Goal: Transaction & Acquisition: Purchase product/service

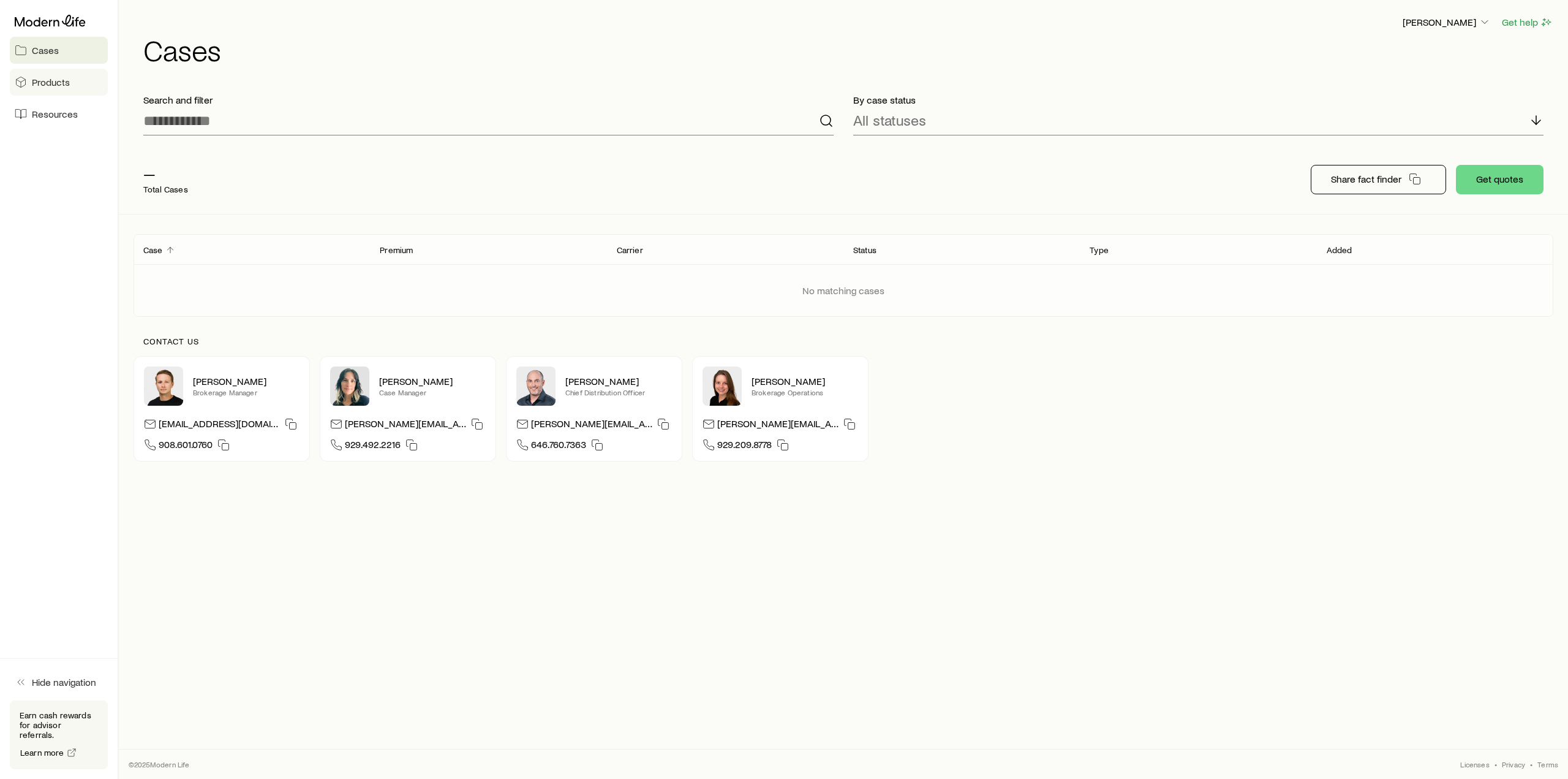
click at [41, 84] on span "Products" at bounding box center [51, 82] width 38 height 12
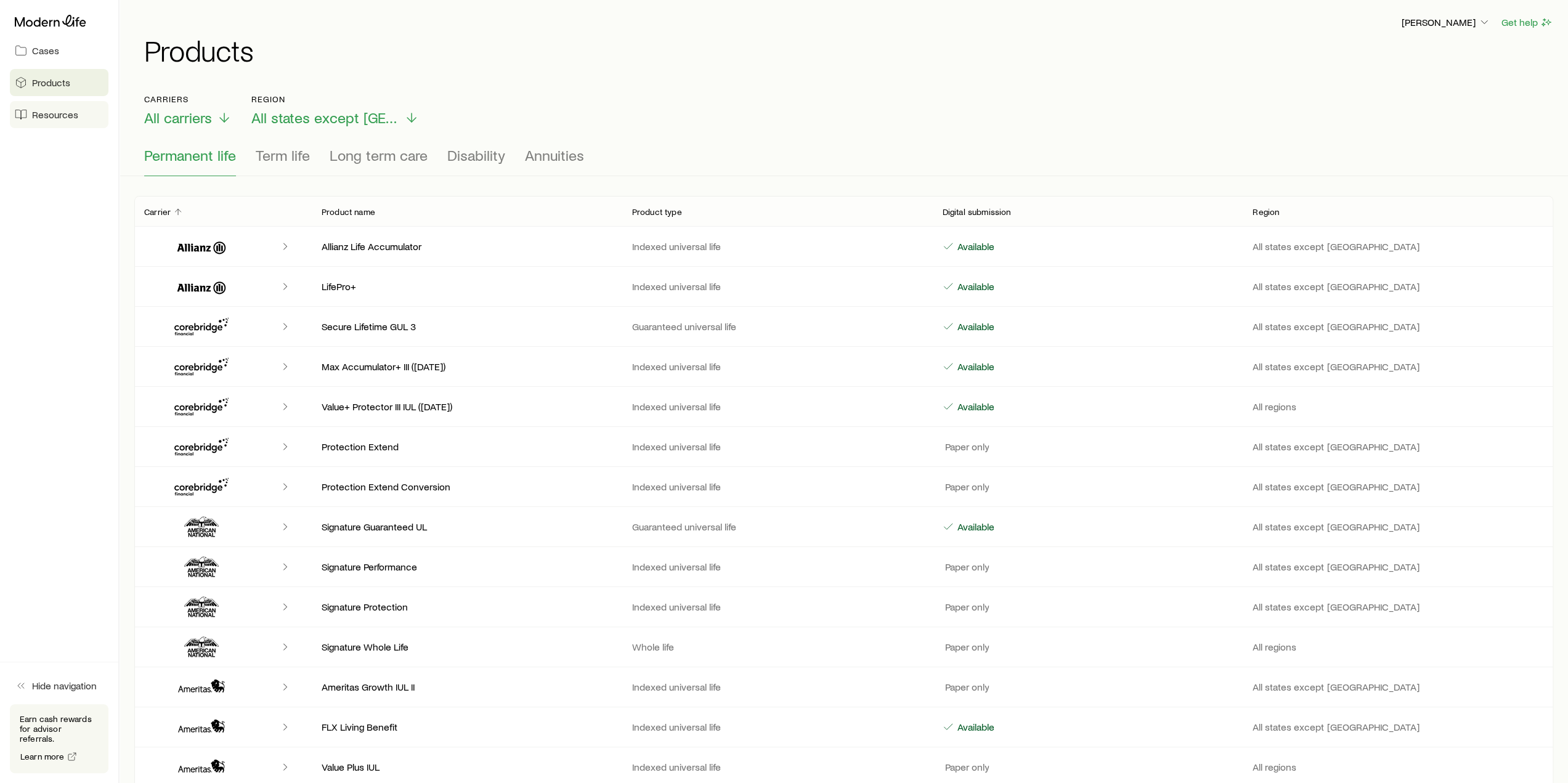
click at [41, 120] on span "Resources" at bounding box center [55, 114] width 46 height 12
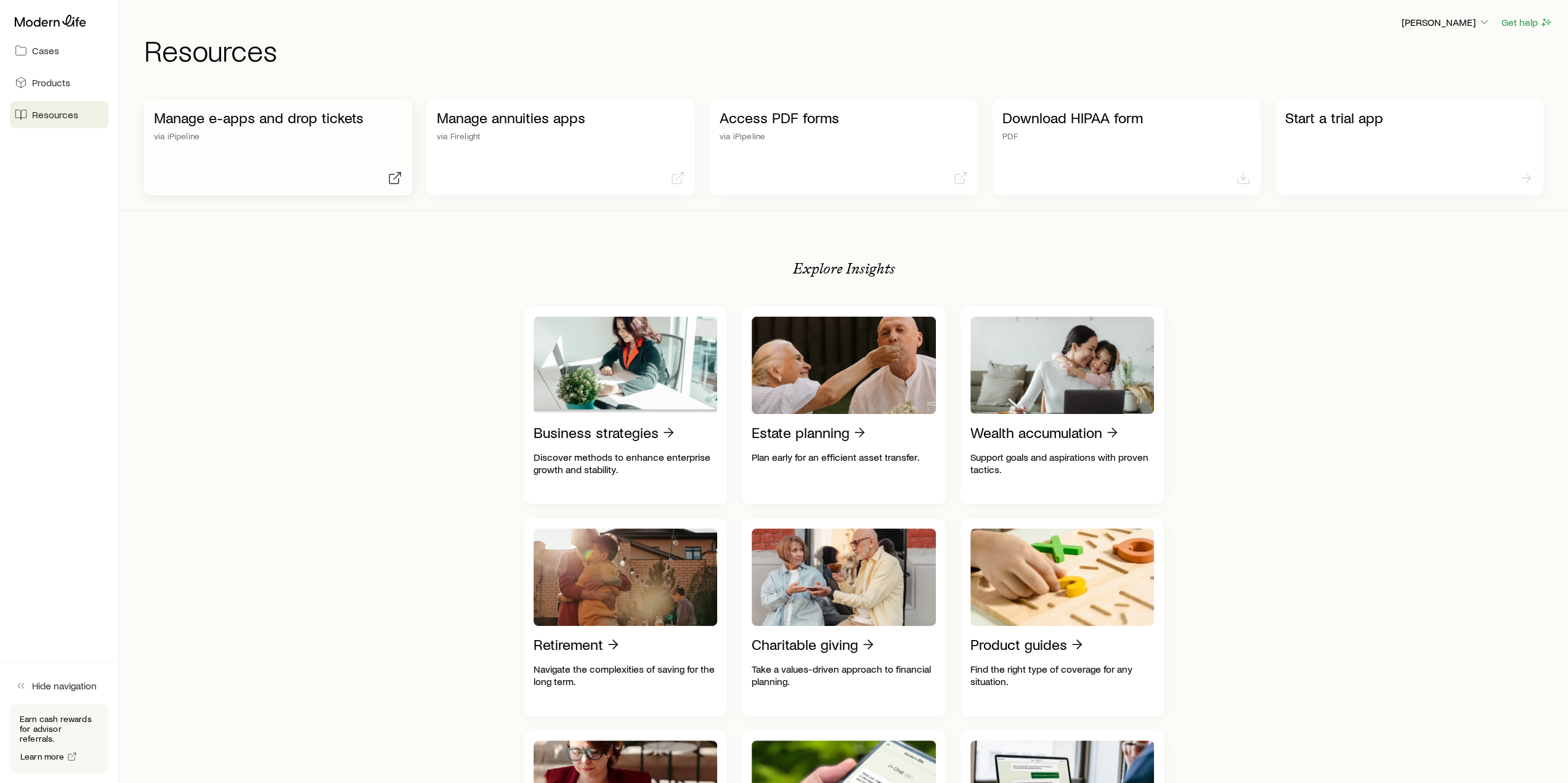
click at [216, 104] on div "Manage e-apps and drop tickets via iPipeline" at bounding box center [278, 147] width 268 height 96
click at [39, 52] on span "Cases" at bounding box center [46, 50] width 27 height 12
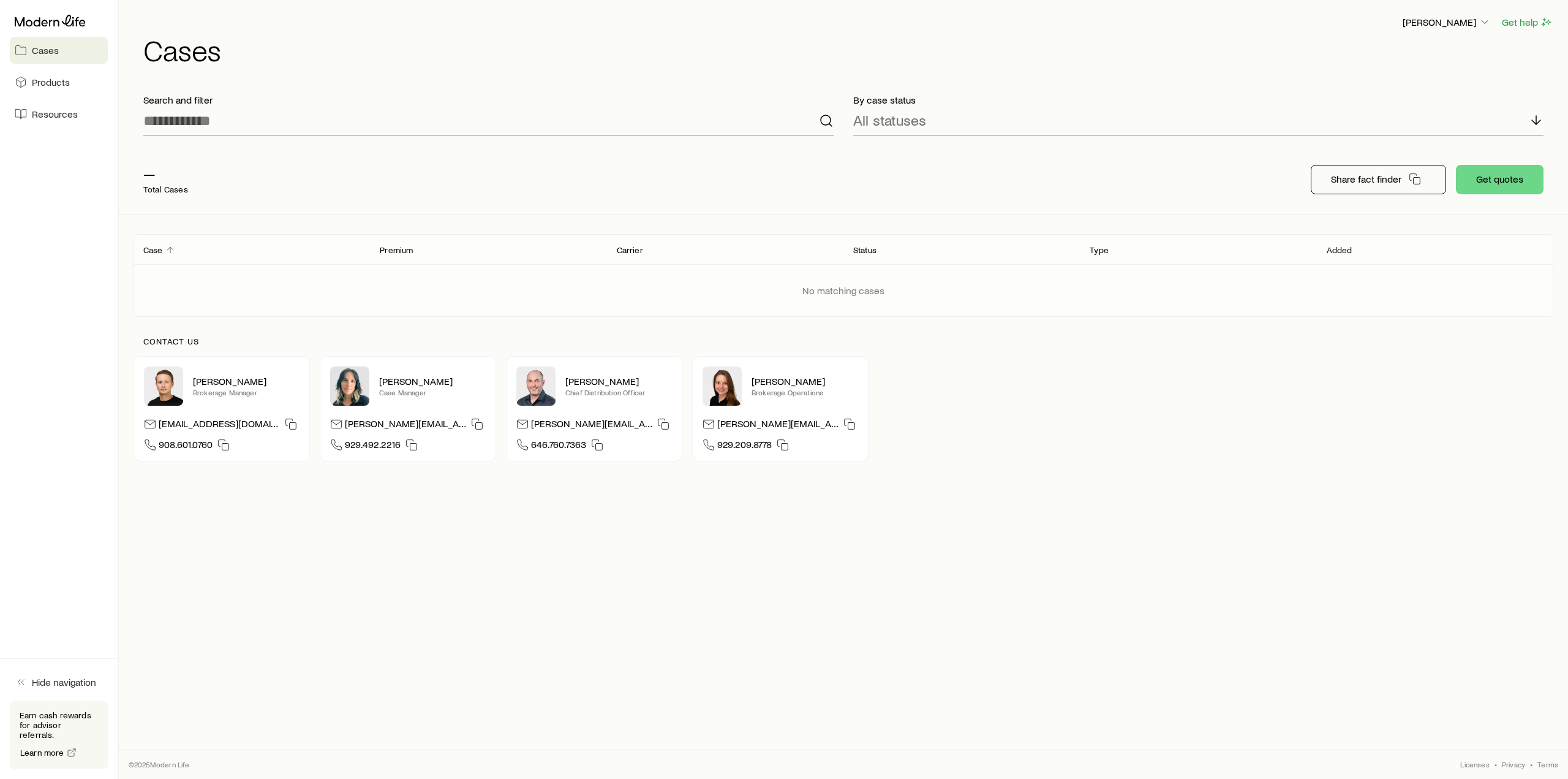
click at [1338, 257] on header "Case Premium Carrier Status Type Added" at bounding box center [843, 249] width 1420 height 29
click at [1336, 248] on p "Added" at bounding box center [1339, 250] width 26 height 9
click at [1102, 248] on p "Type" at bounding box center [1099, 250] width 19 height 9
click at [1102, 249] on p "Type" at bounding box center [1099, 250] width 19 height 9
click at [858, 249] on p "Status" at bounding box center [864, 250] width 23 height 9
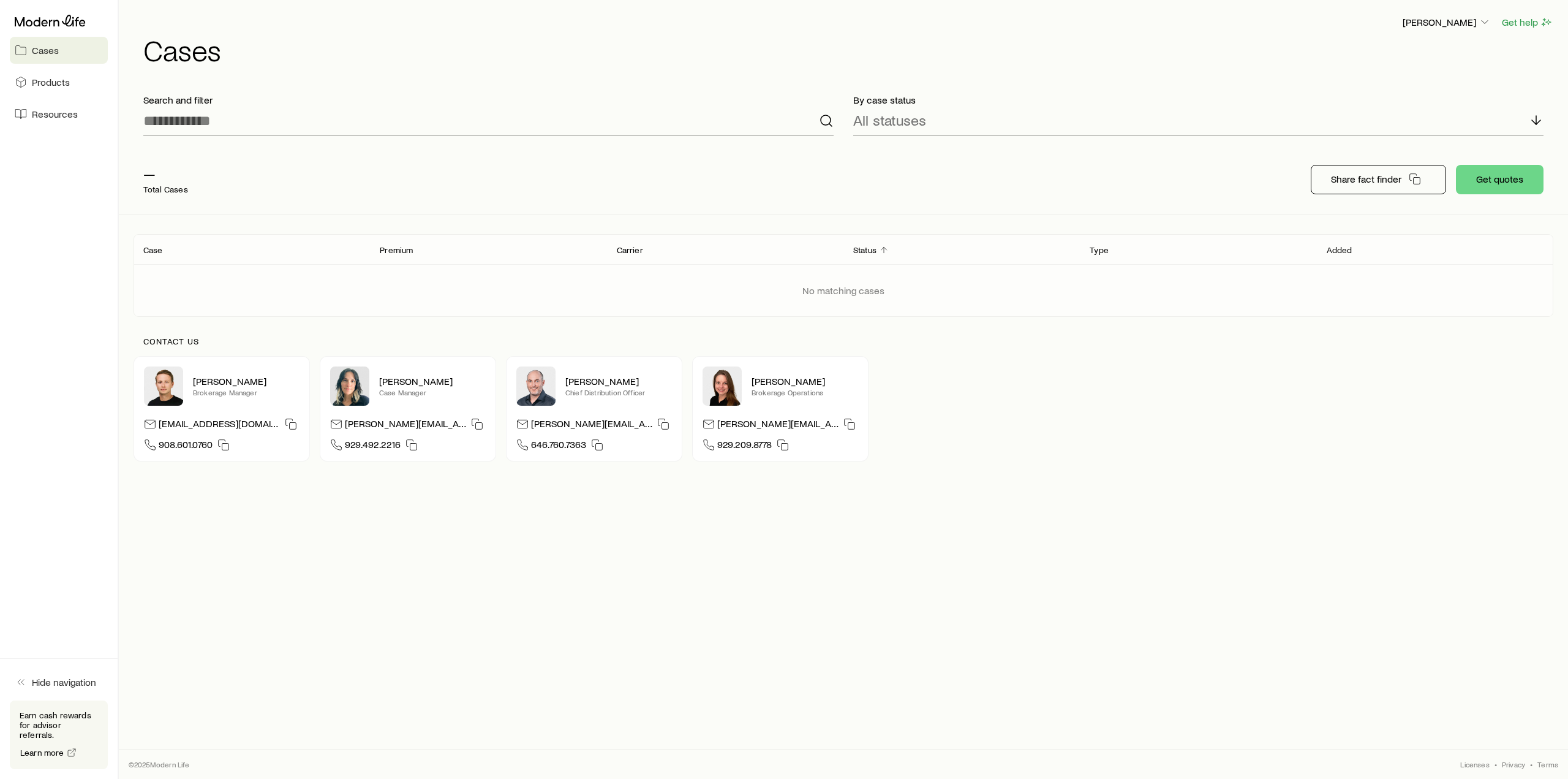
click at [627, 248] on p "Carrier" at bounding box center [630, 250] width 26 height 9
click at [408, 246] on div "Premium" at bounding box center [488, 250] width 237 height 15
click at [159, 250] on p "Case" at bounding box center [153, 250] width 20 height 9
click at [886, 123] on p "All statuses" at bounding box center [890, 120] width 73 height 17
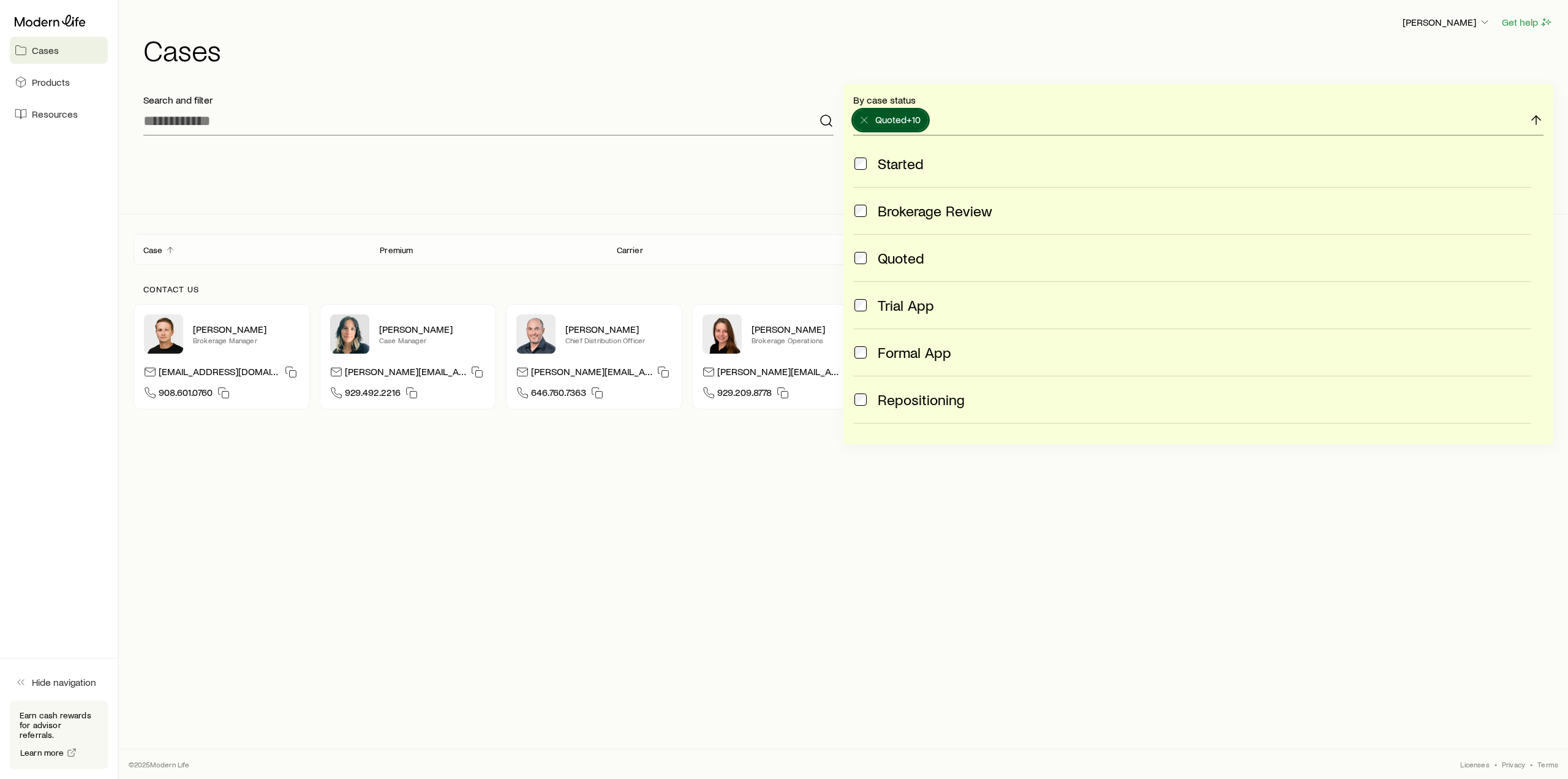
click at [861, 250] on span at bounding box center [860, 258] width 15 height 17
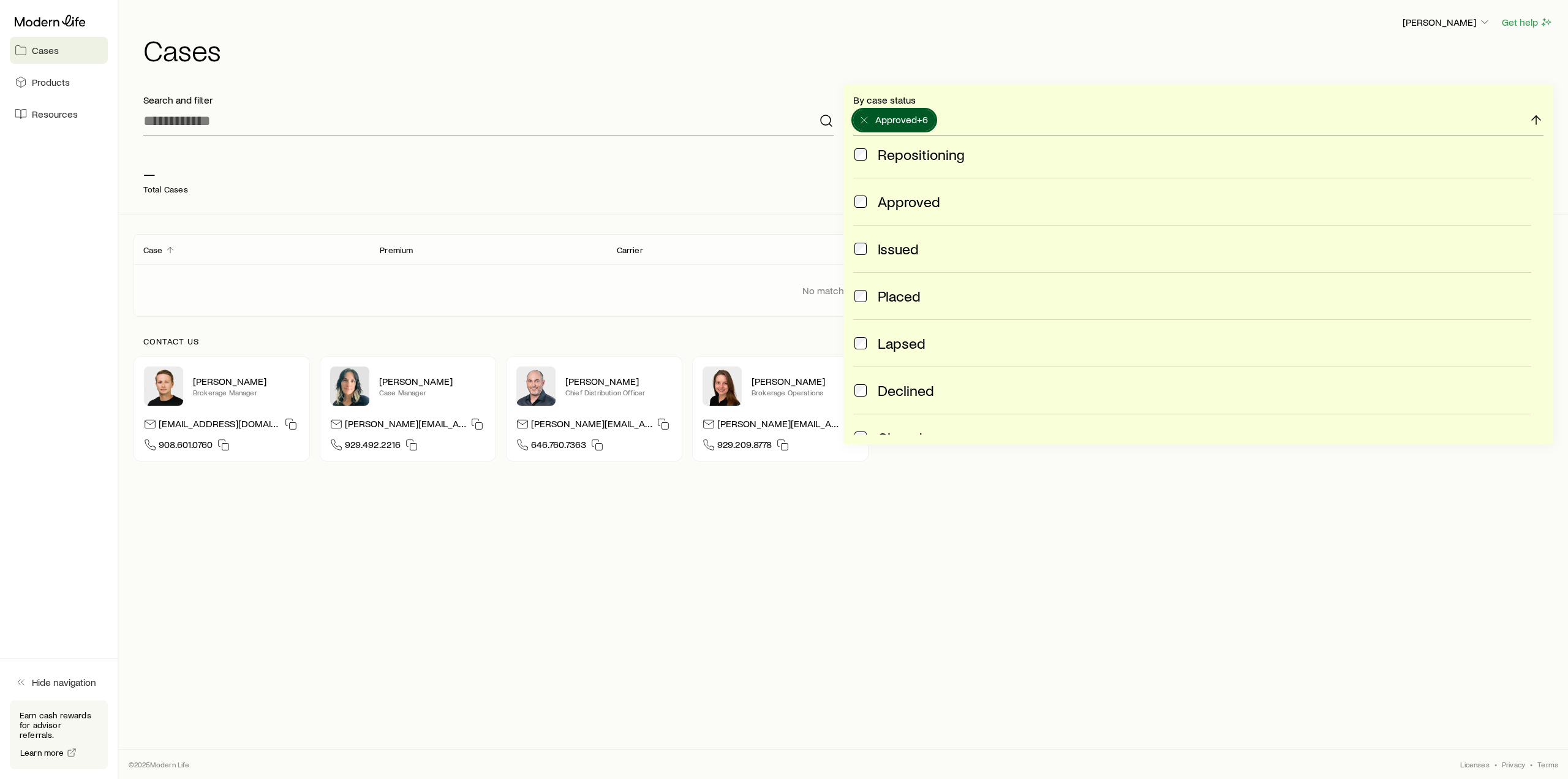
click at [868, 198] on div "Approved" at bounding box center [1192, 201] width 678 height 17
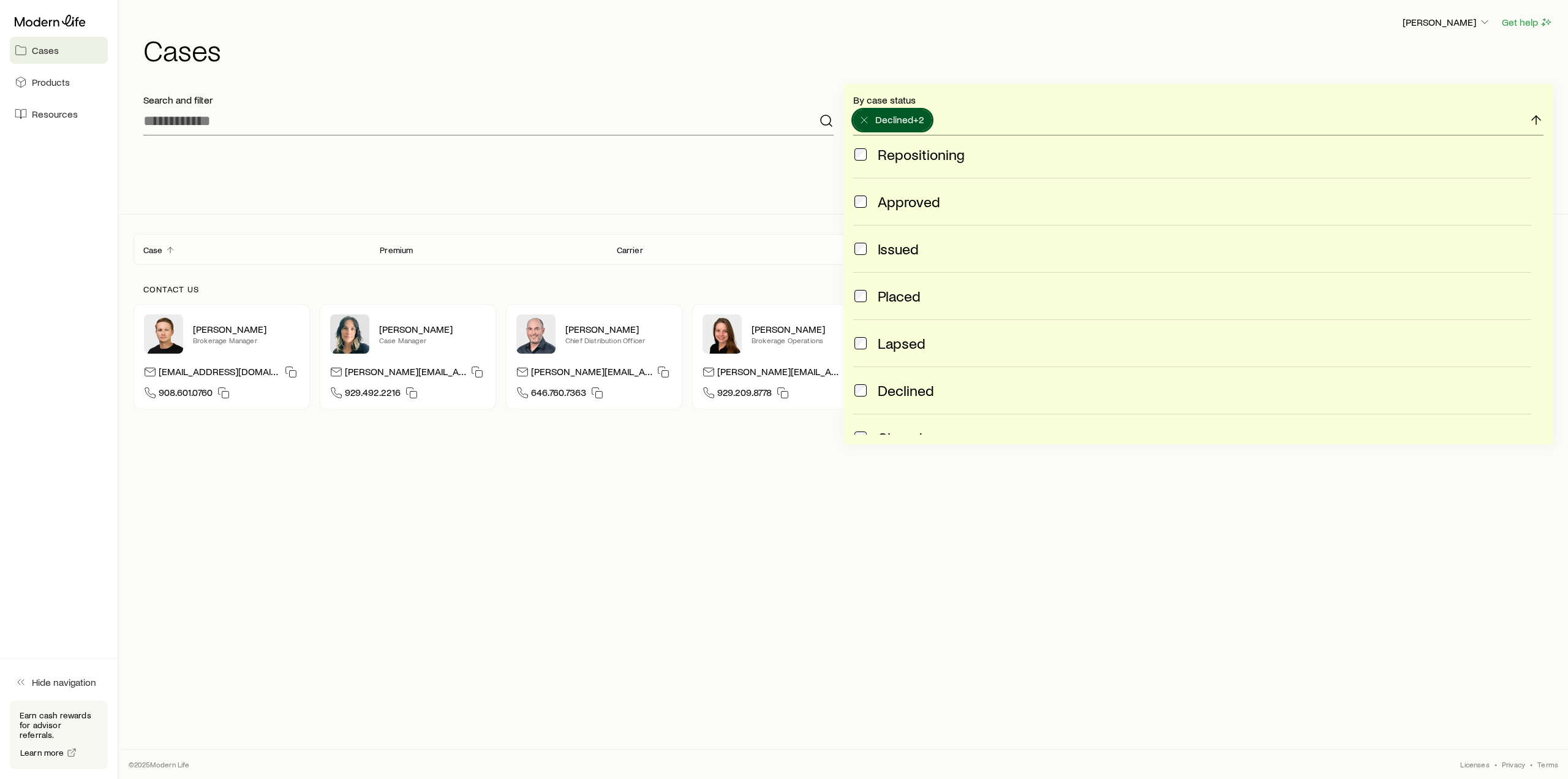
click at [868, 386] on div "Declined" at bounding box center [1192, 390] width 678 height 17
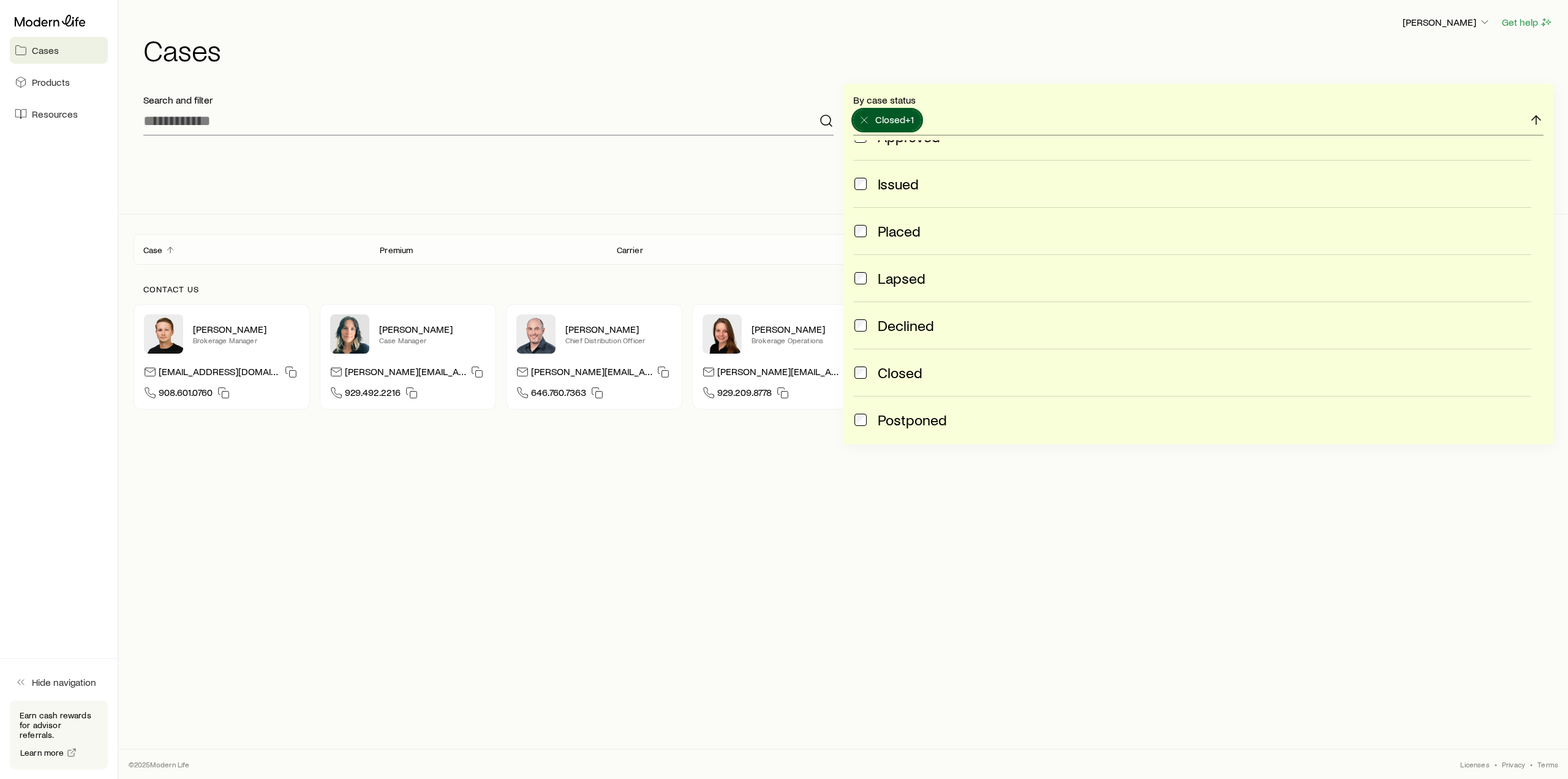
scroll to position [321, 0]
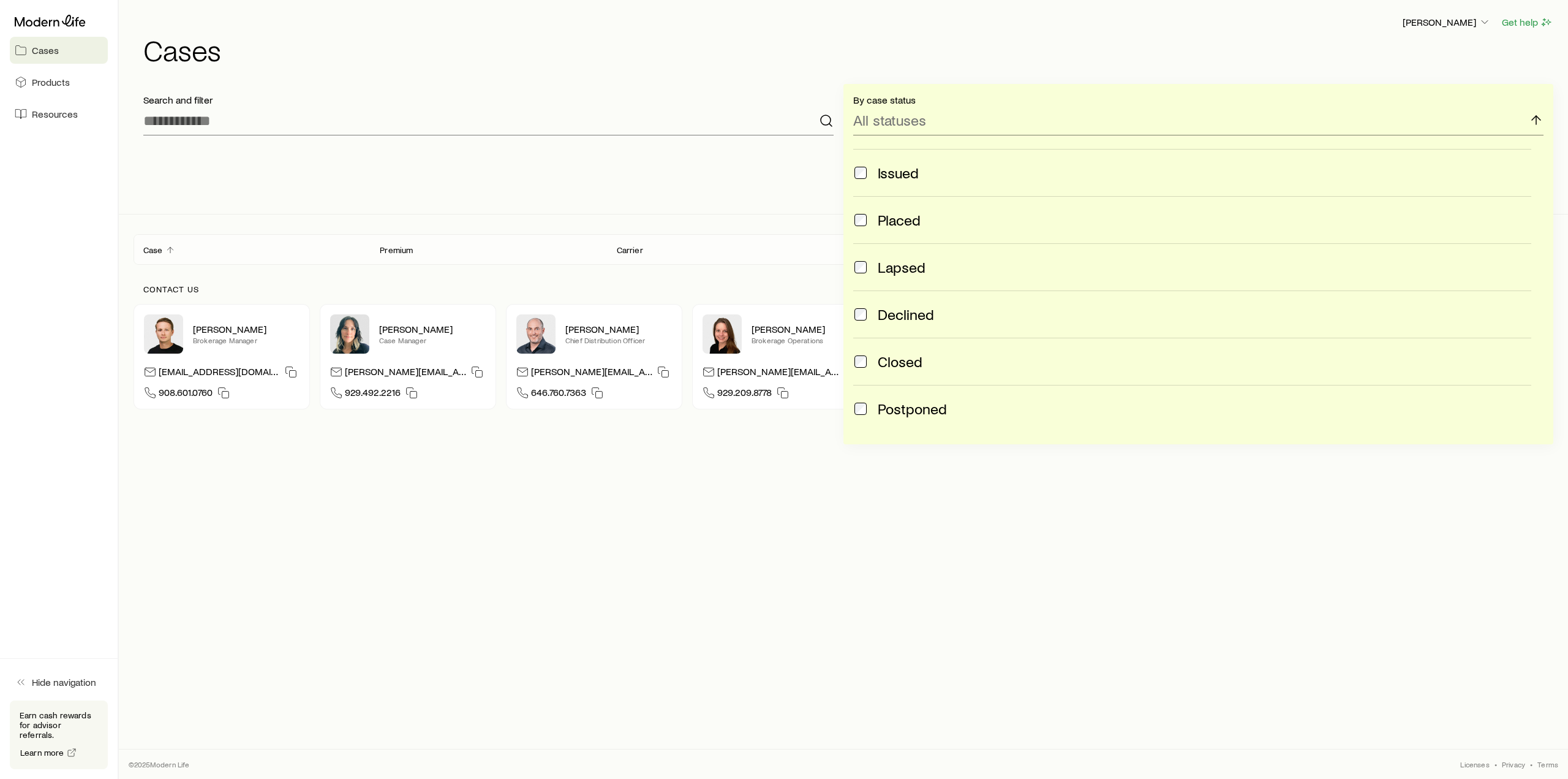
click at [675, 244] on div "Carrier" at bounding box center [725, 250] width 237 height 15
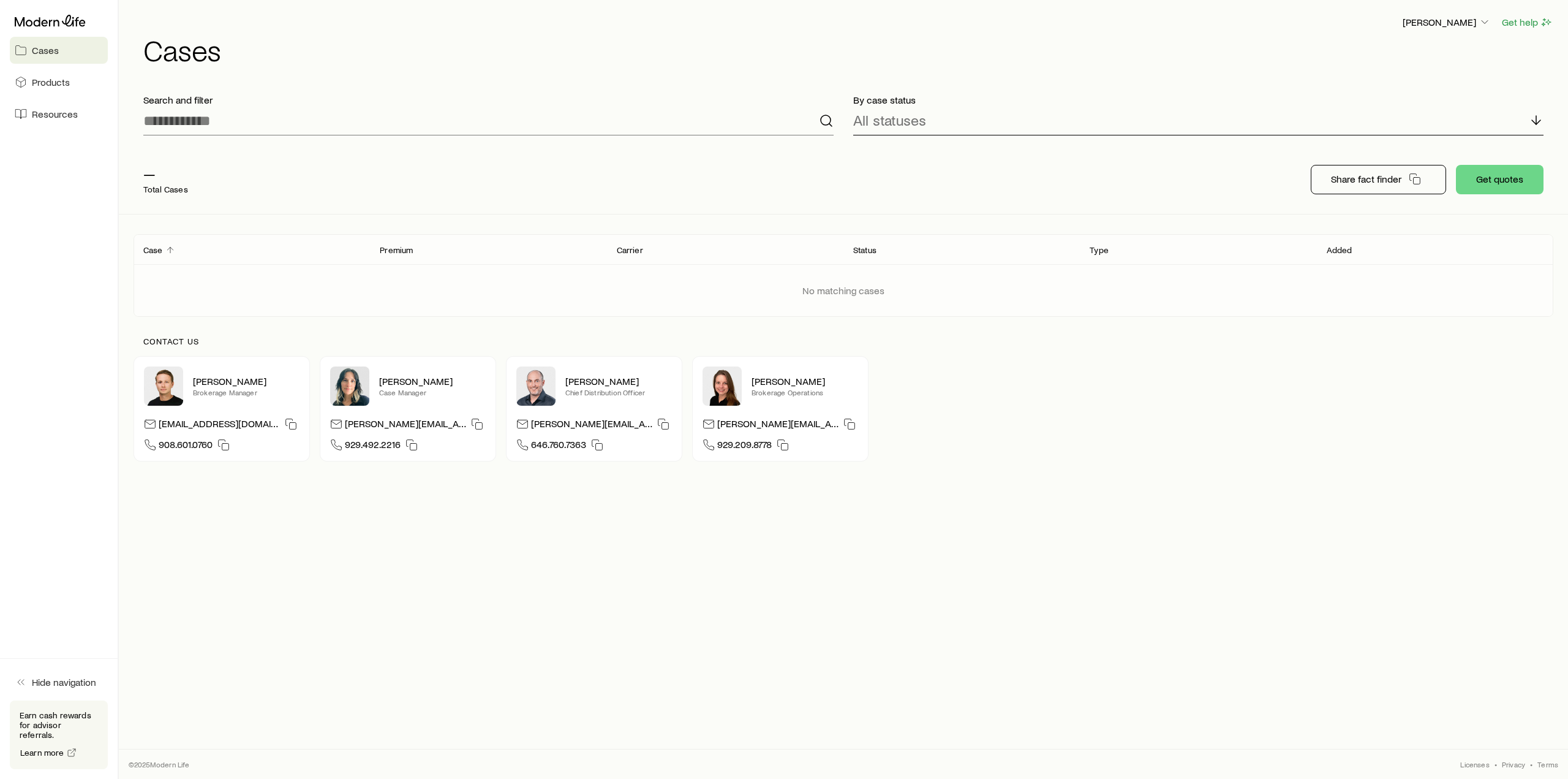
click at [883, 116] on p "All statuses" at bounding box center [890, 120] width 73 height 17
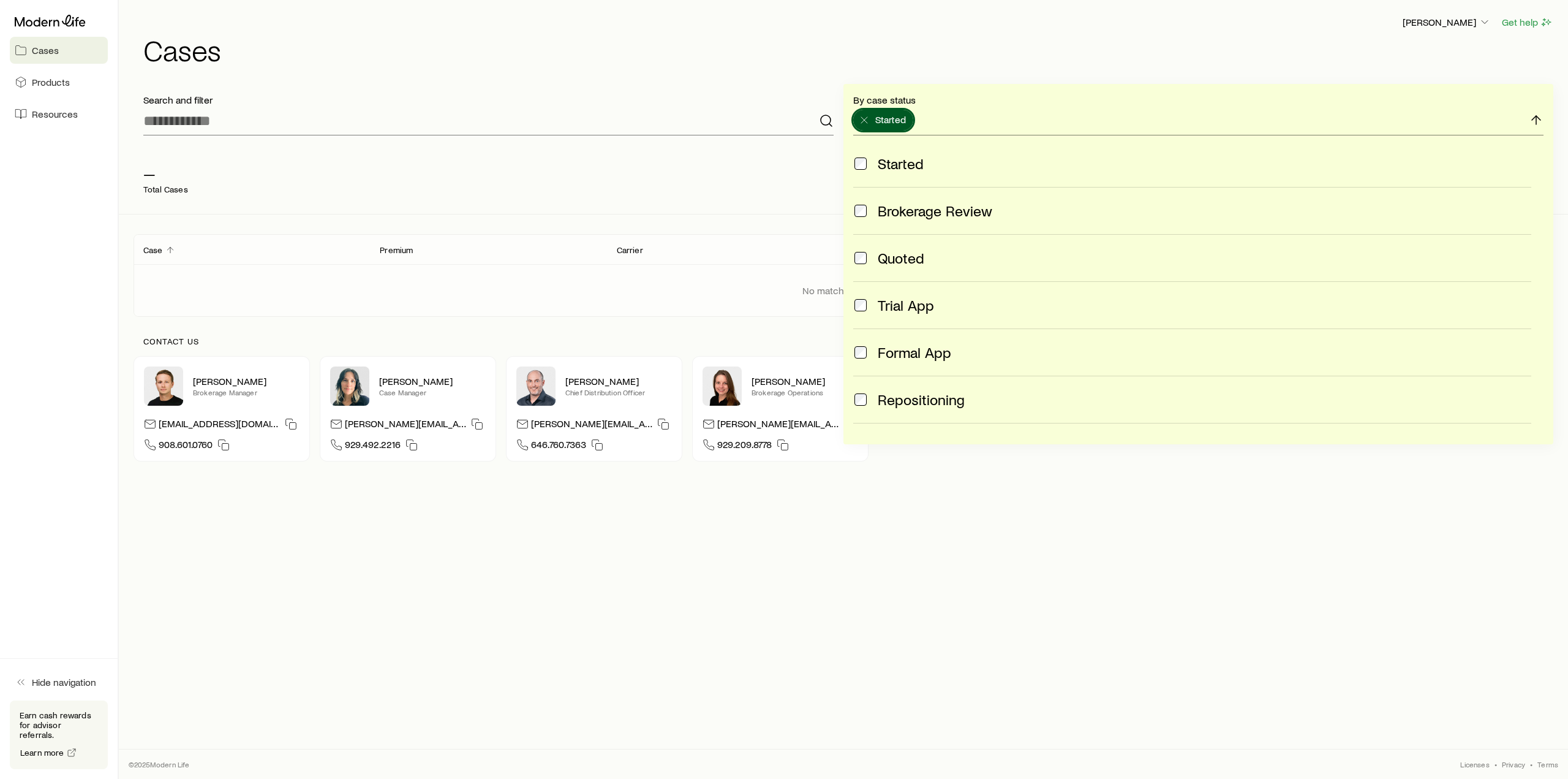
click at [869, 211] on div "Brokerage Review" at bounding box center [1192, 210] width 678 height 17
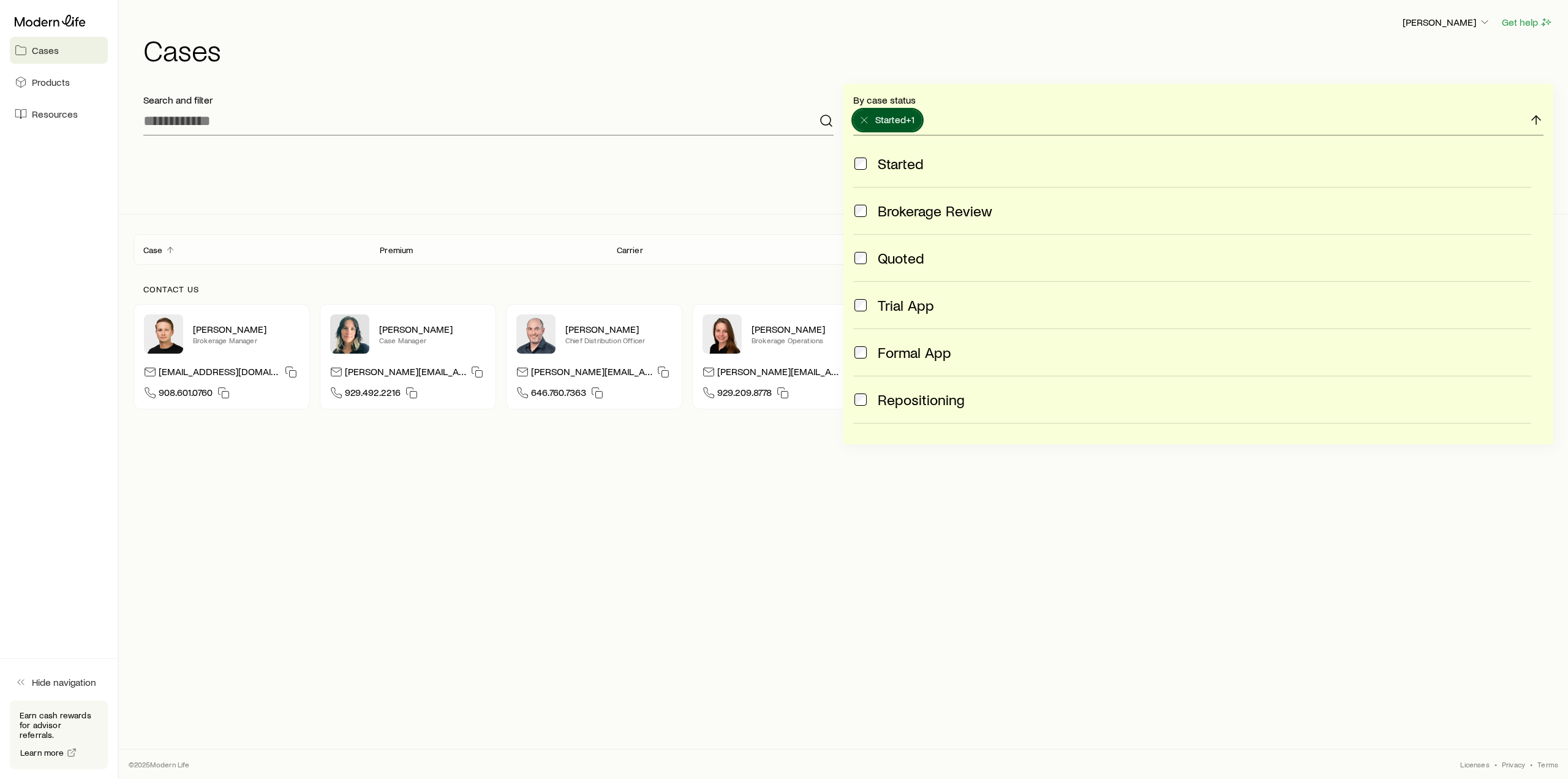
click at [867, 255] on span at bounding box center [860, 258] width 15 height 17
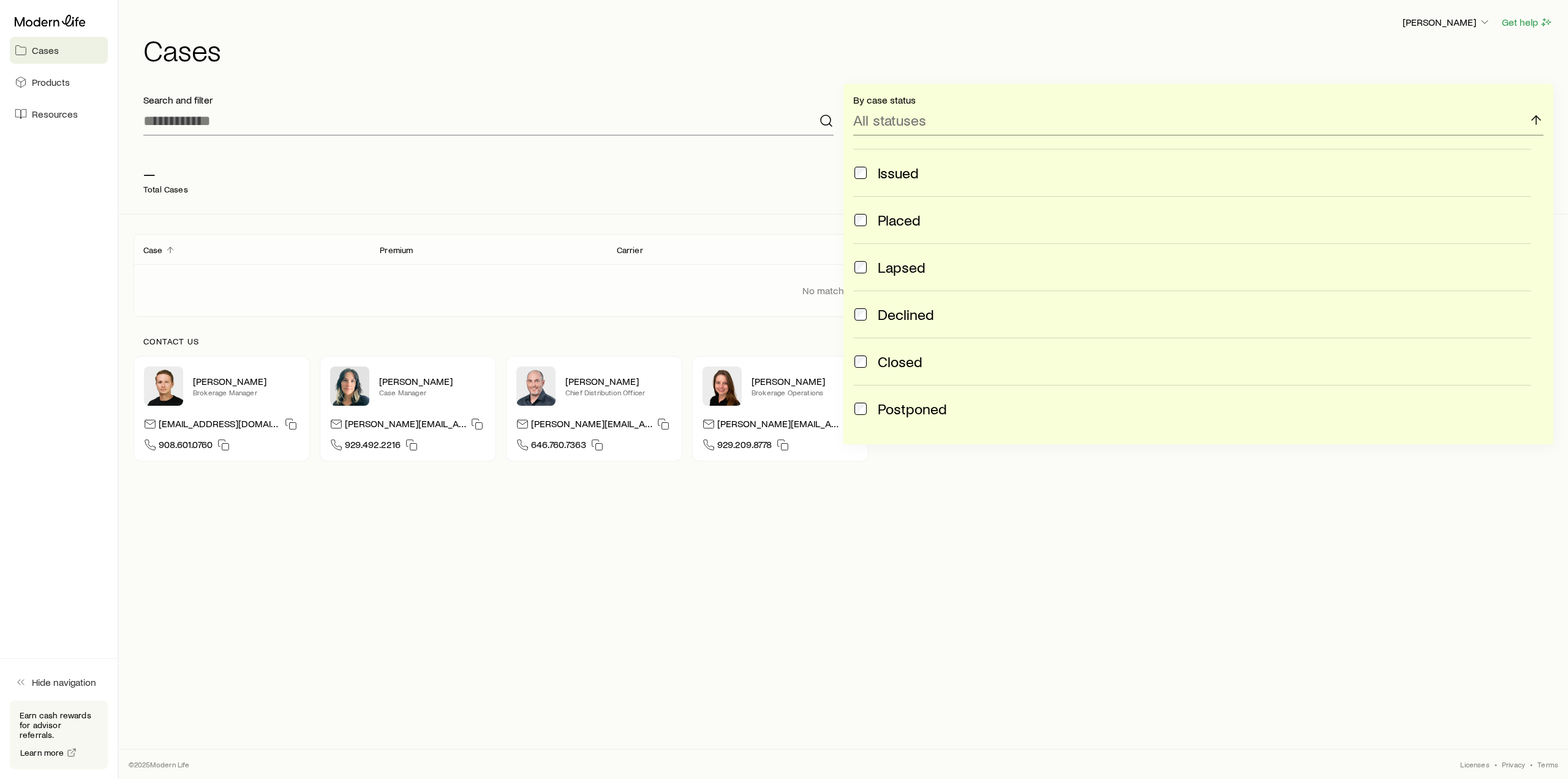
click at [622, 256] on div "Carrier" at bounding box center [725, 250] width 237 height 15
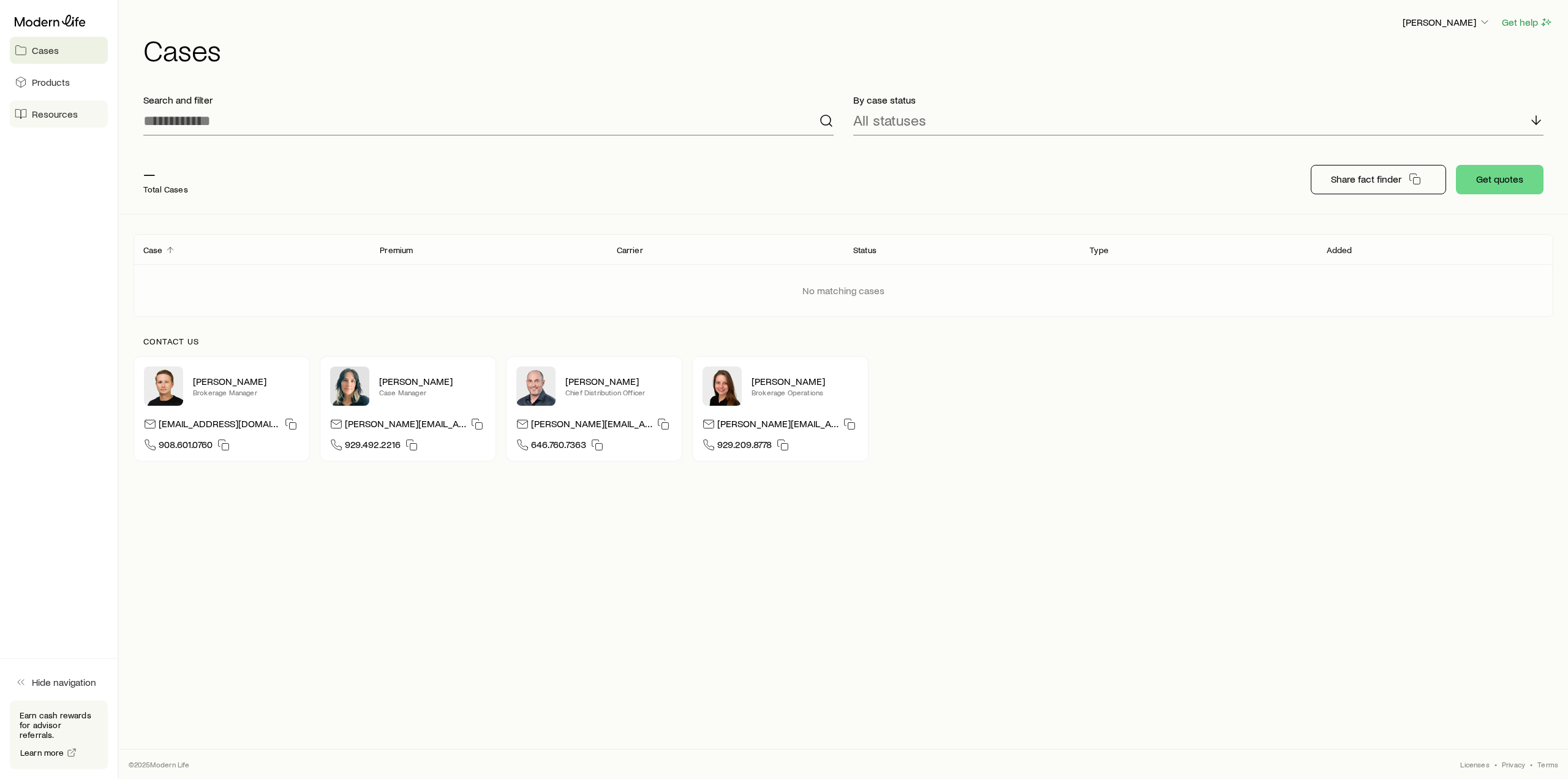
click at [53, 117] on span "Resources" at bounding box center [55, 114] width 46 height 12
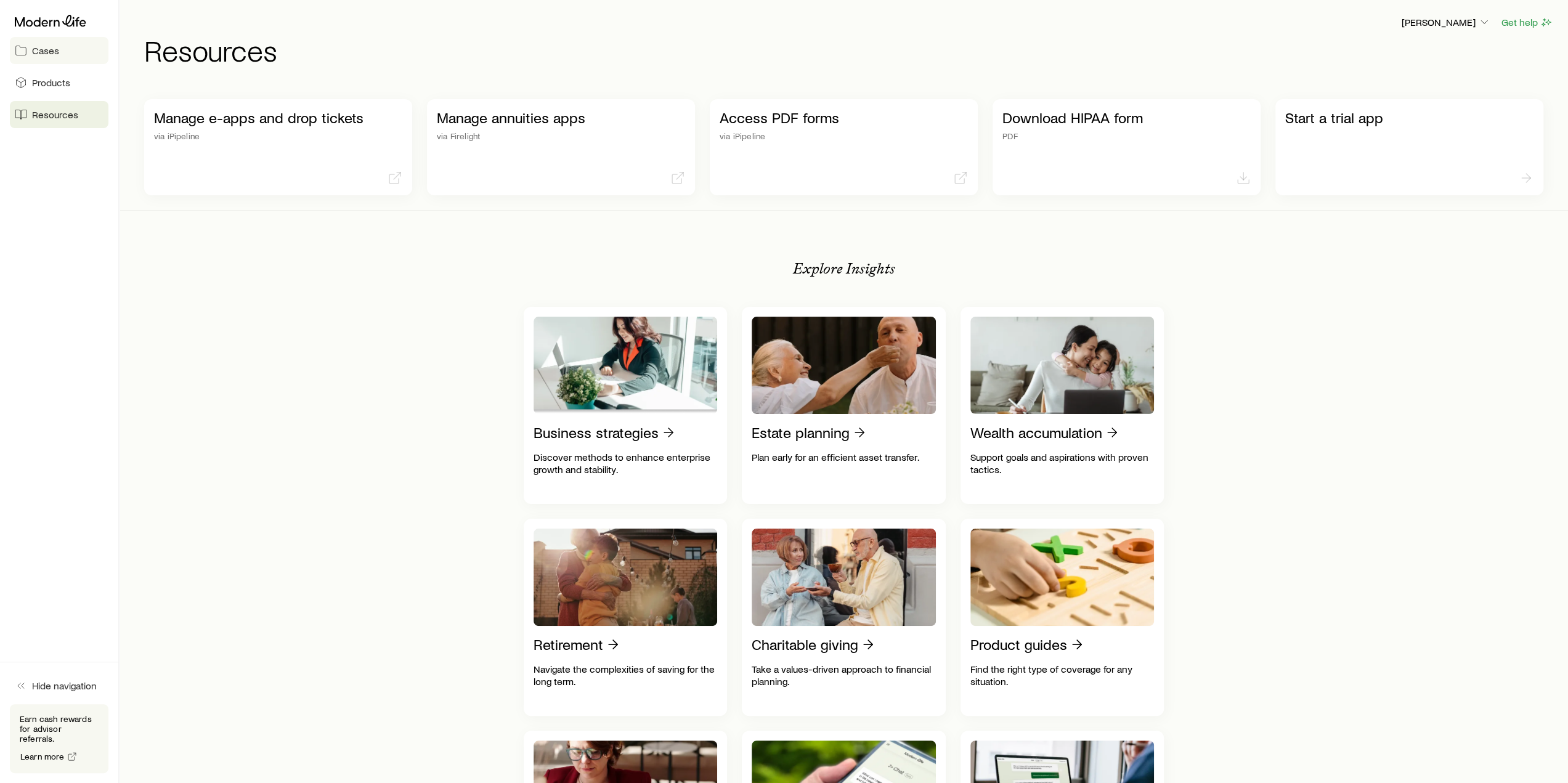
click at [43, 57] on link "Cases" at bounding box center [59, 50] width 99 height 27
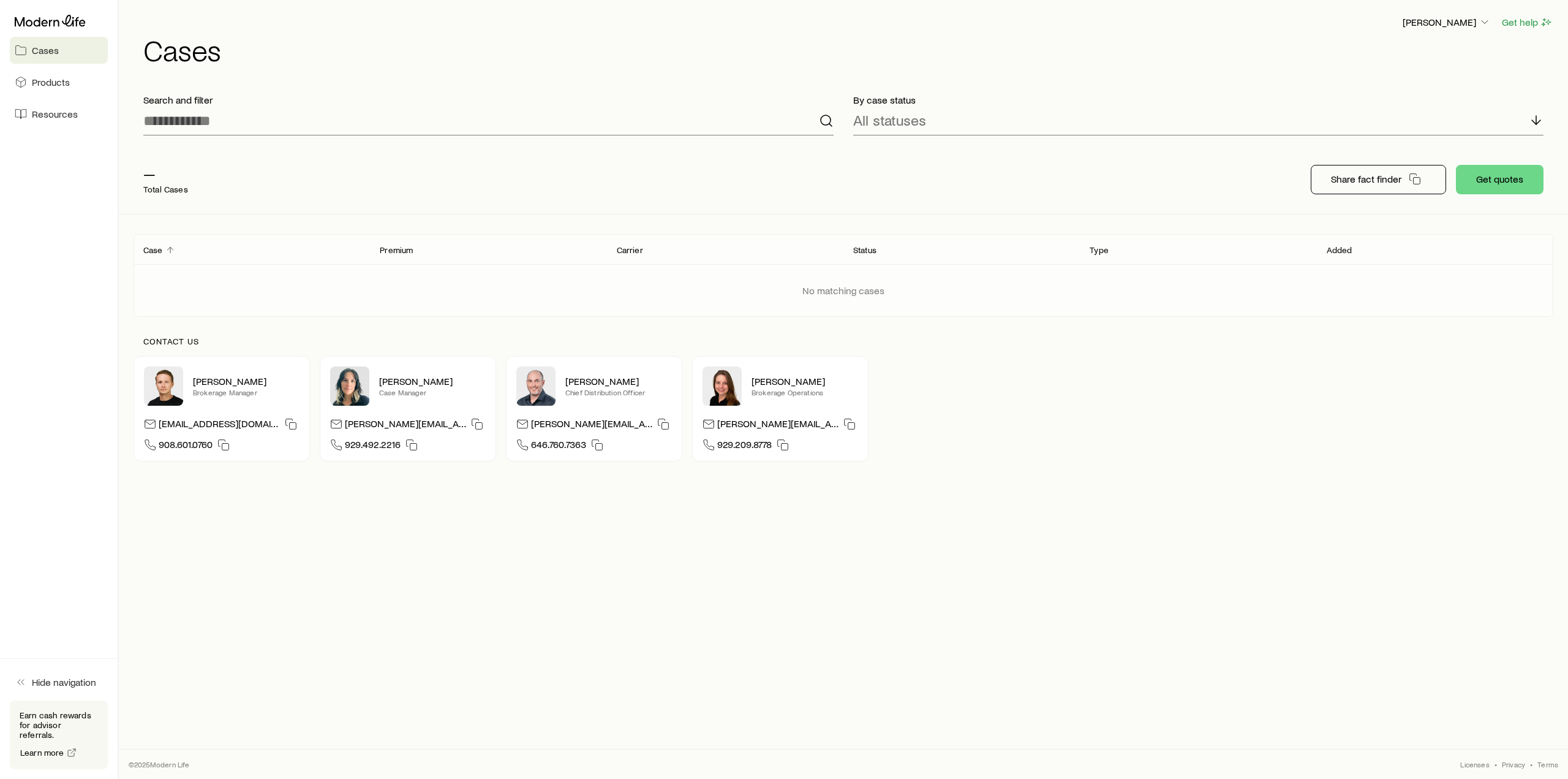
click at [217, 298] on div "No matching cases" at bounding box center [844, 290] width 1439 height 52
click at [80, 728] on p "Earn cash rewards for advisor referrals." at bounding box center [59, 724] width 78 height 29
click at [49, 696] on button "Hide navigation" at bounding box center [58, 682] width 98 height 27
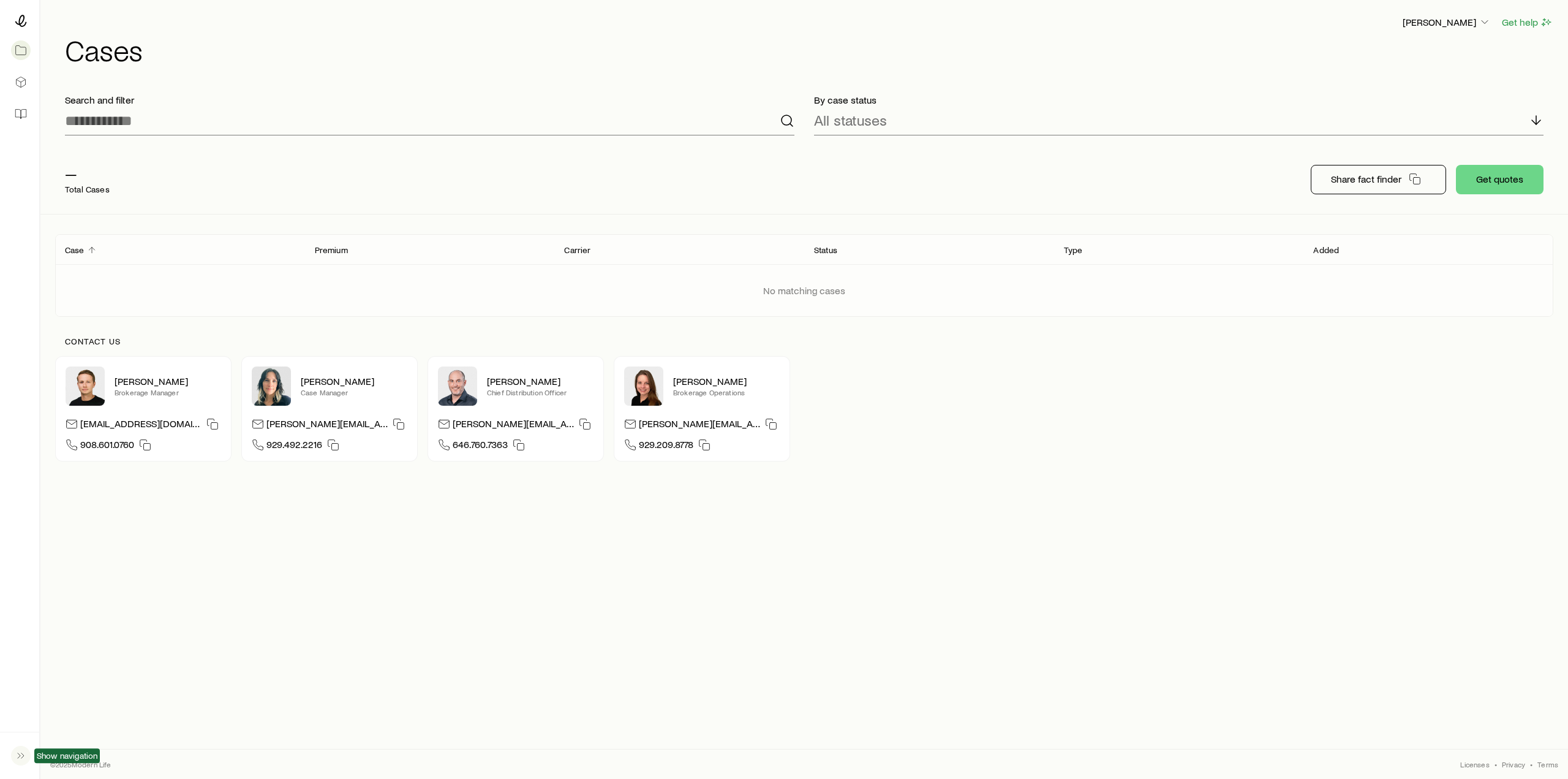
click at [24, 753] on icon "button" at bounding box center [21, 755] width 12 height 12
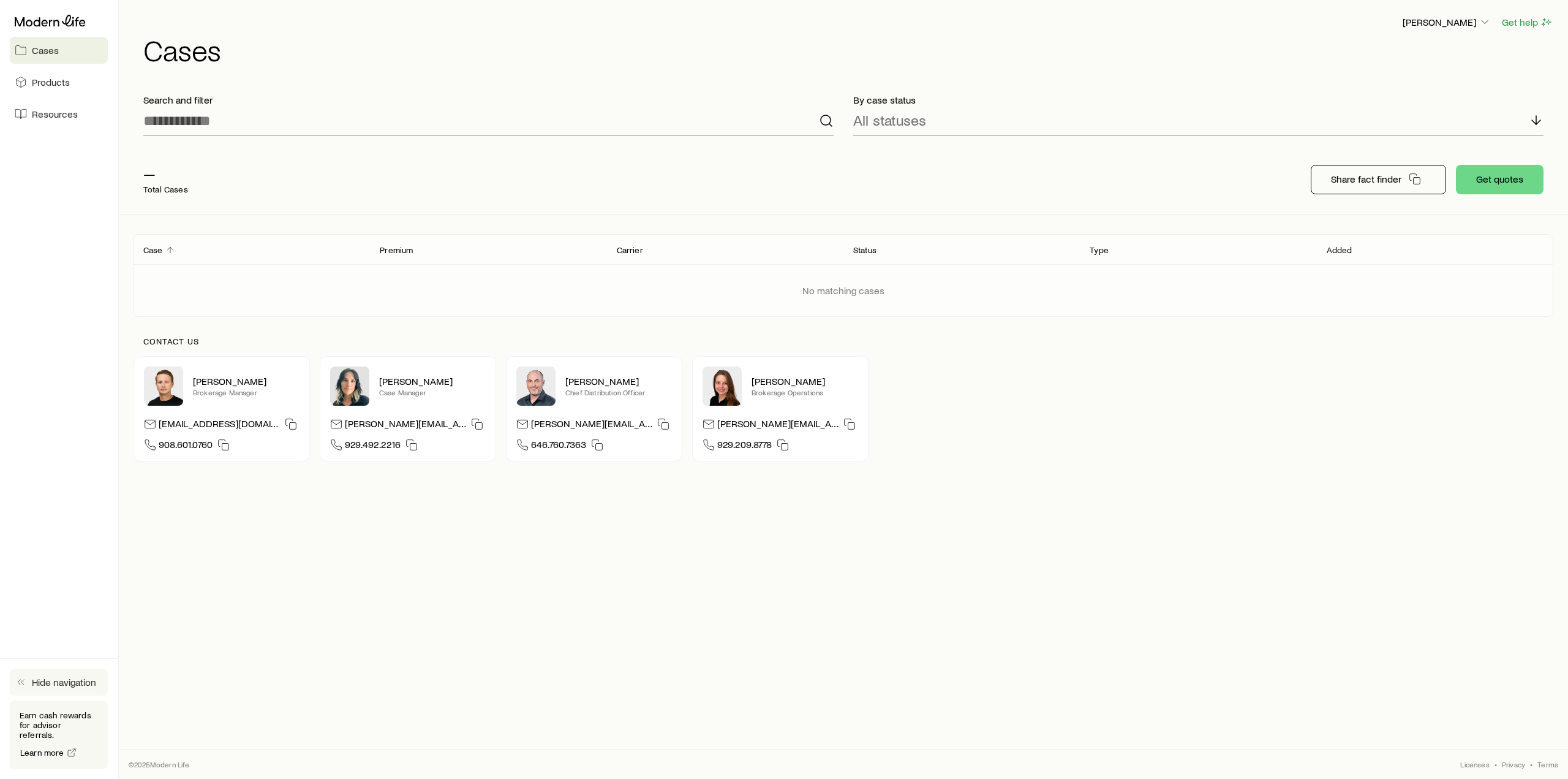
click at [509, 217] on div "Search and filter By case status All statuses — Total Cases Share fact finder G…" at bounding box center [843, 292] width 1420 height 417
click at [831, 276] on div "No matching cases" at bounding box center [844, 290] width 1439 height 52
click at [1541, 120] on icon at bounding box center [1536, 120] width 15 height 15
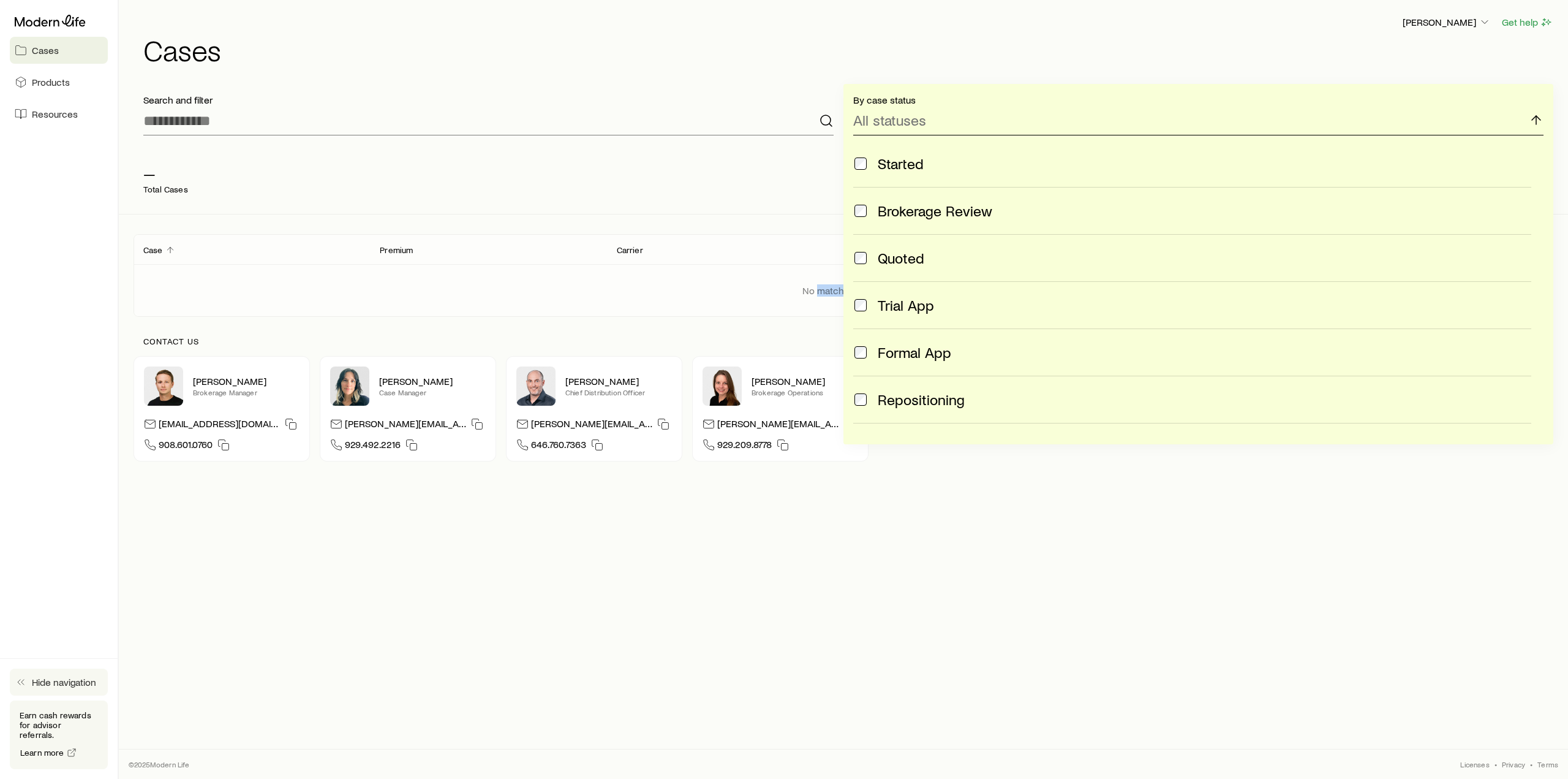
click at [1541, 120] on icon at bounding box center [1536, 120] width 15 height 15
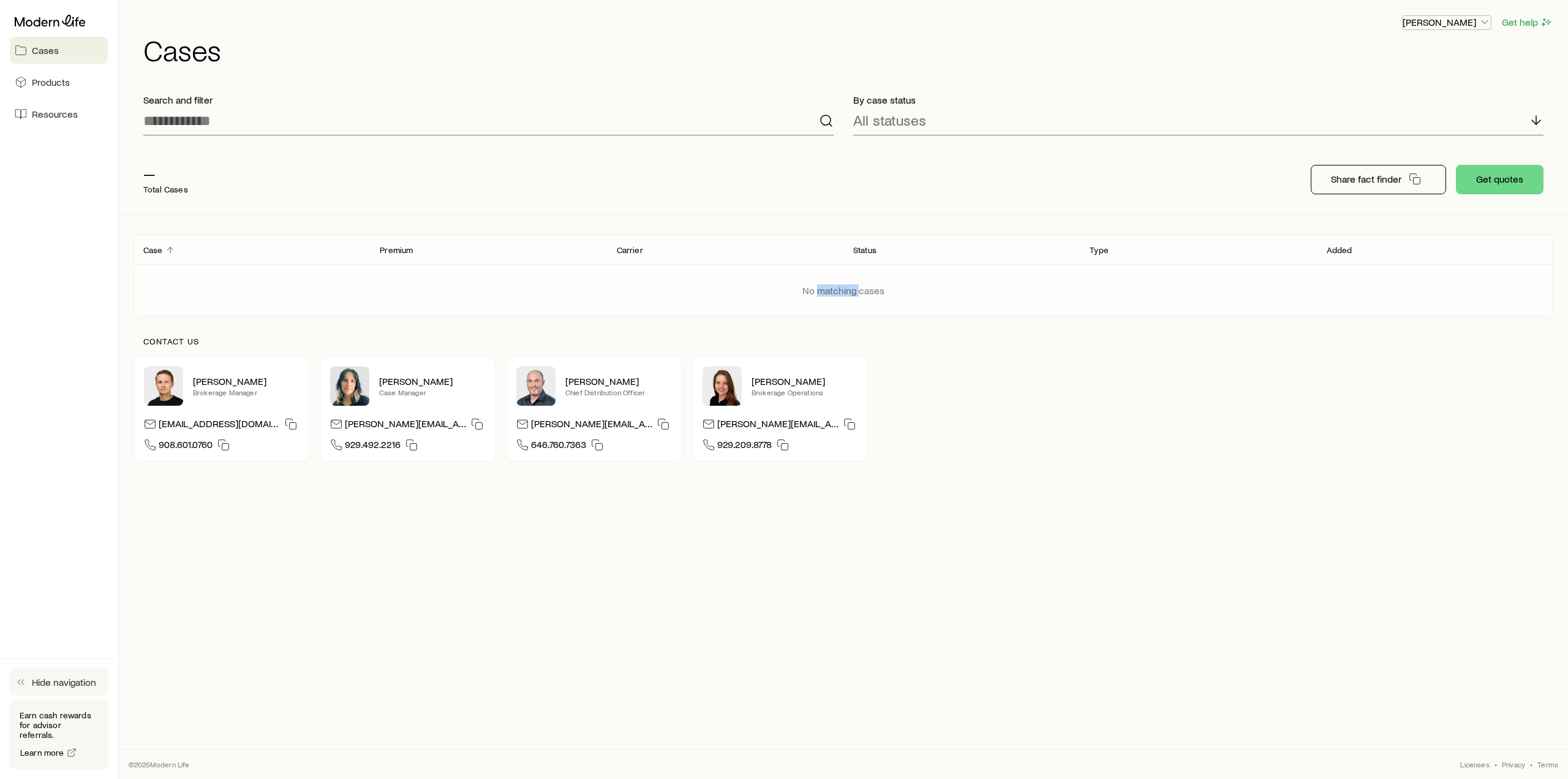
click at [1439, 18] on p "[PERSON_NAME]" at bounding box center [1447, 22] width 88 height 12
click at [1388, 55] on span "Licenses and contracts" at bounding box center [1422, 55] width 101 height 12
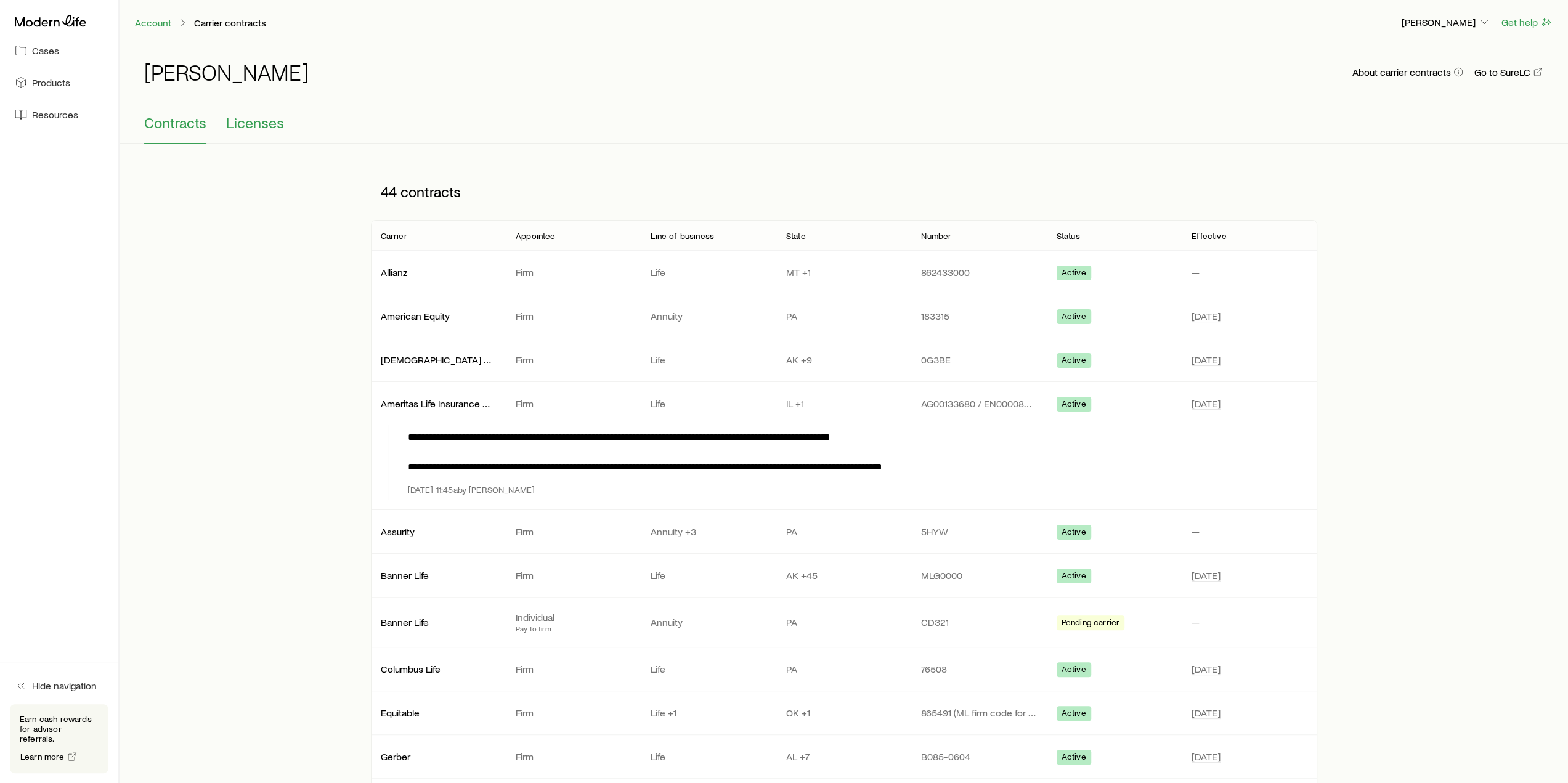
click at [255, 131] on button "Licenses" at bounding box center [255, 129] width 58 height 29
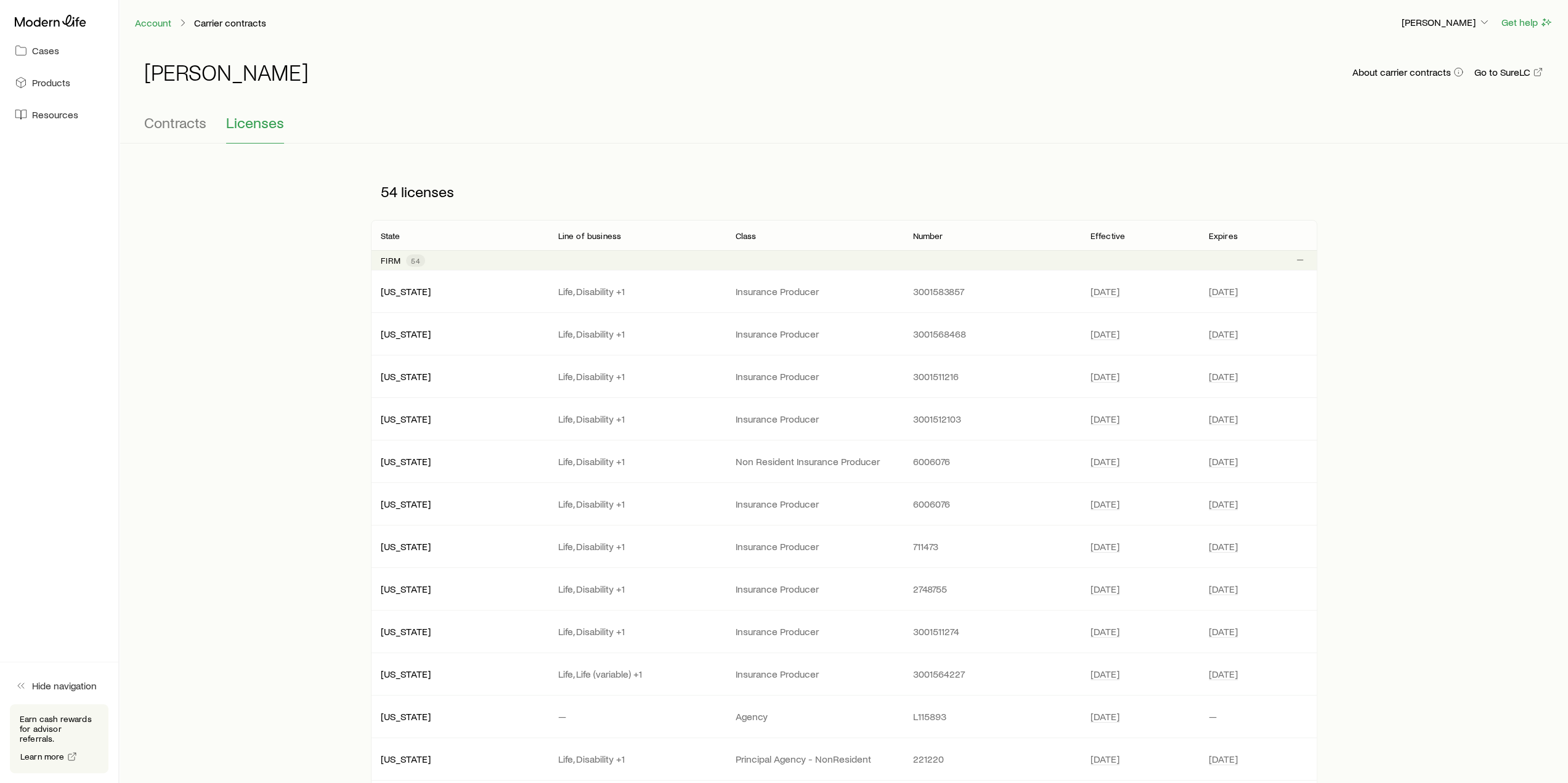
click at [180, 110] on div "Frank Peterson About carrier contracts Go to SureLC" at bounding box center [844, 79] width 1399 height 69
click at [175, 129] on span "Contracts" at bounding box center [175, 122] width 62 height 17
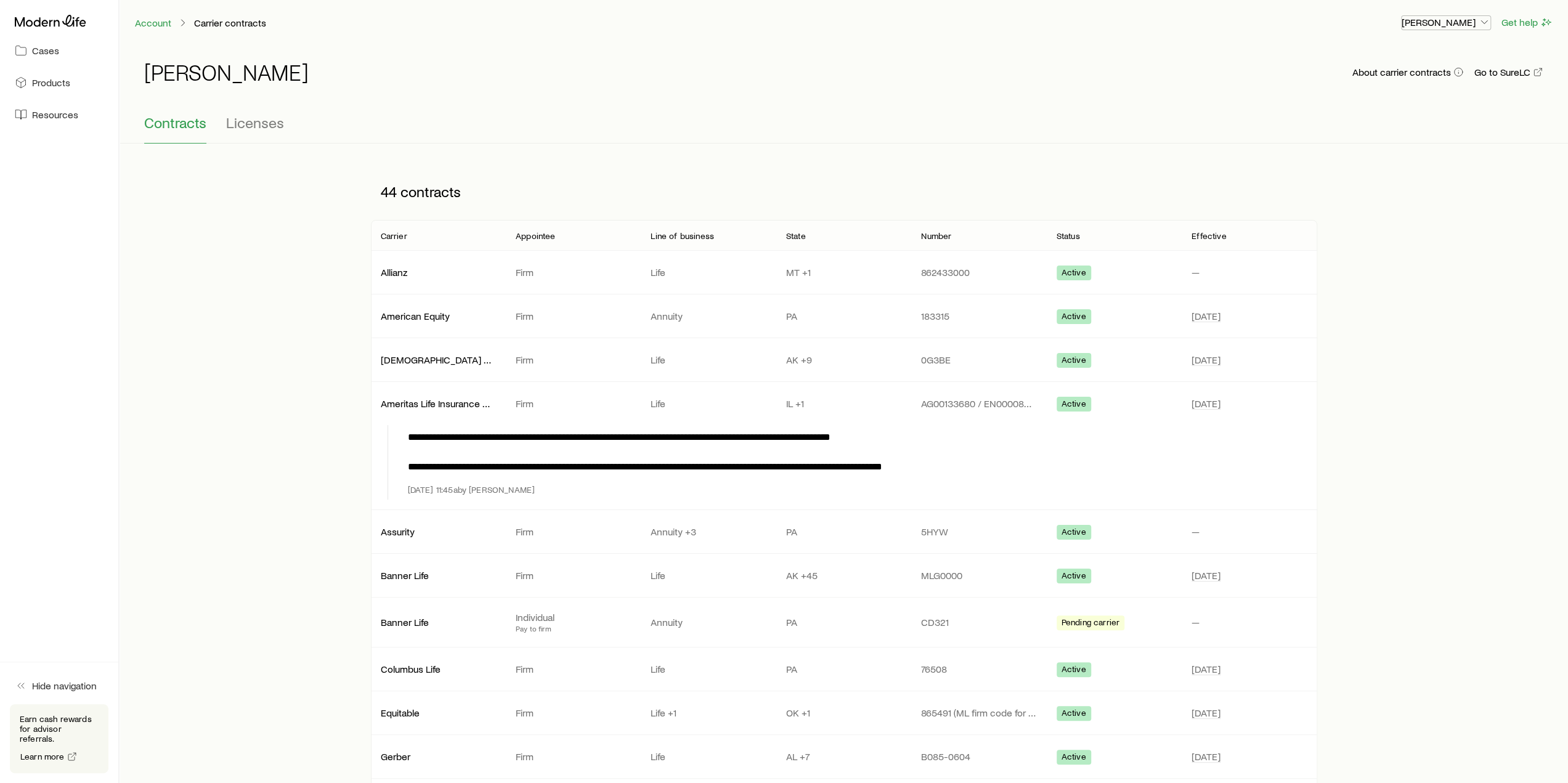
click at [1438, 18] on p "[PERSON_NAME]" at bounding box center [1446, 22] width 88 height 12
drag, startPoint x: 1130, startPoint y: 40, endPoint x: 759, endPoint y: 39, distance: 371.0
click at [1126, 40] on div "Account Carrier contracts [PERSON_NAME] Get help" at bounding box center [844, 22] width 1449 height 45
click at [148, 18] on link "Account" at bounding box center [152, 22] width 37 height 12
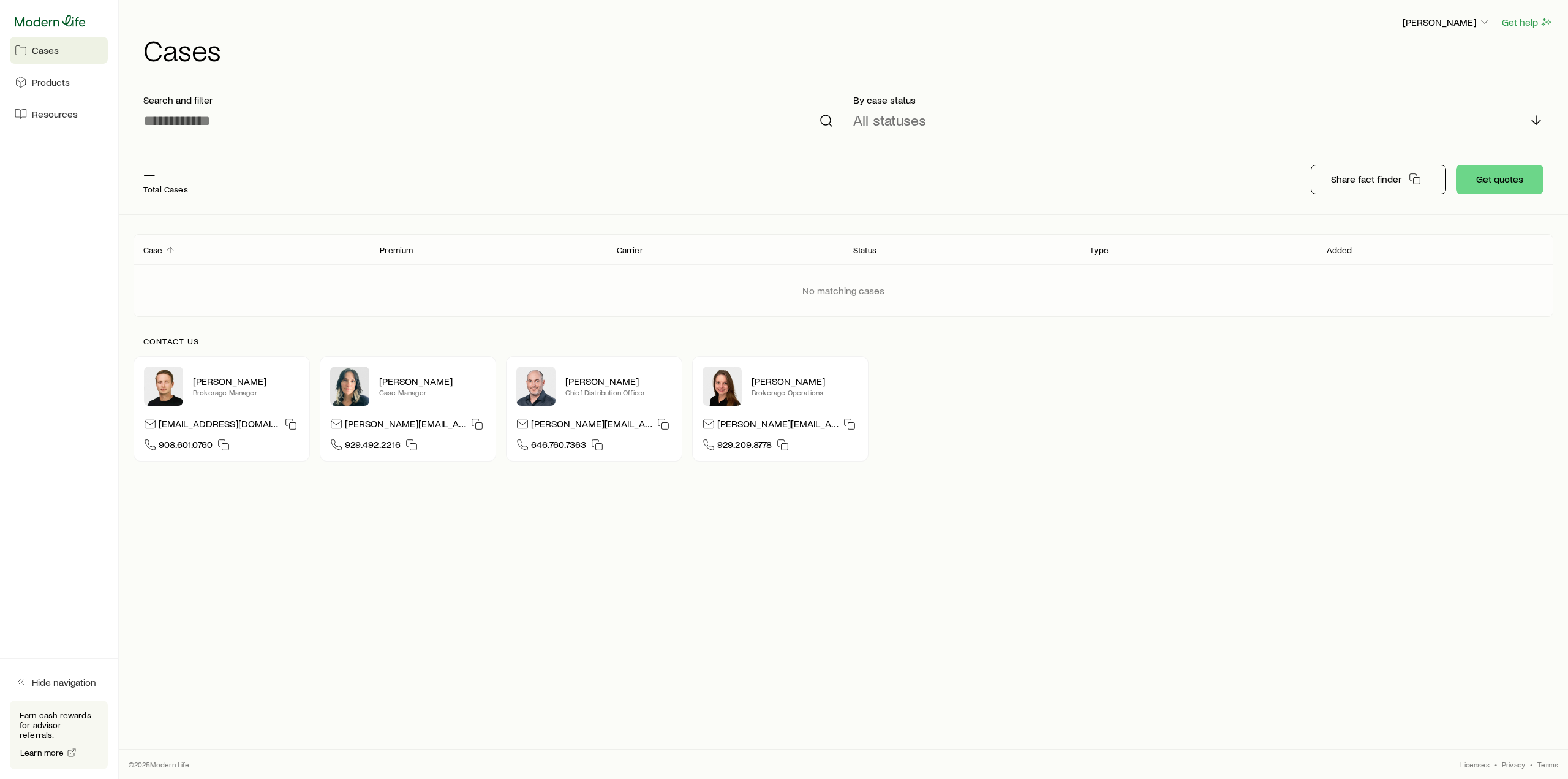
click at [47, 20] on icon at bounding box center [50, 21] width 71 height 12
click at [1438, 24] on p "[PERSON_NAME]" at bounding box center [1447, 22] width 88 height 12
click at [1383, 125] on button "Sign out" at bounding box center [1419, 115] width 137 height 22
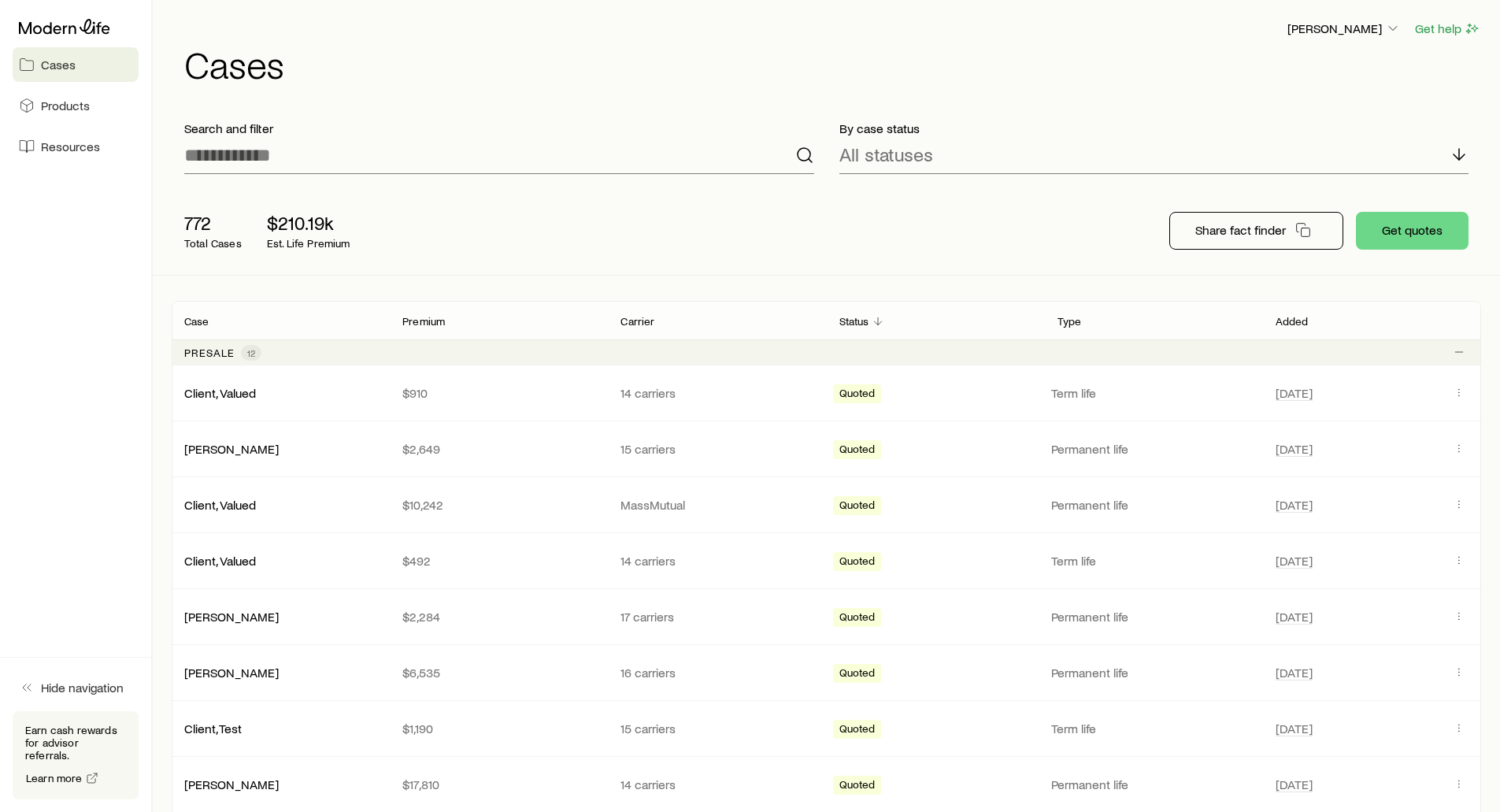
click at [689, 12] on div "[PERSON_NAME] Get help Cases" at bounding box center [826, 50] width 1310 height 102
click at [462, 20] on div "[PERSON_NAME] Get help" at bounding box center [832, 29] width 1297 height 20
click at [812, 58] on h1 "Cases" at bounding box center [832, 63] width 1297 height 37
click at [1314, 24] on p "[PERSON_NAME]" at bounding box center [1343, 29] width 113 height 16
click at [1285, 71] on span "Licenses and contracts" at bounding box center [1312, 71] width 130 height 16
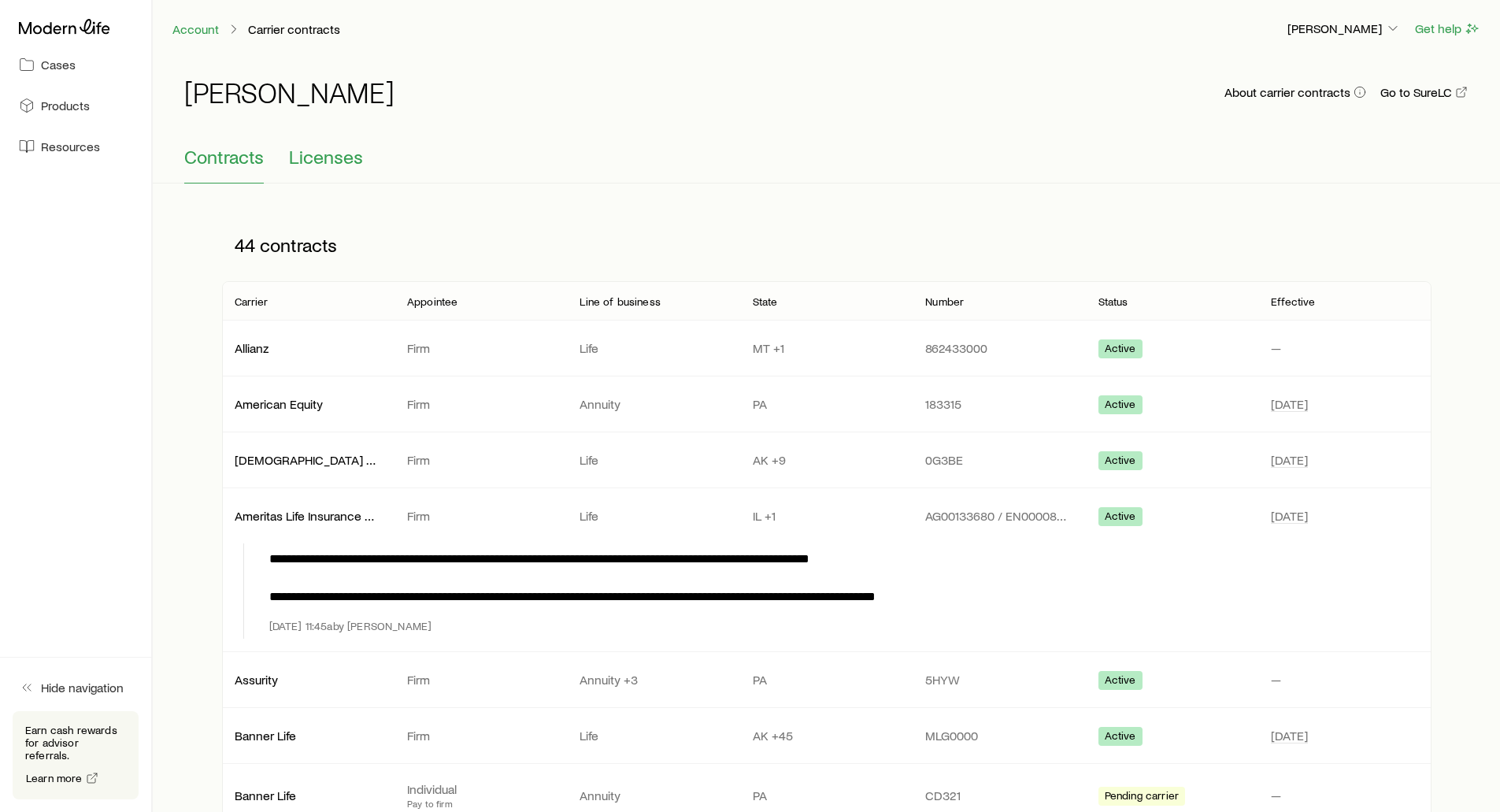
click at [330, 148] on span "Licenses" at bounding box center [325, 156] width 74 height 22
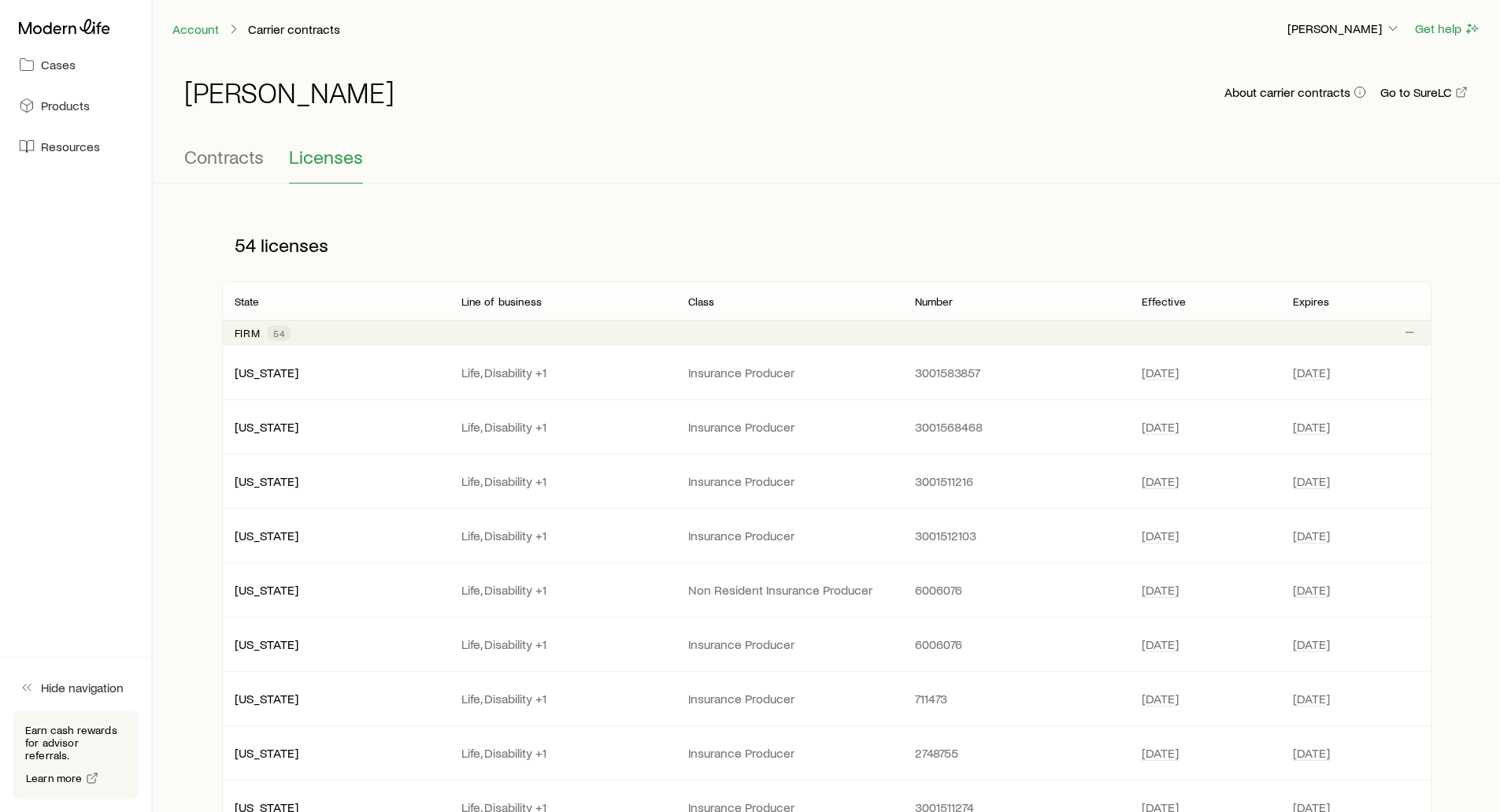
click at [1319, 40] on div "Account Carrier contracts [PERSON_NAME] Get help" at bounding box center [826, 29] width 1347 height 57
click at [1326, 30] on p "[PERSON_NAME]" at bounding box center [1343, 29] width 113 height 16
click at [1312, 101] on span "Commission schedule" at bounding box center [1308, 106] width 121 height 16
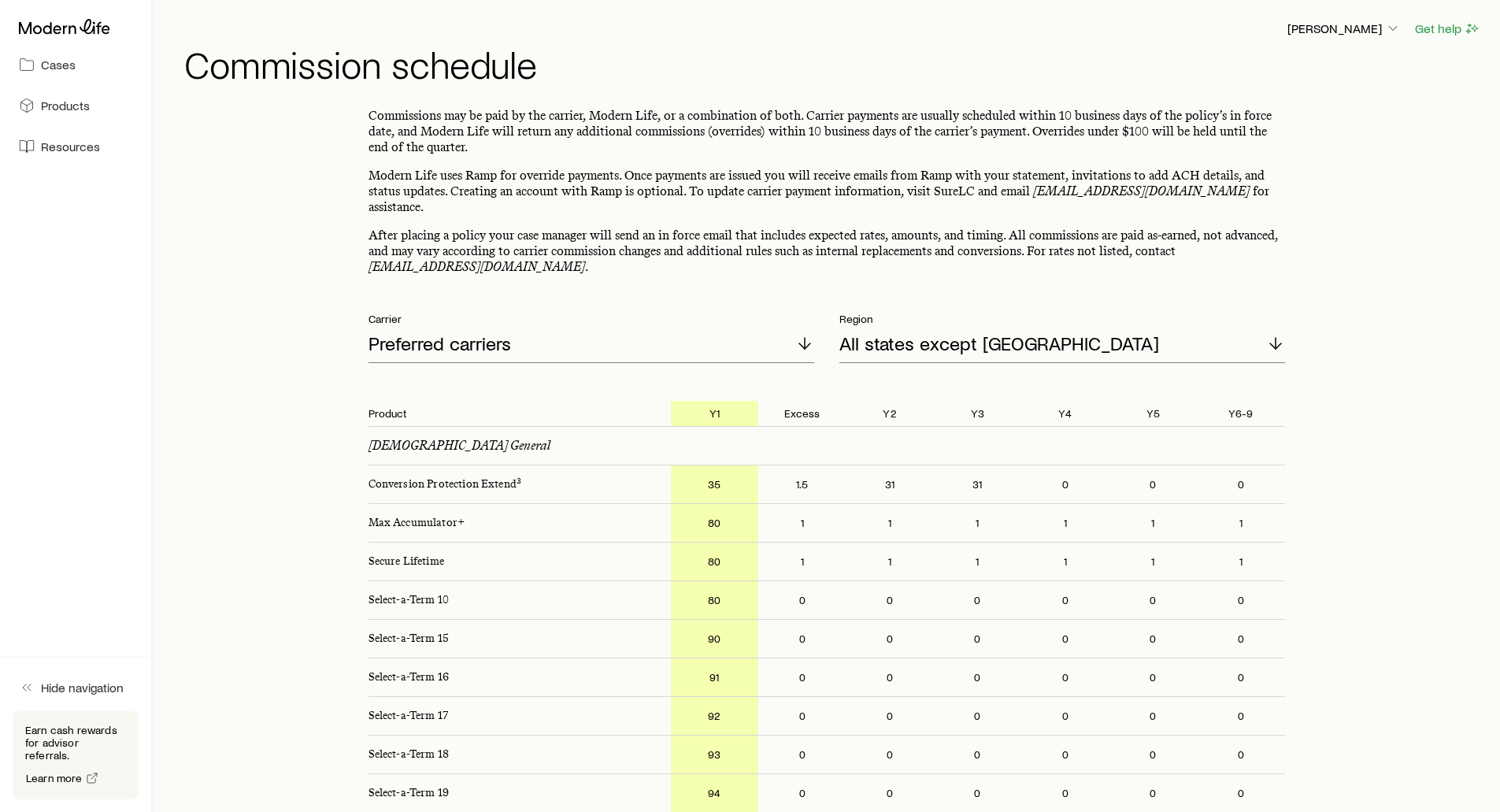
click at [522, 154] on p "Commissions may be paid by the carrier, Modern Life, or a combination of both. …" at bounding box center [827, 131] width 917 height 47
click at [424, 332] on p "Preferred carriers" at bounding box center [440, 343] width 143 height 22
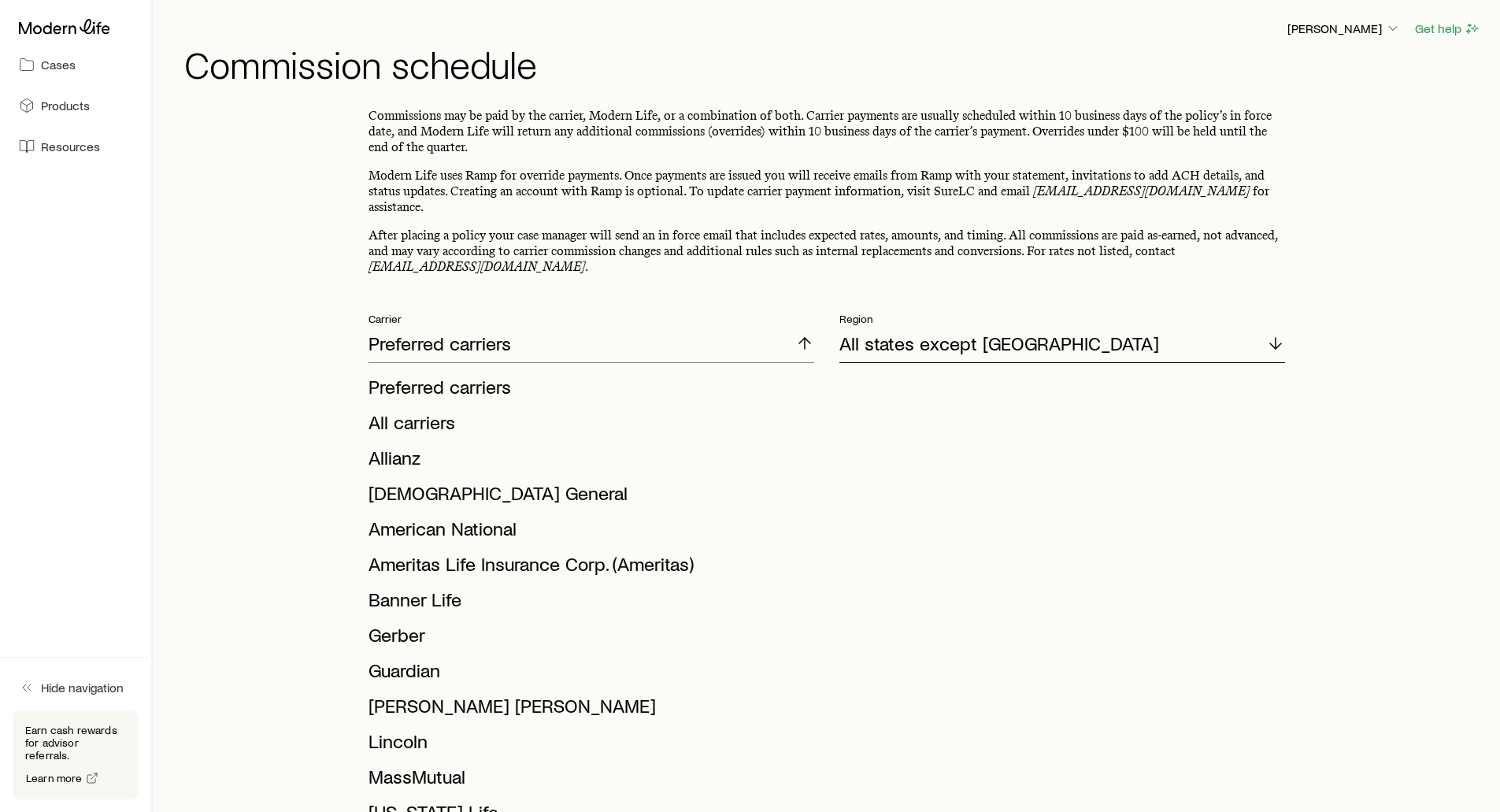
click at [895, 337] on p "All states except [GEOGRAPHIC_DATA]" at bounding box center [999, 343] width 320 height 22
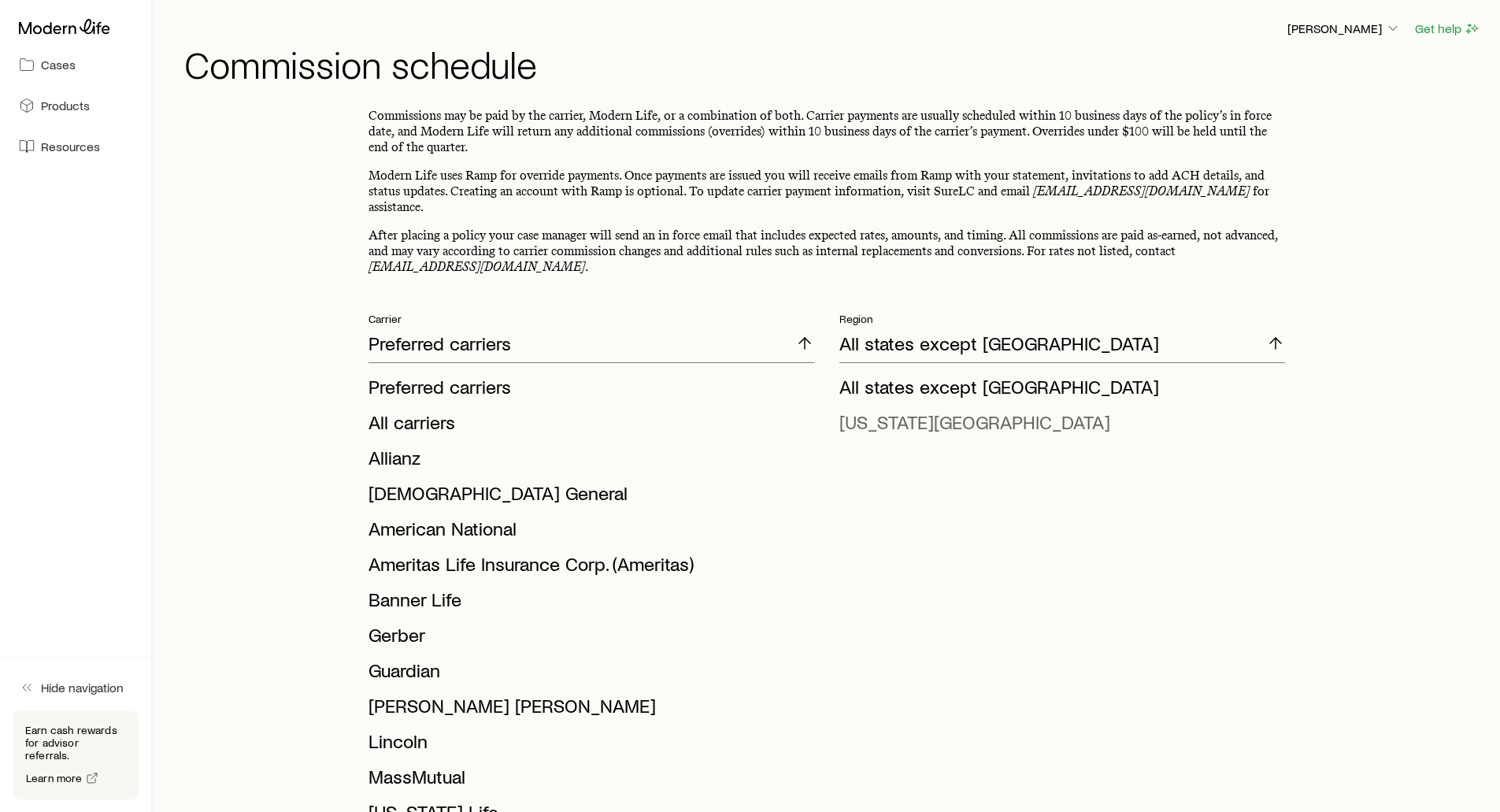
click at [892, 410] on span "[US_STATE][GEOGRAPHIC_DATA]" at bounding box center [974, 422] width 270 height 23
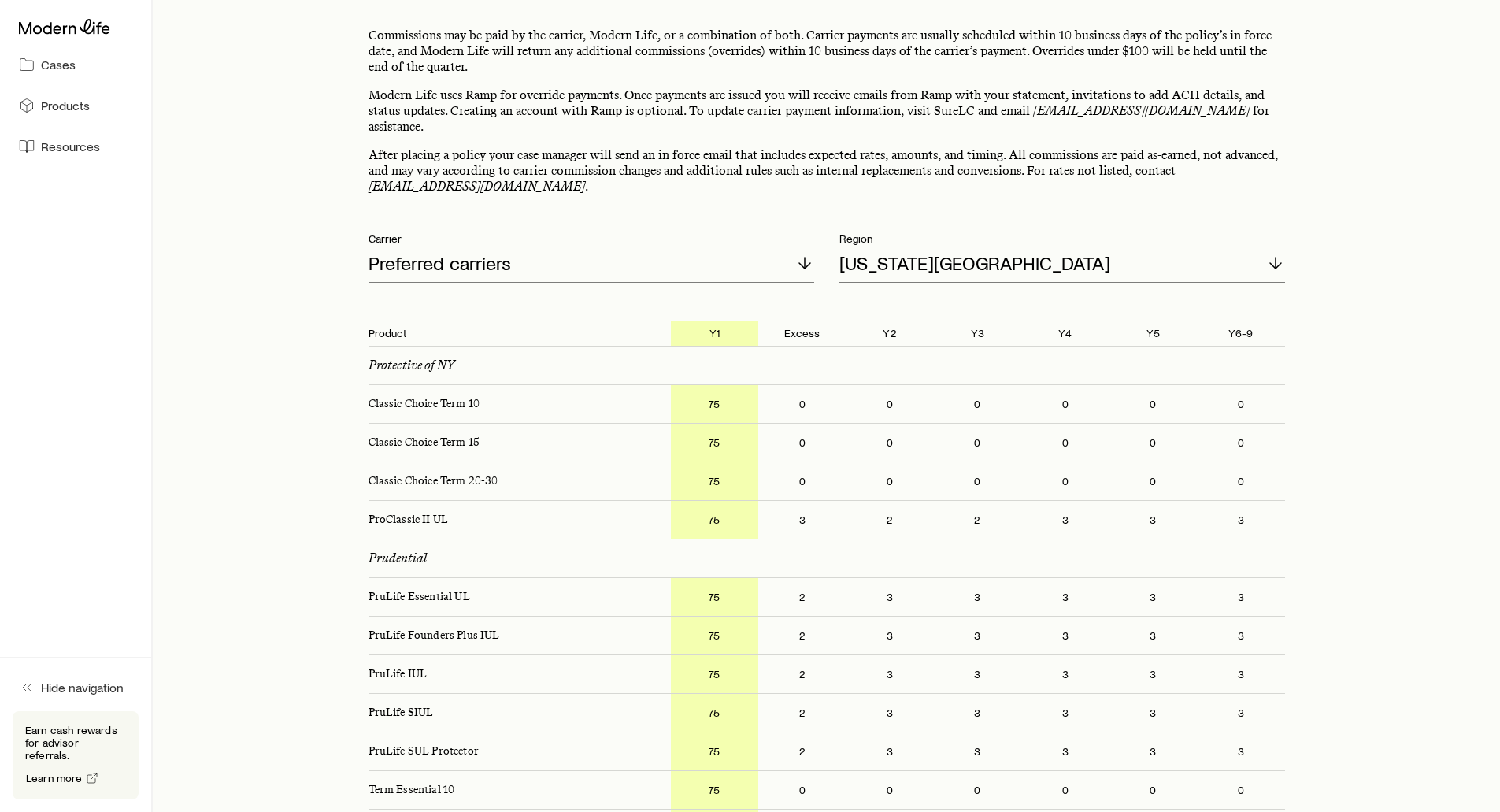
scroll to position [79, 0]
click at [903, 260] on div "[US_STATE][GEOGRAPHIC_DATA]" at bounding box center [1062, 264] width 446 height 37
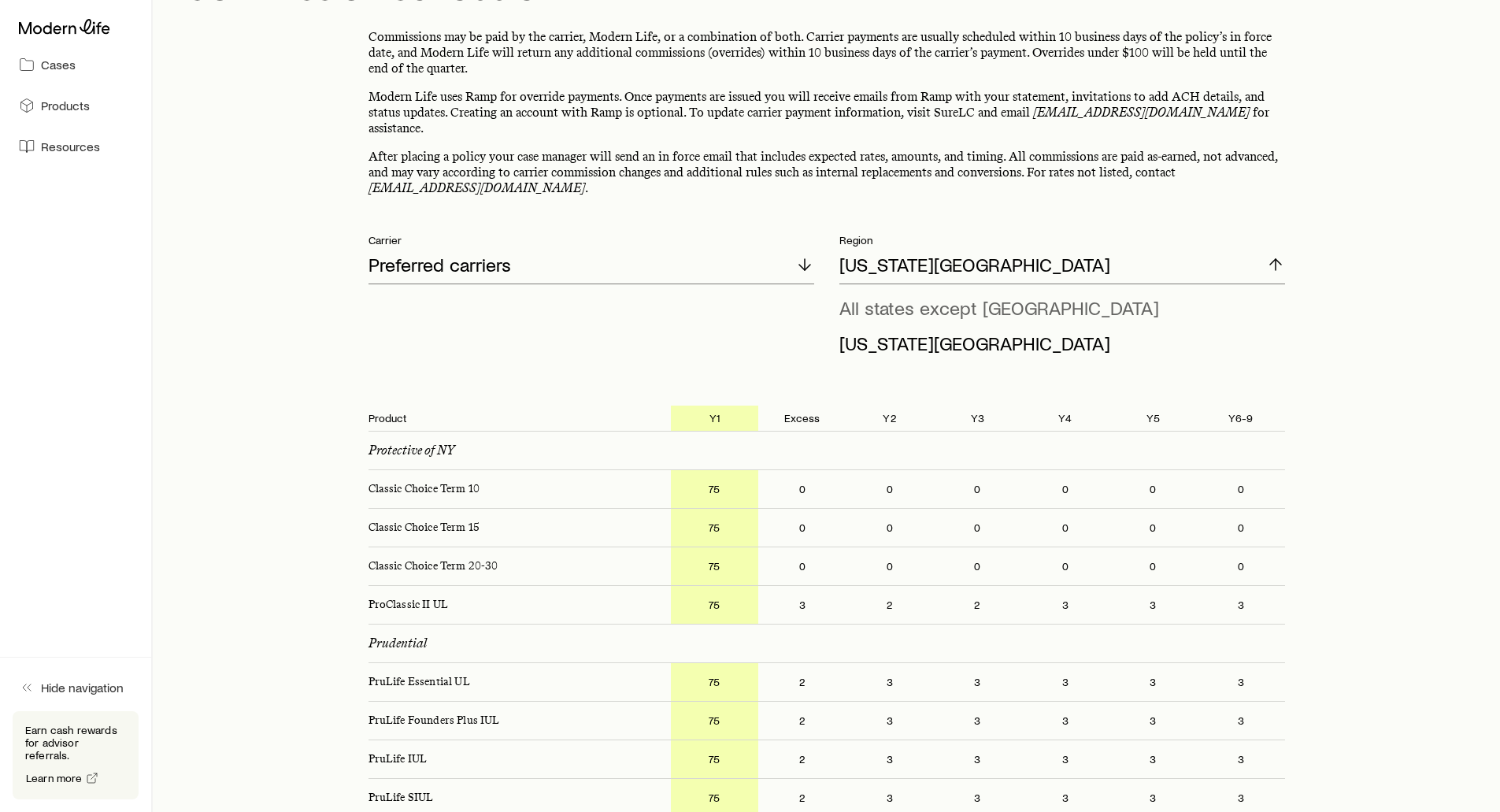
click at [909, 296] on span "All states except [GEOGRAPHIC_DATA]" at bounding box center [999, 307] width 320 height 23
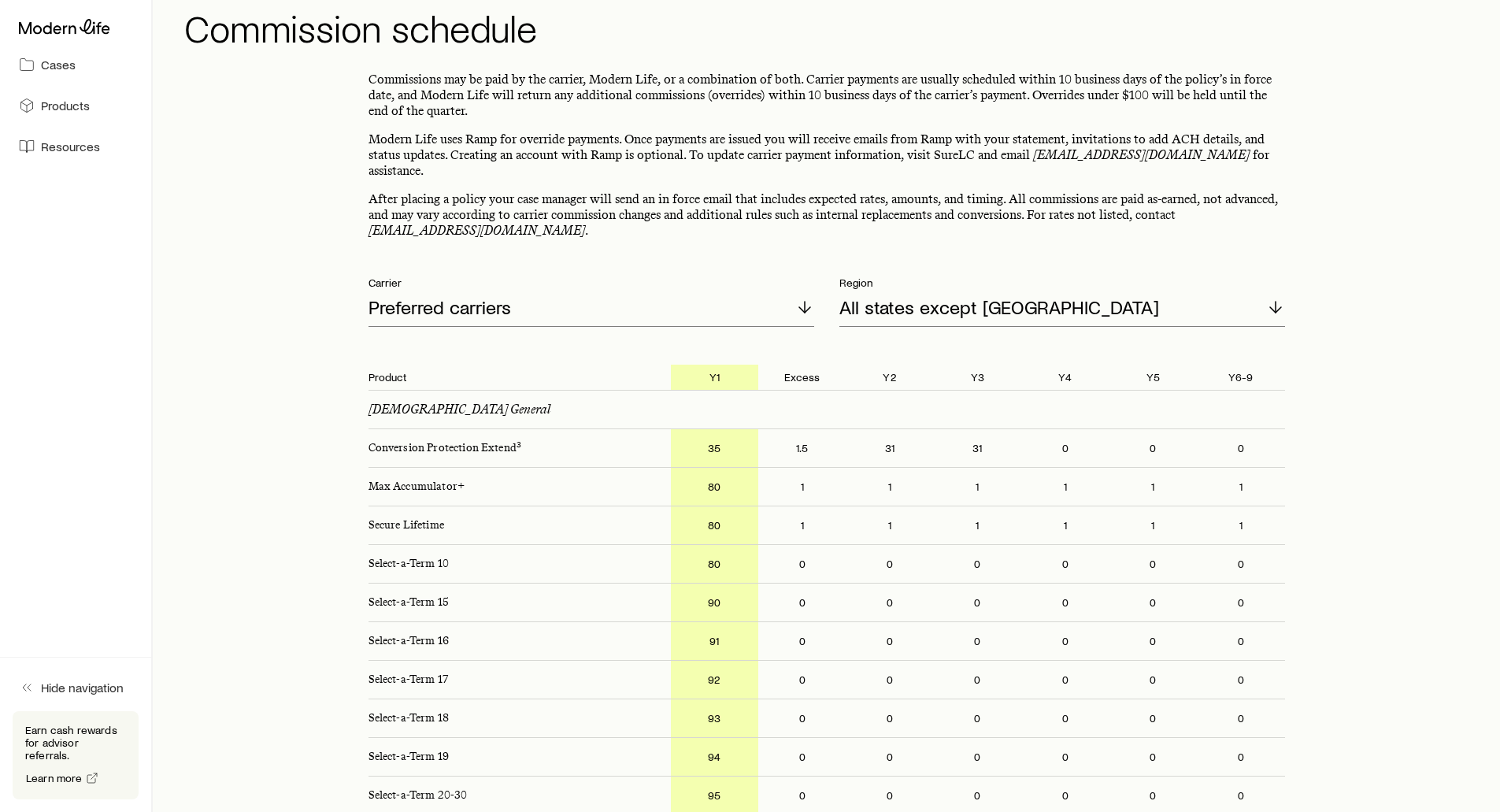
scroll to position [0, 0]
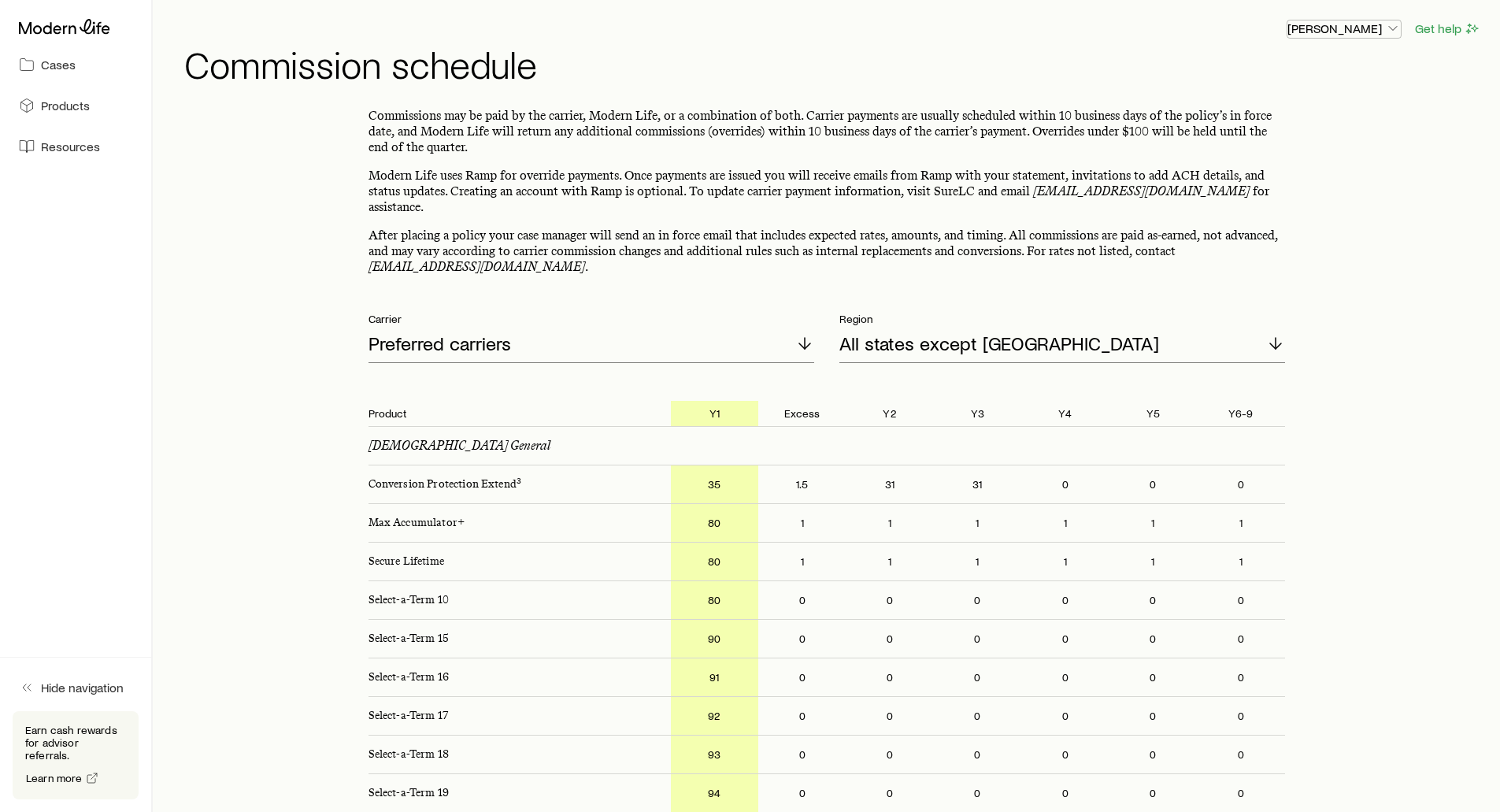
click at [1338, 34] on p "[PERSON_NAME]" at bounding box center [1343, 29] width 113 height 16
click at [861, 63] on h1 "Commission schedule" at bounding box center [832, 63] width 1297 height 37
click at [90, 25] on icon at bounding box center [64, 27] width 91 height 16
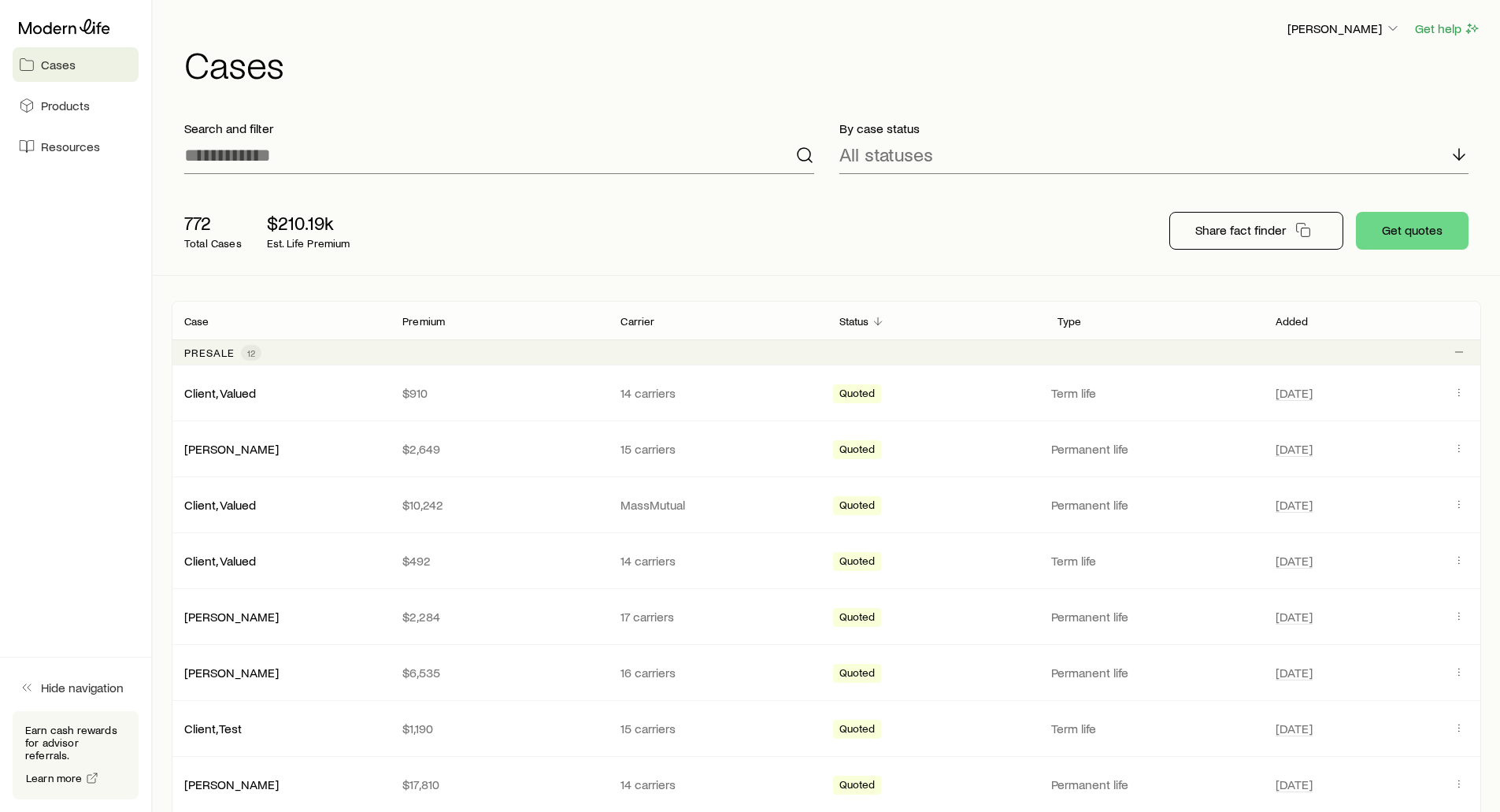
click at [348, 56] on h1 "Cases" at bounding box center [832, 63] width 1297 height 37
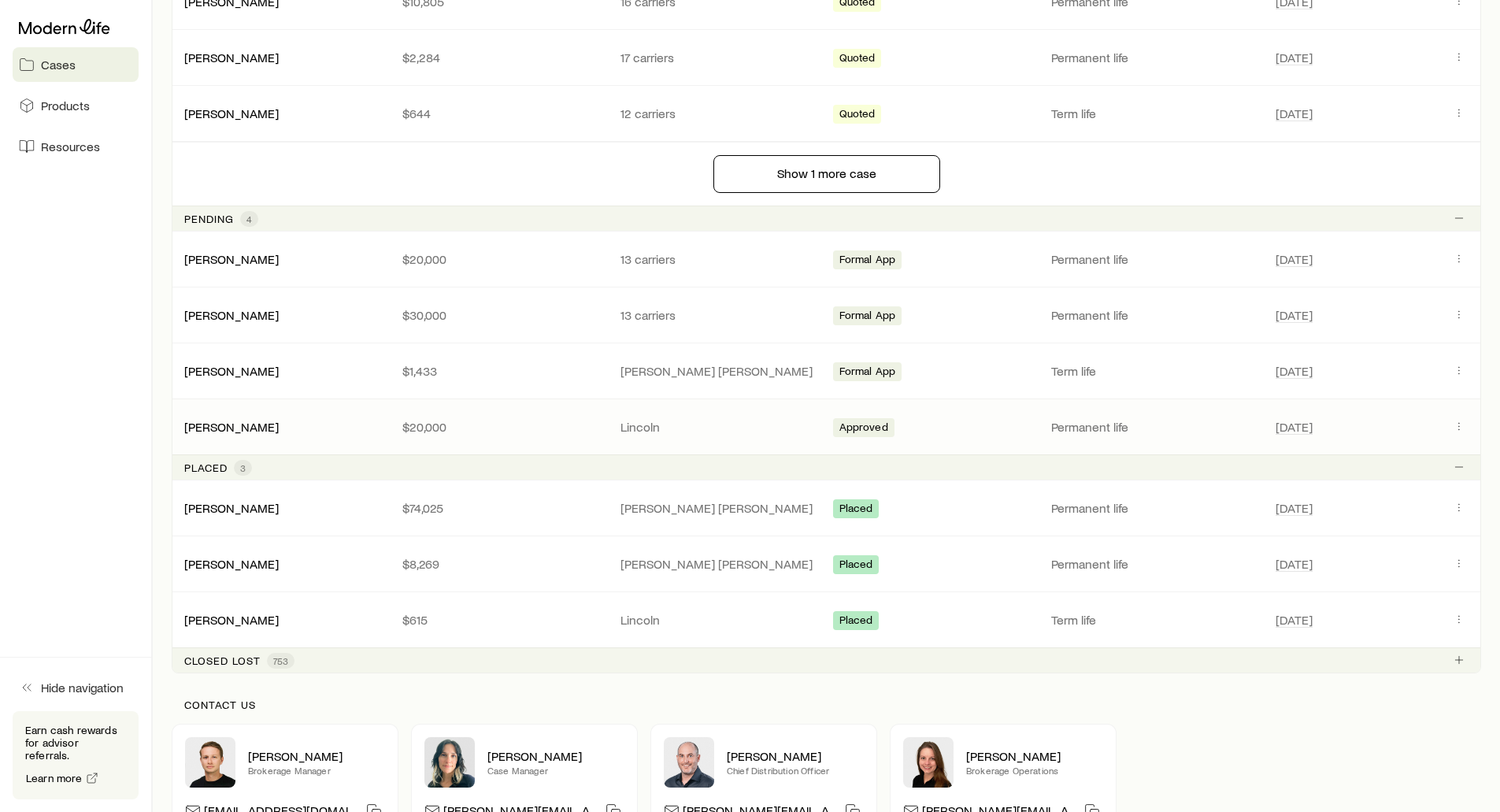
scroll to position [866, 0]
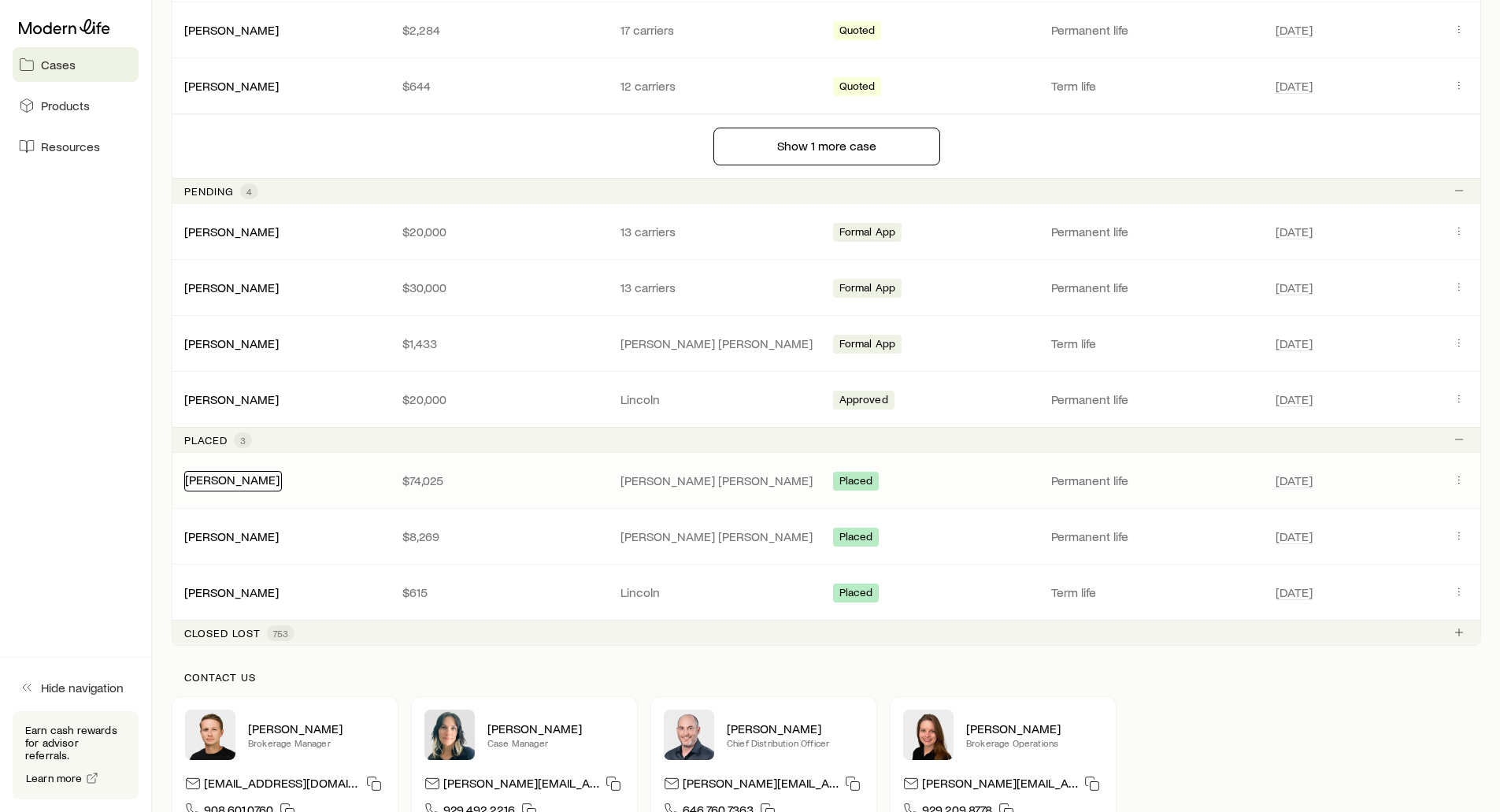
click at [265, 484] on link "[PERSON_NAME]" at bounding box center [232, 478] width 95 height 15
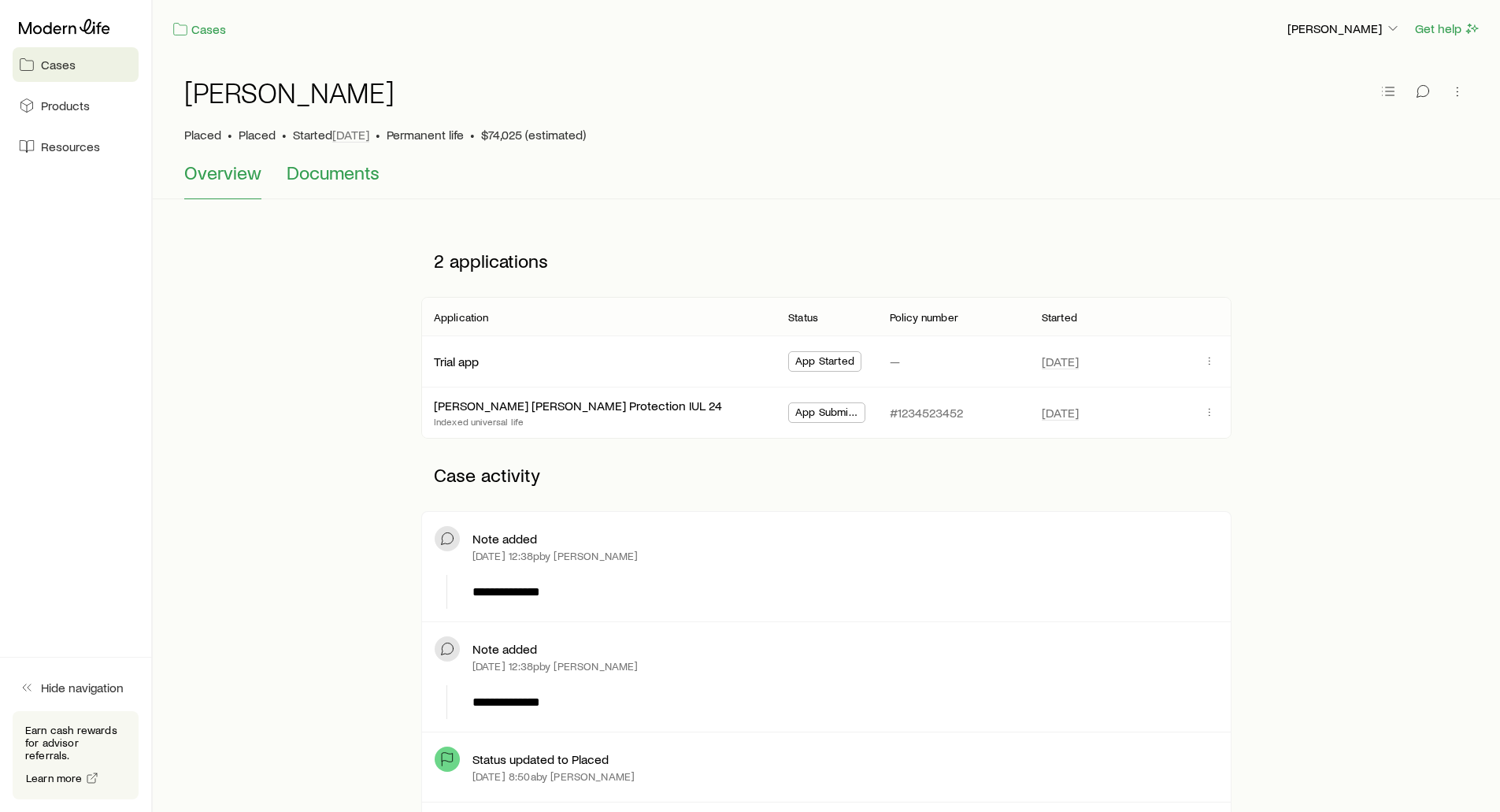
click at [353, 173] on span "Documents" at bounding box center [333, 172] width 93 height 22
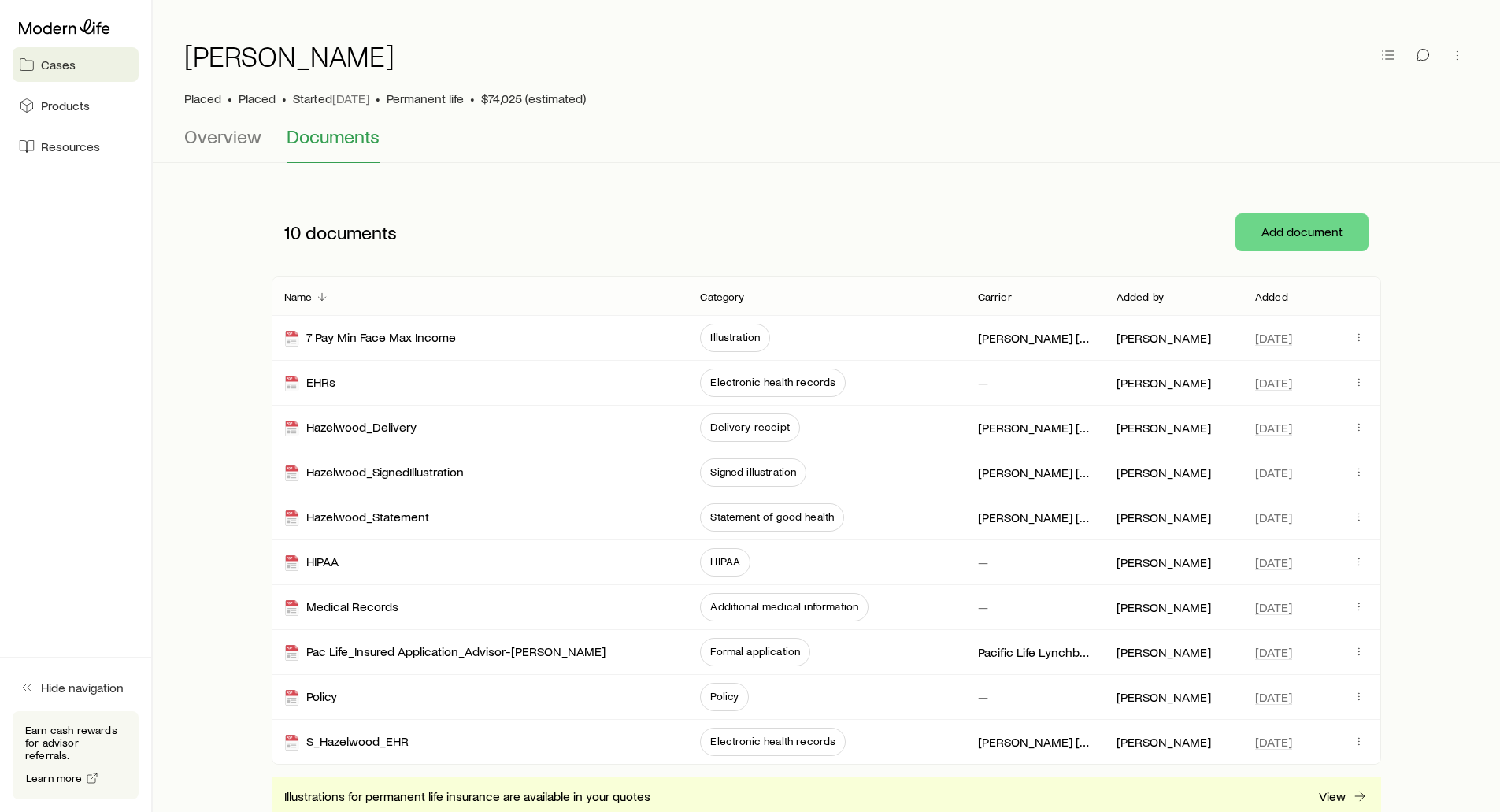
scroll to position [79, 0]
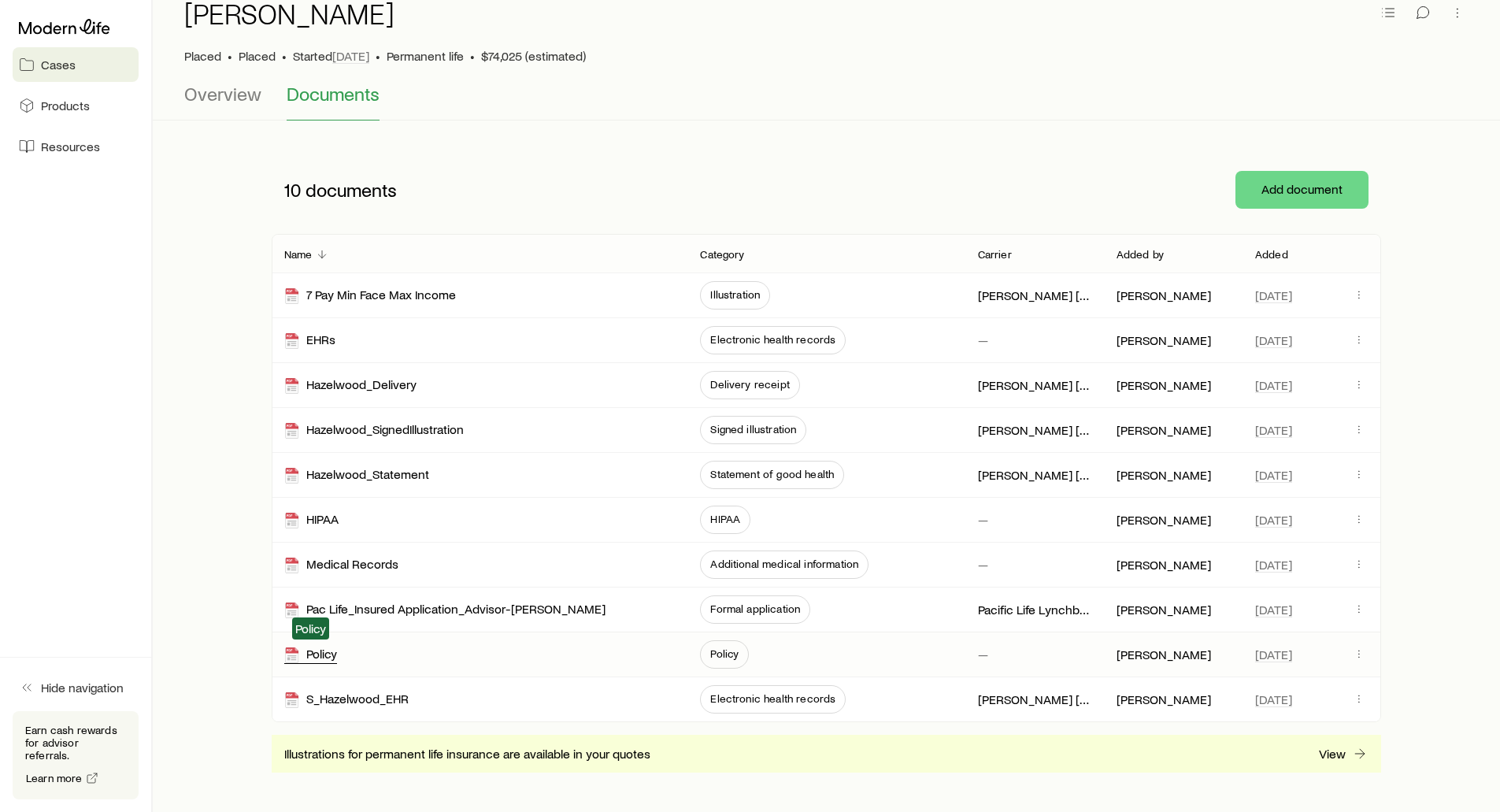
click at [326, 660] on div "Policy" at bounding box center [310, 655] width 53 height 18
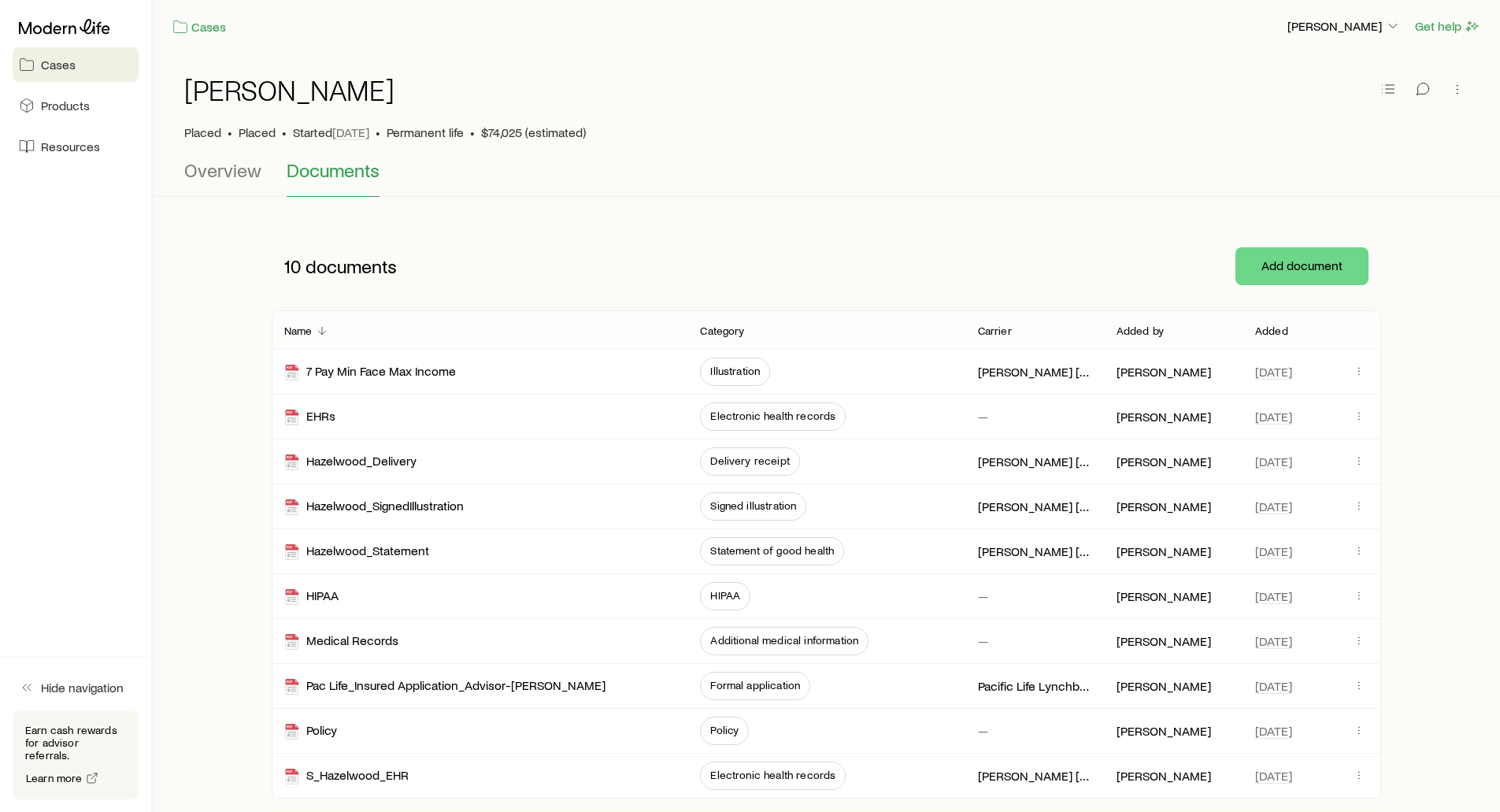
scroll to position [0, 0]
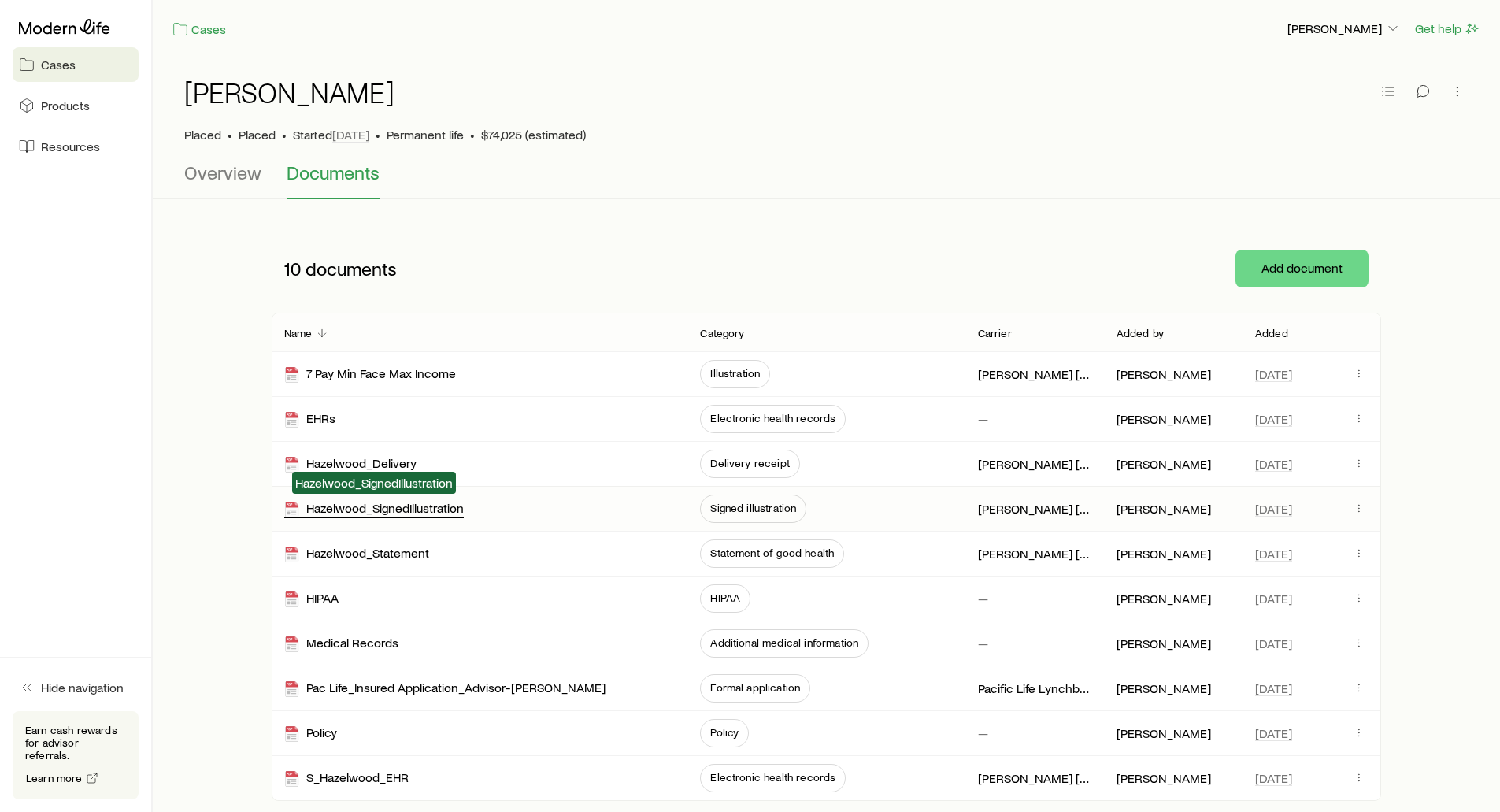
click at [389, 512] on div "Hazelwood_SignedIllustration" at bounding box center [374, 509] width 179 height 18
click at [226, 172] on span "Overview" at bounding box center [223, 172] width 77 height 22
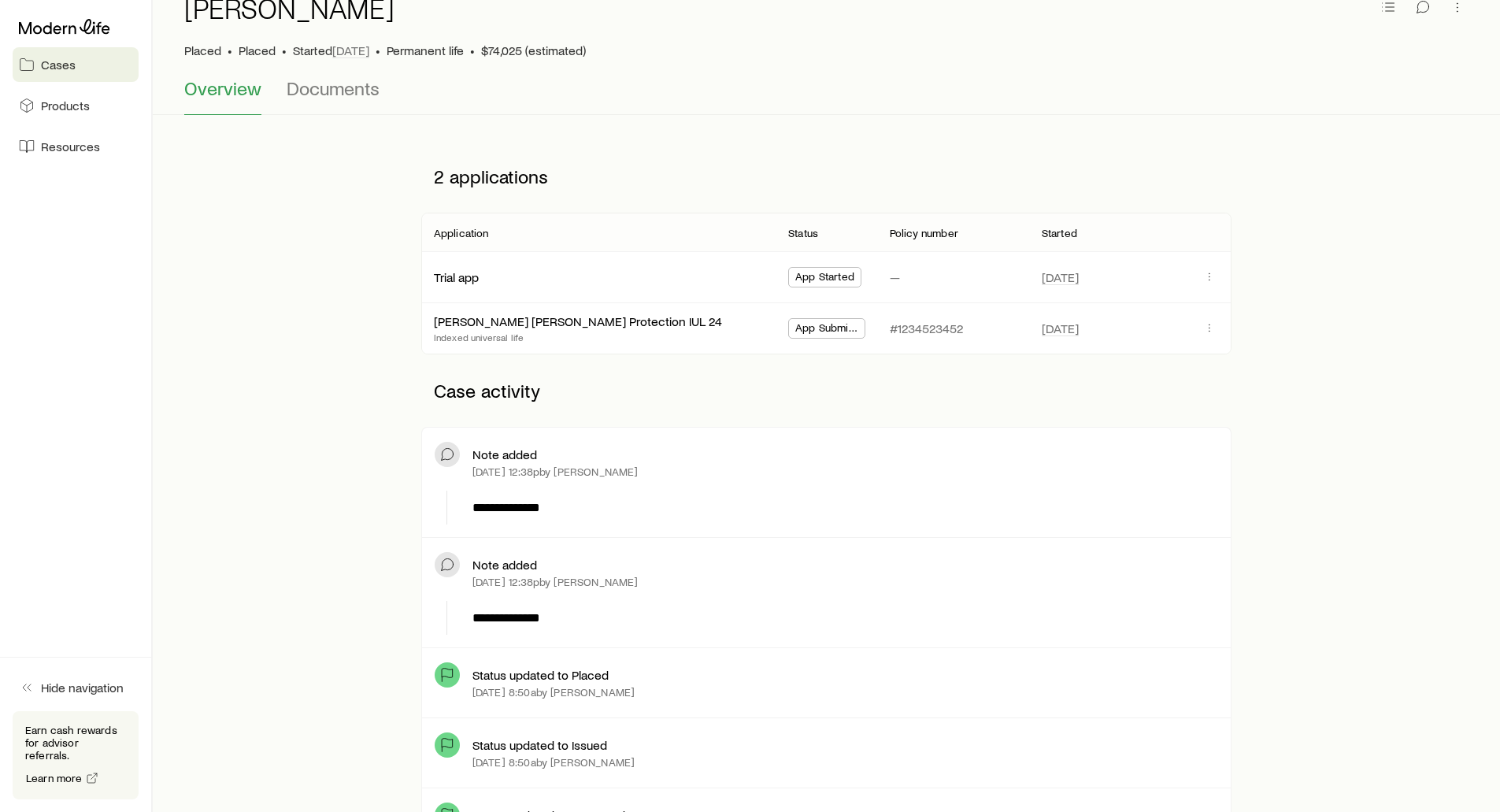
scroll to position [79, 0]
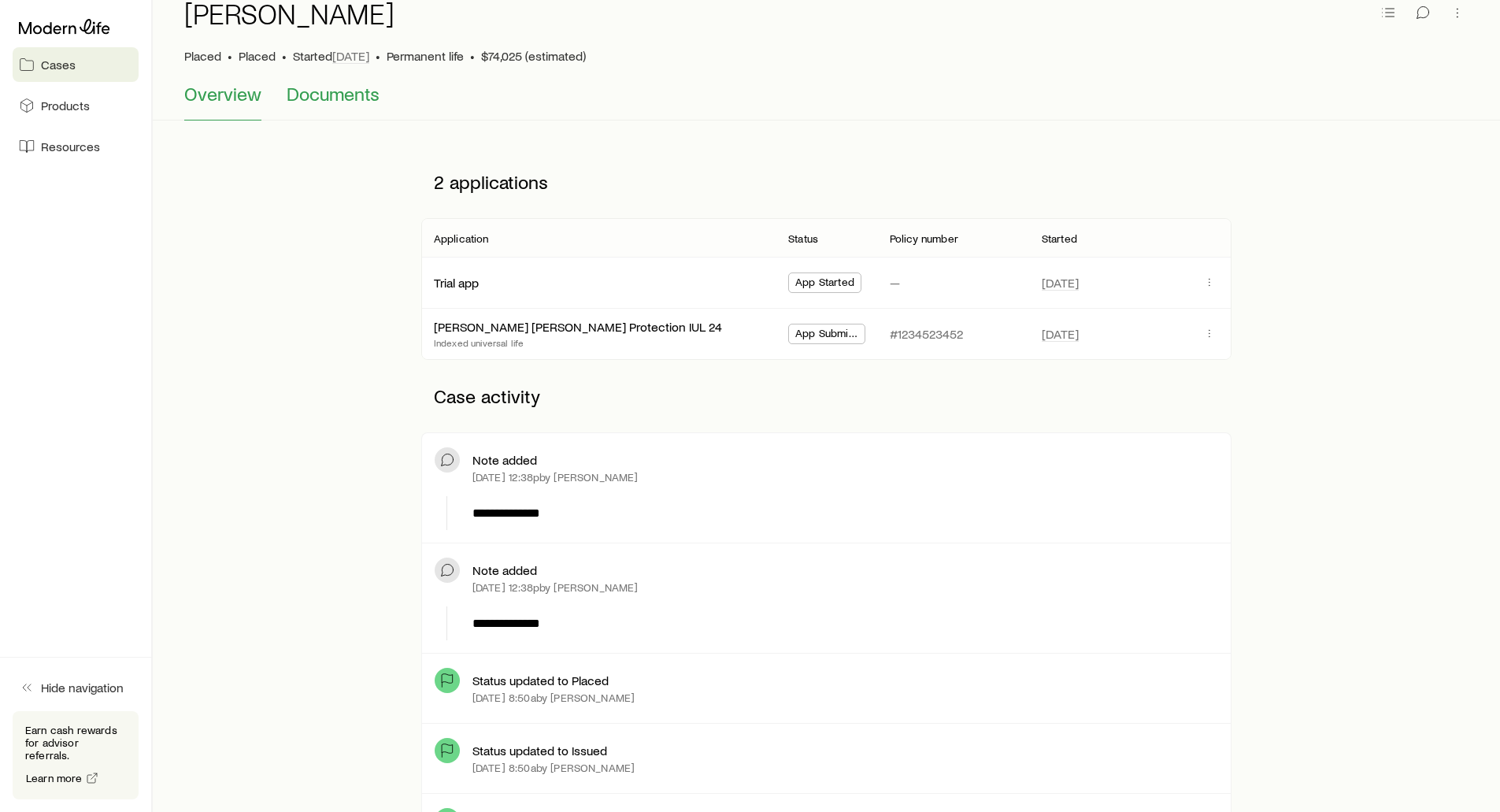
click at [337, 88] on span "Documents" at bounding box center [333, 93] width 93 height 22
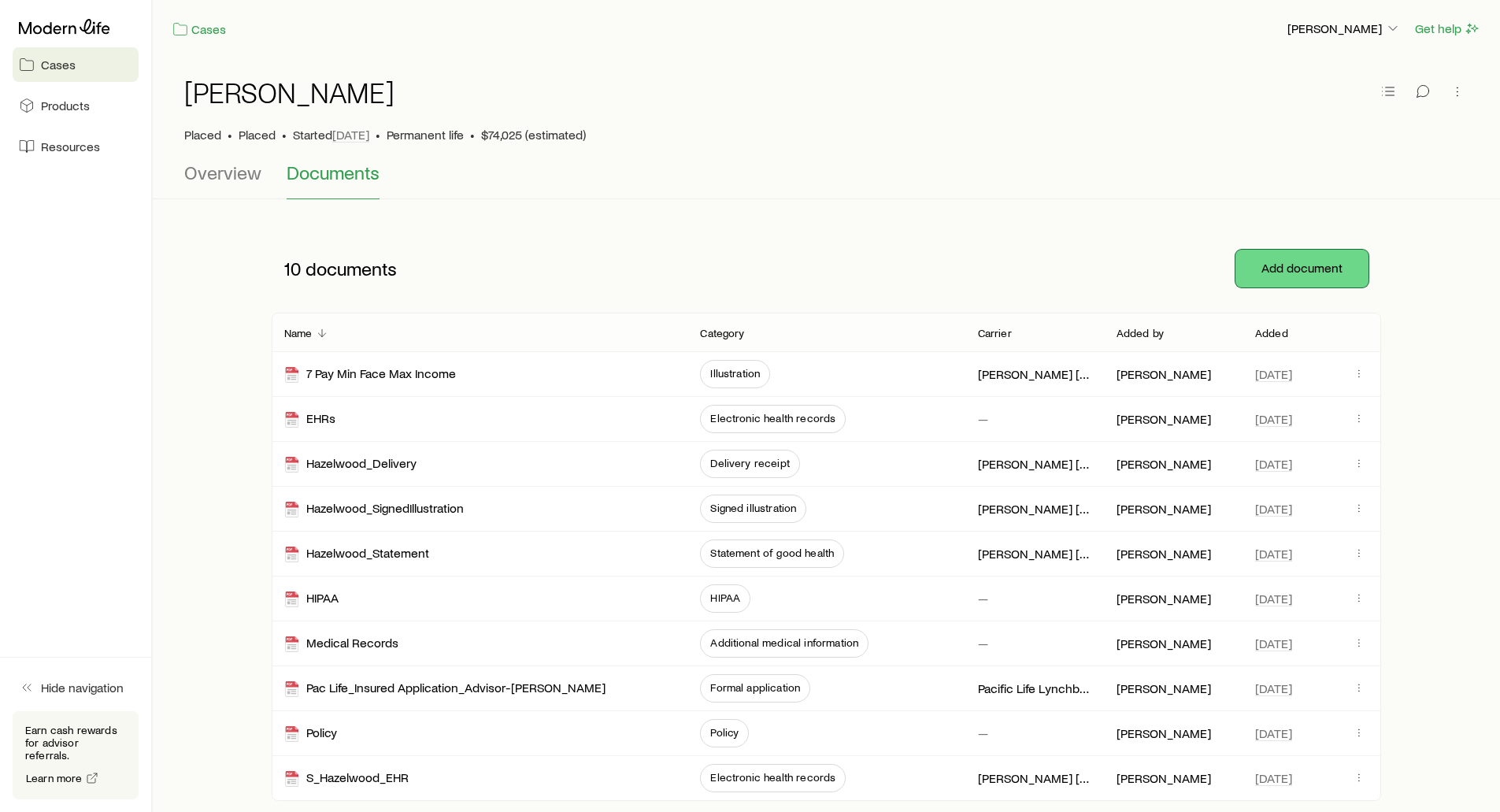
click at [1277, 273] on button "Add document" at bounding box center [1302, 268] width 133 height 37
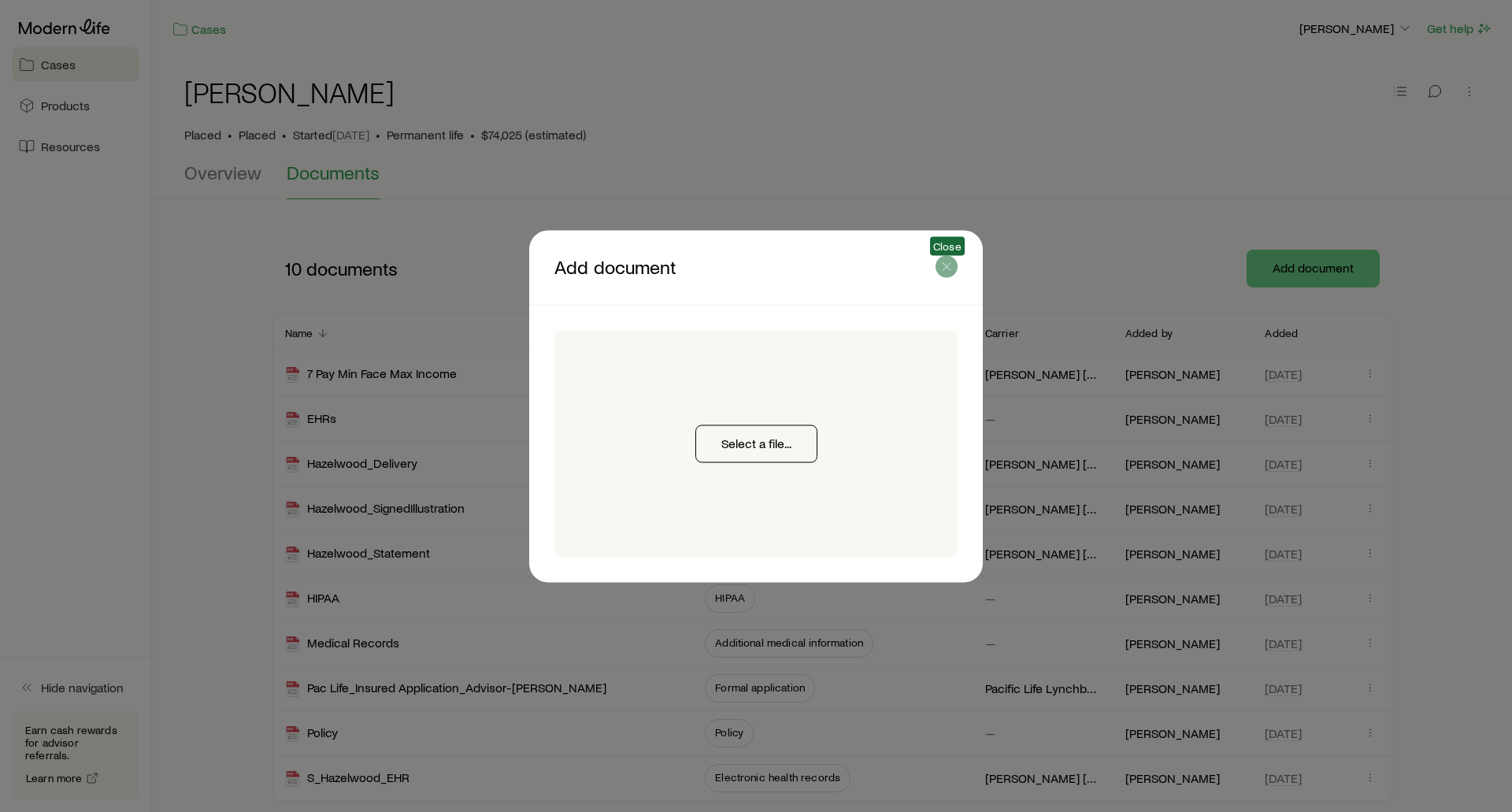
click at [948, 265] on icon "button" at bounding box center [946, 266] width 16 height 16
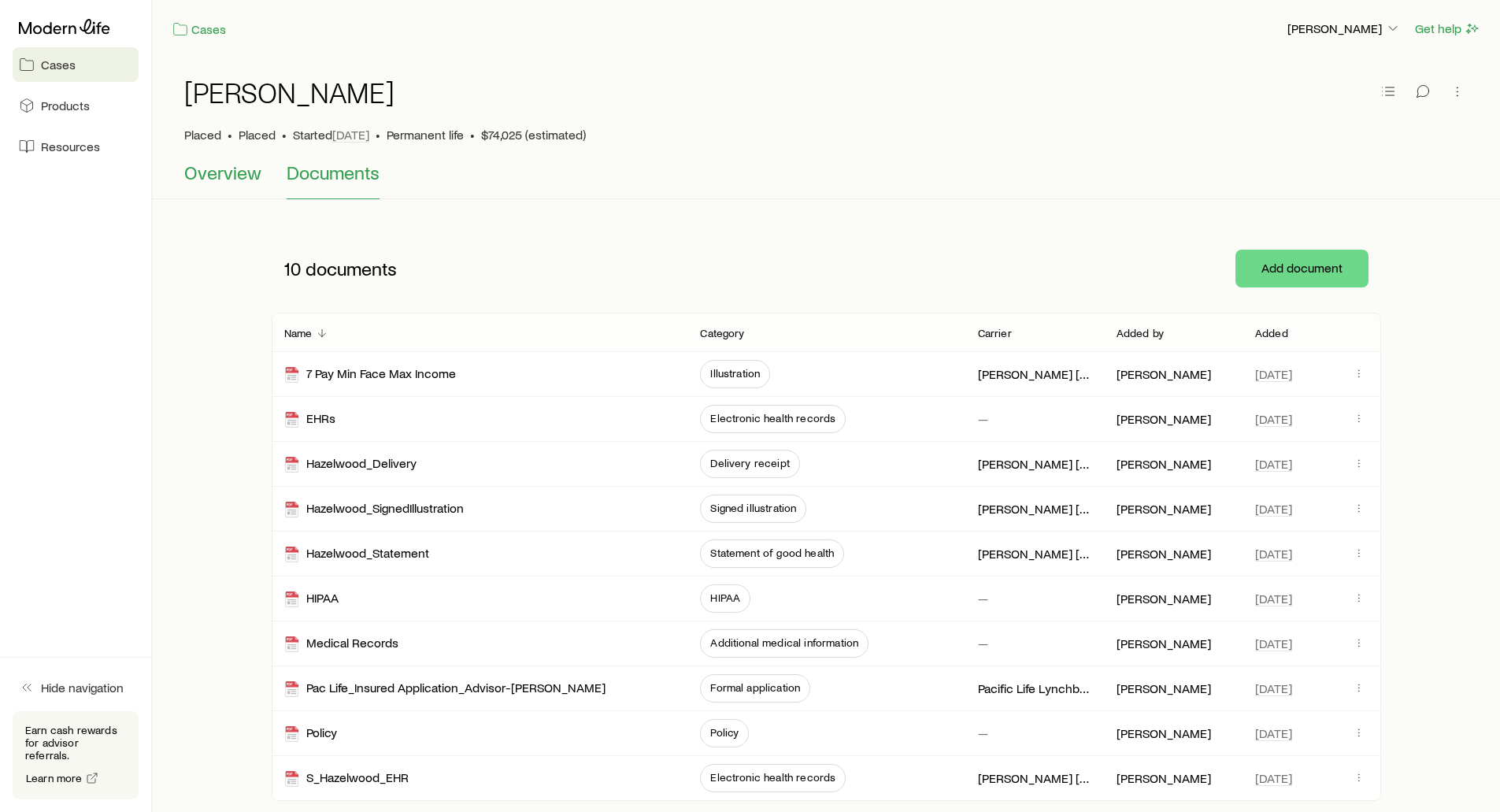
click at [228, 178] on span "Overview" at bounding box center [223, 172] width 77 height 22
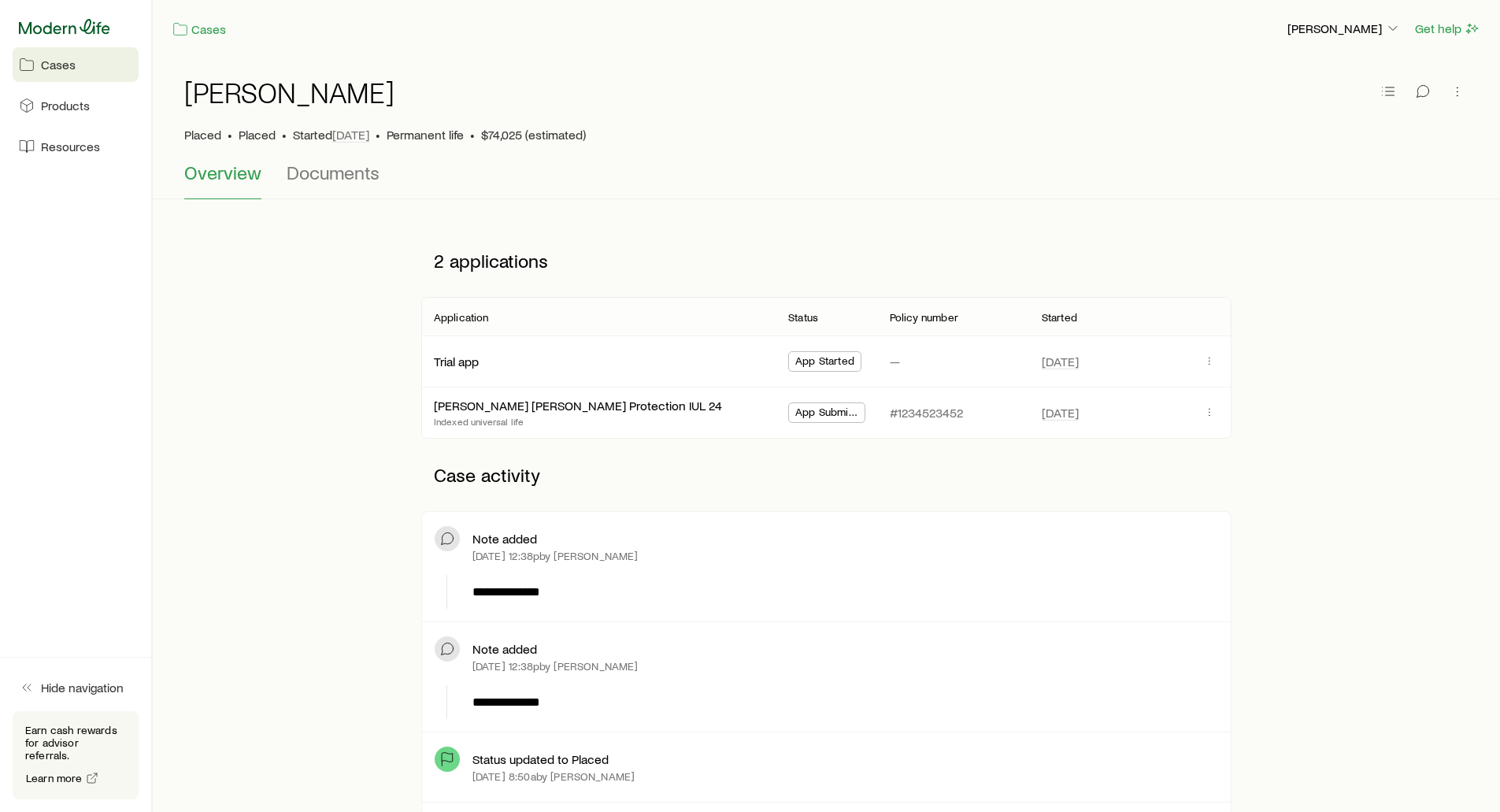
click at [38, 23] on icon at bounding box center [64, 27] width 91 height 16
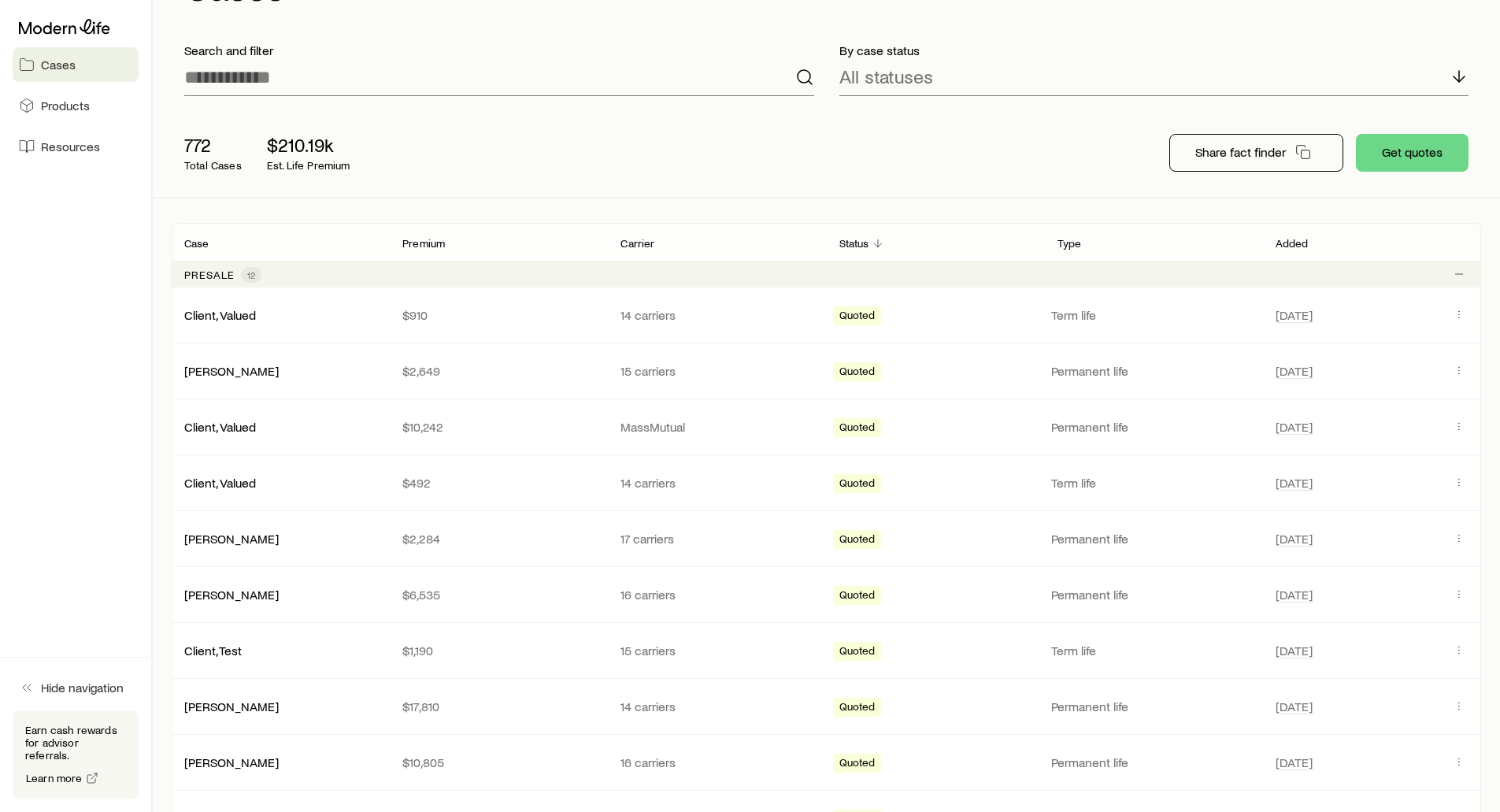
scroll to position [79, 0]
click at [796, 154] on div "772 Total Cases $210.19k Est. Life Premium Share fact finder Get quotes" at bounding box center [826, 151] width 1310 height 88
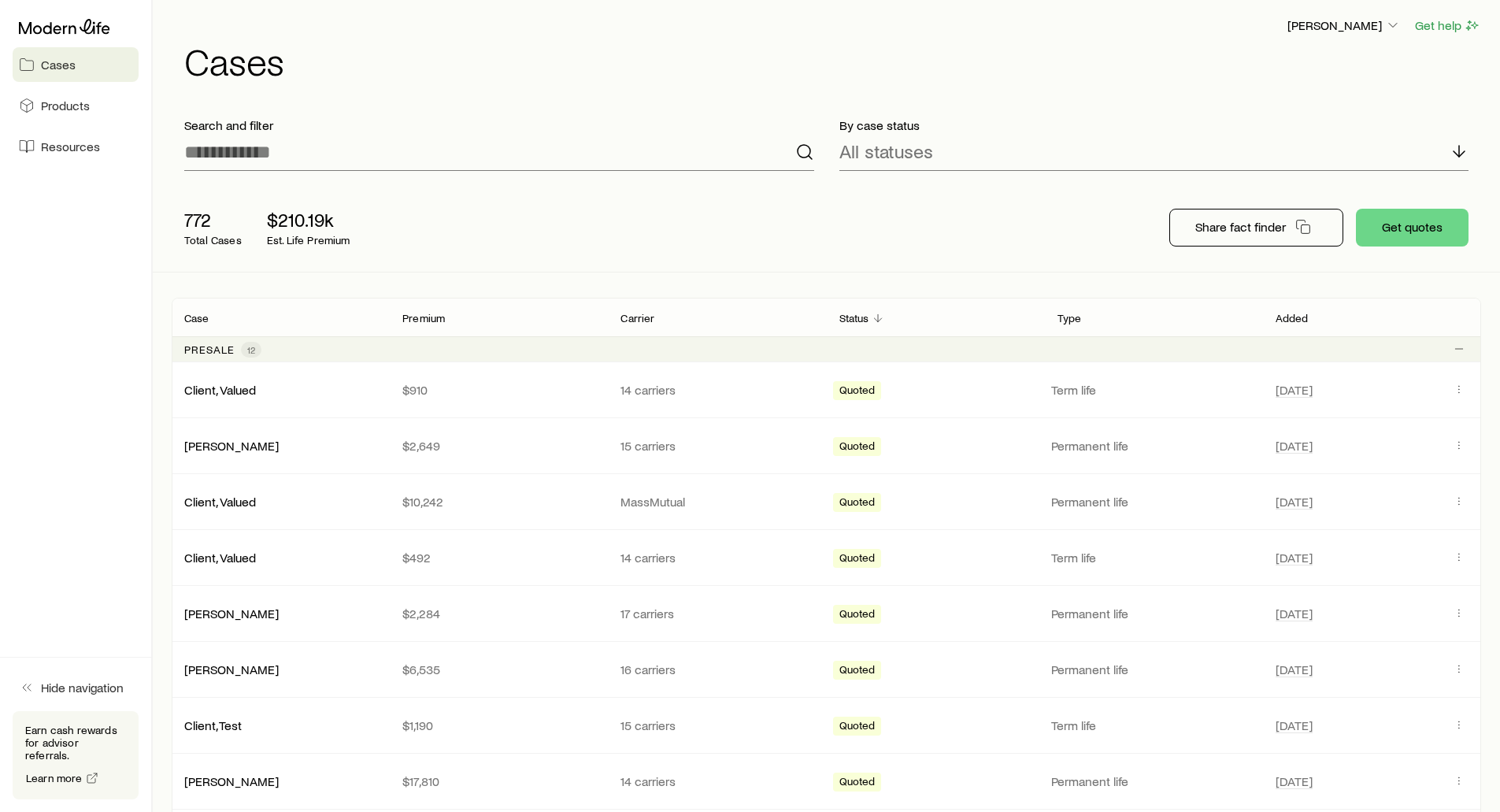
scroll to position [0, 0]
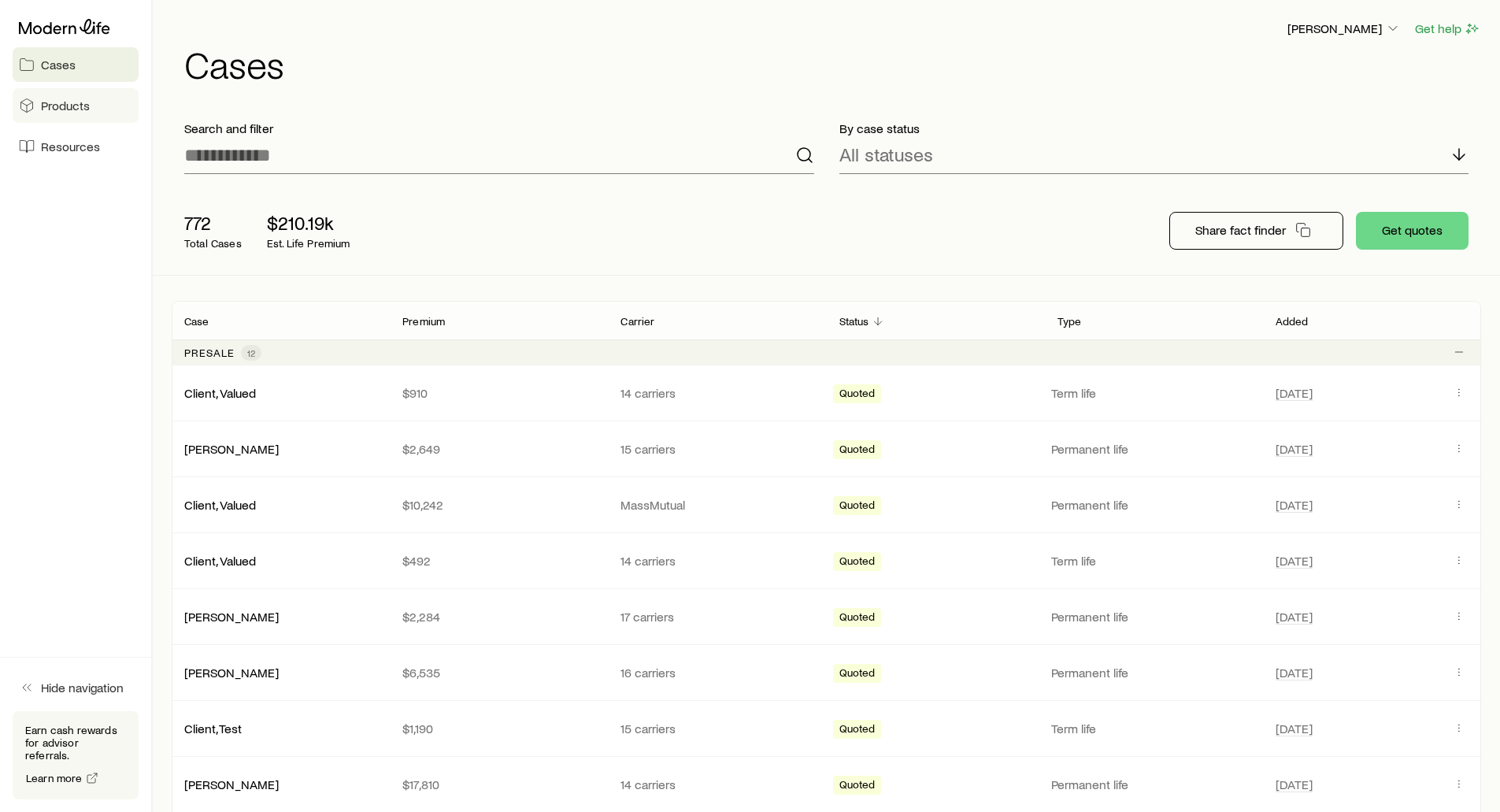
click at [55, 99] on span "Products" at bounding box center [65, 105] width 49 height 16
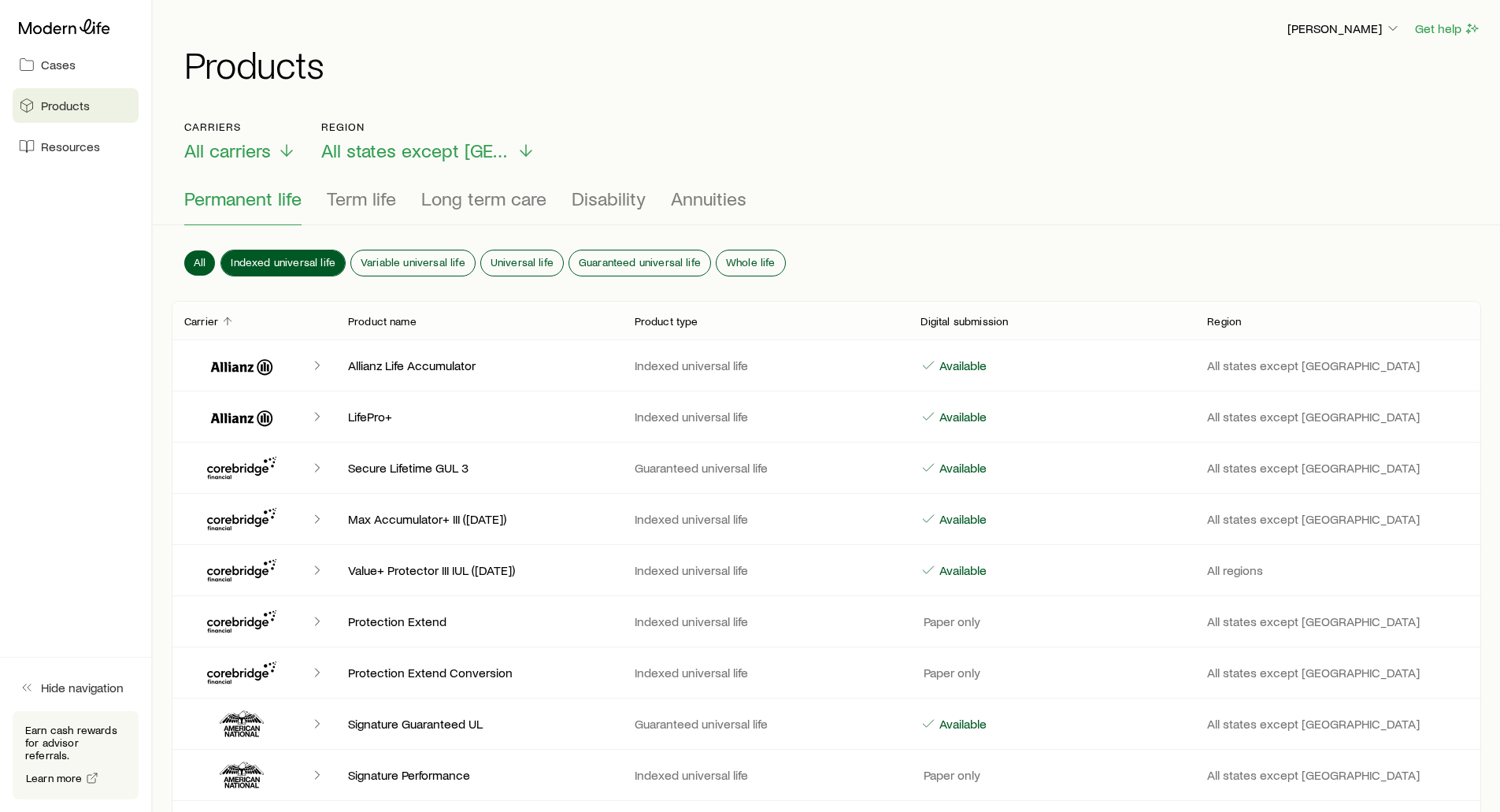
click at [257, 256] on span "Indexed universal life" at bounding box center [283, 262] width 104 height 12
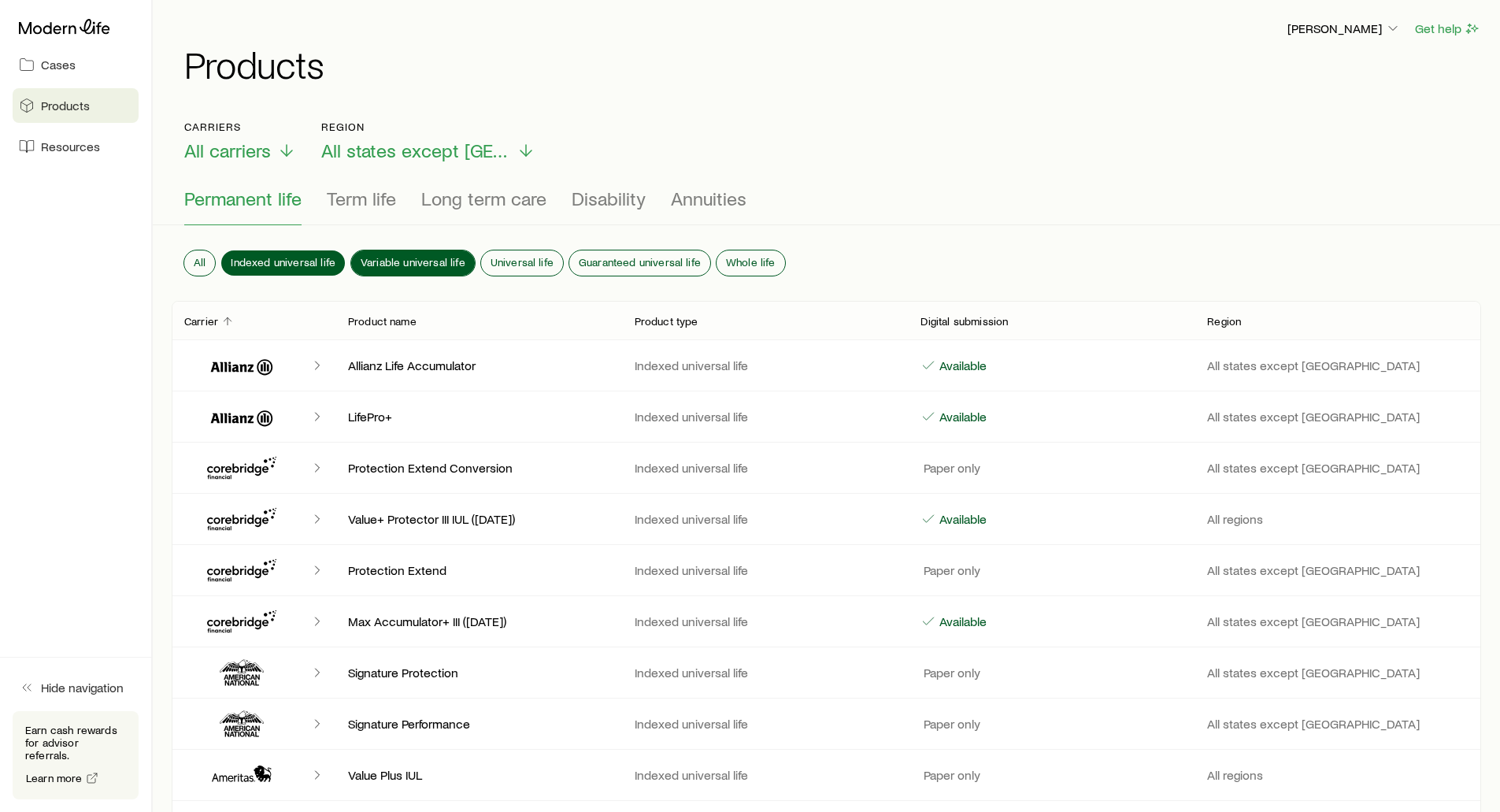
click at [384, 263] on button "Variable universal life" at bounding box center [413, 263] width 123 height 25
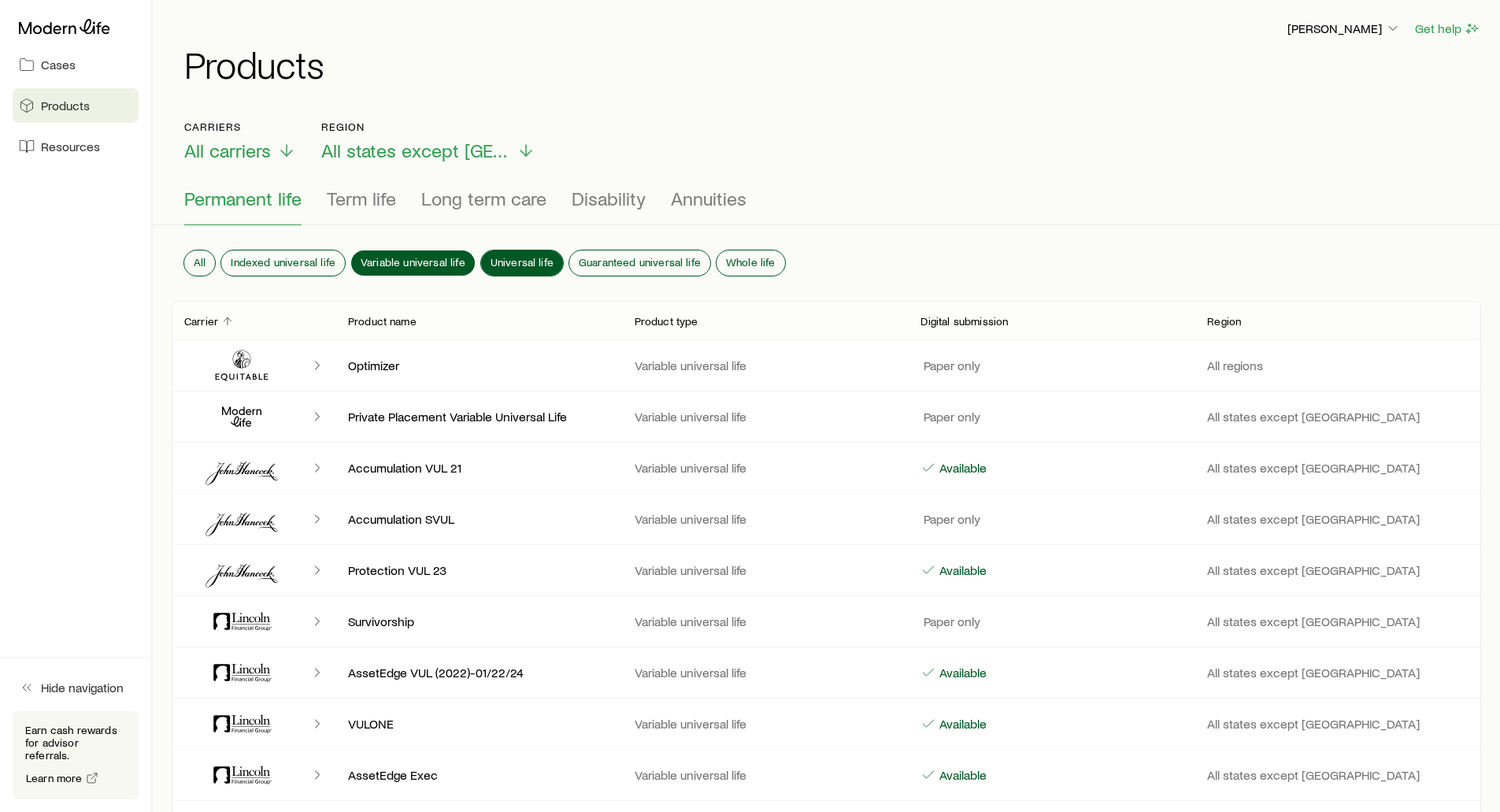
click at [510, 256] on span "Universal life" at bounding box center [522, 262] width 63 height 12
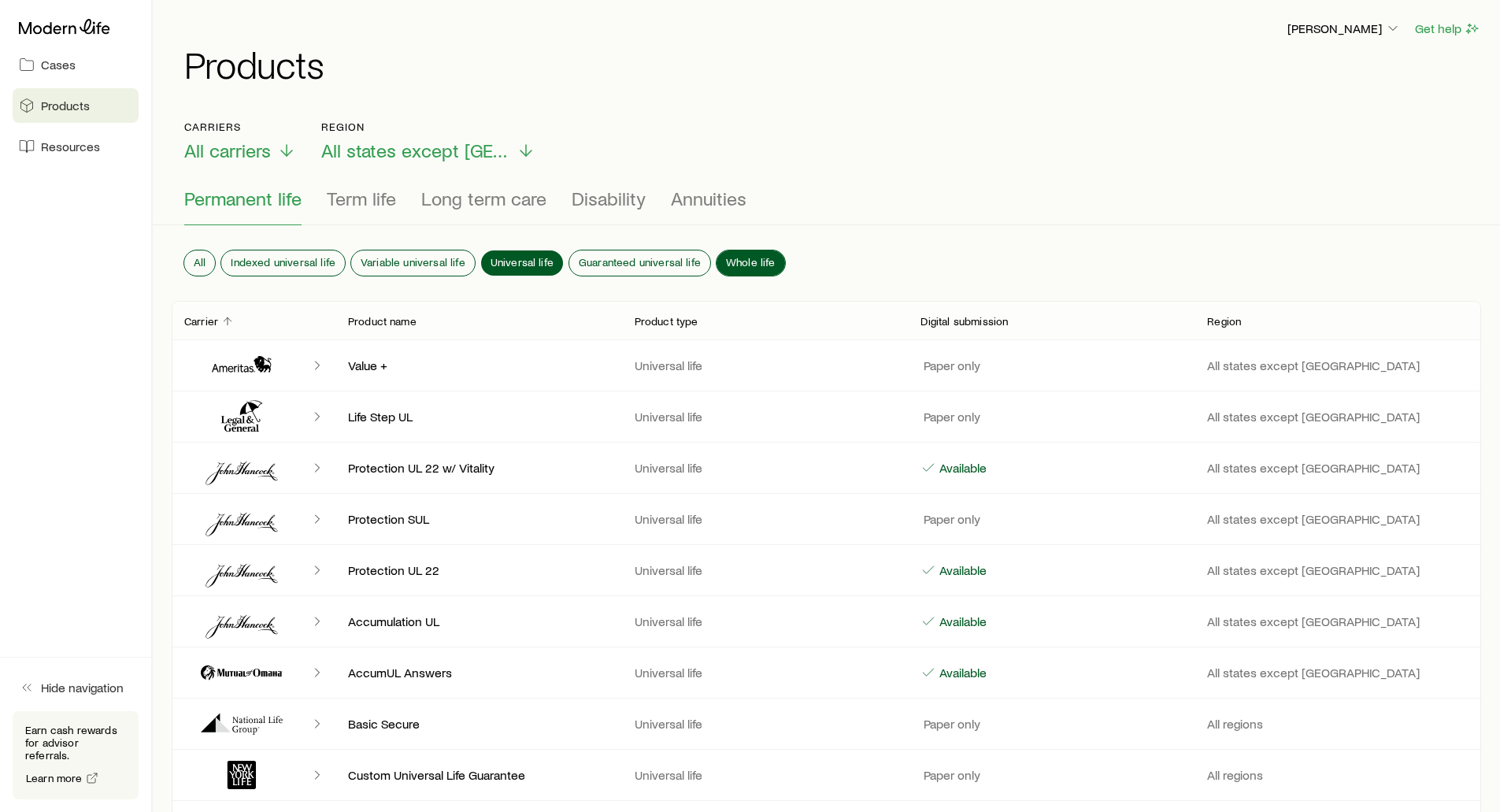
click at [745, 259] on span "Whole life" at bounding box center [750, 262] width 50 height 12
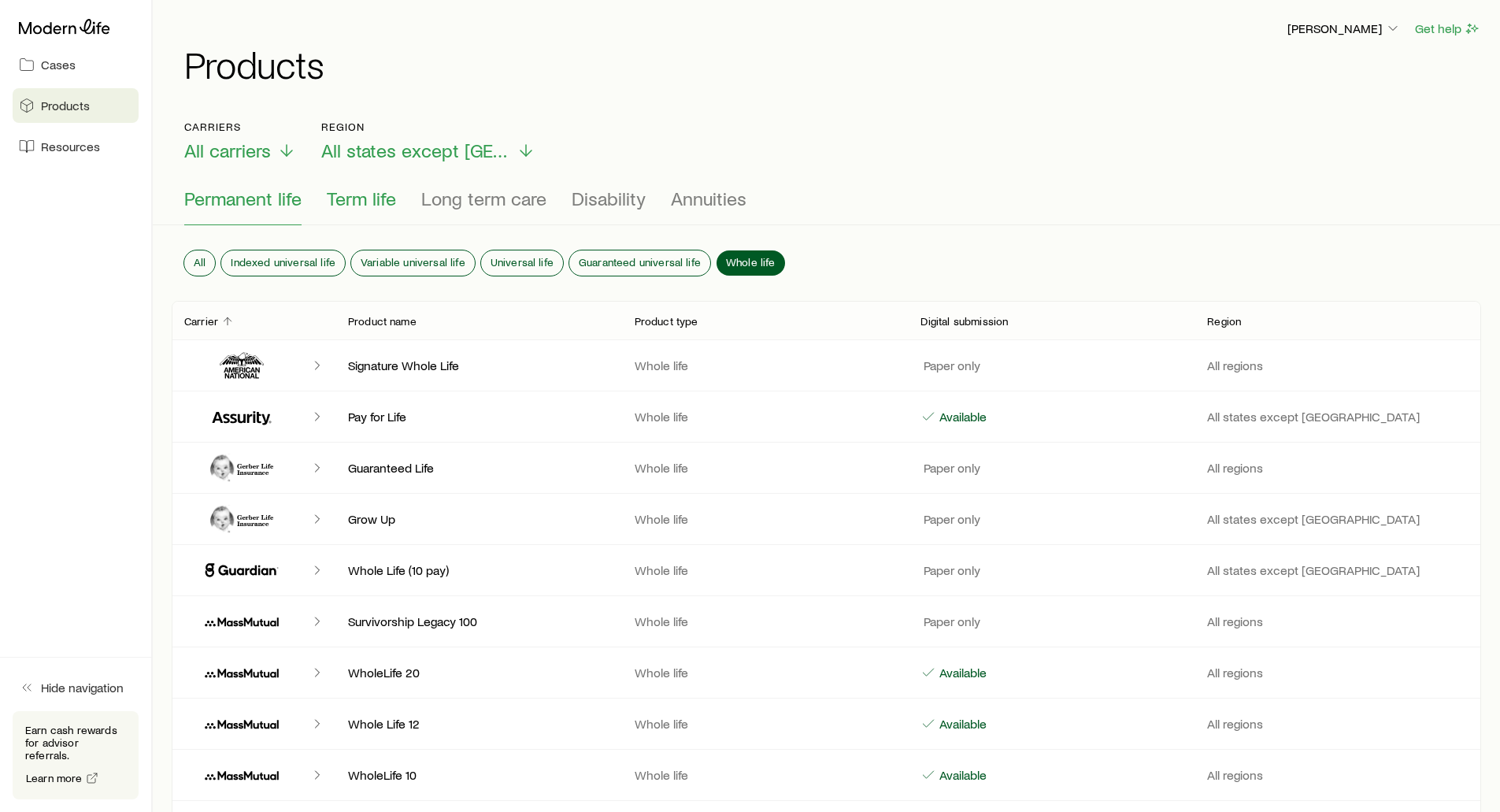
click at [356, 196] on span "Term life" at bounding box center [362, 198] width 70 height 22
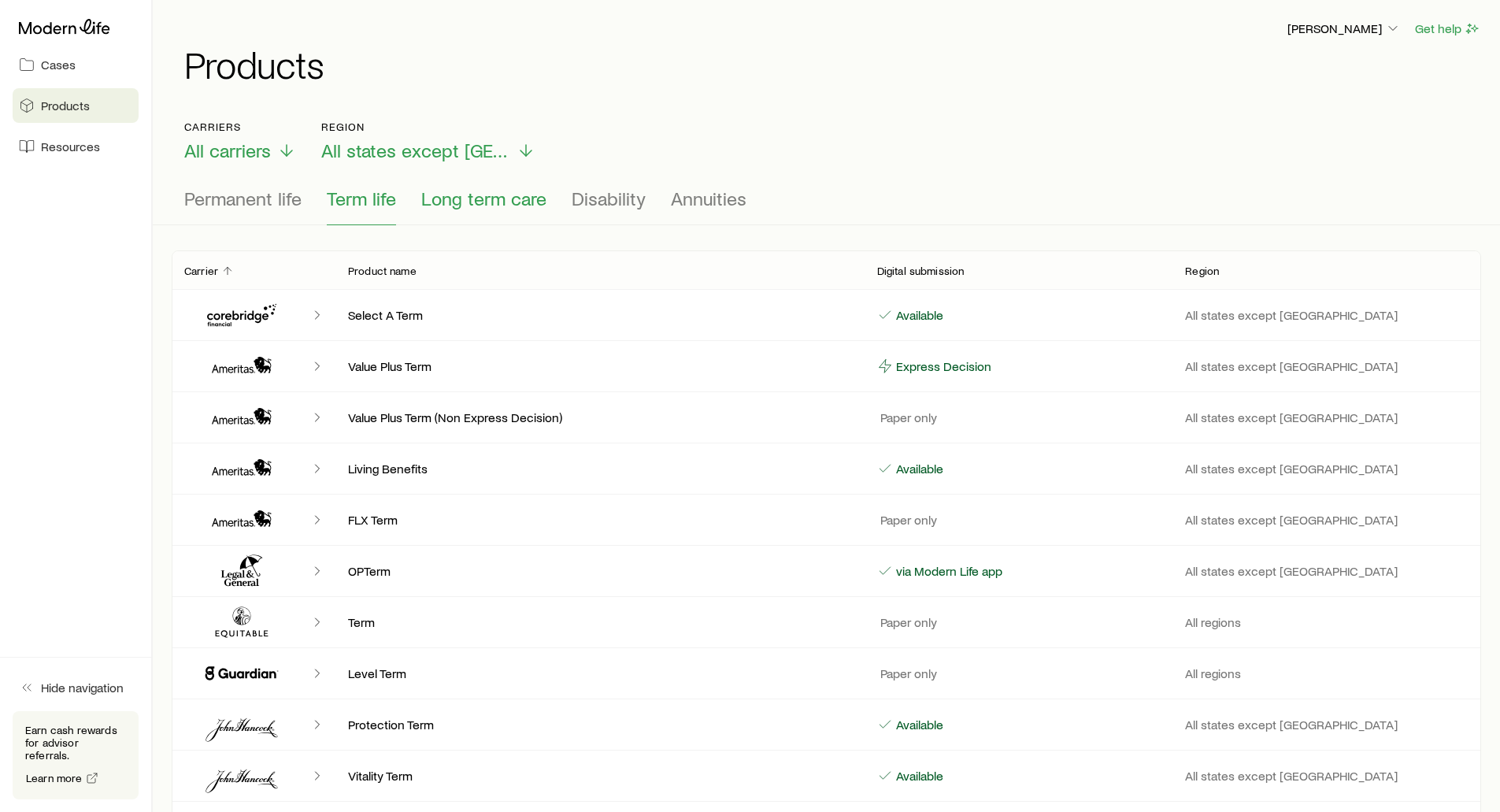
click at [474, 196] on span "Long term care" at bounding box center [483, 198] width 125 height 22
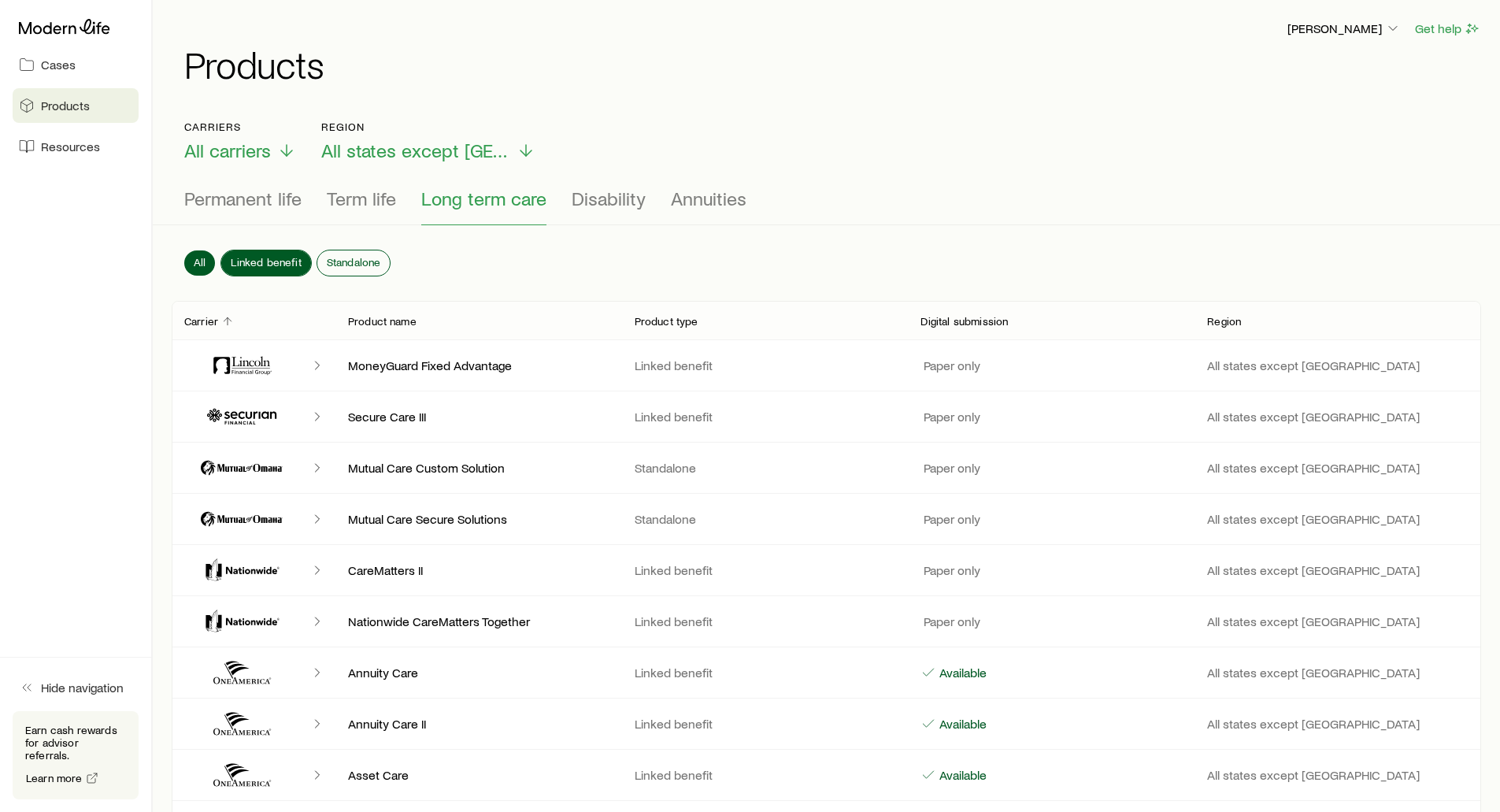
click at [254, 260] on span "Linked benefit" at bounding box center [265, 262] width 70 height 12
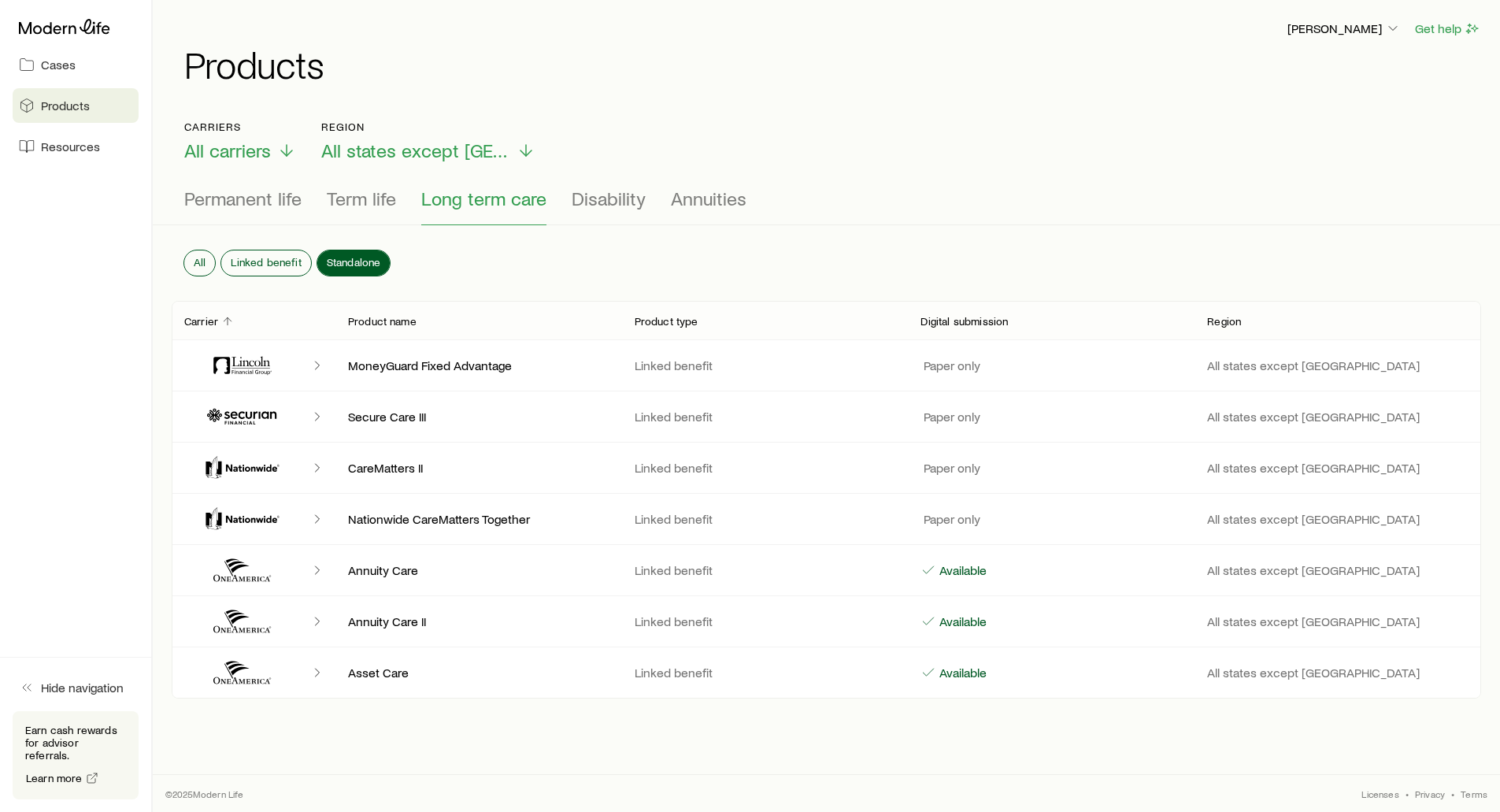
click at [352, 260] on span "Standalone" at bounding box center [354, 262] width 54 height 12
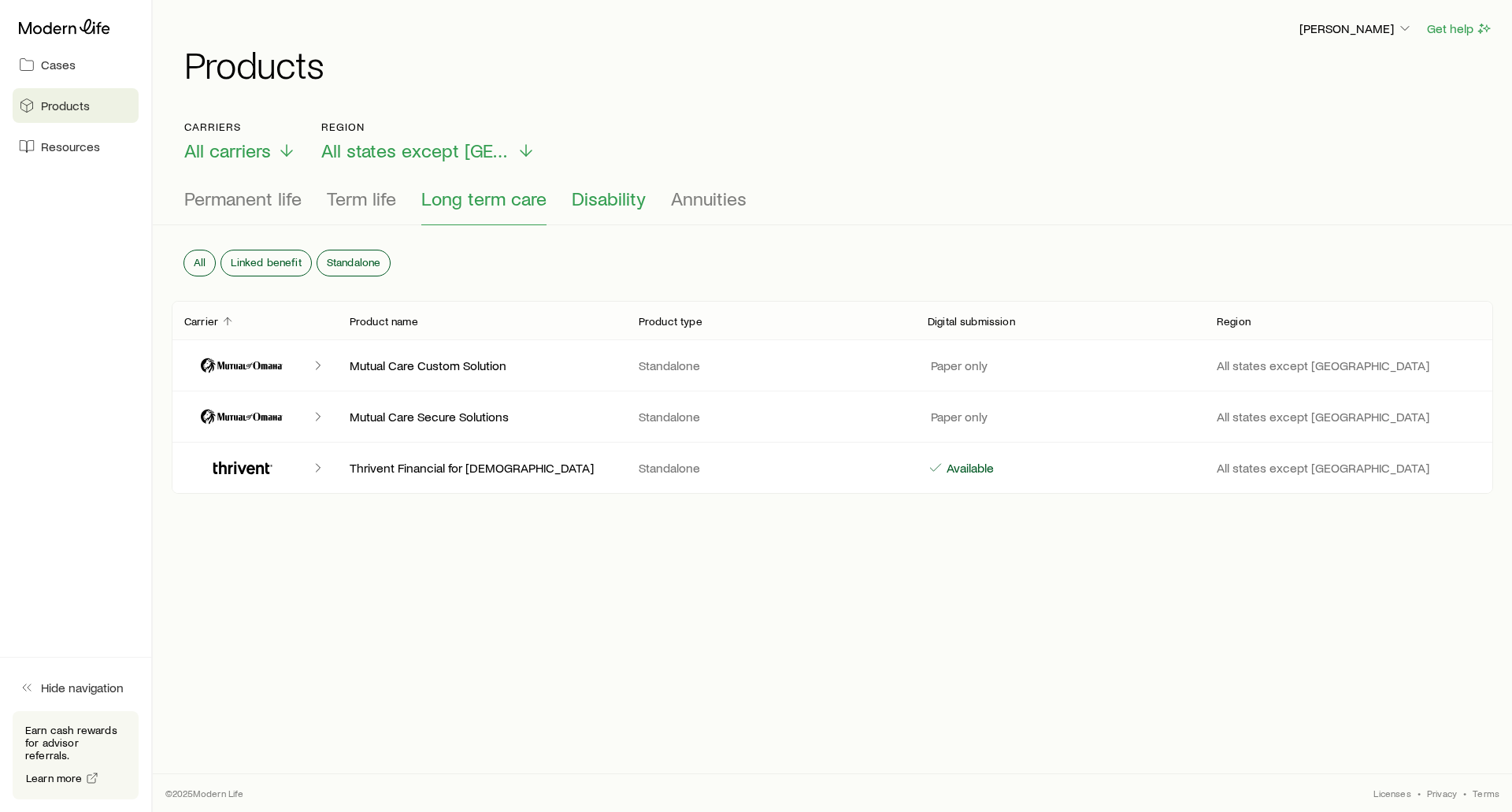
click at [577, 203] on span "Disability" at bounding box center [608, 198] width 74 height 22
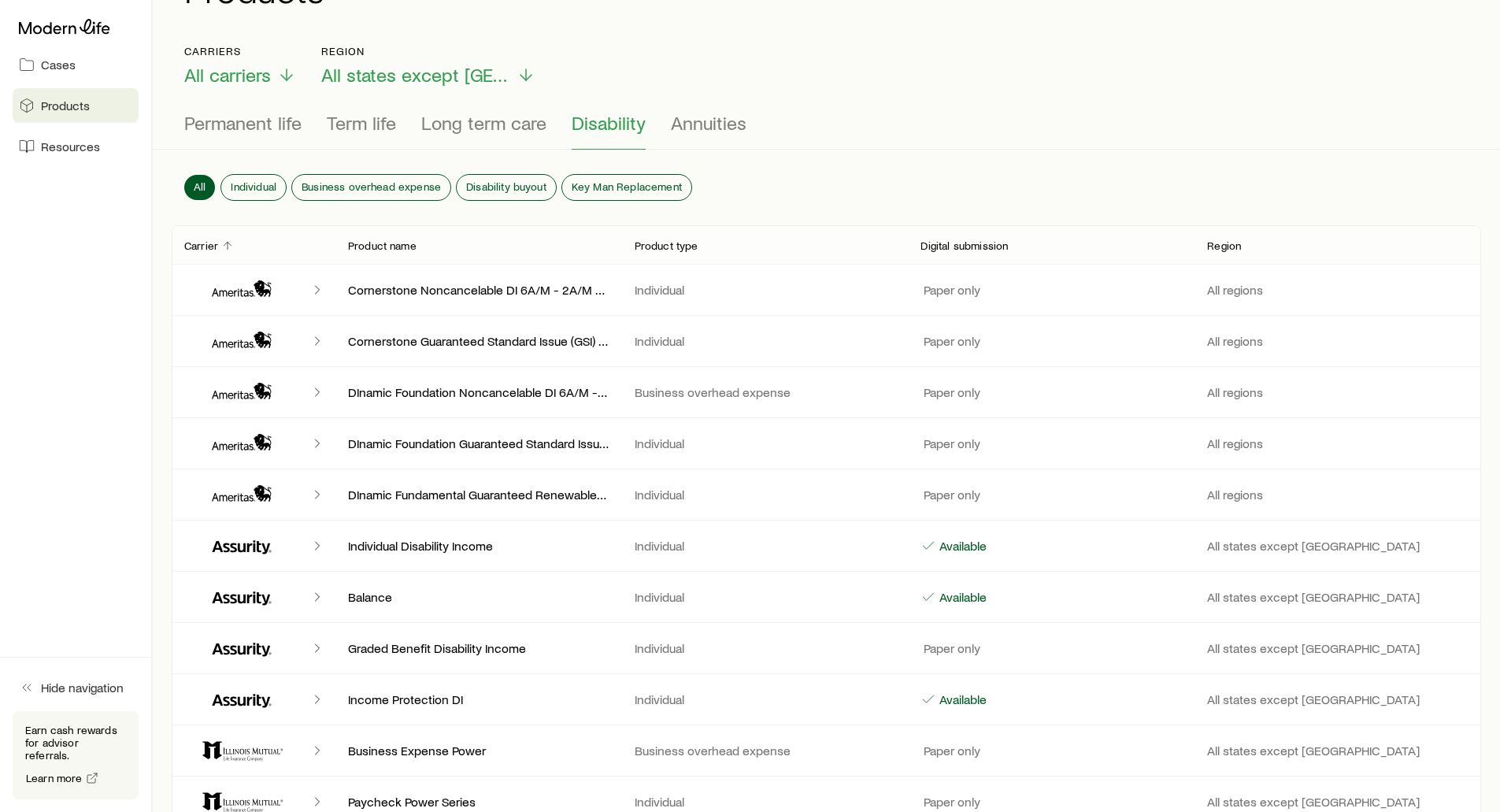
scroll to position [79, 0]
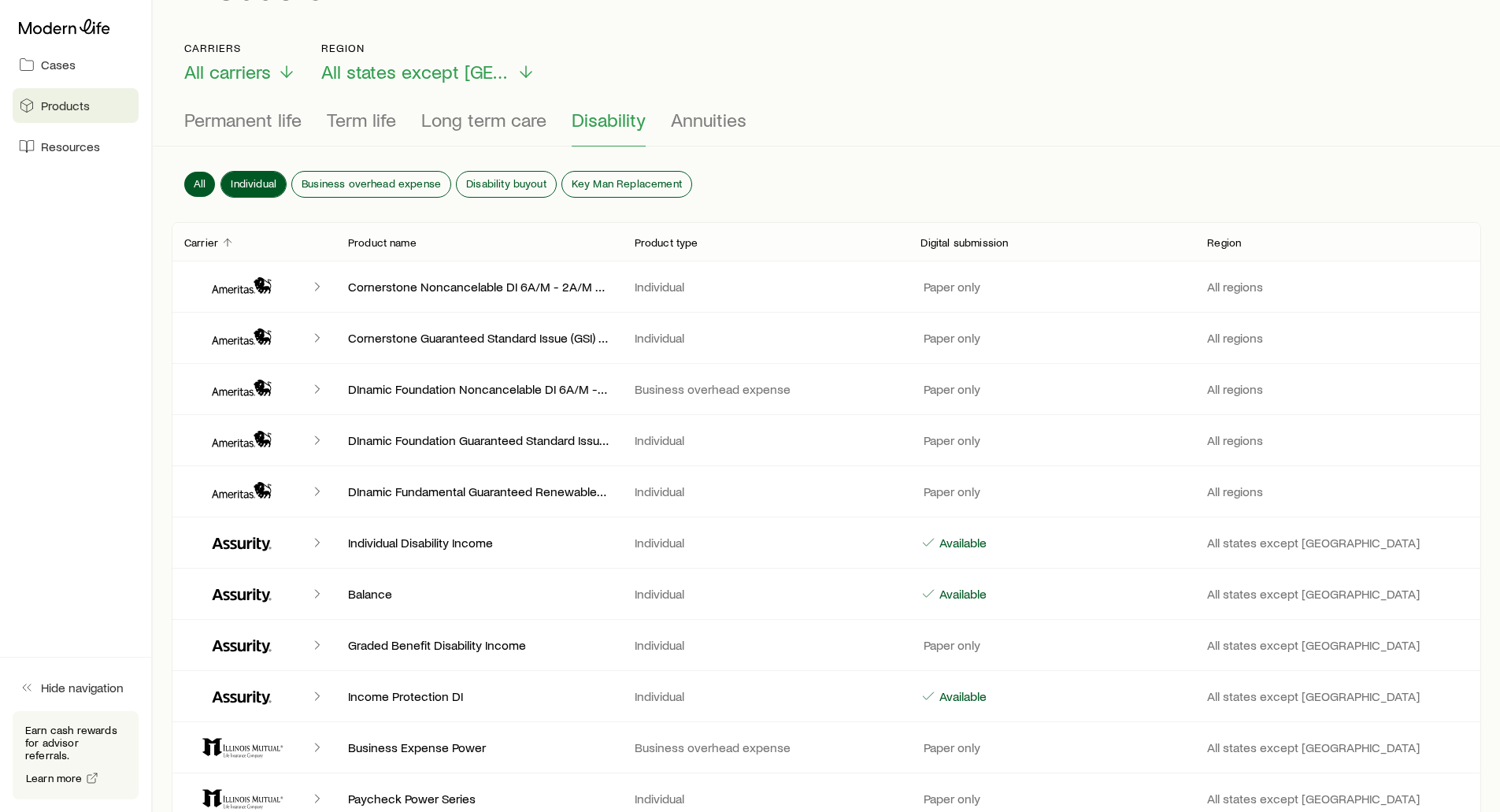
click at [240, 177] on span "Individual" at bounding box center [253, 183] width 46 height 12
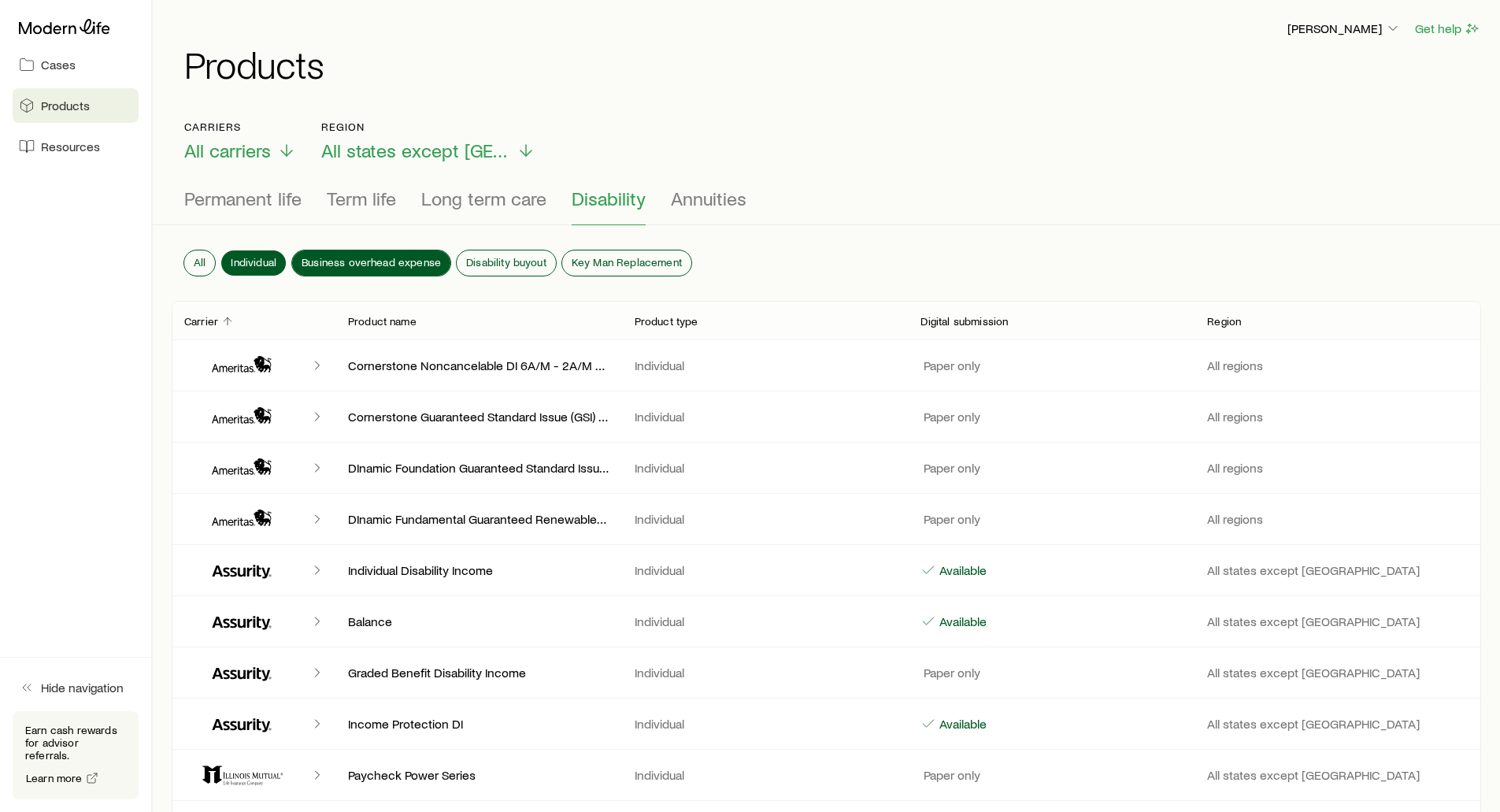
click at [350, 256] on span "Business overhead expense" at bounding box center [371, 262] width 139 height 12
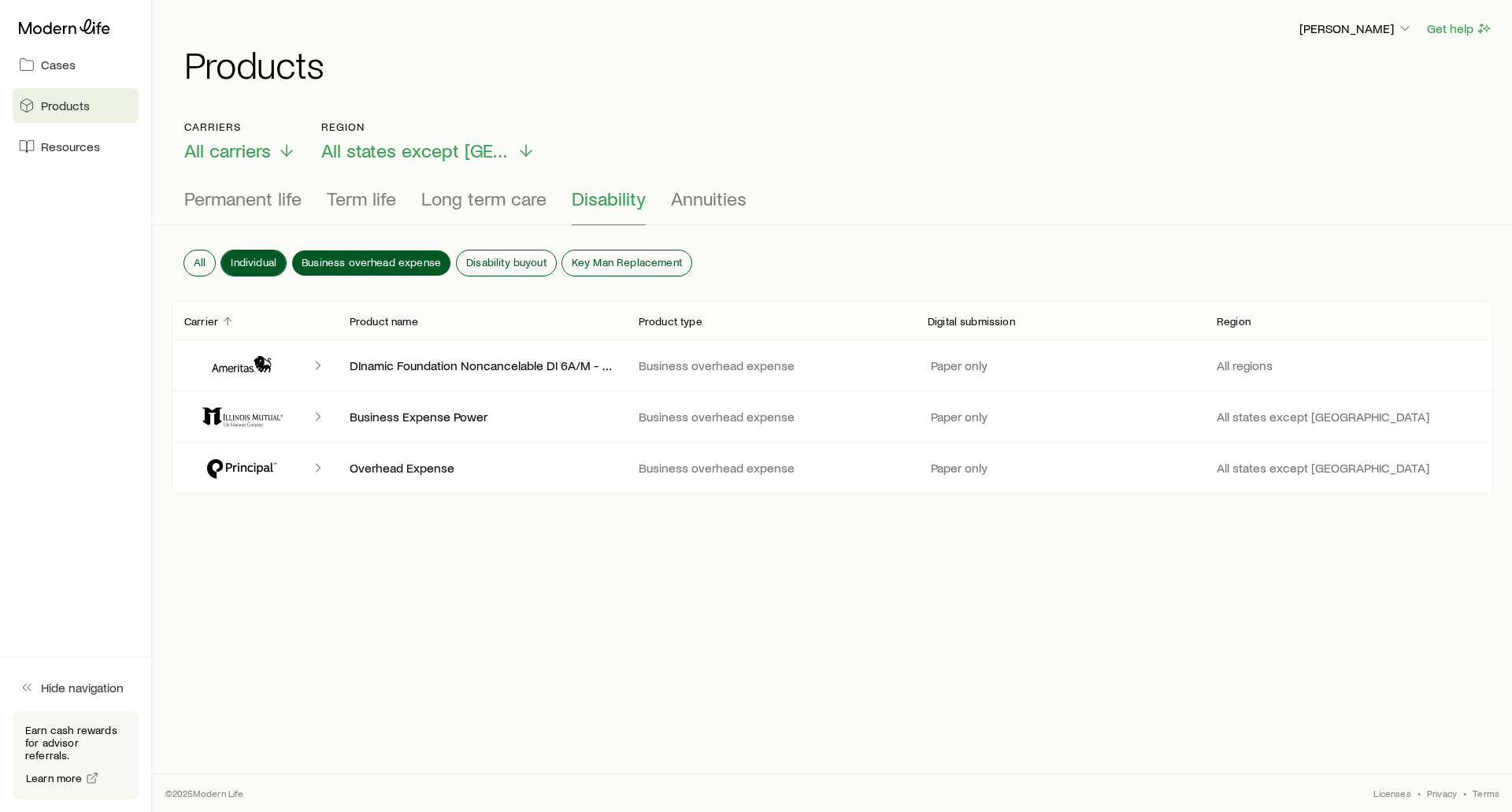
click at [249, 262] on span "Individual" at bounding box center [253, 262] width 46 height 12
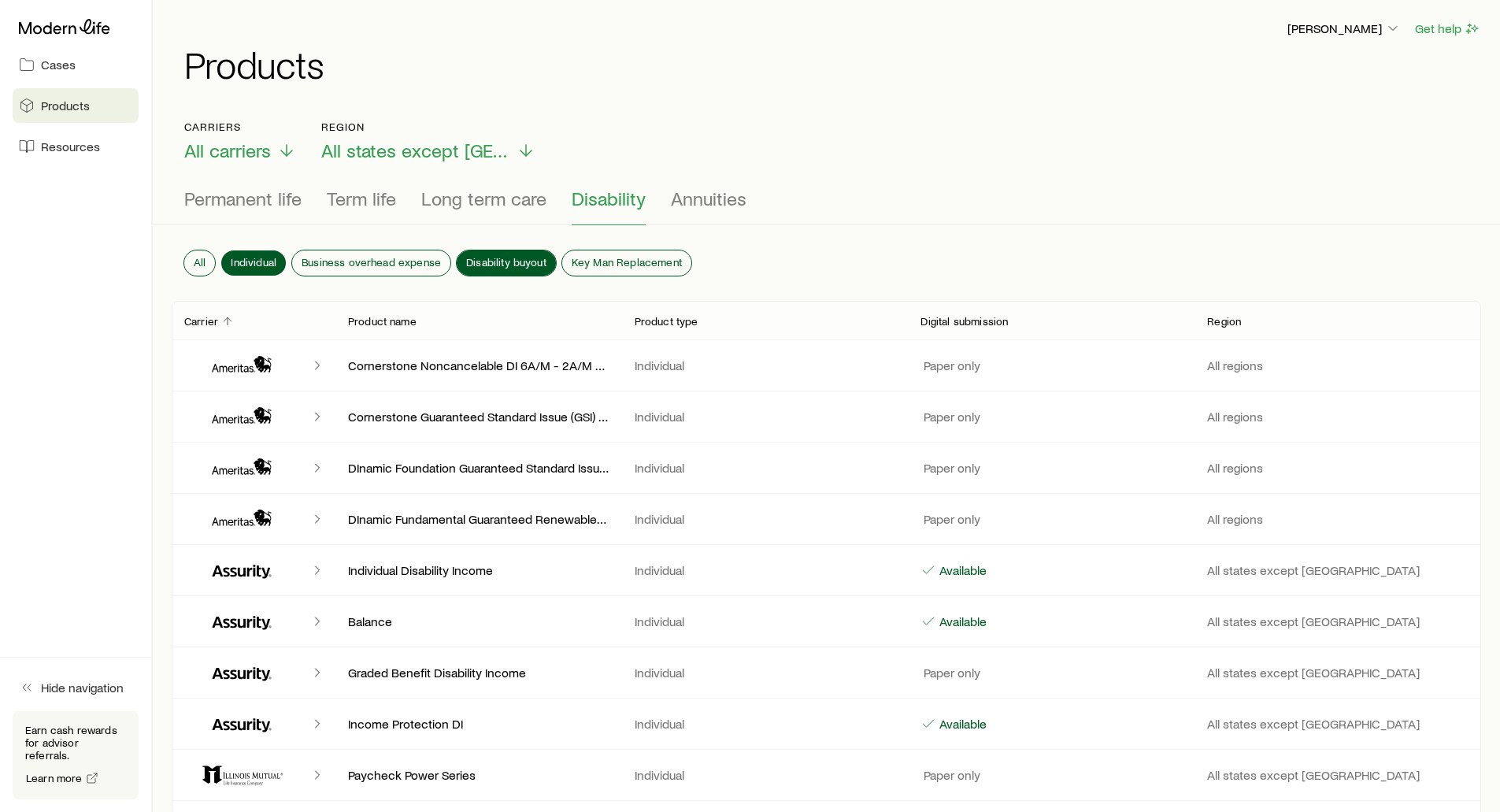
click at [470, 262] on span "Disability buyout" at bounding box center [506, 262] width 80 height 12
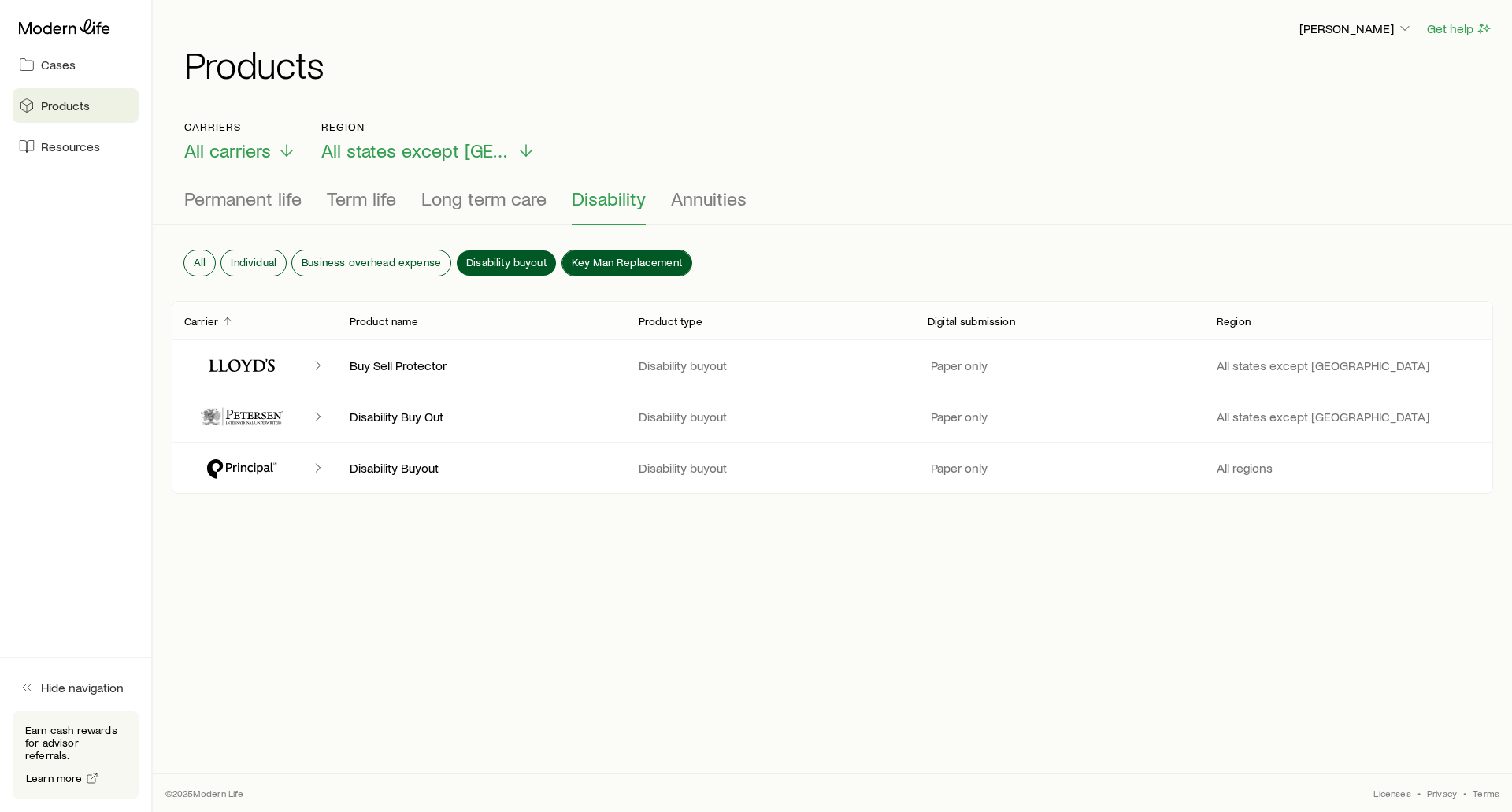
click at [632, 260] on span "Key Man Replacement" at bounding box center [626, 262] width 110 height 12
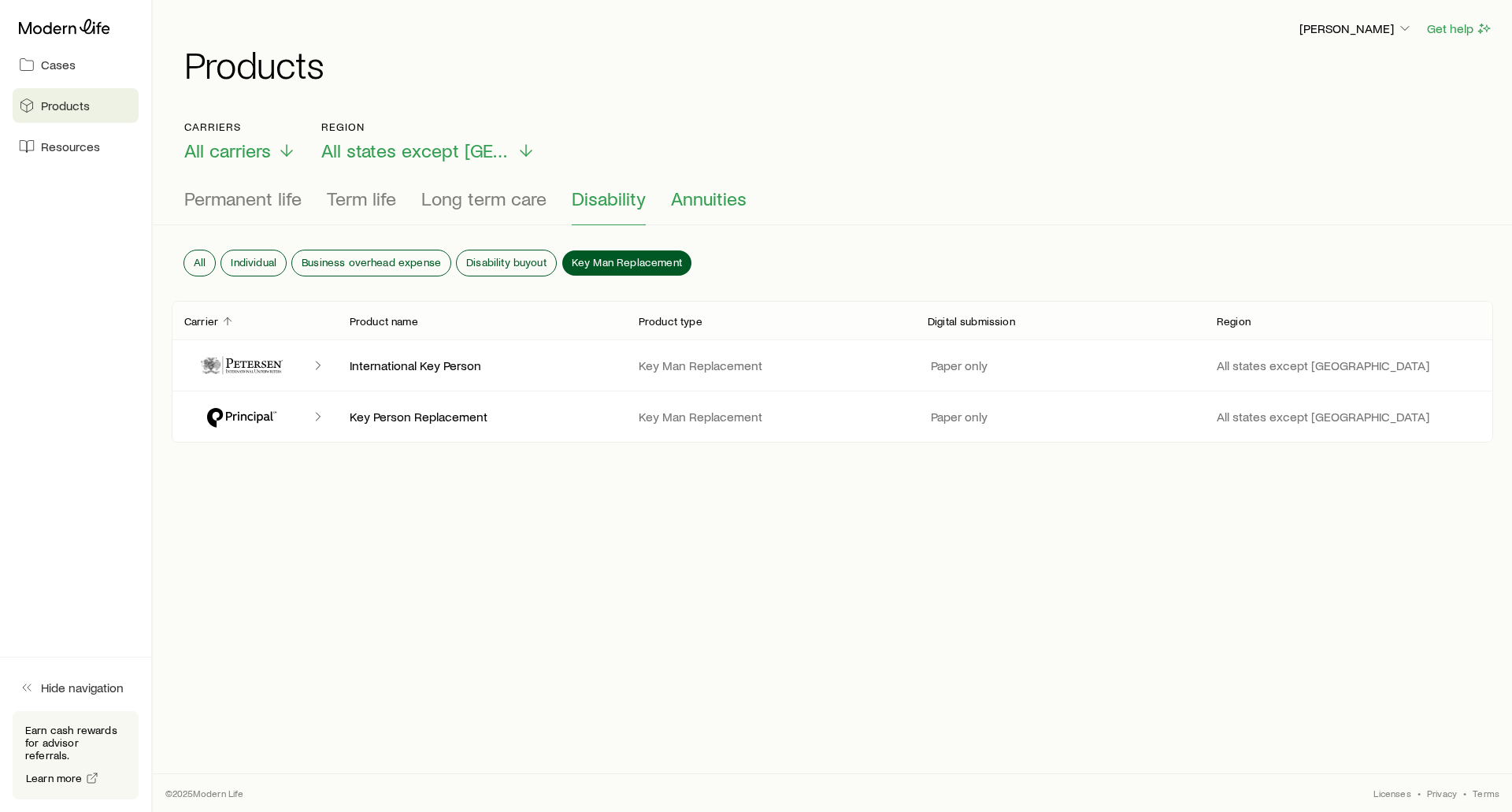
drag, startPoint x: 683, startPoint y: 216, endPoint x: 689, endPoint y: 200, distance: 17.1
click at [683, 215] on button "Annuities" at bounding box center [708, 206] width 76 height 37
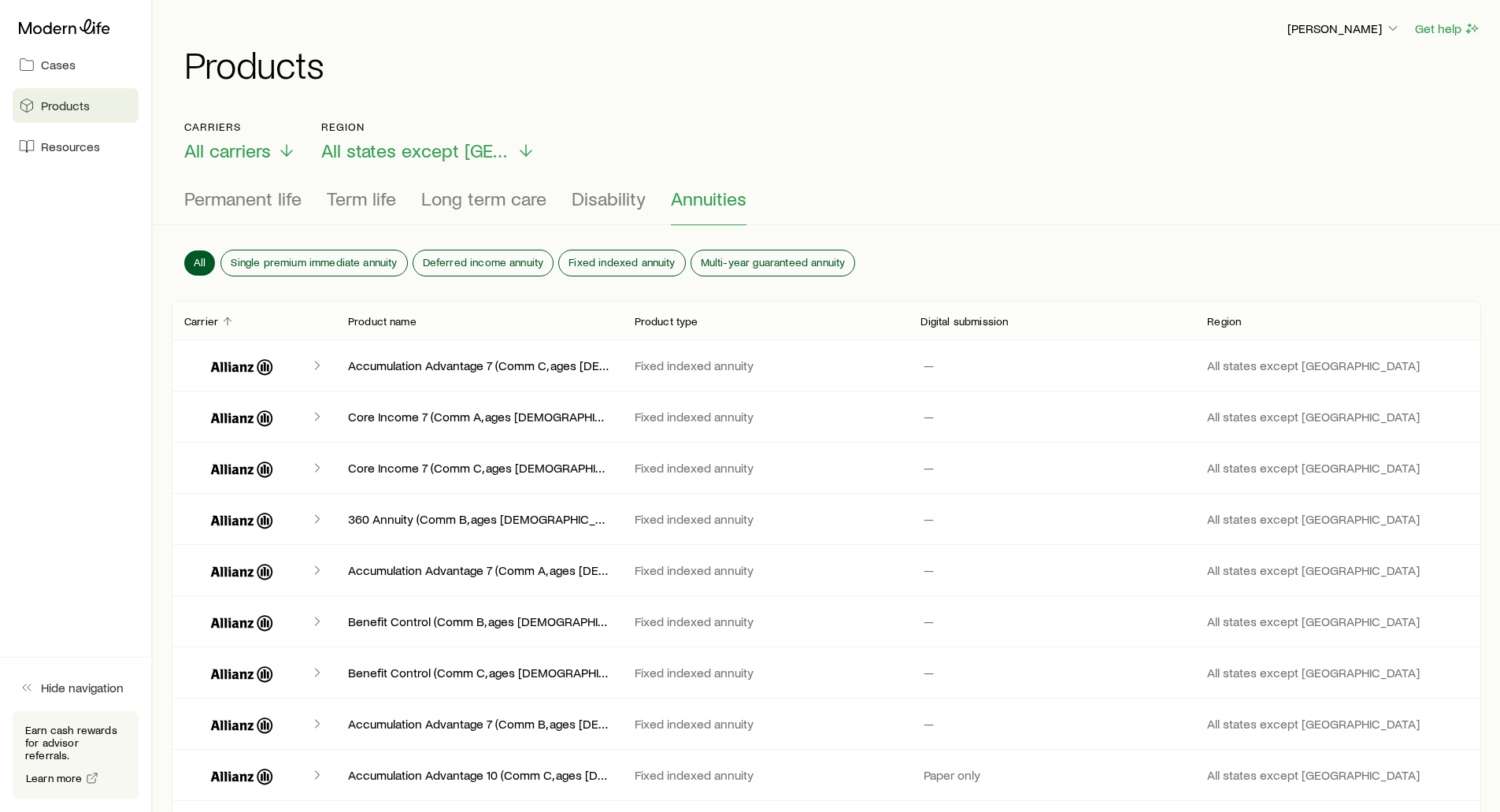
click at [696, 130] on div "Carriers All carriers Region All states except [GEOGRAPHIC_DATA]" at bounding box center [826, 142] width 1284 height 42
click at [370, 151] on span "All states except [GEOGRAPHIC_DATA]" at bounding box center [415, 150] width 189 height 22
click at [328, 149] on span "All regions" at bounding box center [363, 150] width 85 height 22
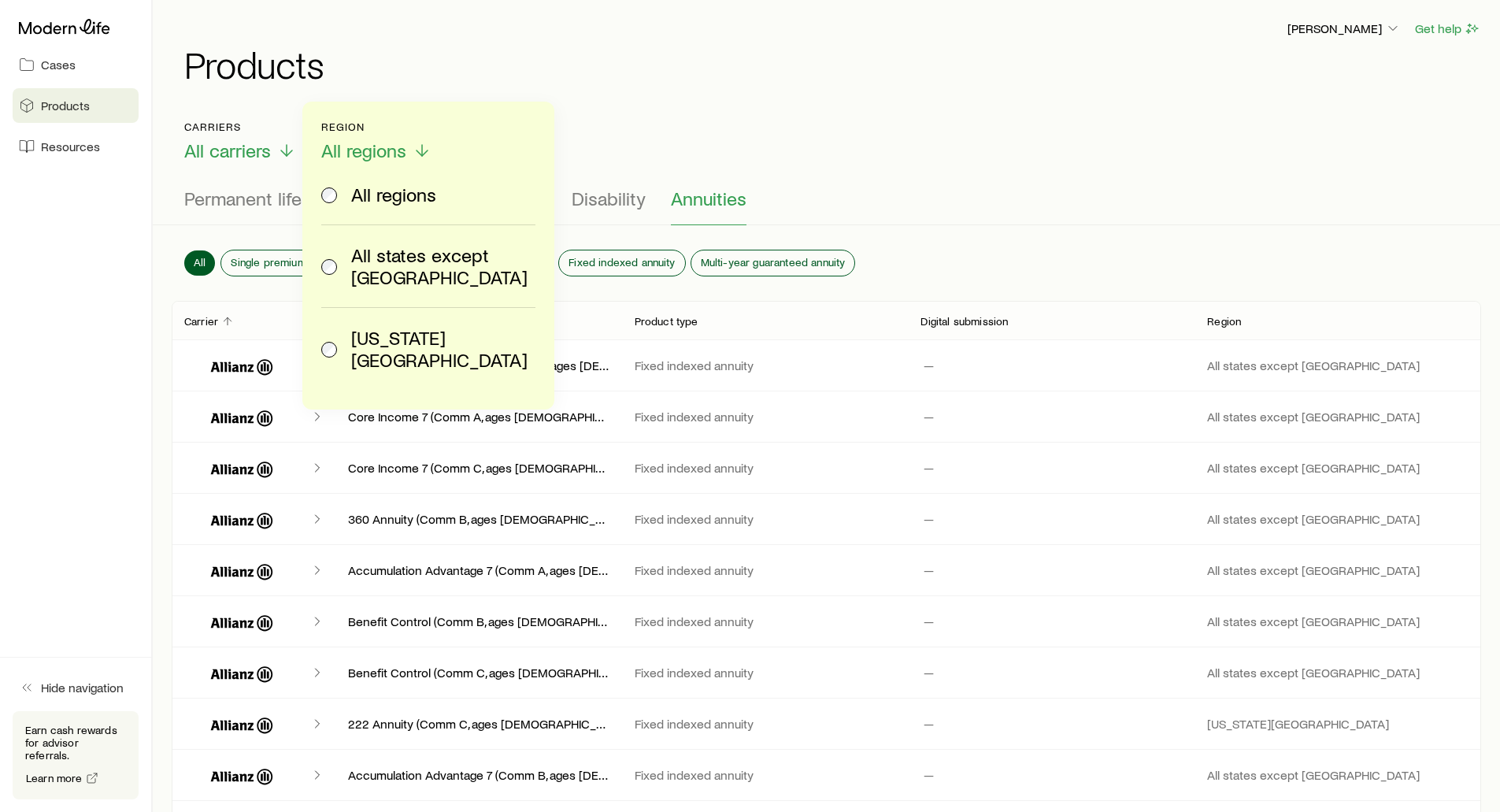
click at [334, 263] on span at bounding box center [330, 266] width 17 height 44
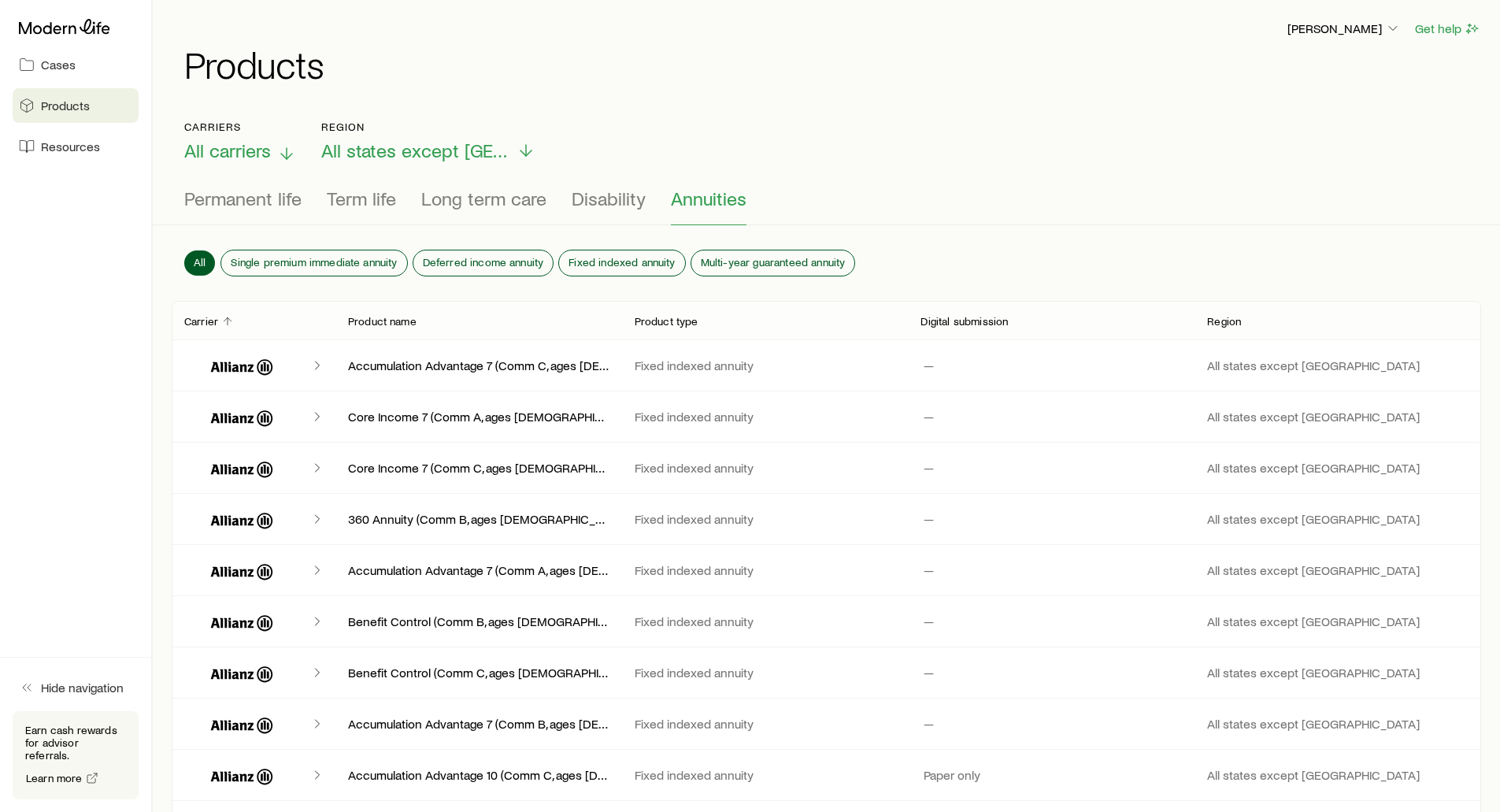
click at [237, 148] on span "All carriers" at bounding box center [228, 150] width 87 height 22
click at [427, 70] on h1 "Products" at bounding box center [832, 63] width 1297 height 37
click at [55, 153] on span "Resources" at bounding box center [70, 146] width 59 height 16
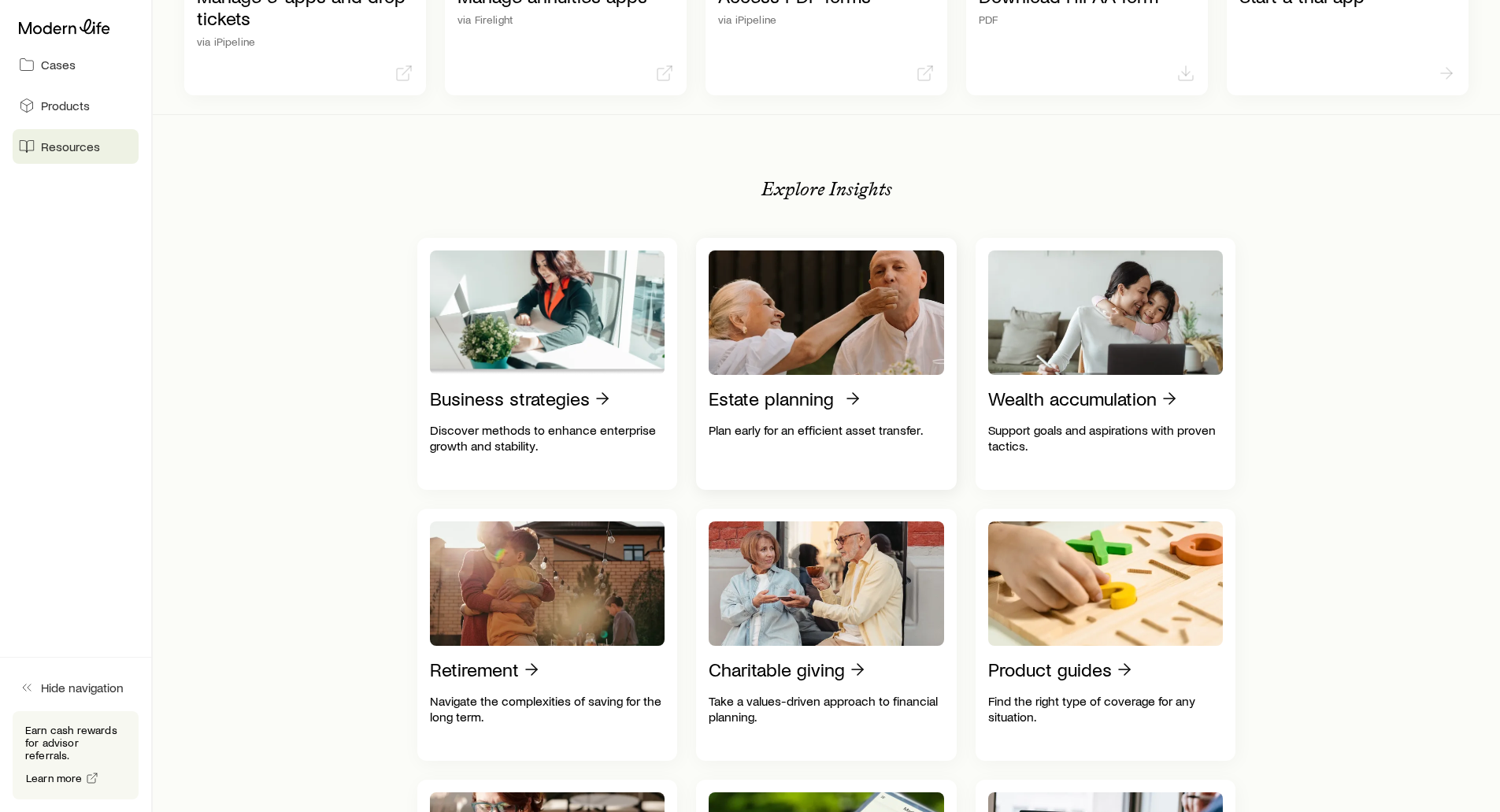
scroll to position [157, 0]
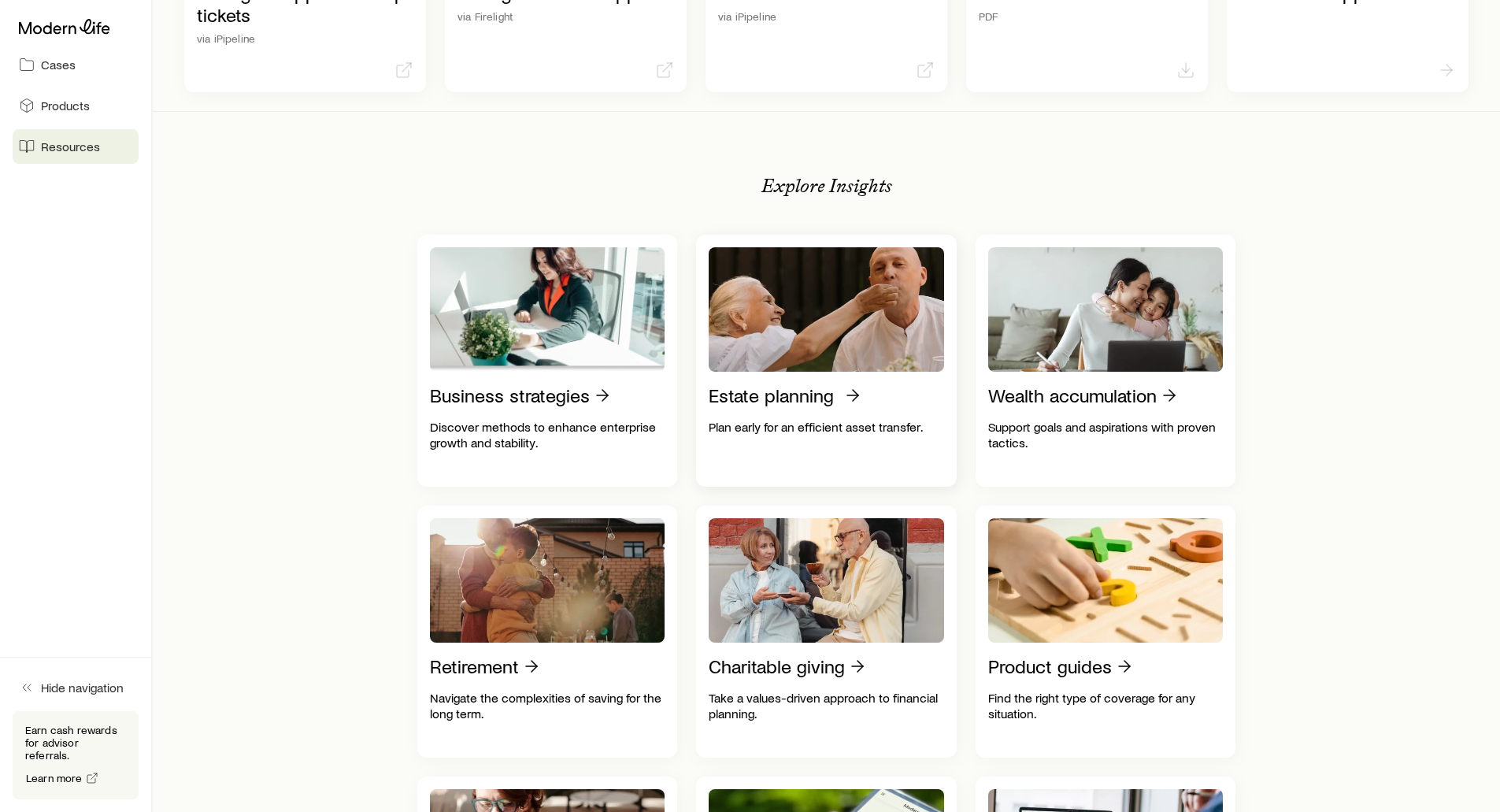
click at [755, 403] on p "Estate planning" at bounding box center [771, 395] width 125 height 22
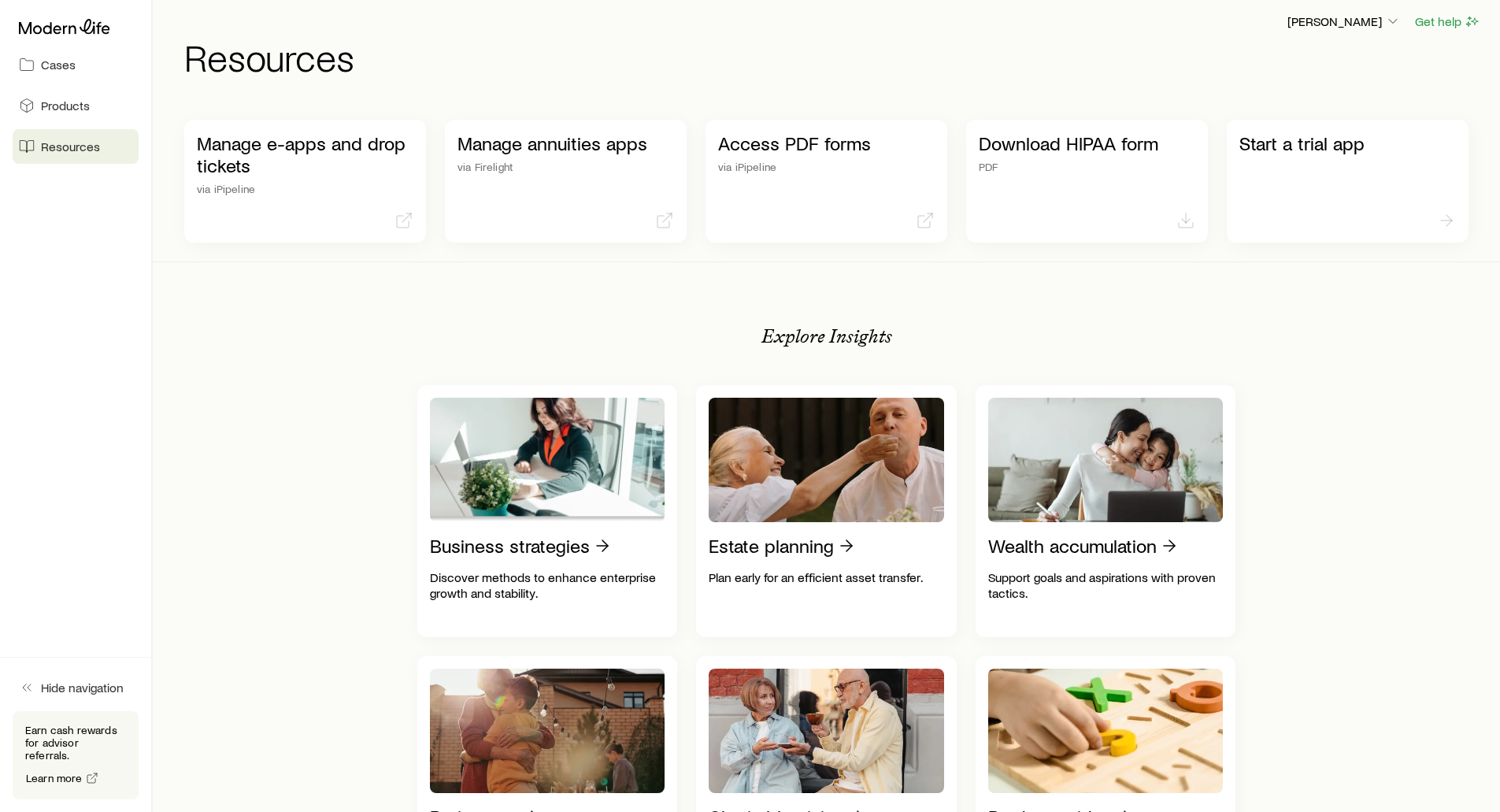
scroll to position [0, 0]
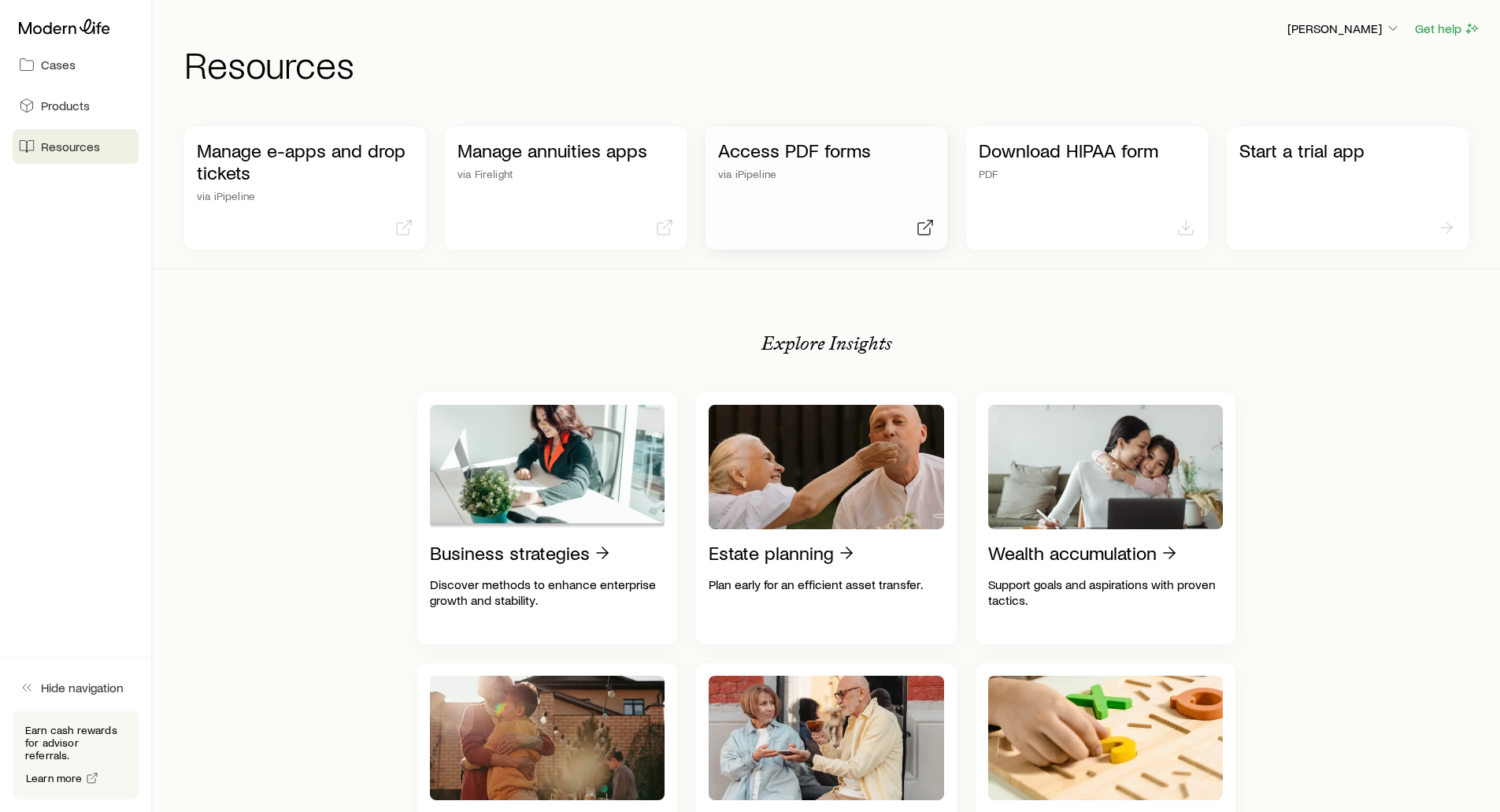
click at [815, 156] on p "Access PDF forms" at bounding box center [826, 150] width 217 height 22
click at [34, 70] on icon at bounding box center [27, 64] width 16 height 16
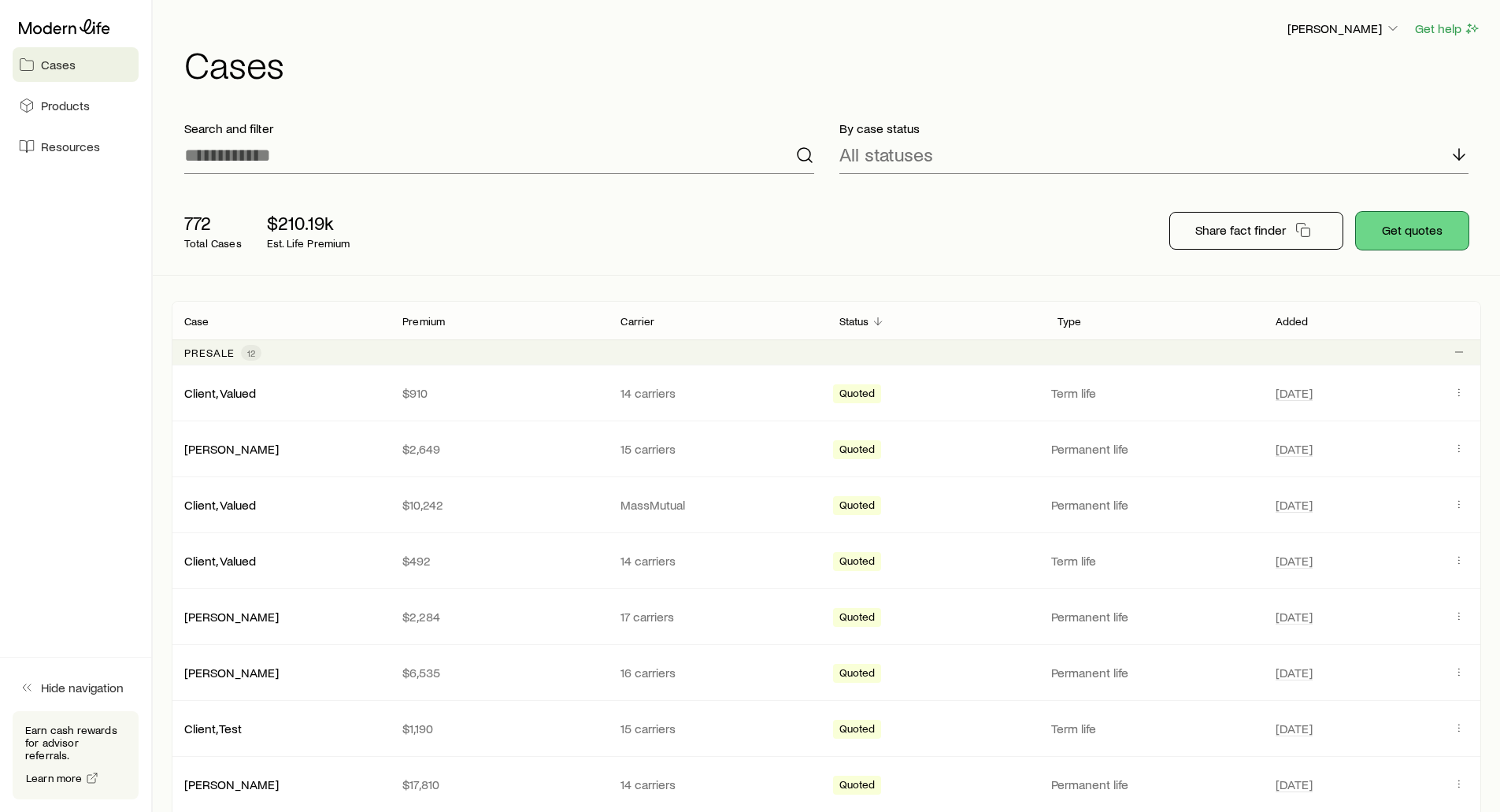
click at [1385, 229] on button "Get quotes" at bounding box center [1411, 230] width 112 height 37
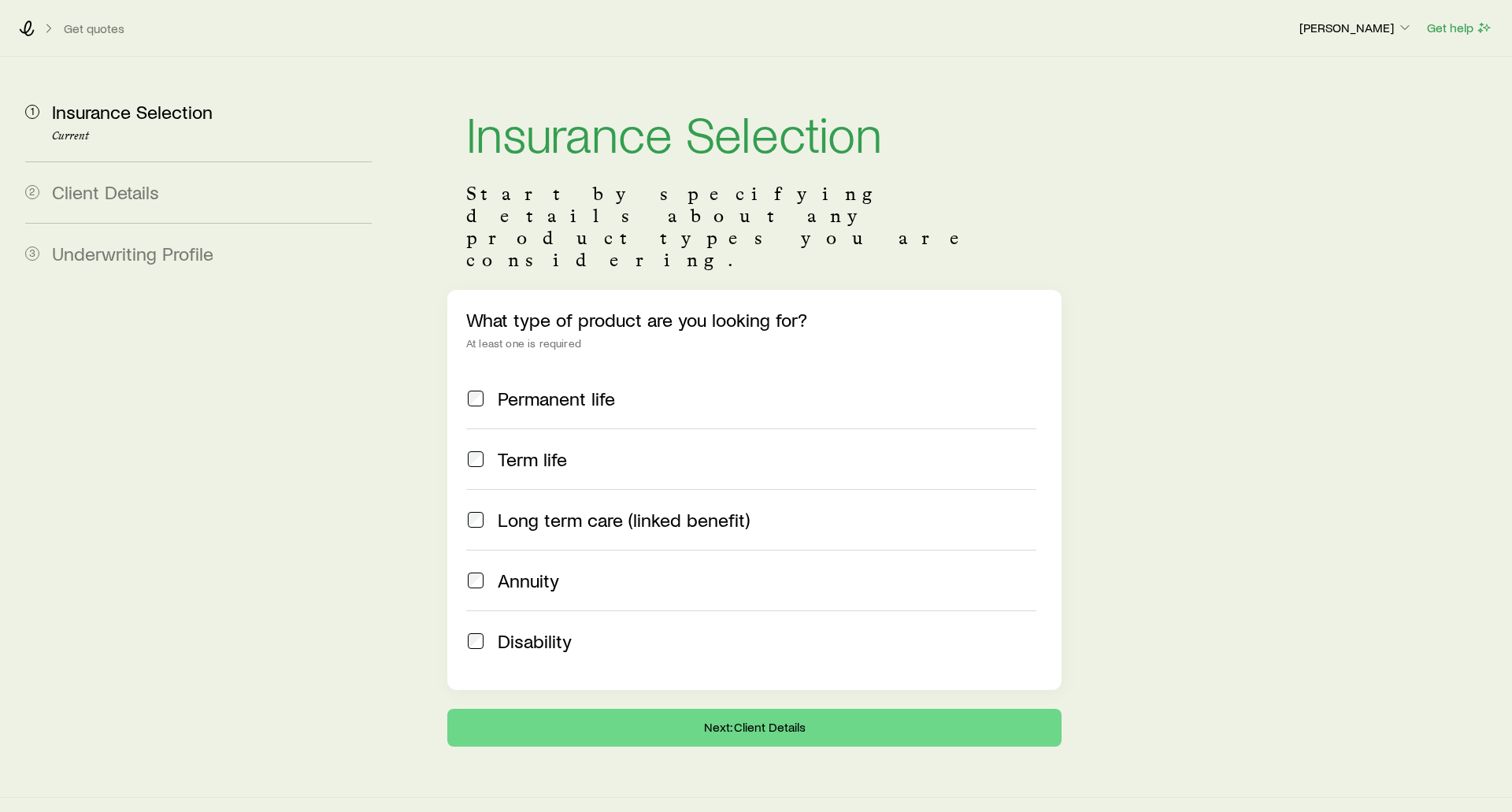
click at [554, 509] on span "Long term care (linked benefit)" at bounding box center [623, 519] width 252 height 22
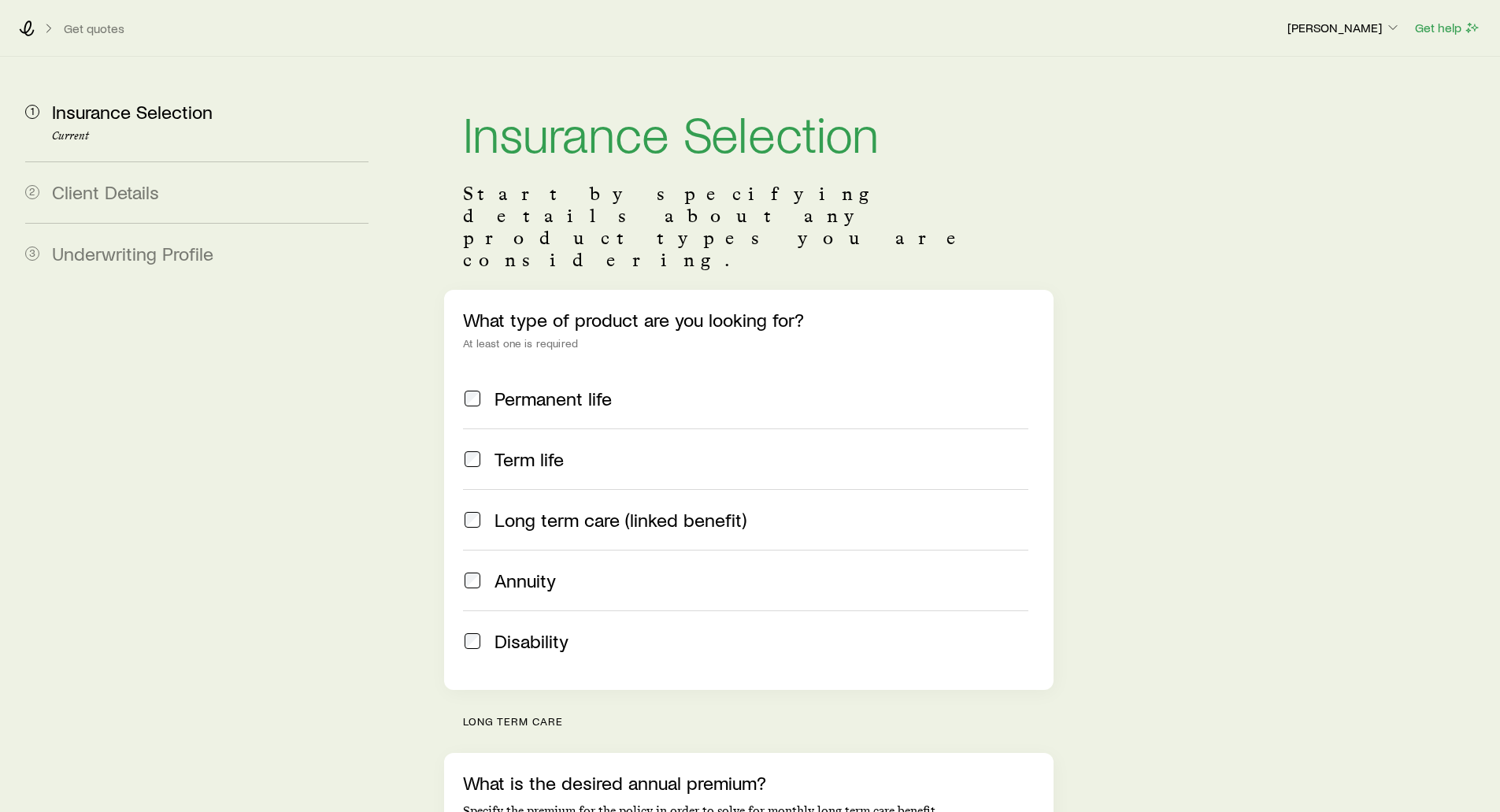
click at [529, 569] on span "Annuity" at bounding box center [525, 580] width 62 height 22
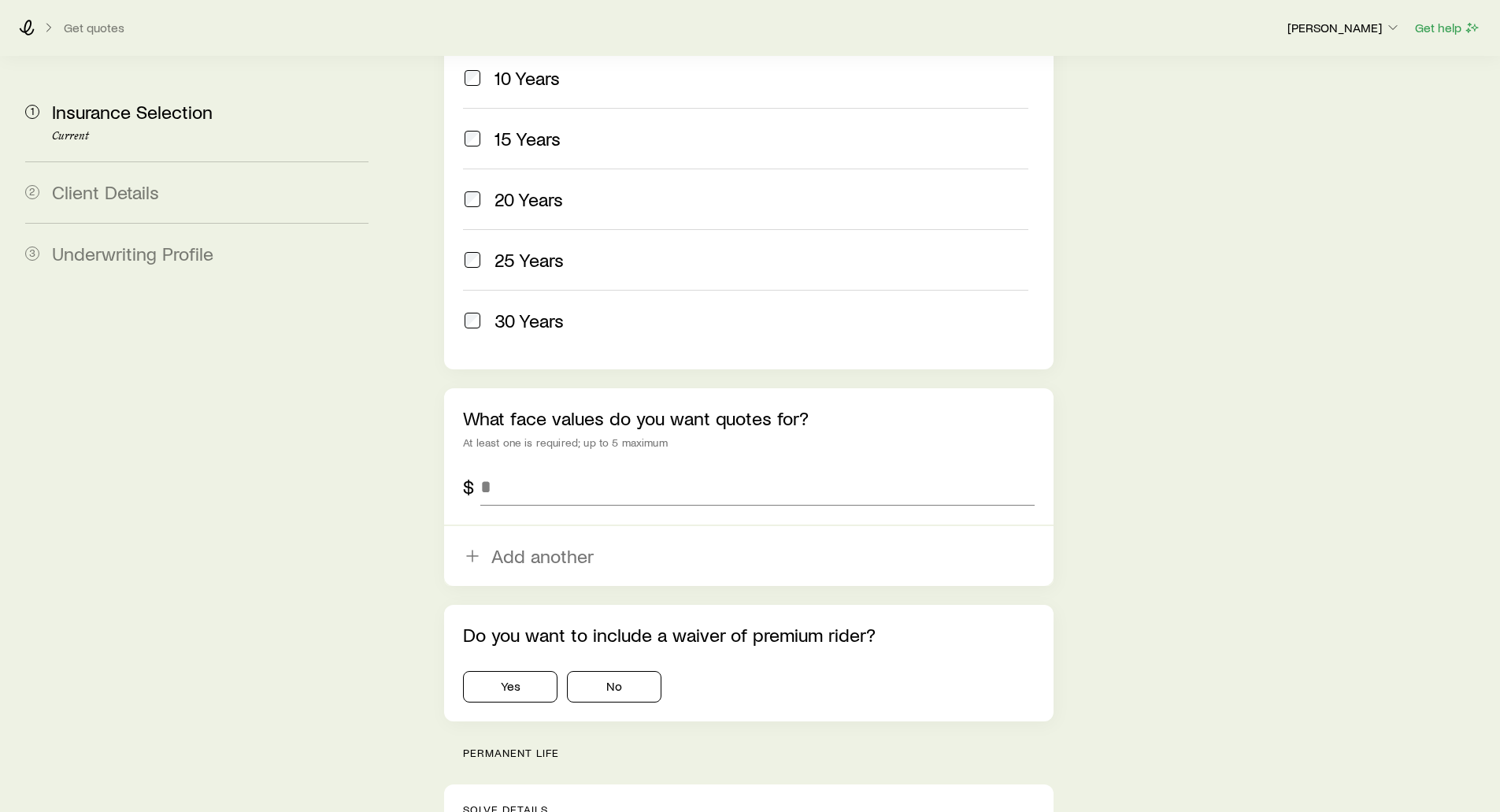
scroll to position [787, 0]
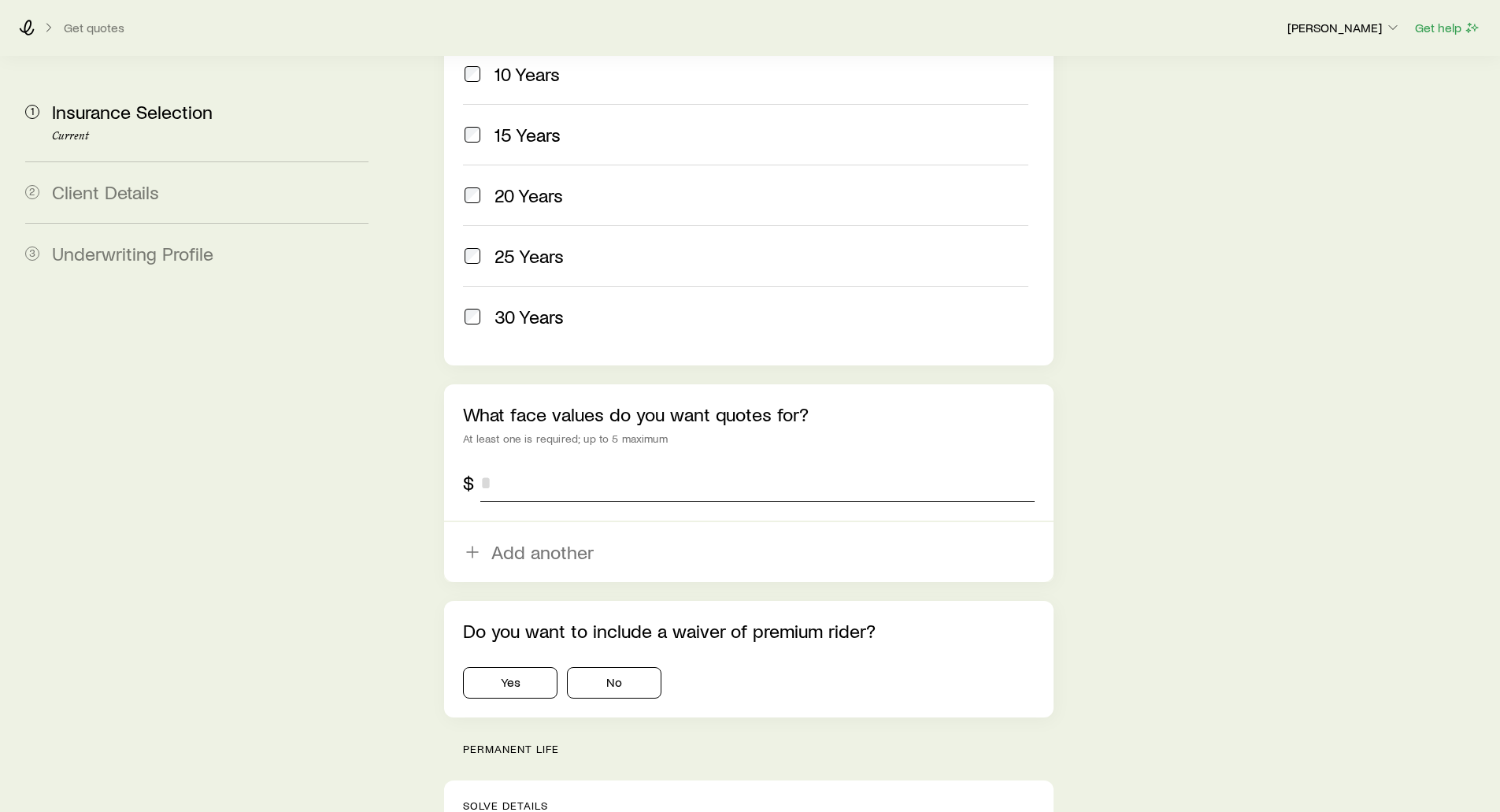
click at [515, 463] on input "tel" at bounding box center [757, 482] width 554 height 37
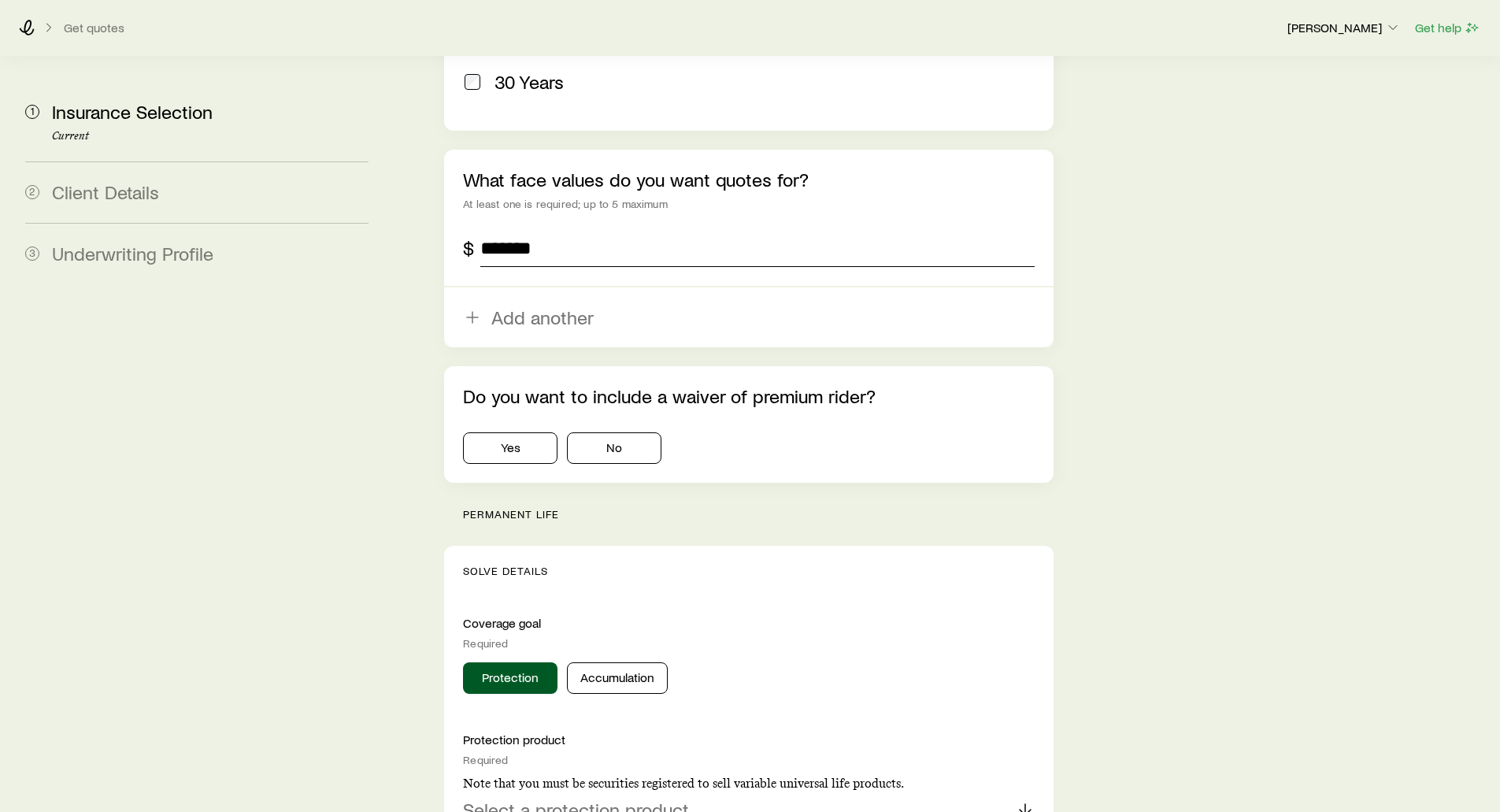
scroll to position [1023, 0]
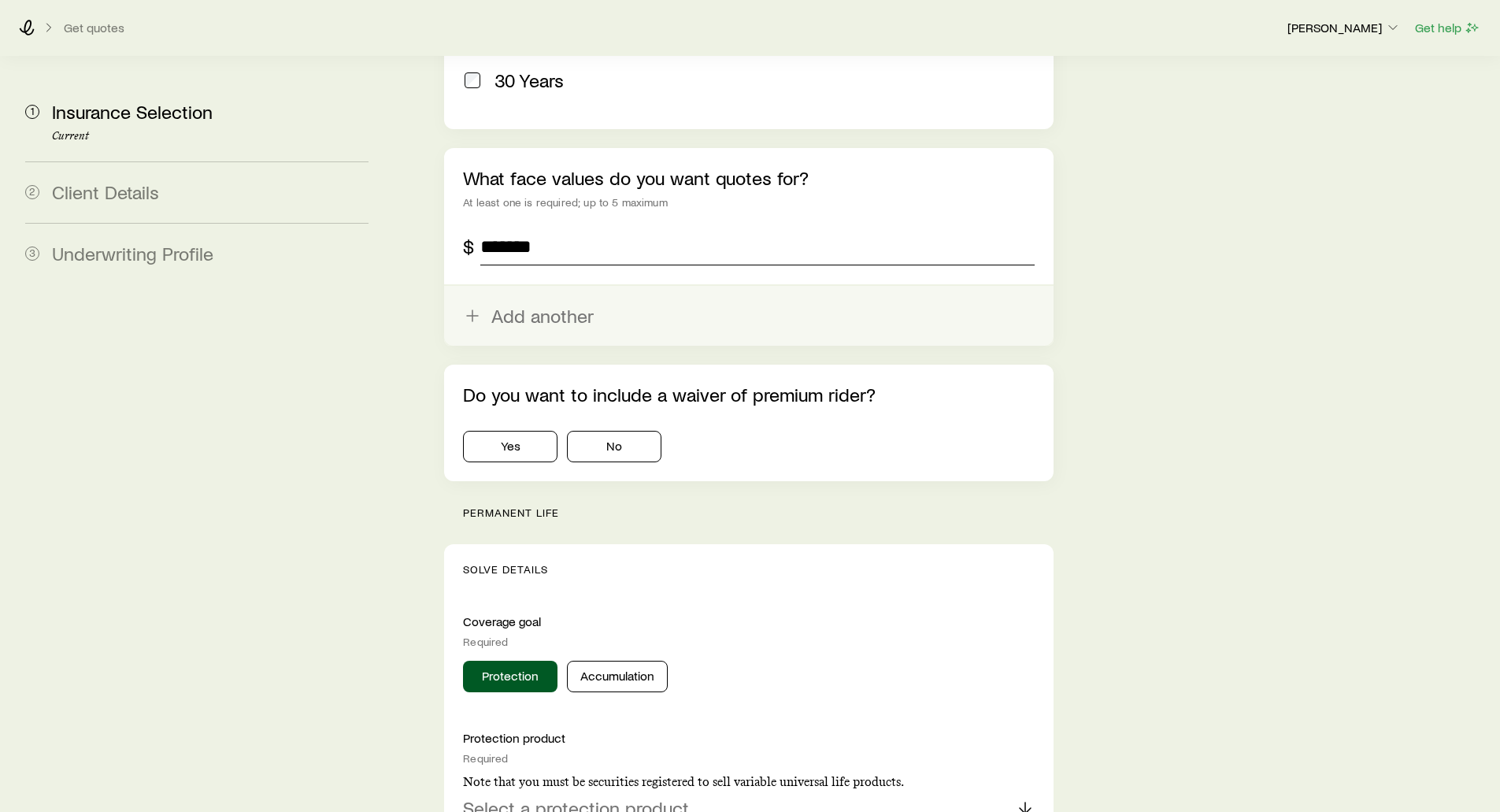
type input "*******"
click at [500, 286] on button "Add another" at bounding box center [749, 316] width 609 height 60
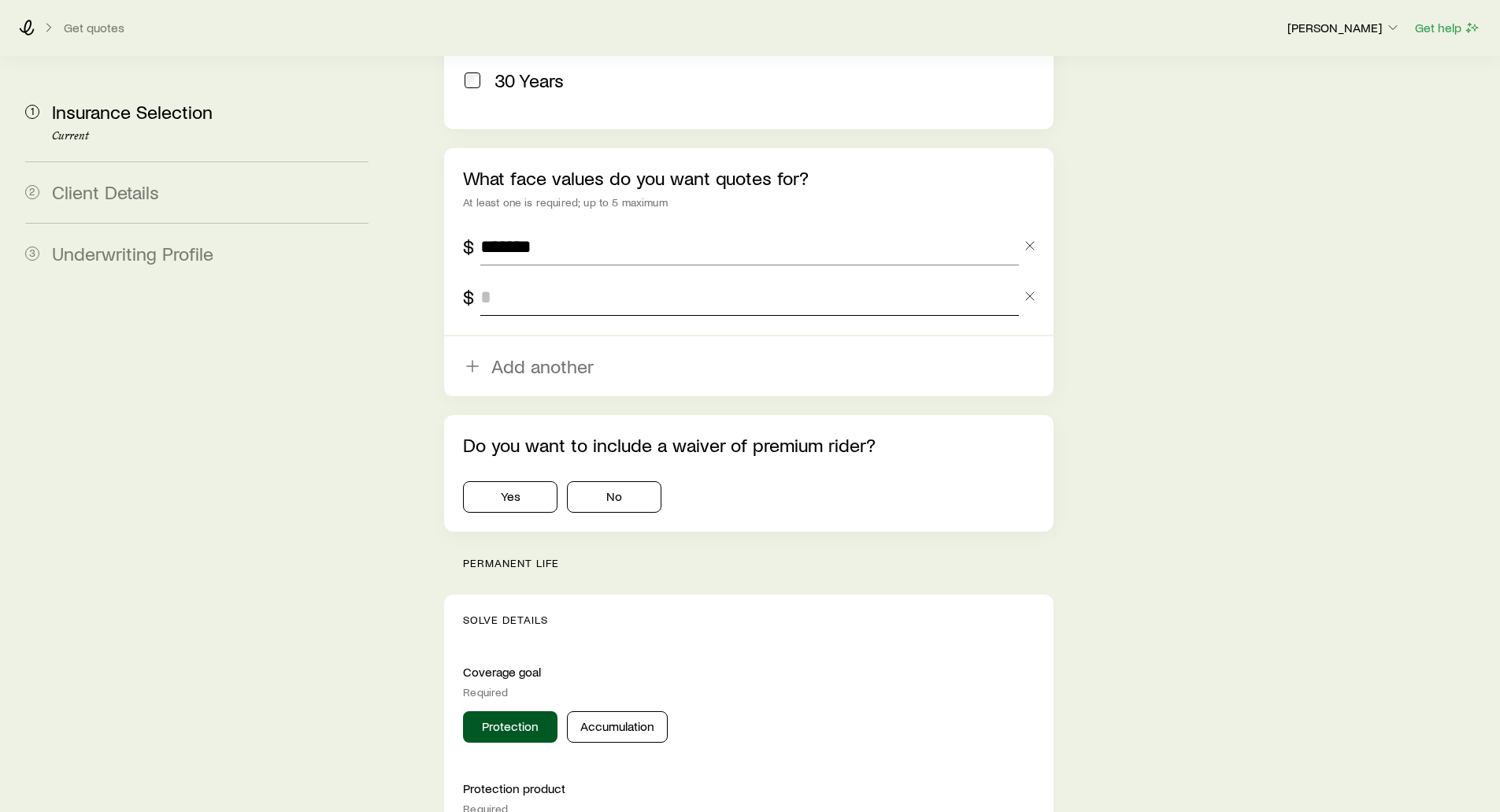
click at [508, 278] on input "tel" at bounding box center [749, 296] width 537 height 37
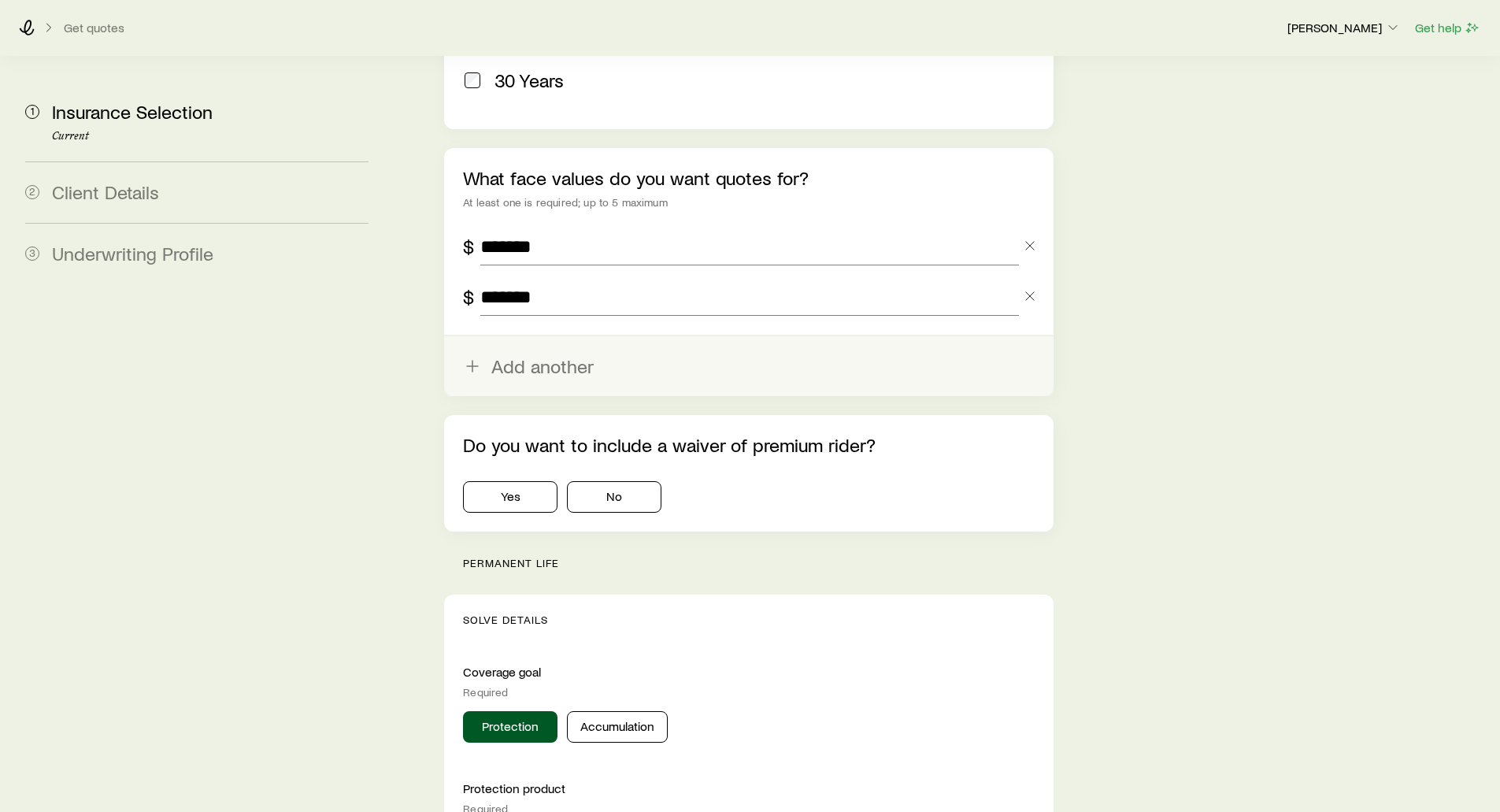
type input "*******"
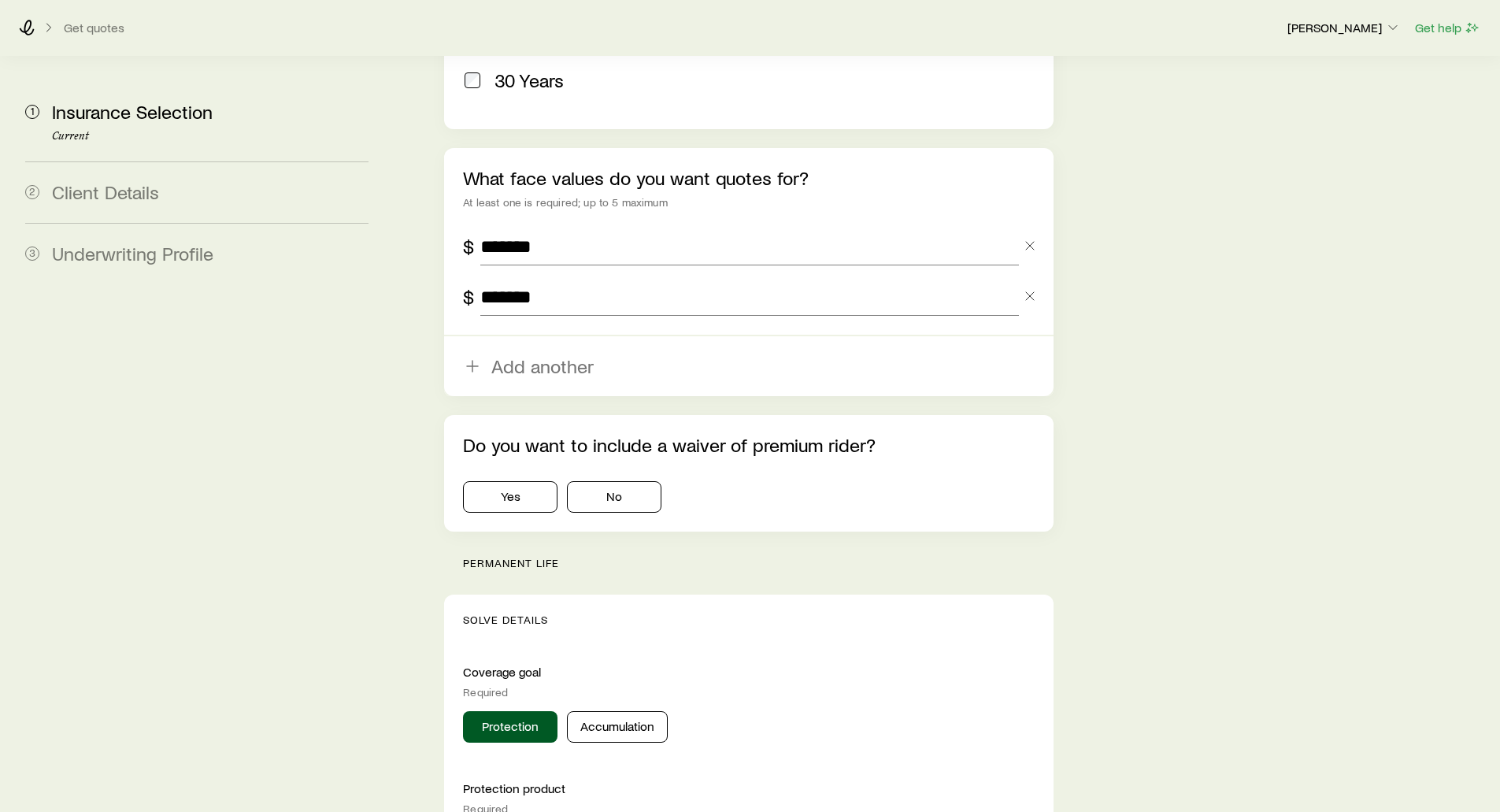
drag, startPoint x: 452, startPoint y: 308, endPoint x: 428, endPoint y: 316, distance: 25.3
click at [451, 336] on button "Add another" at bounding box center [749, 366] width 609 height 60
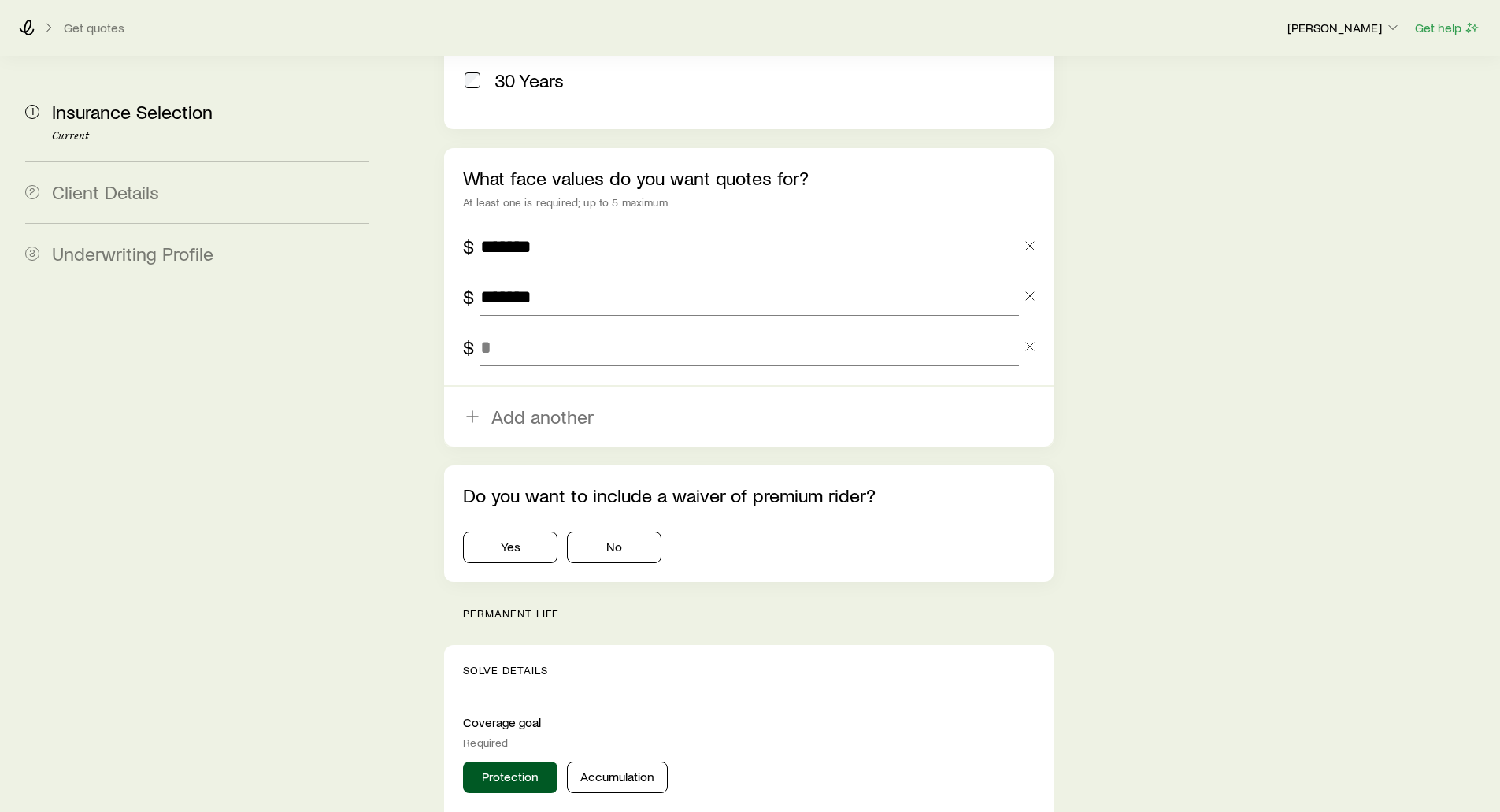
click at [372, 349] on aside "1 Insurance Selection Current 2 Client Details 3 Underwriting Profile" at bounding box center [197, 612] width 369 height 3158
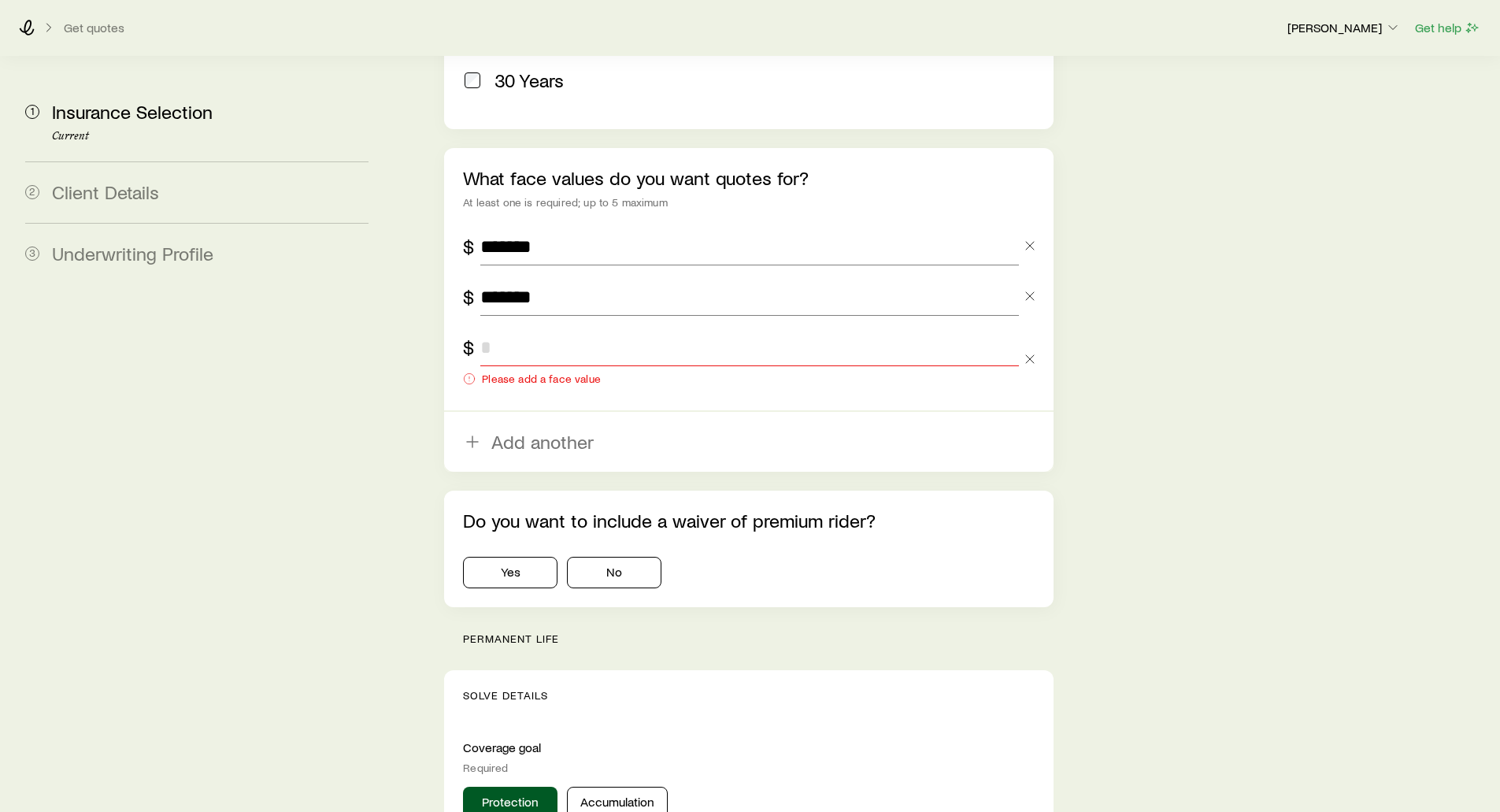
click at [490, 329] on input "tel" at bounding box center [749, 347] width 537 height 37
click at [1030, 351] on icon "button" at bounding box center [1030, 359] width 16 height 16
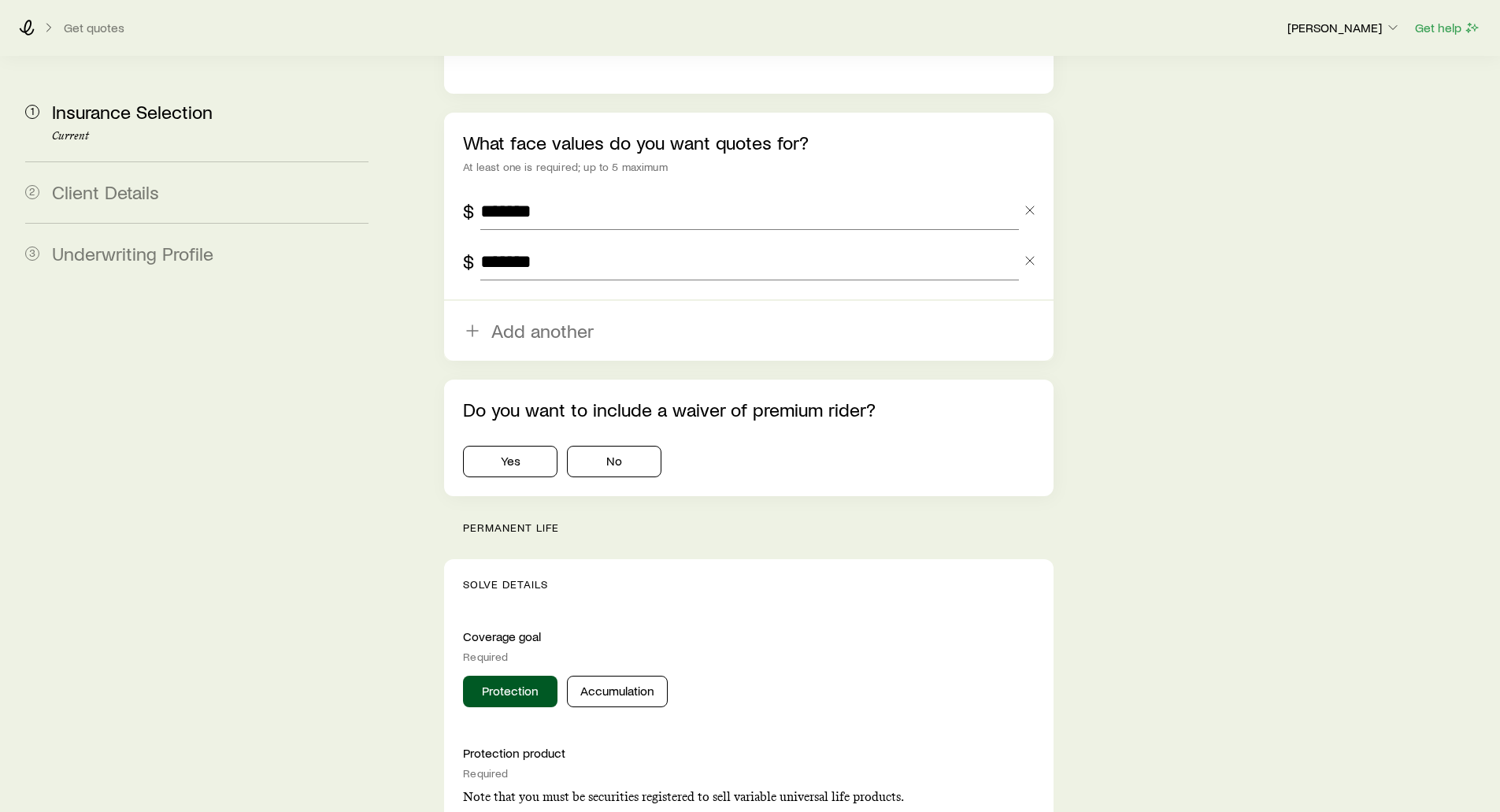
scroll to position [1102, 0]
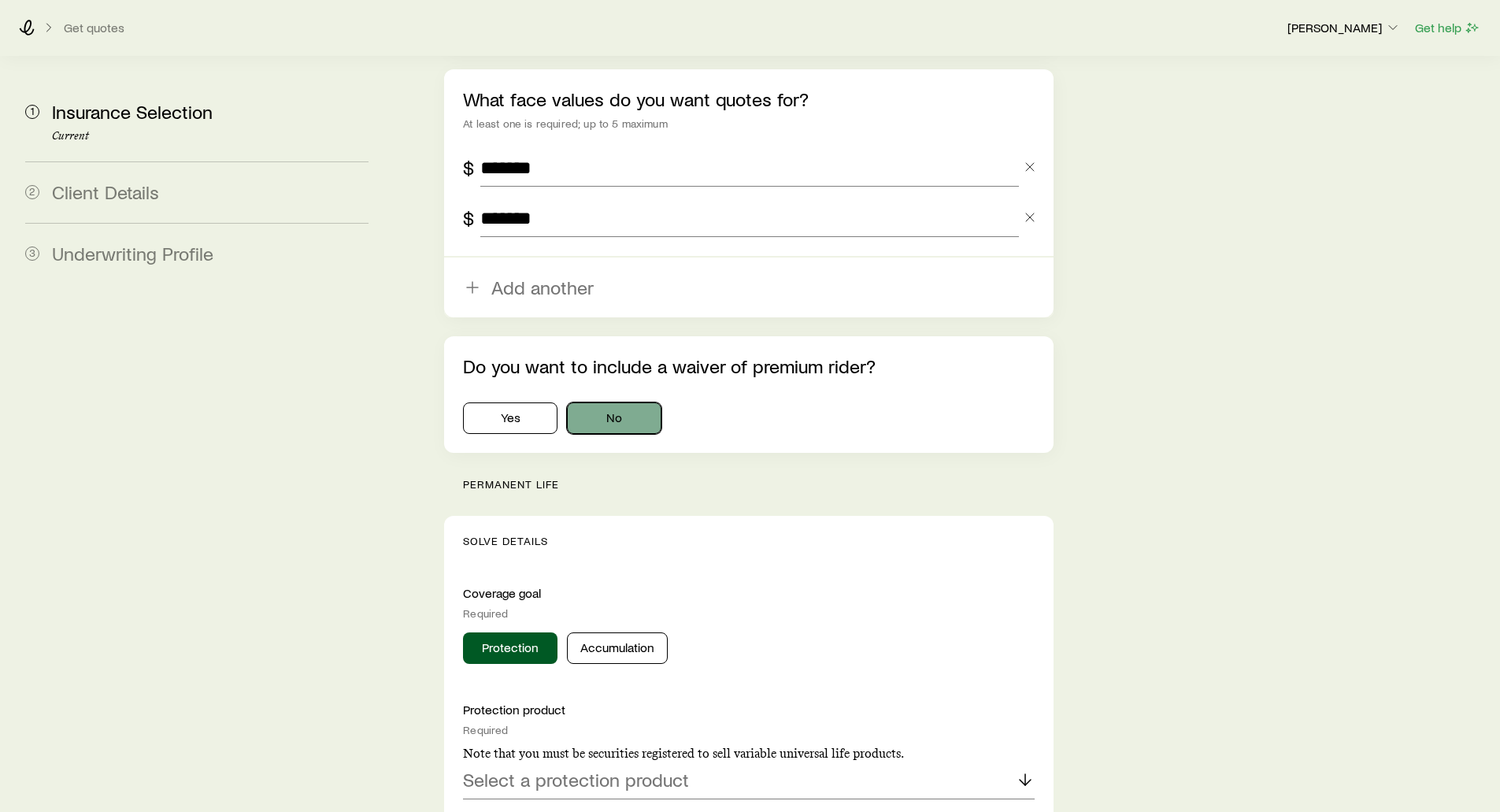
click at [631, 403] on button "No" at bounding box center [614, 418] width 95 height 31
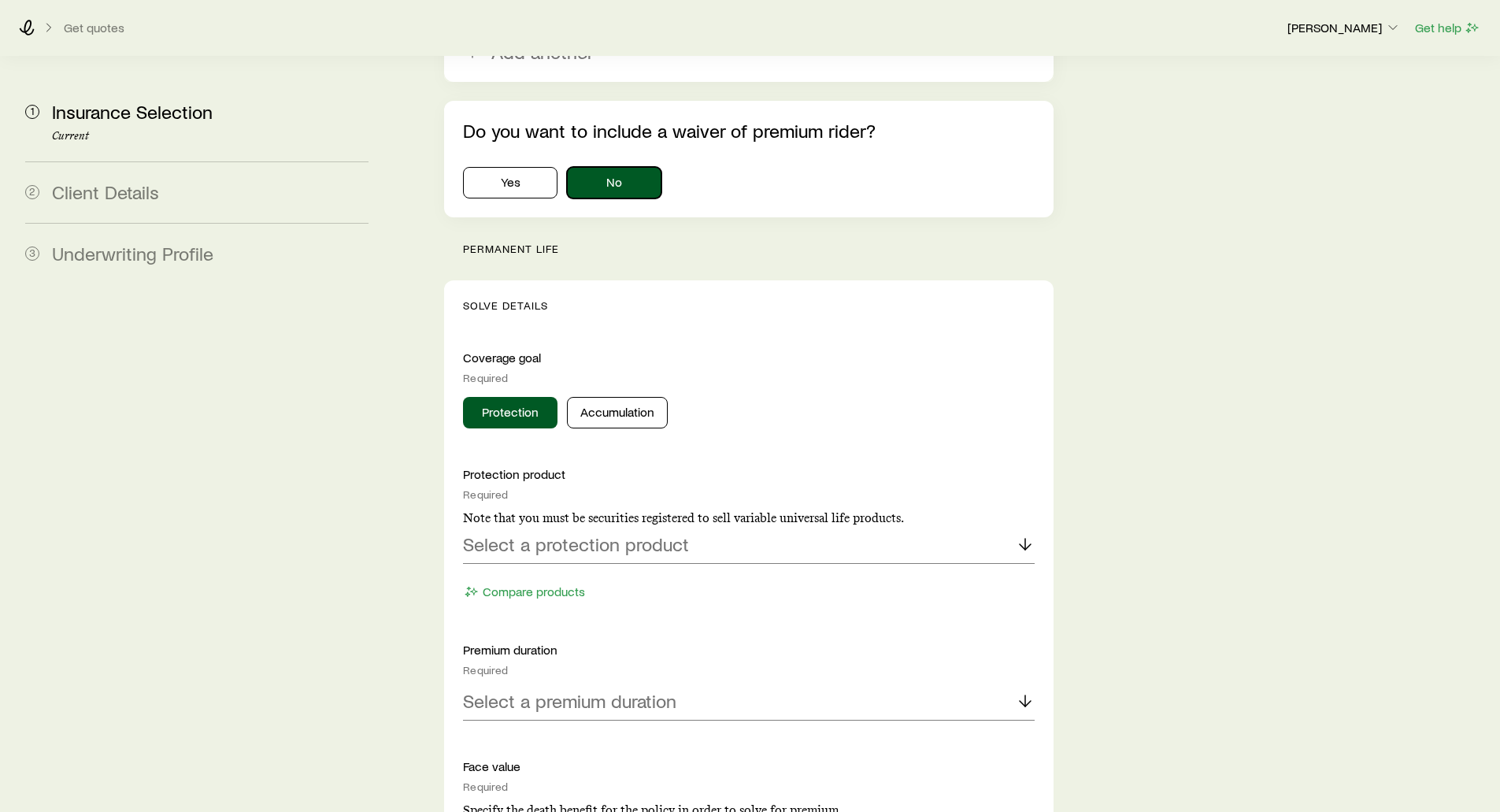
scroll to position [1338, 0]
drag, startPoint x: 566, startPoint y: 202, endPoint x: 457, endPoint y: 203, distance: 109.0
click at [491, 396] on button "Protection" at bounding box center [510, 411] width 95 height 31
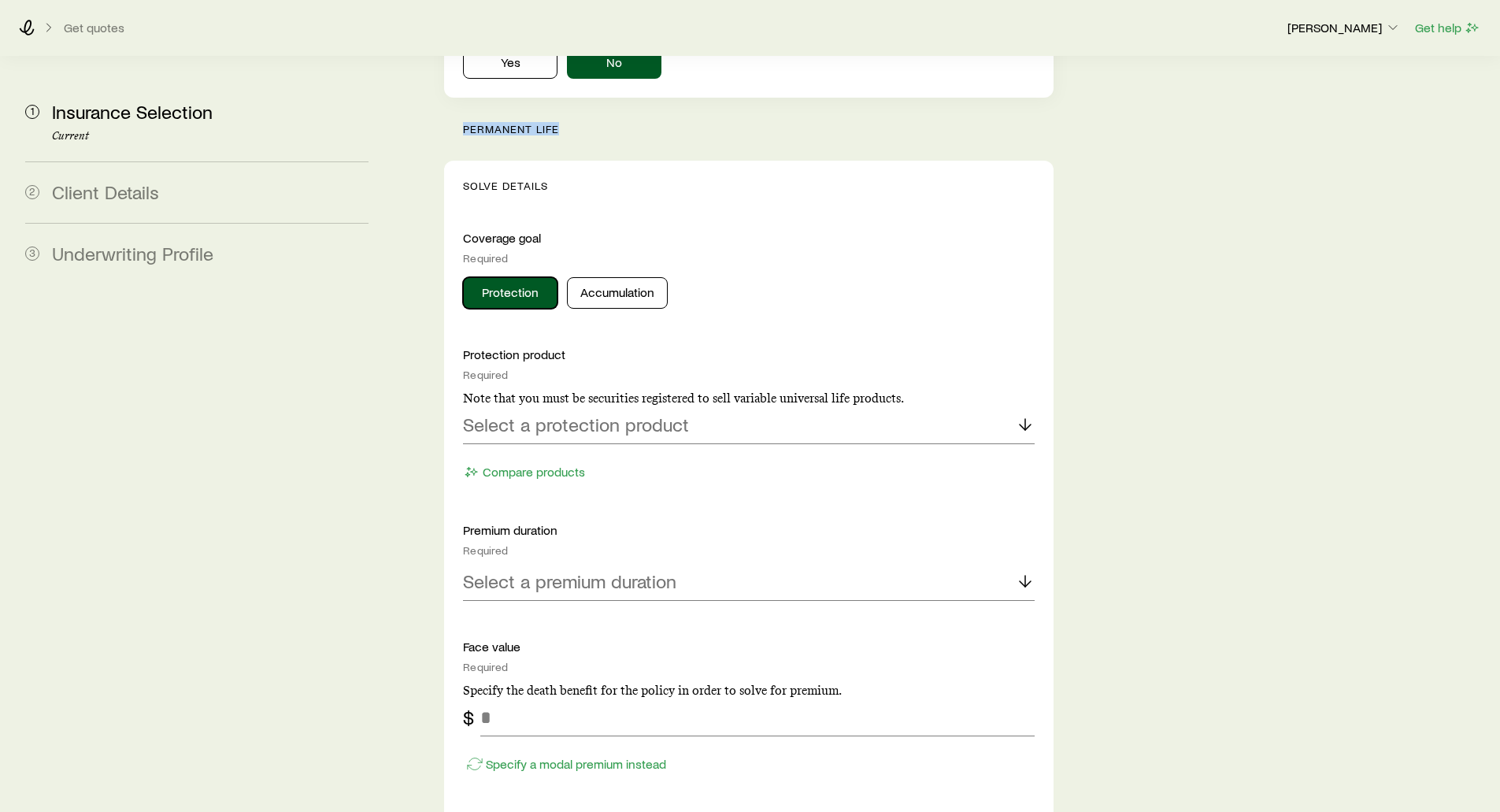
scroll to position [1495, 0]
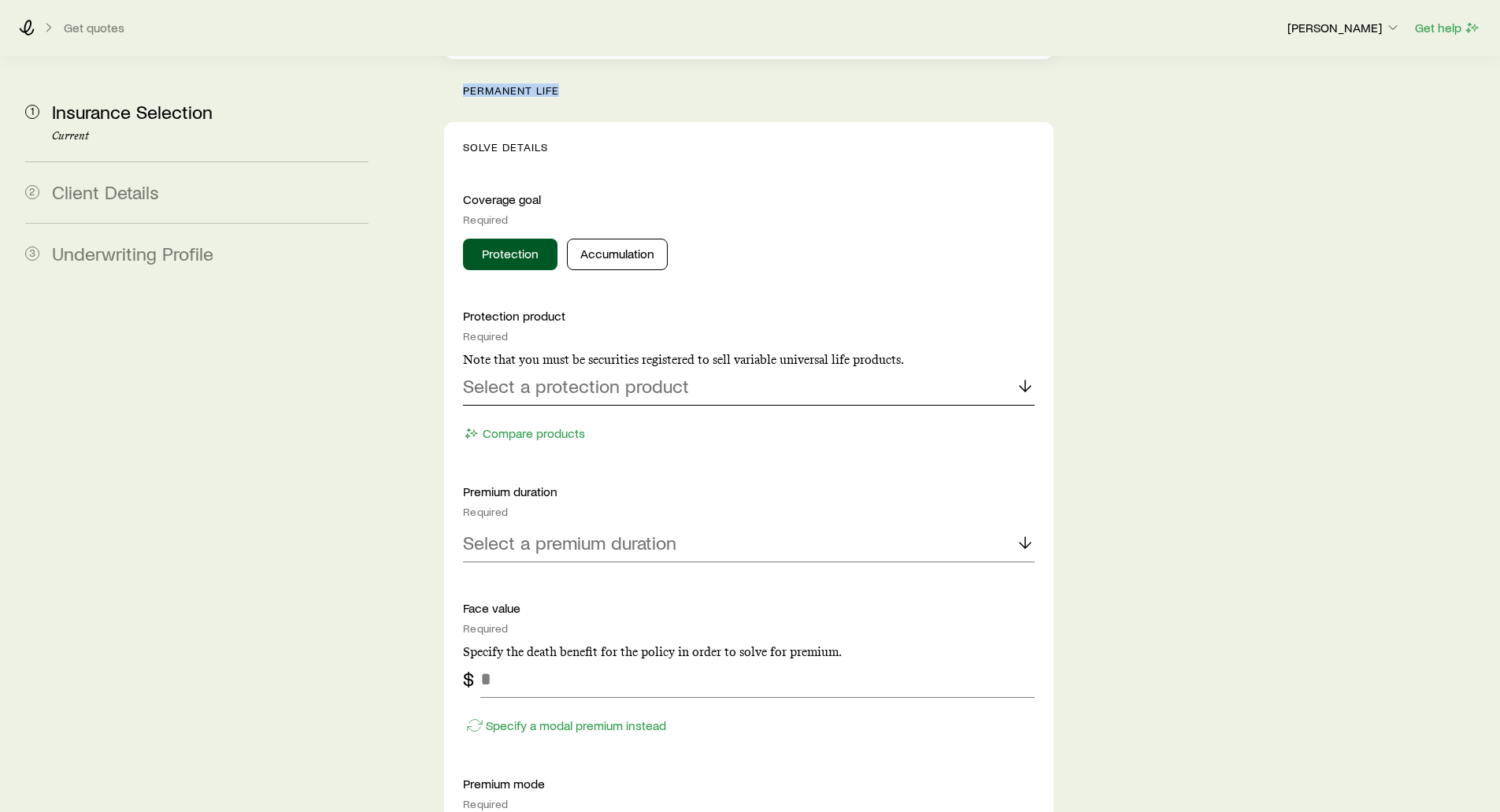
click at [510, 368] on div "Select a protection product" at bounding box center [748, 386] width 570 height 37
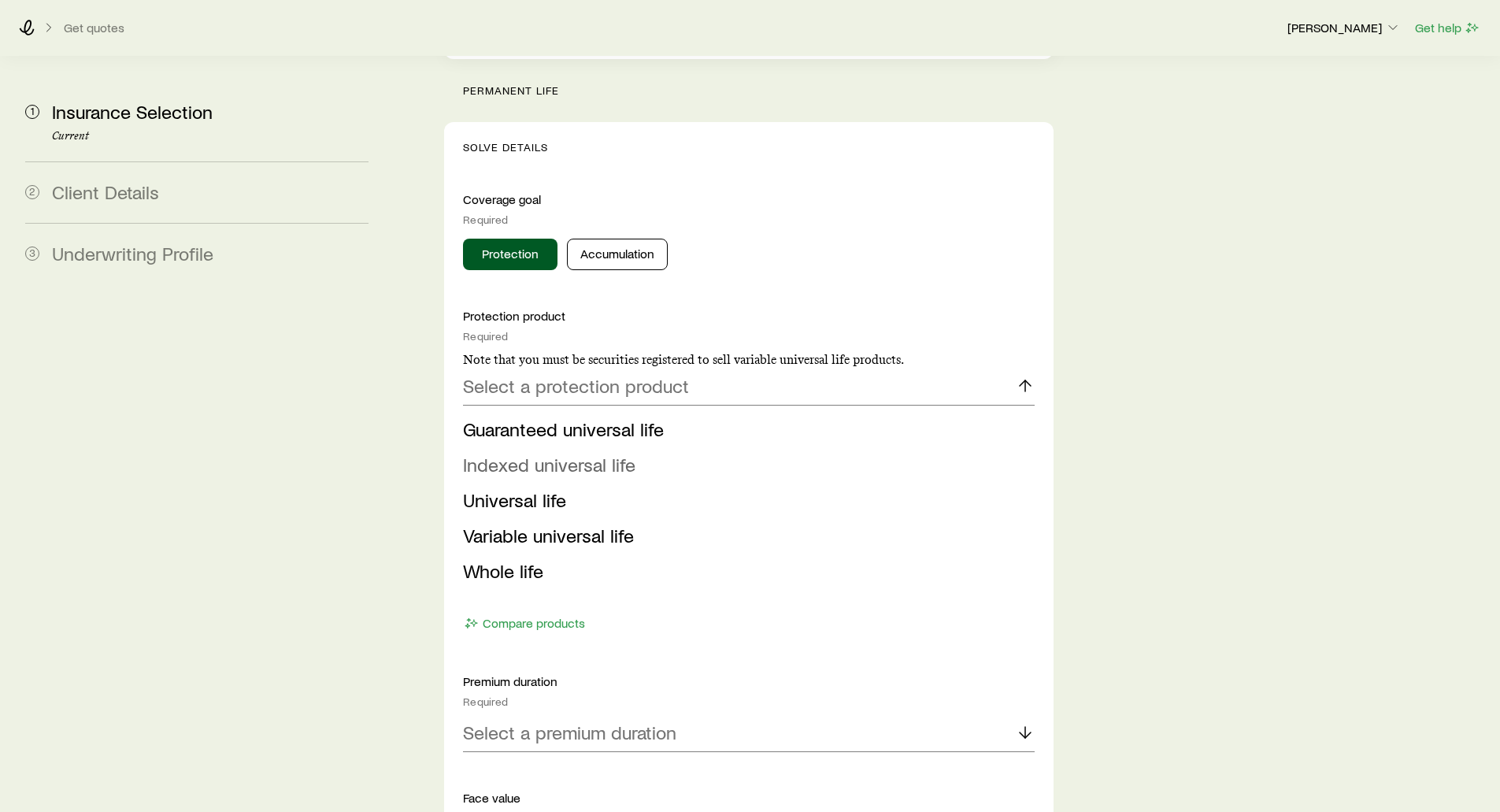
click at [514, 453] on span "Indexed universal life" at bounding box center [549, 464] width 172 height 23
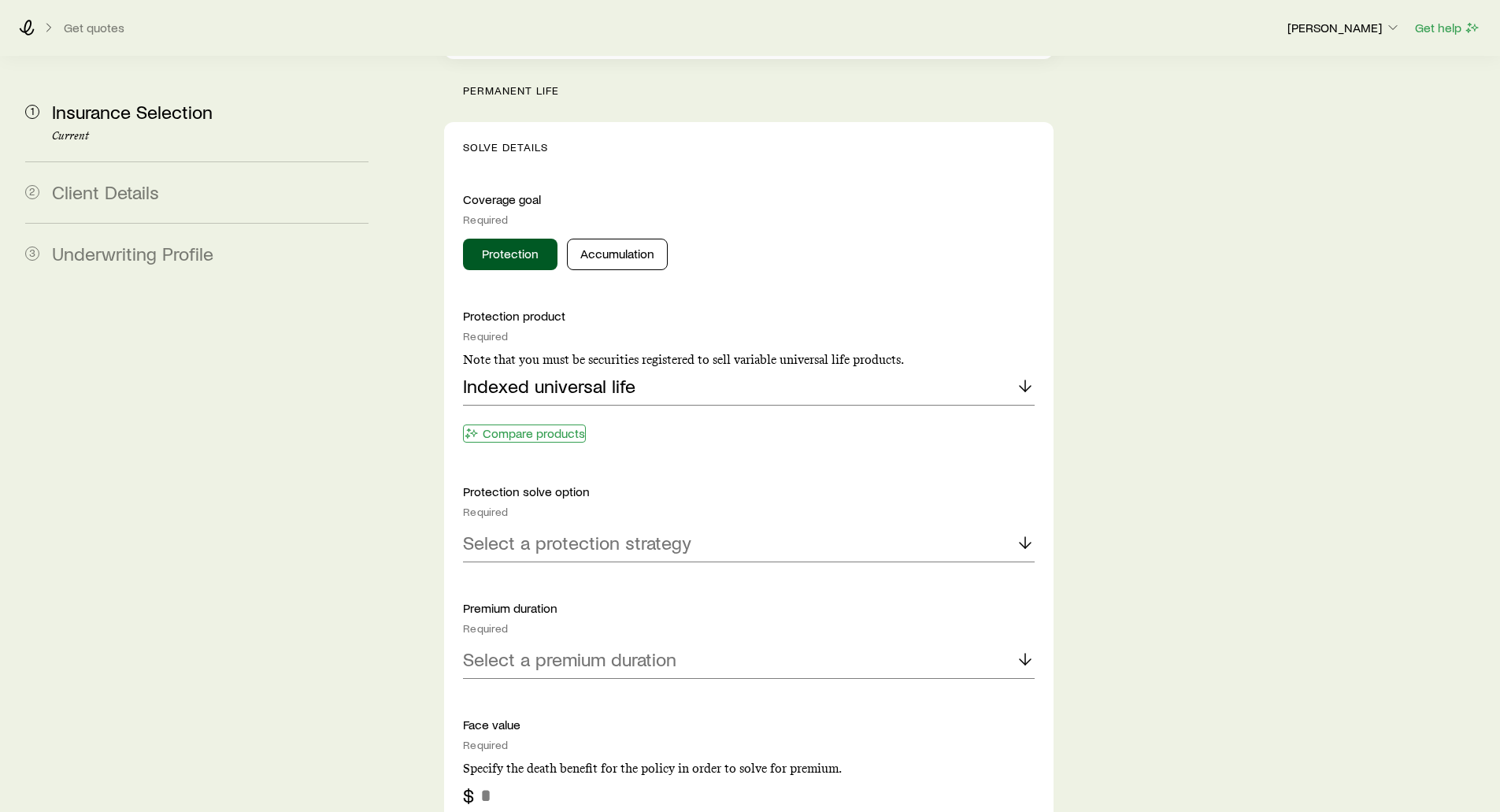
click at [525, 424] on button "Compare products" at bounding box center [523, 433] width 123 height 18
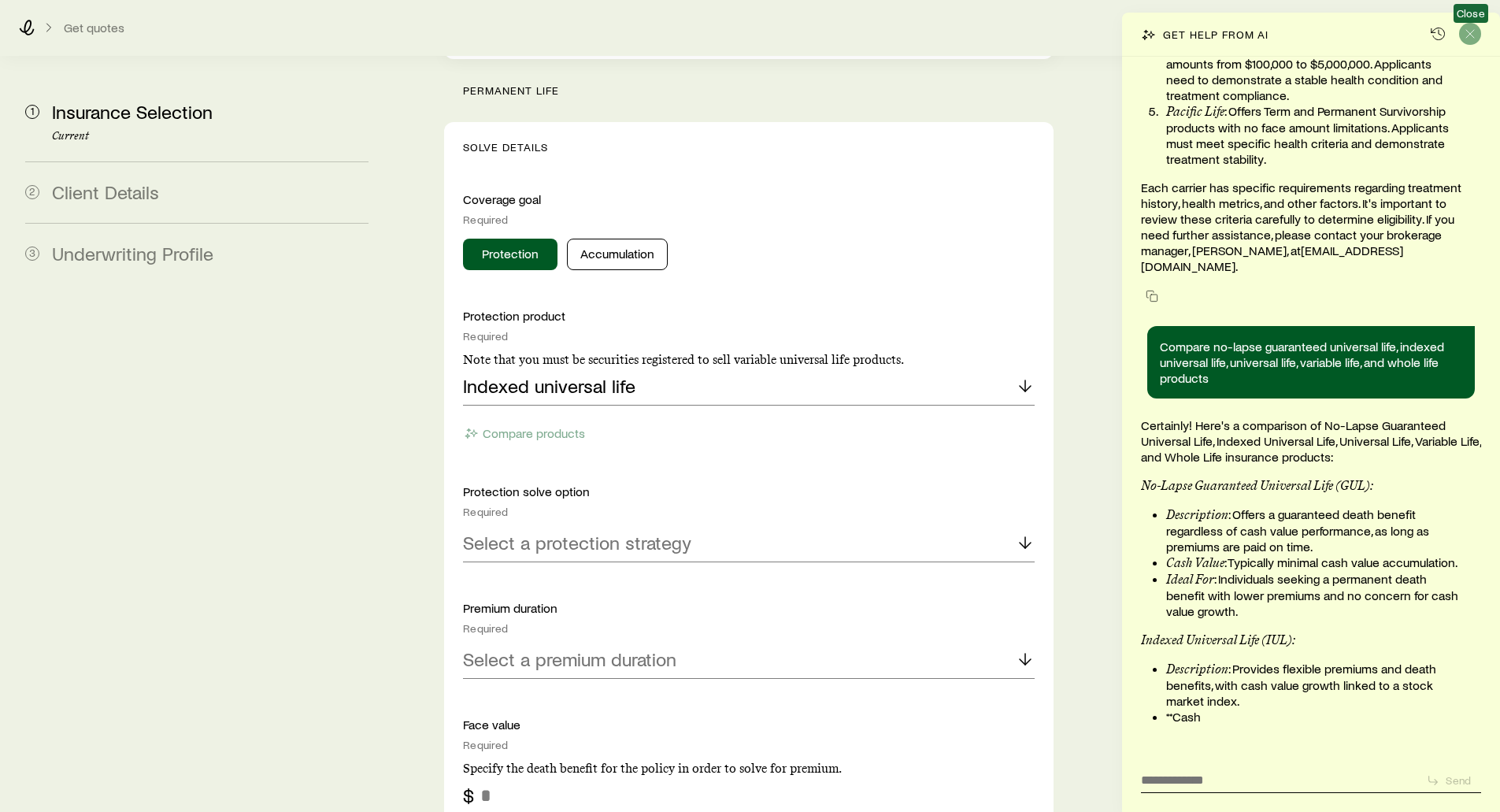
scroll to position [165971, 0]
click at [1468, 36] on line "Close" at bounding box center [1470, 33] width 8 height 8
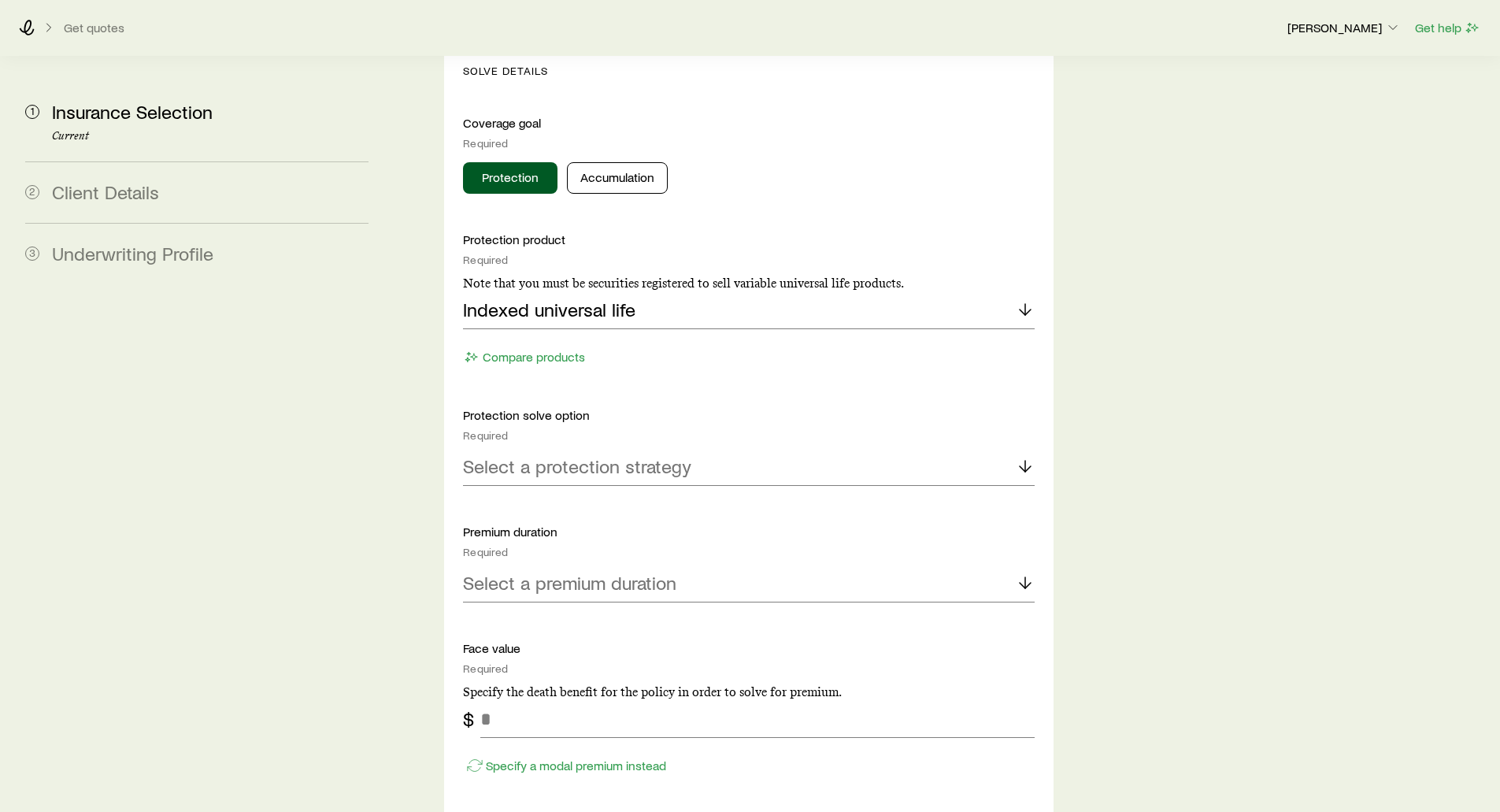
scroll to position [1574, 0]
click at [568, 453] on p "Select a protection strategy" at bounding box center [577, 463] width 229 height 22
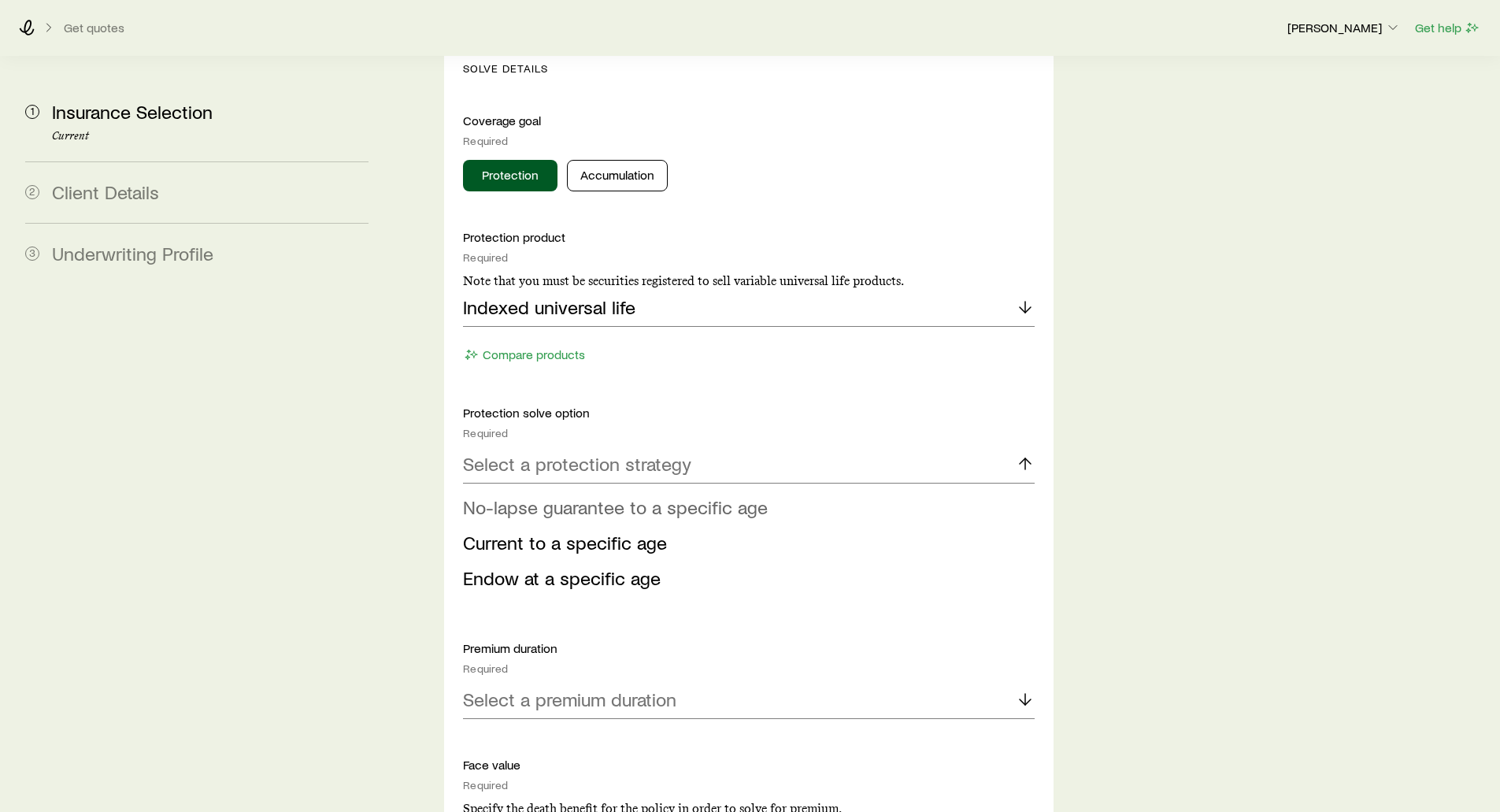
click at [521, 496] on span "No-lapse guarantee to a specific age" at bounding box center [615, 507] width 304 height 23
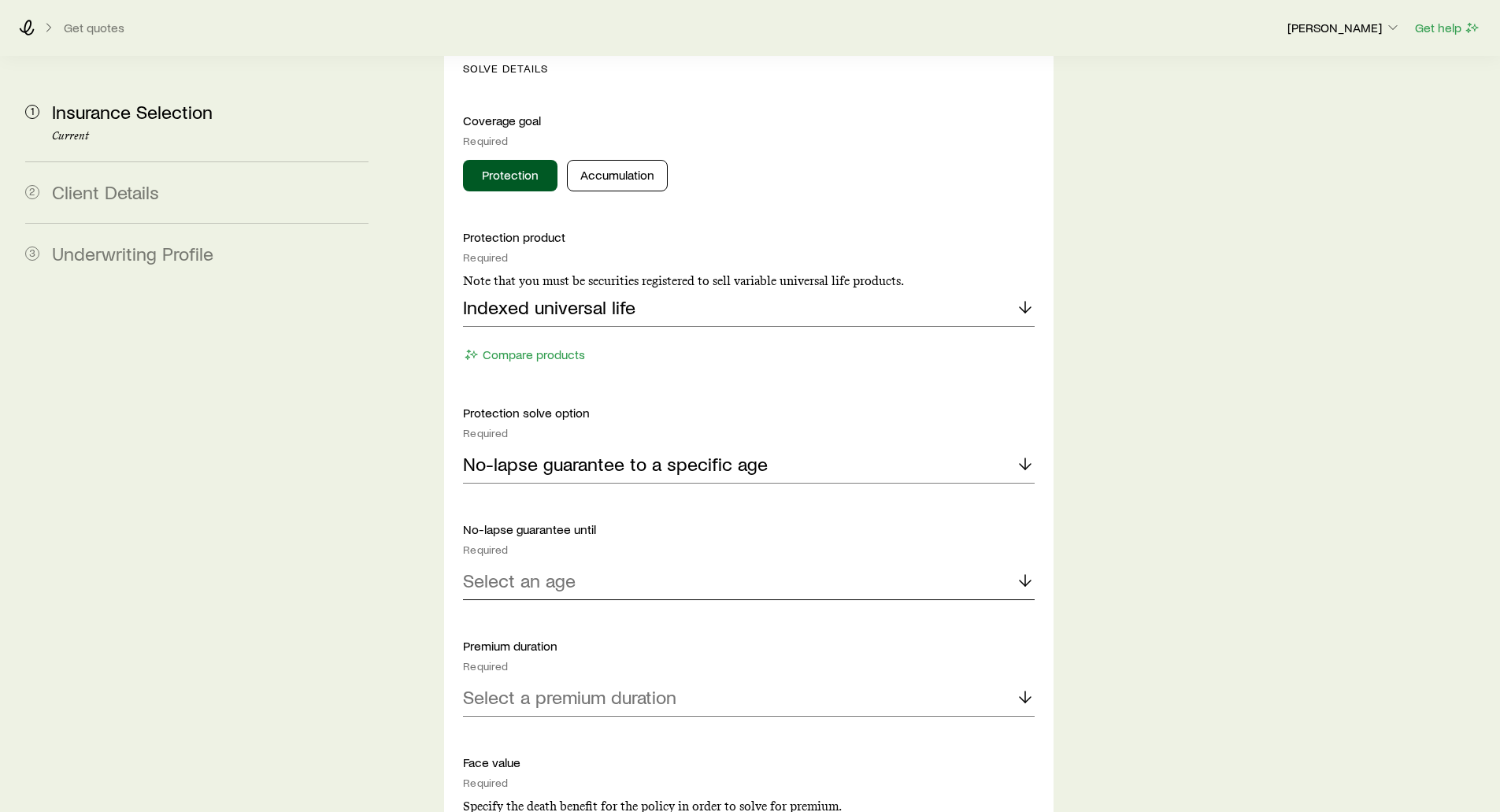
click at [543, 562] on div "Select an age" at bounding box center [748, 581] width 570 height 37
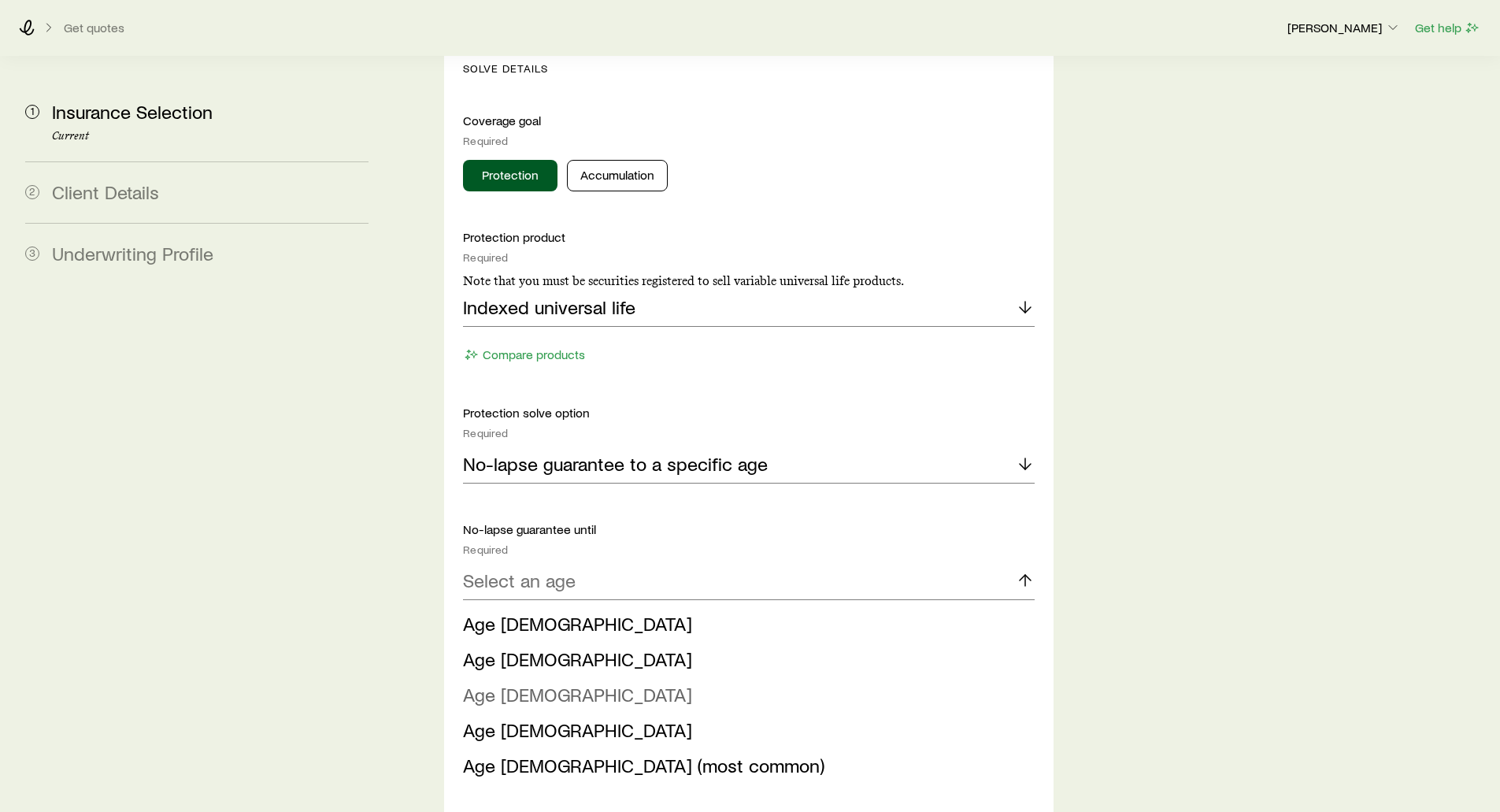
click at [510, 682] on span "Age [DEMOGRAPHIC_DATA]" at bounding box center [577, 694] width 229 height 23
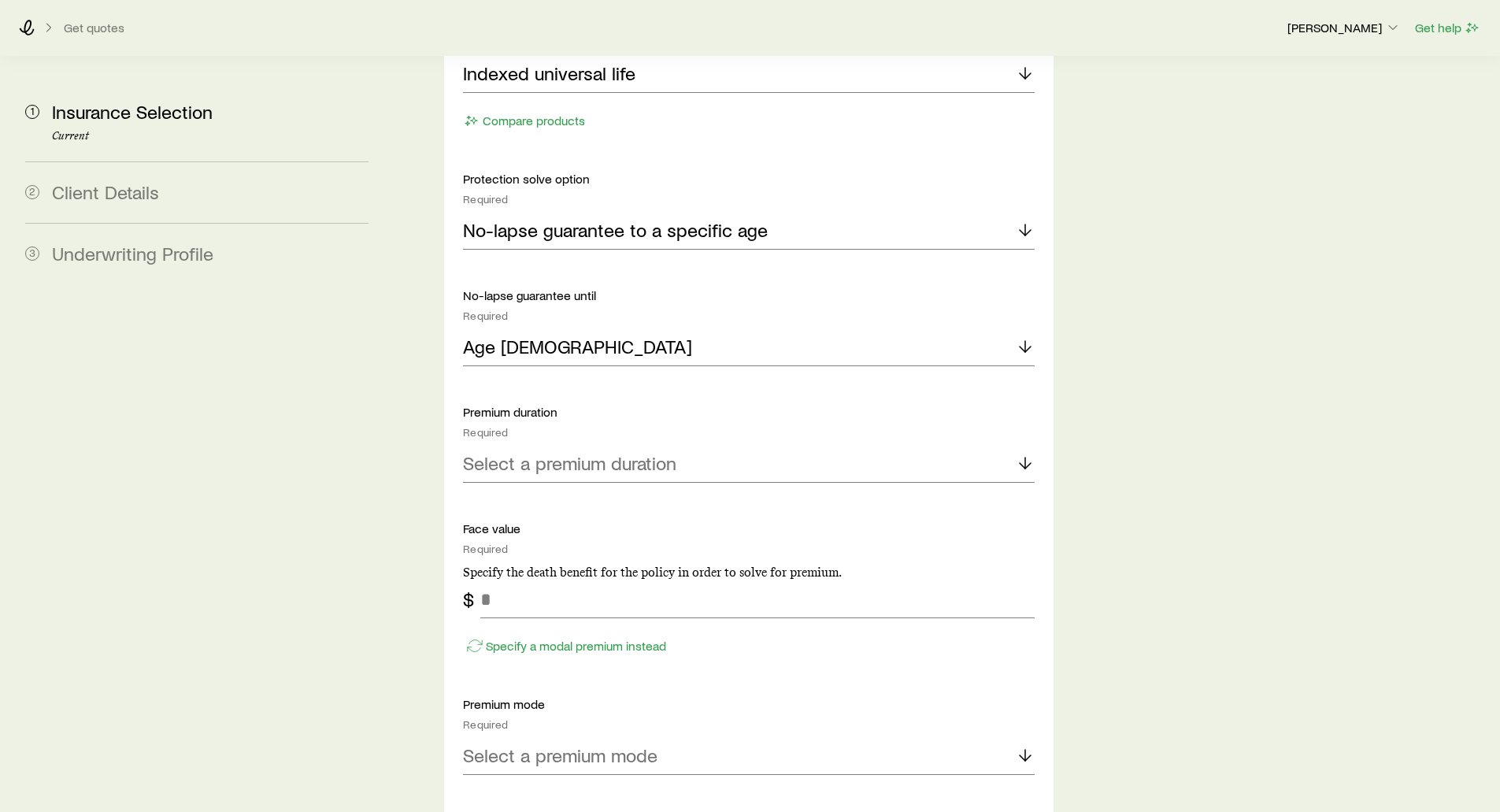
scroll to position [1811, 0]
click at [476, 449] on p "Select a premium duration" at bounding box center [569, 460] width 213 height 22
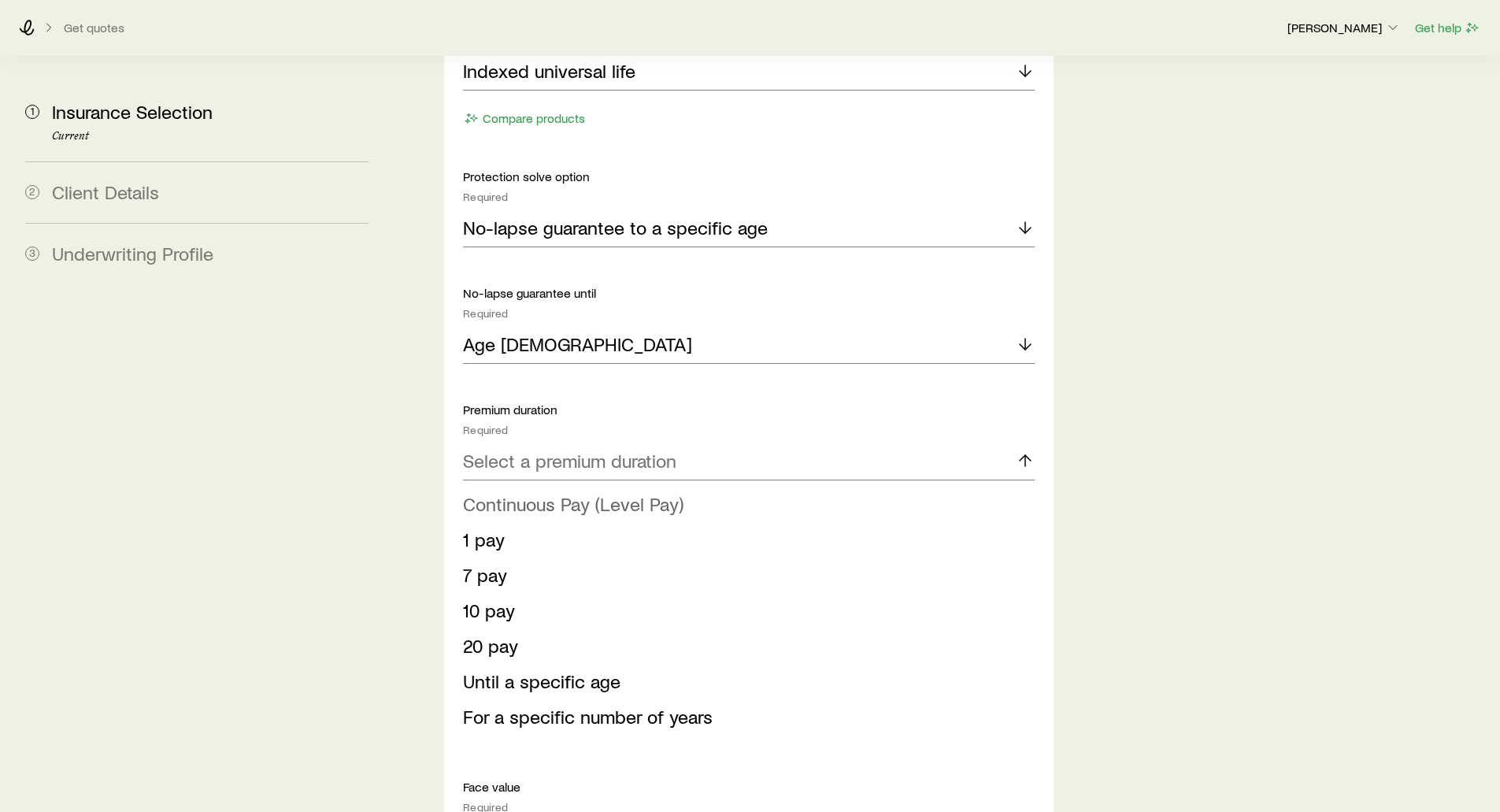
click at [530, 492] on span "Continuous Pay (Level Pay)" at bounding box center [573, 503] width 221 height 23
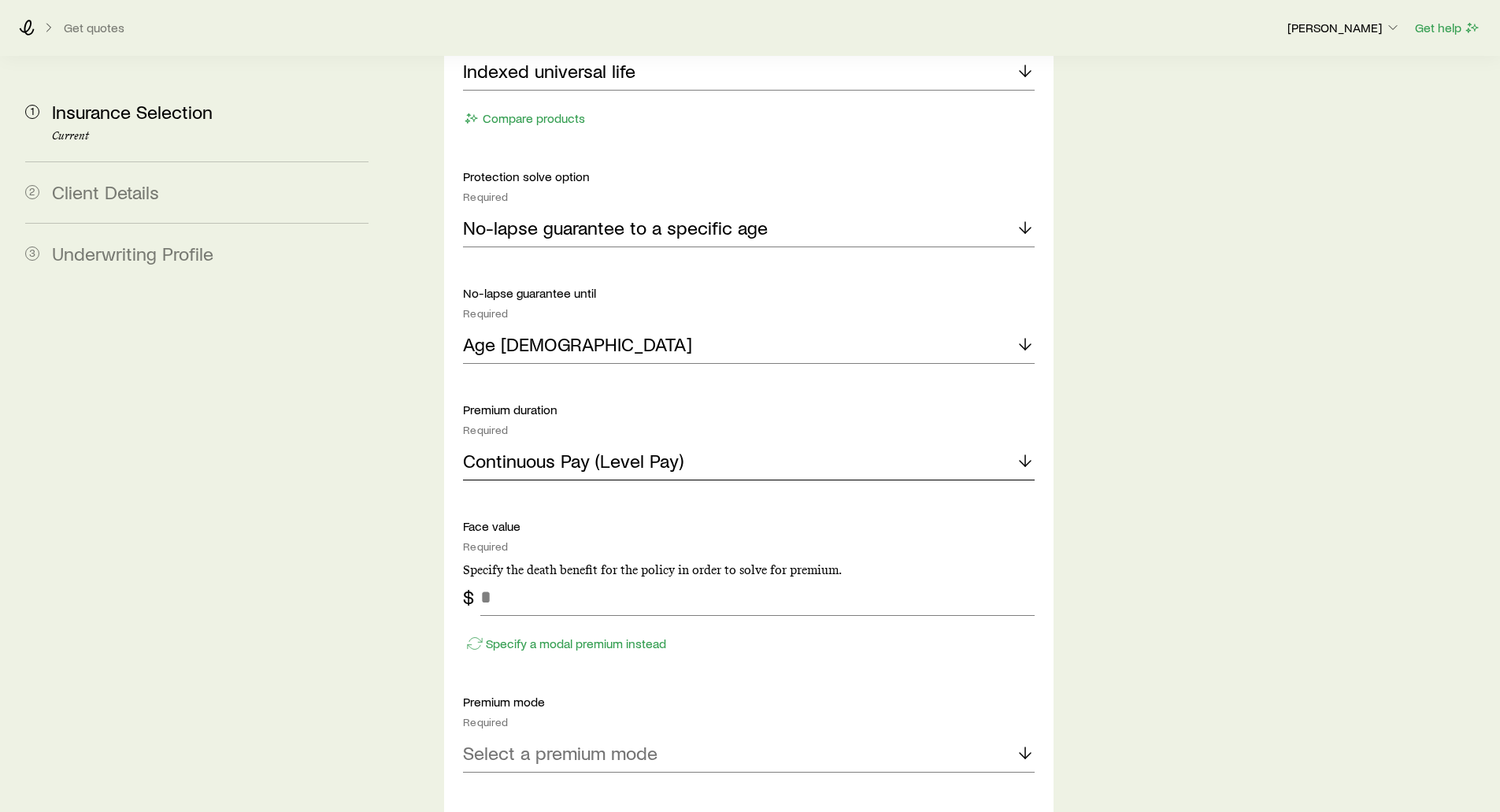
click at [530, 443] on div "Continuous Pay (Level Pay)" at bounding box center [748, 461] width 570 height 37
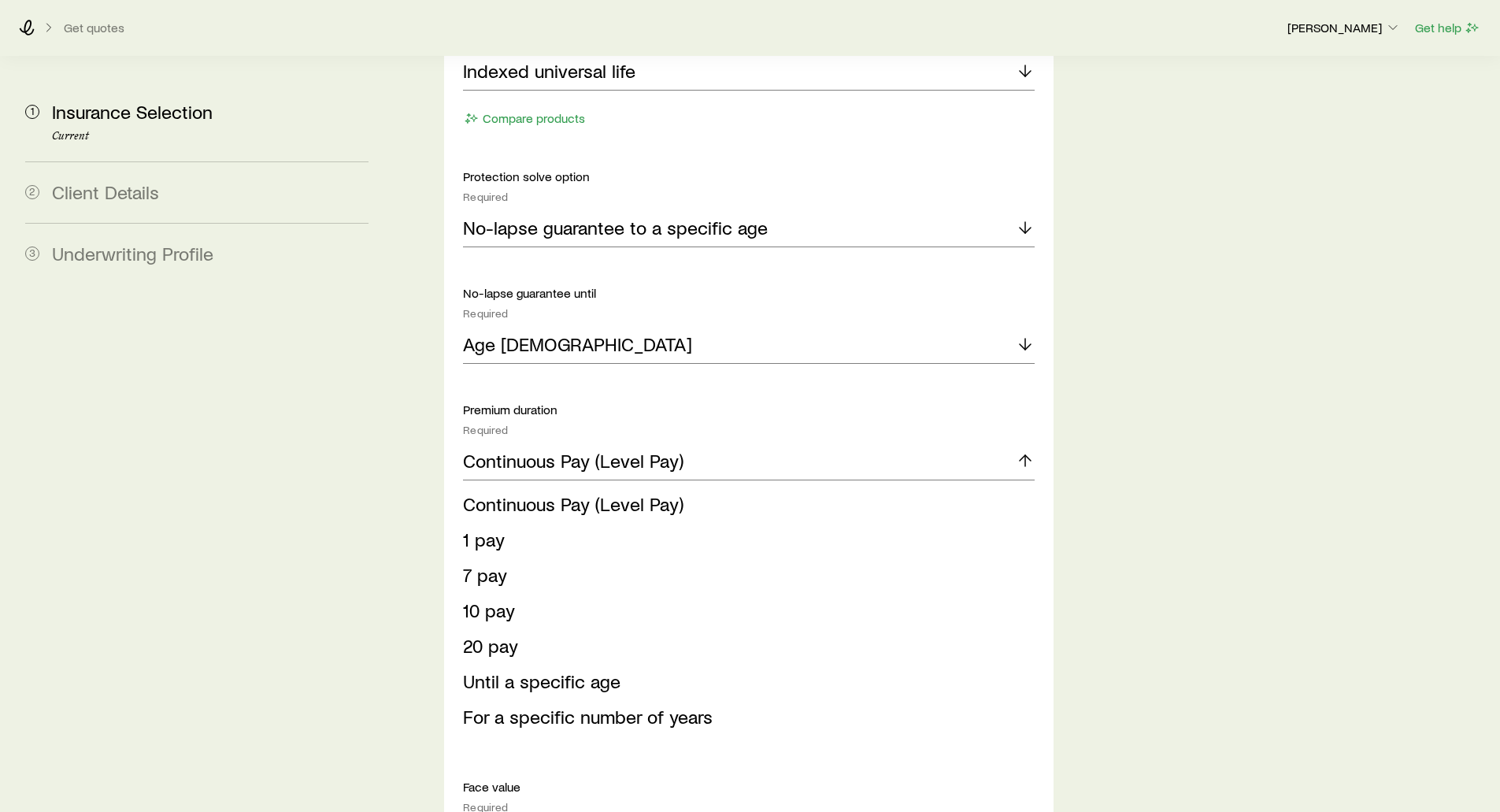
click at [374, 586] on aside "1 Insurance Selection Current 2 Client Details 3 Underwriting Profile" at bounding box center [197, 105] width 369 height 3718
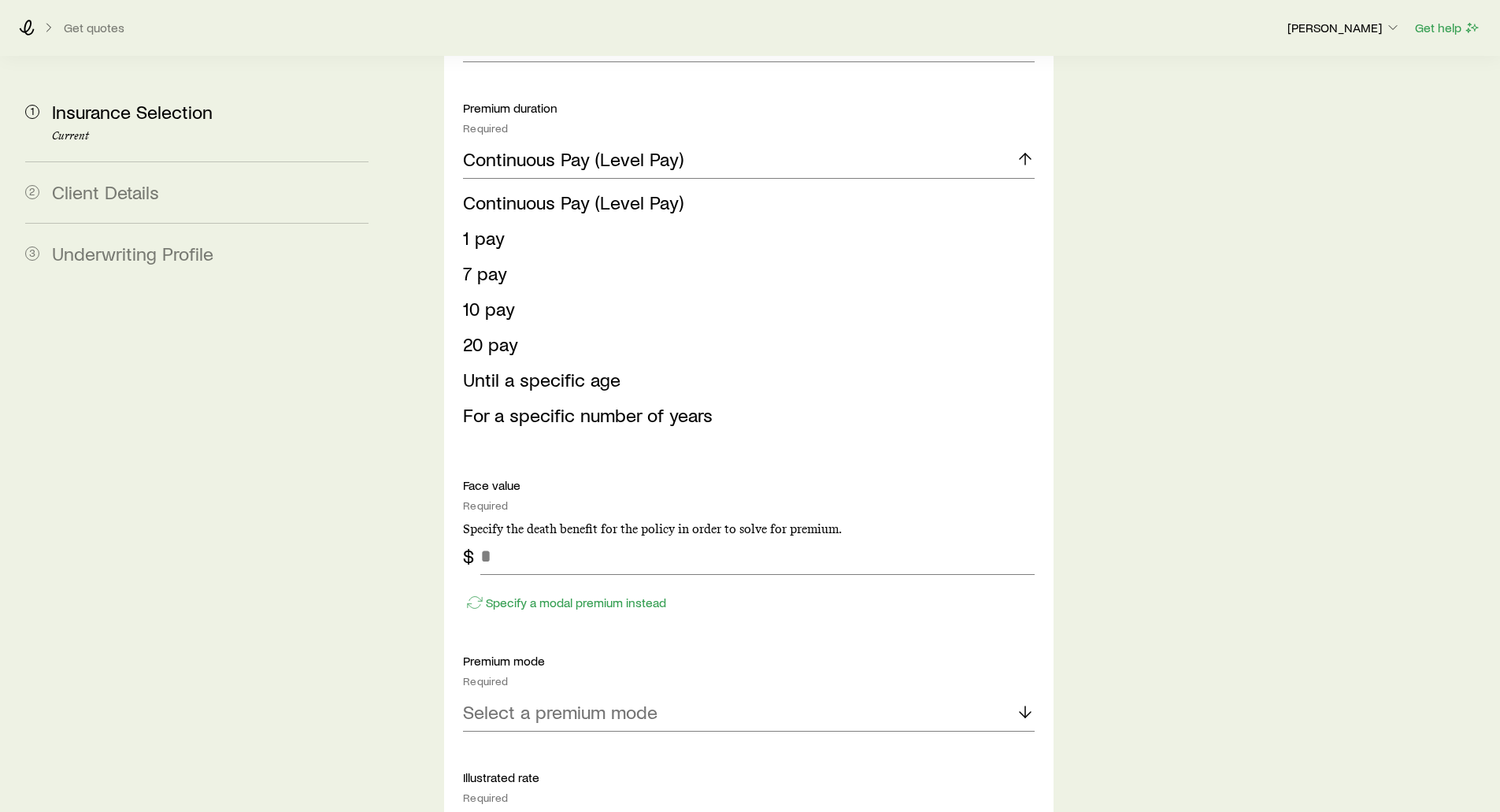
scroll to position [2126, 0]
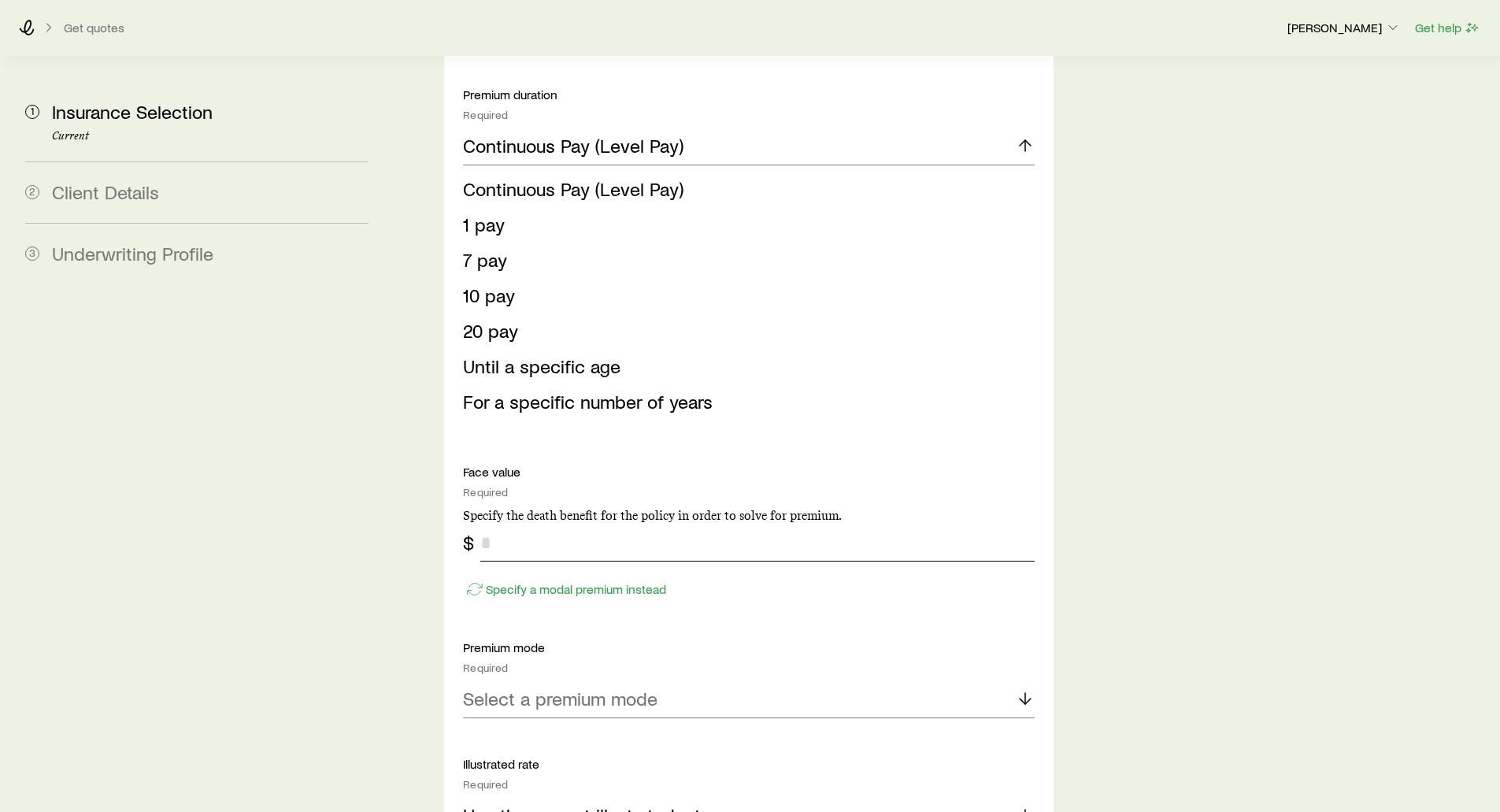
click at [510, 523] on input "tel" at bounding box center [757, 542] width 554 height 37
type input "*******"
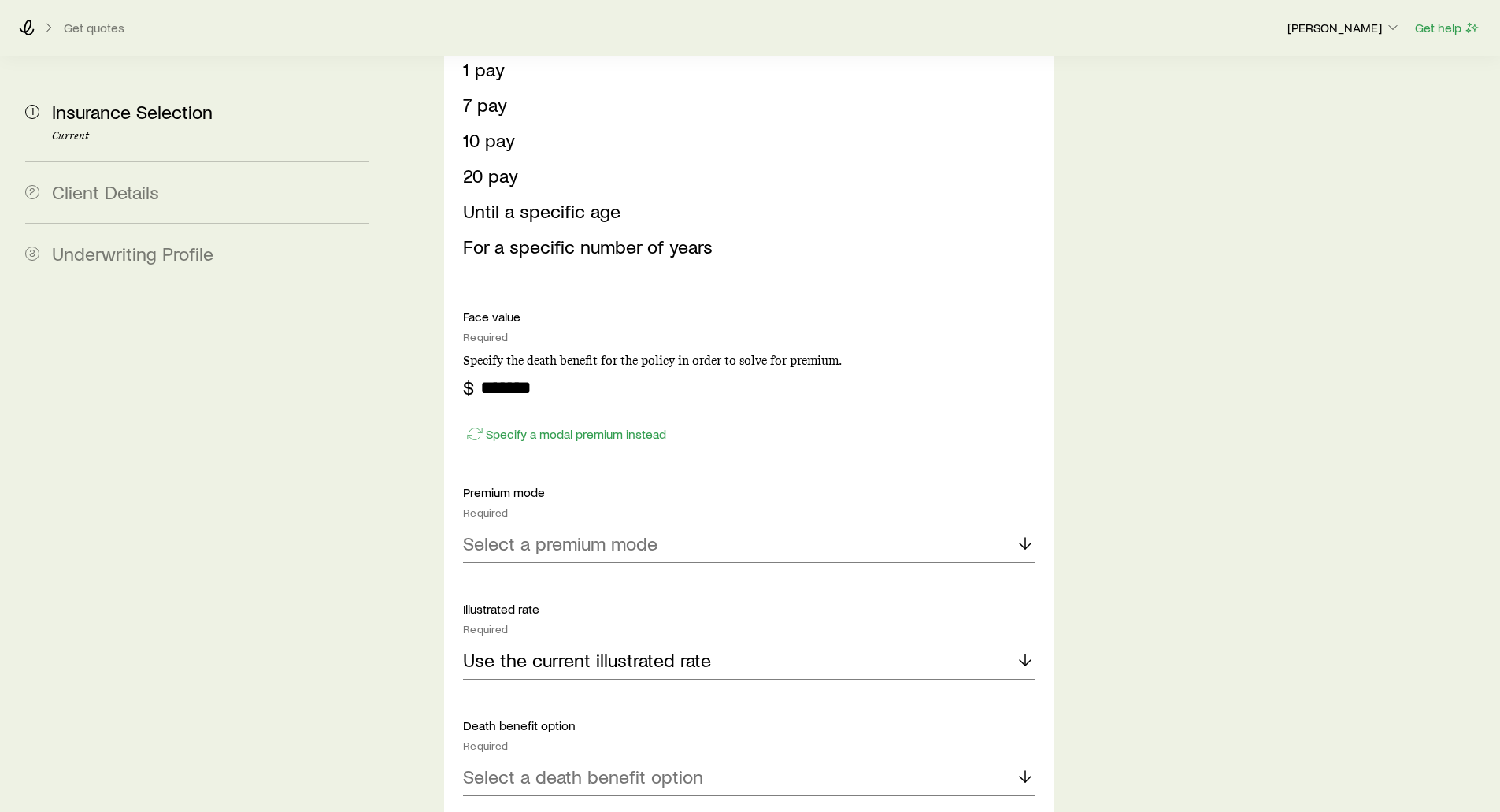
scroll to position [2283, 0]
click at [528, 423] on p "Specify a modal premium instead" at bounding box center [576, 431] width 180 height 16
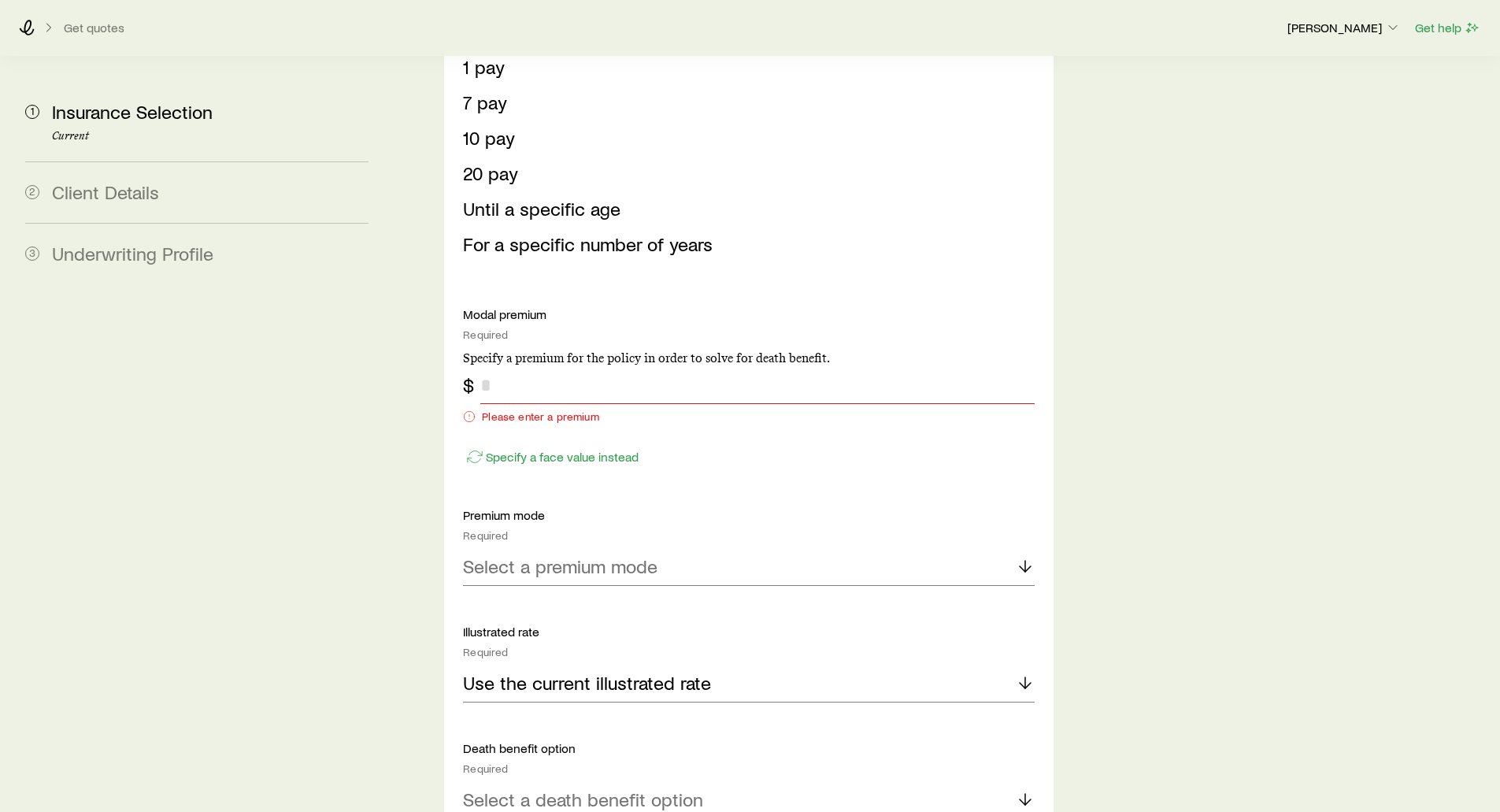
click at [515, 366] on input "tel" at bounding box center [757, 384] width 554 height 37
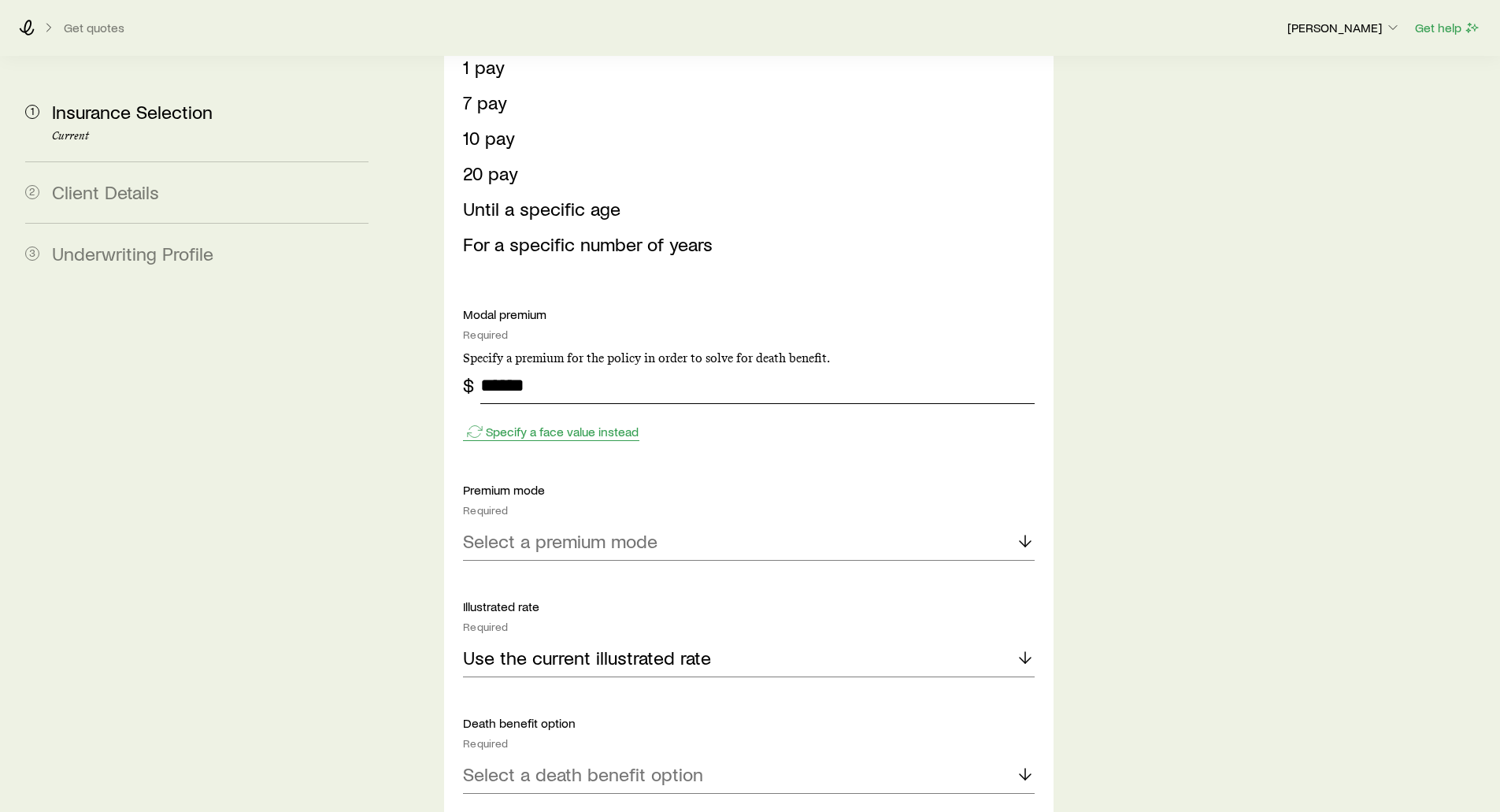
type input "******"
click at [543, 423] on p "Specify a face value instead" at bounding box center [563, 431] width 153 height 16
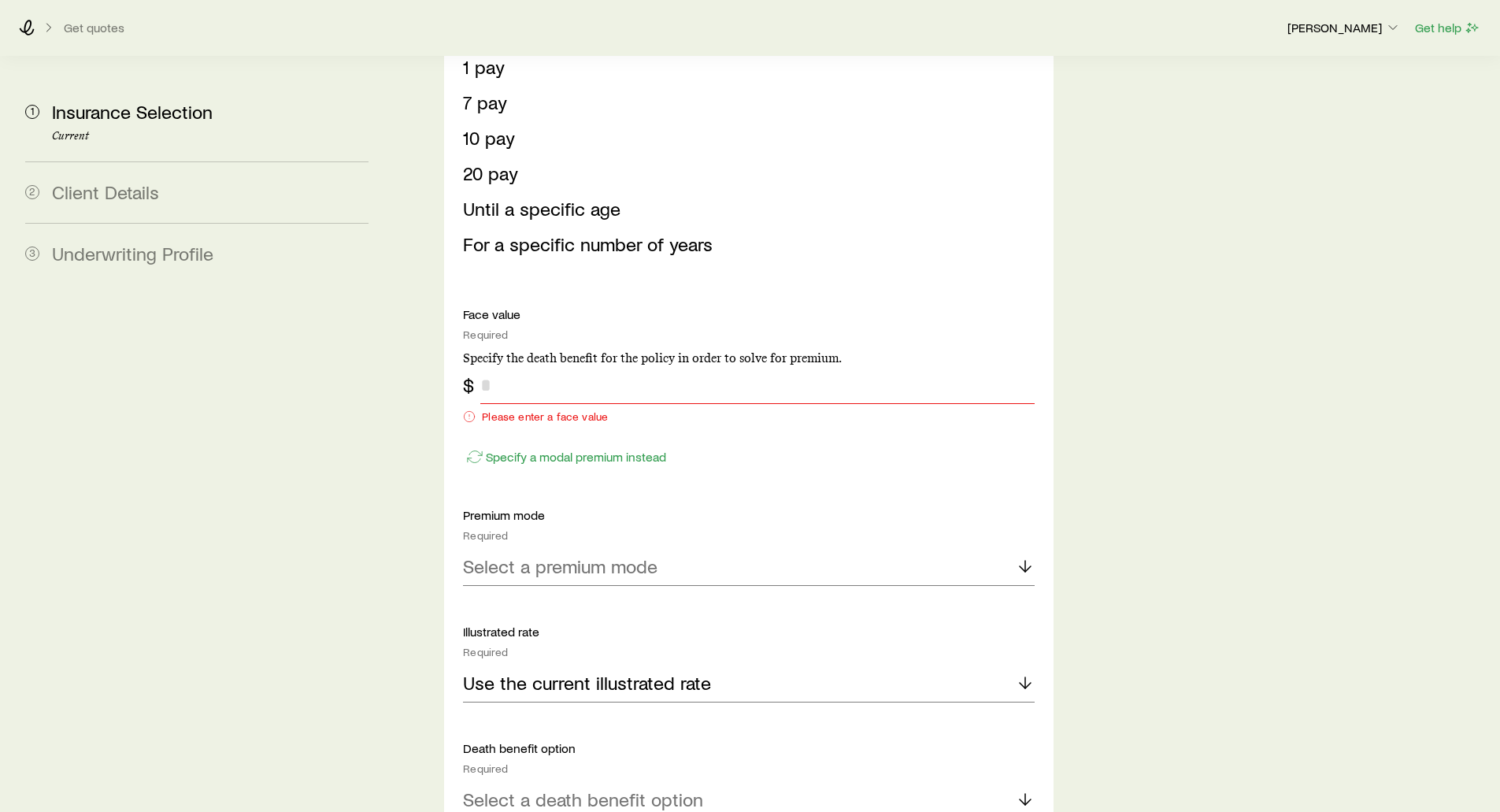
click at [525, 366] on input "tel" at bounding box center [757, 384] width 554 height 37
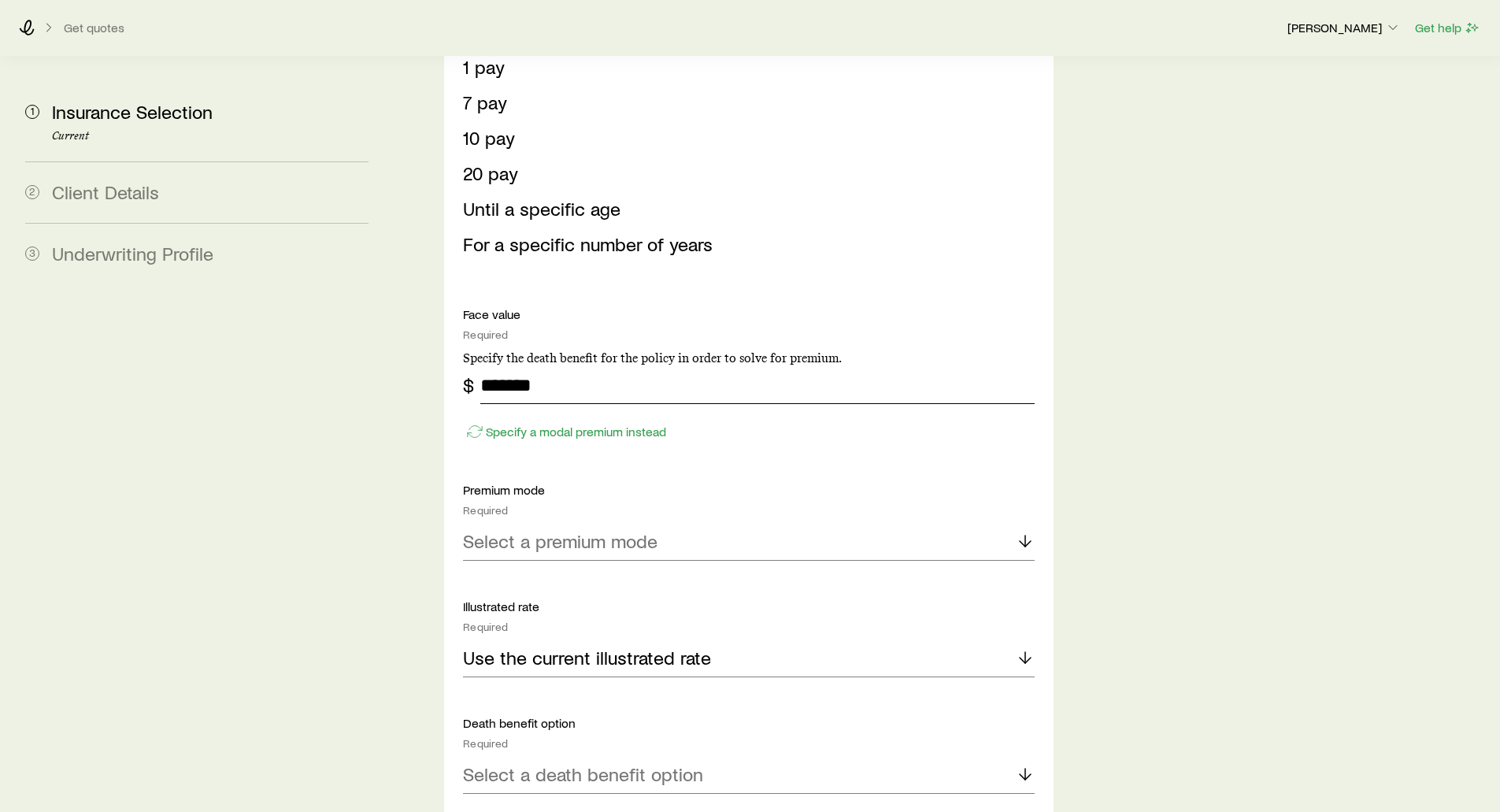
type input "*******"
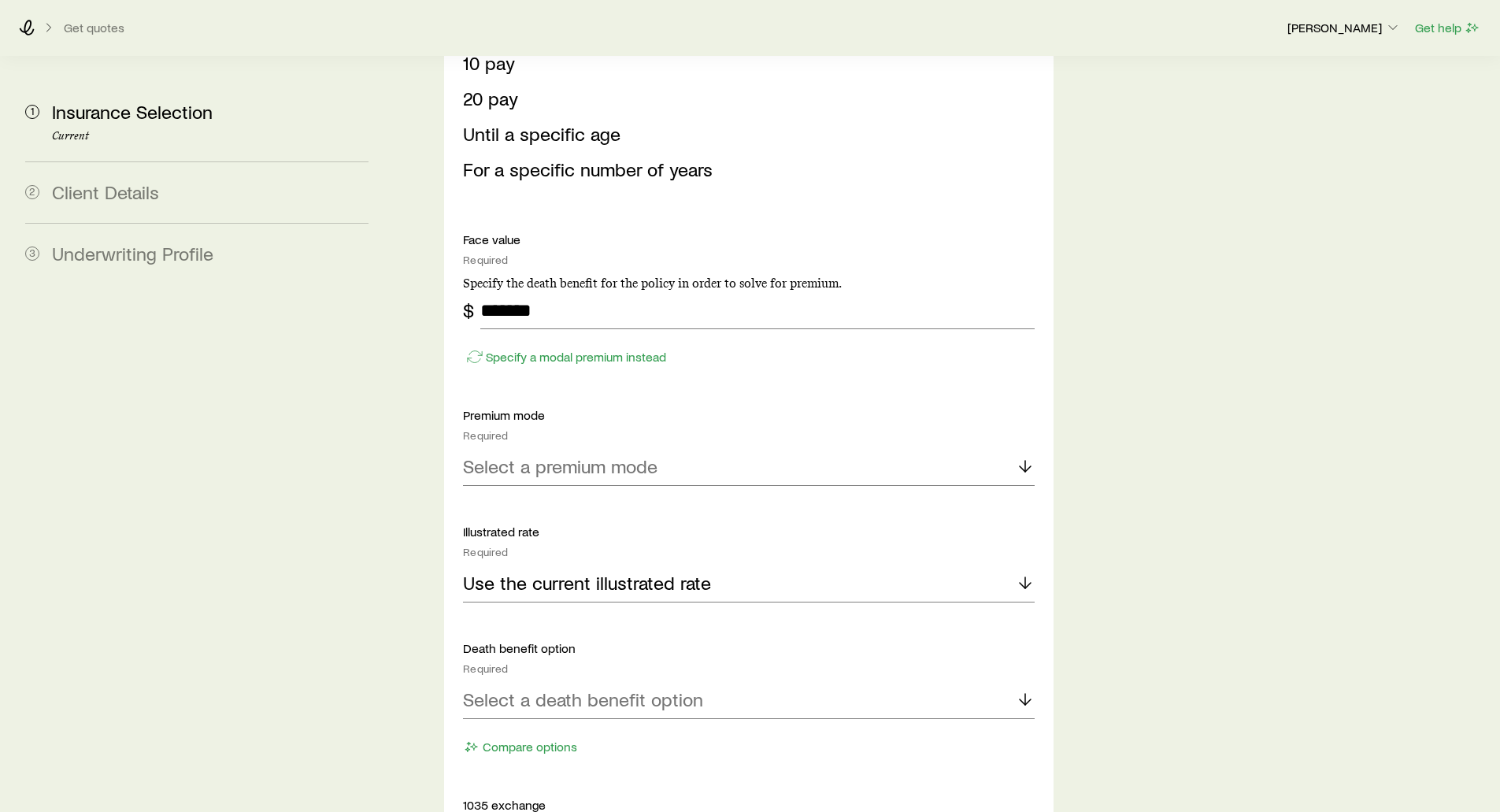
scroll to position [2361, 0]
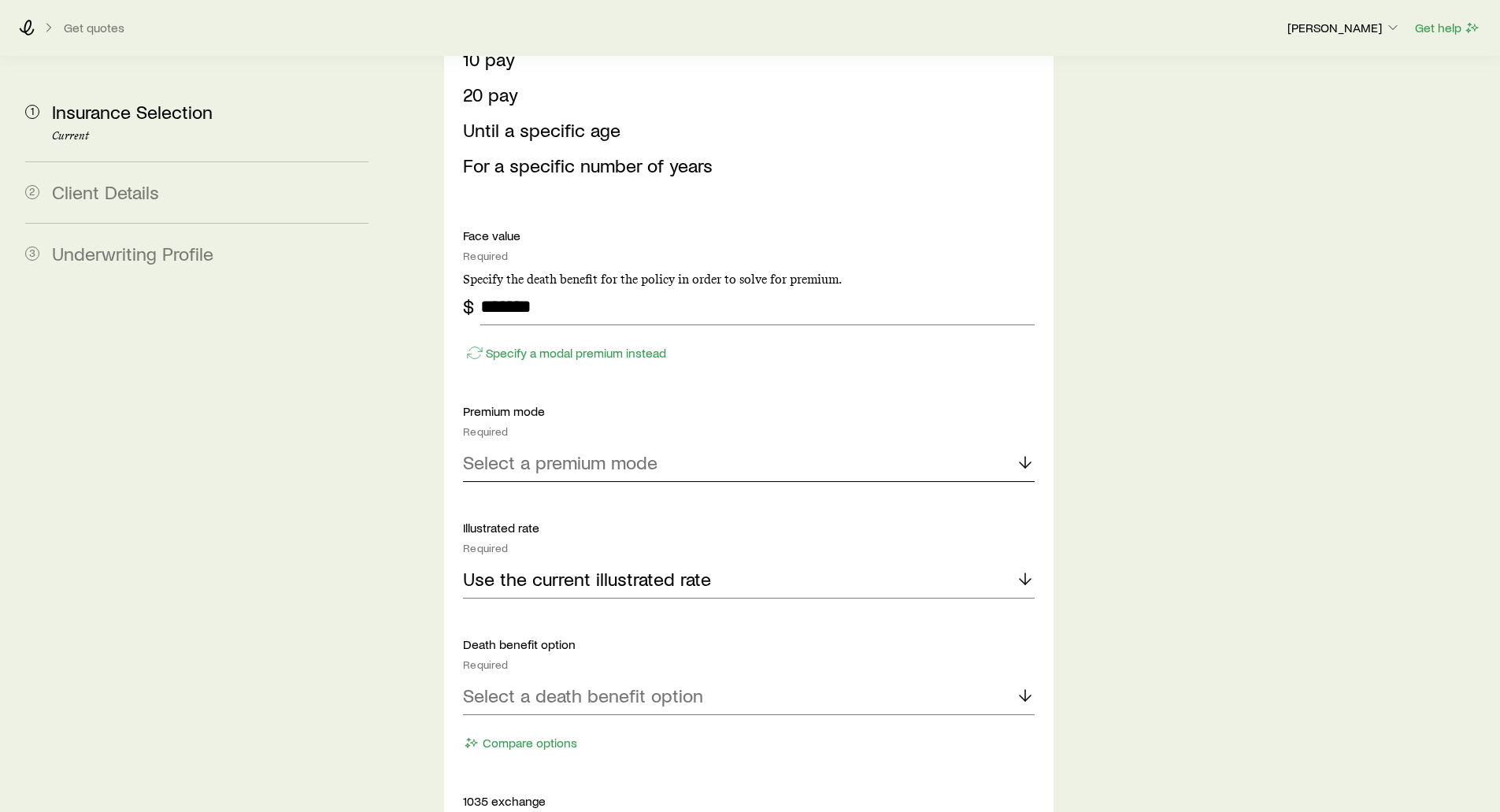
click at [508, 451] on p "Select a premium mode" at bounding box center [560, 462] width 195 height 22
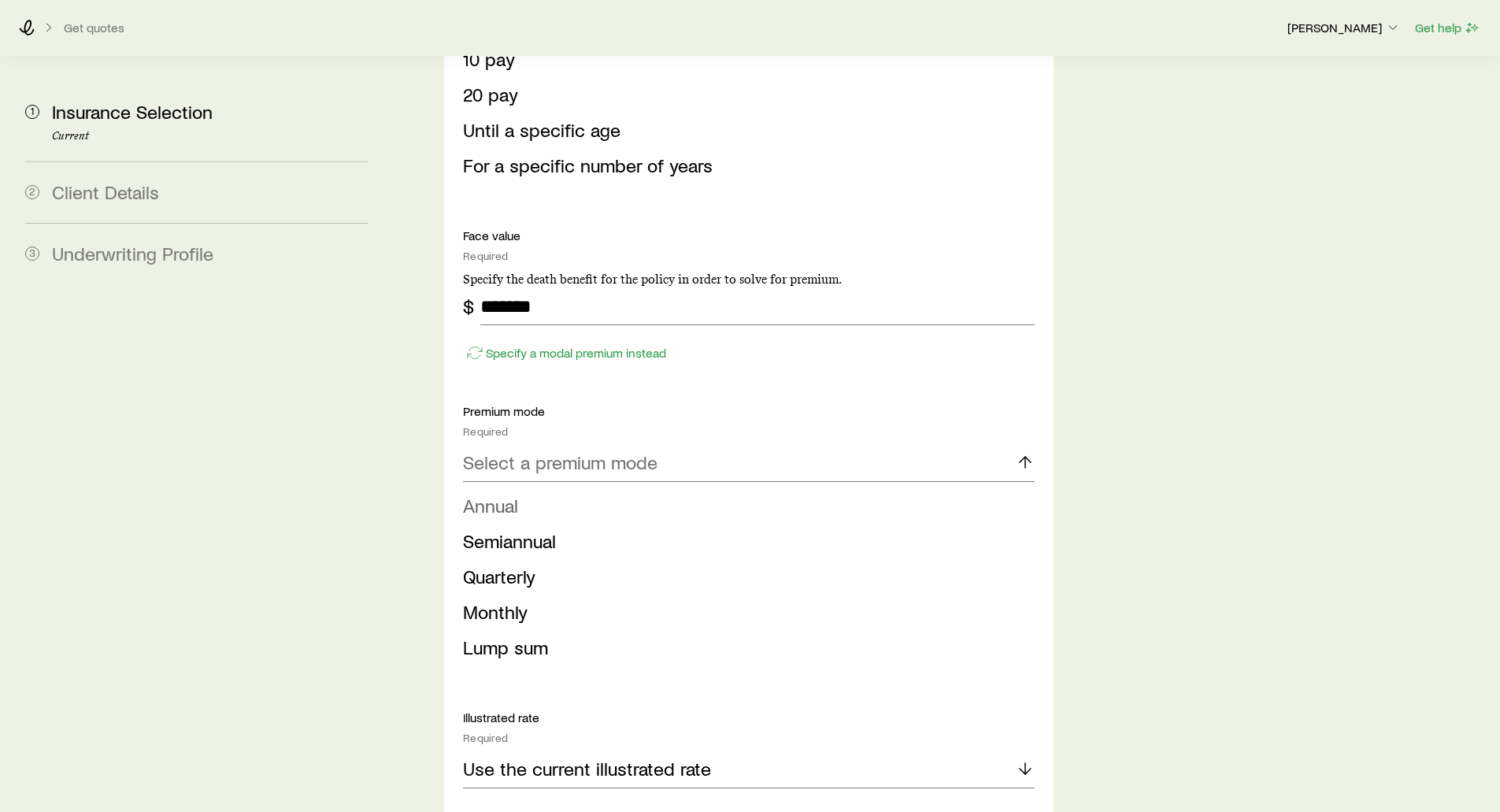
click at [498, 494] on span "Annual" at bounding box center [490, 505] width 55 height 23
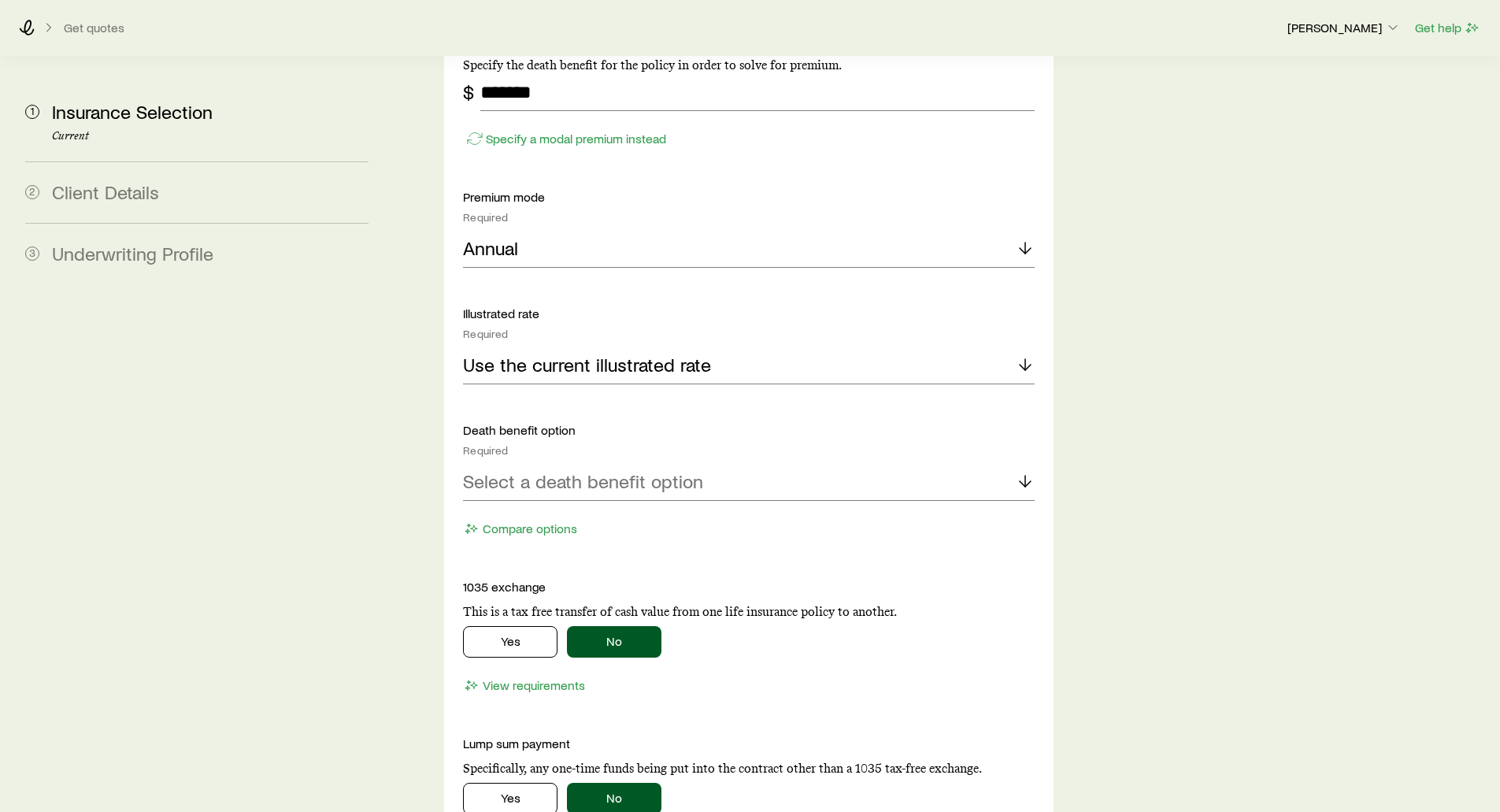
scroll to position [2598, 0]
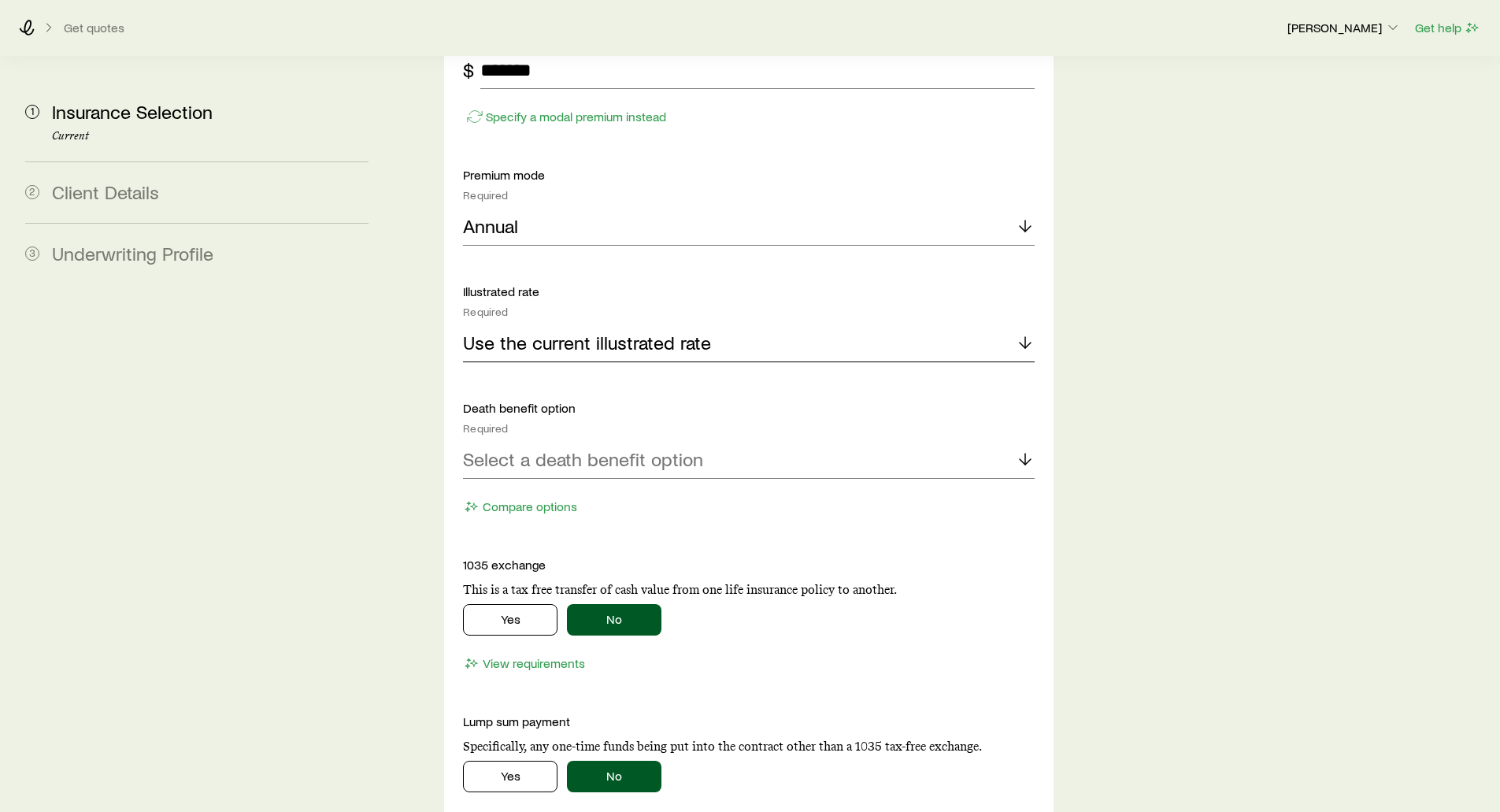
click at [503, 331] on p "Use the current illustrated rate" at bounding box center [586, 342] width 248 height 22
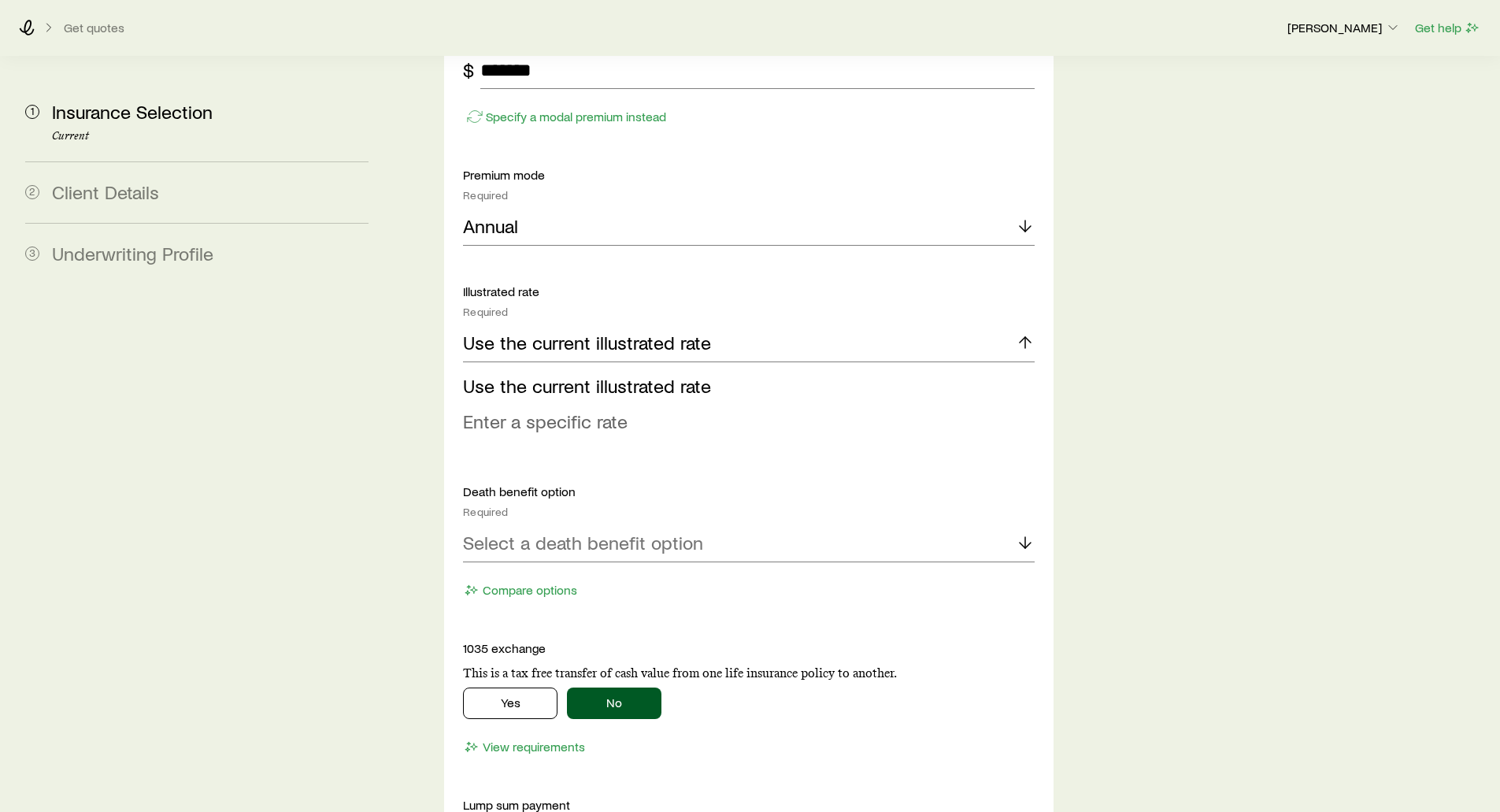
click at [486, 409] on span "Enter a specific rate" at bounding box center [544, 421] width 164 height 23
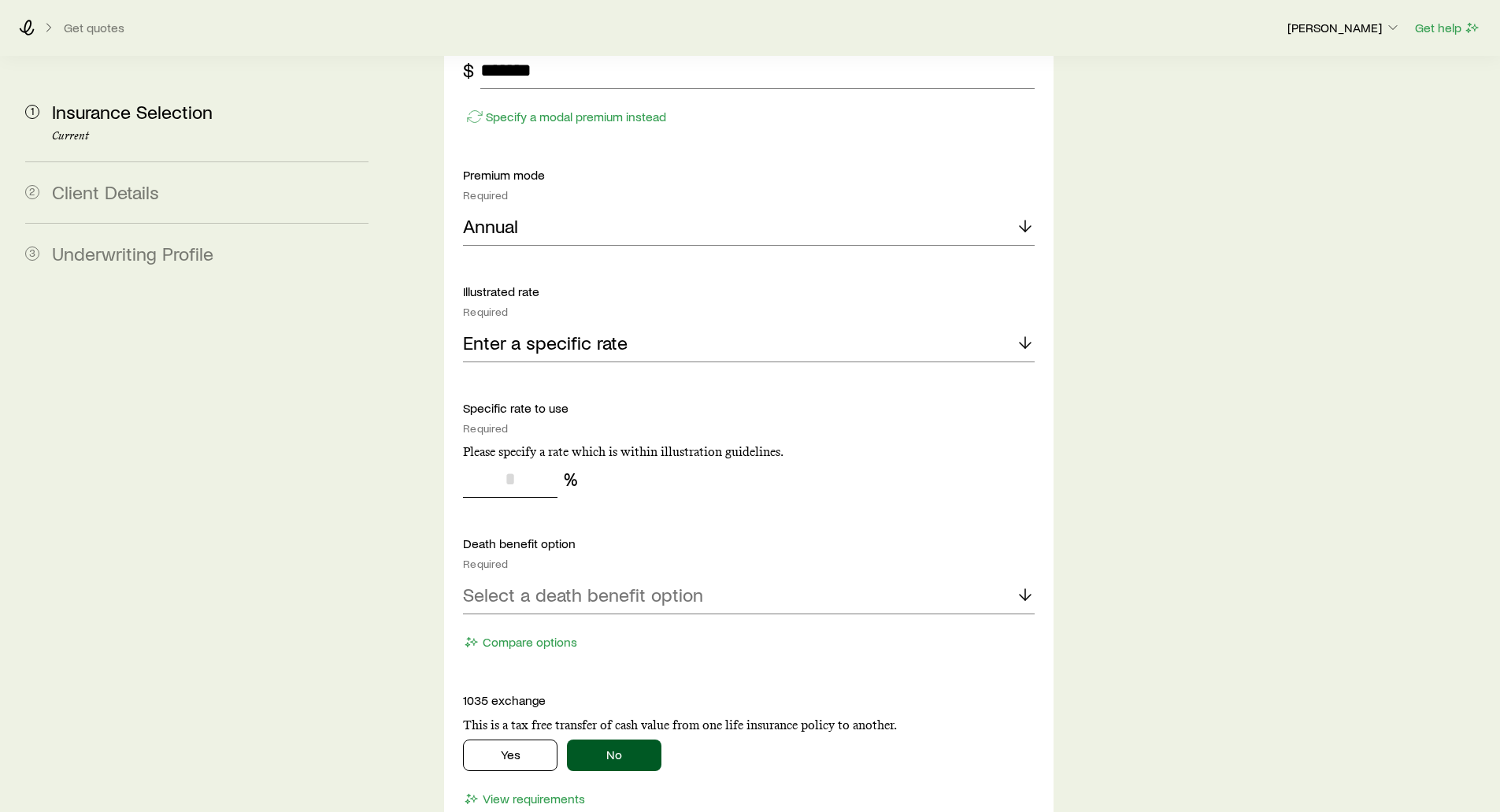
click at [504, 460] on input "tel" at bounding box center [510, 478] width 95 height 37
drag, startPoint x: 524, startPoint y: 431, endPoint x: 491, endPoint y: 435, distance: 33.2
click at [491, 460] on input "*" at bounding box center [510, 478] width 95 height 37
type input "*"
click at [523, 331] on p "Enter a specific rate" at bounding box center [544, 342] width 164 height 22
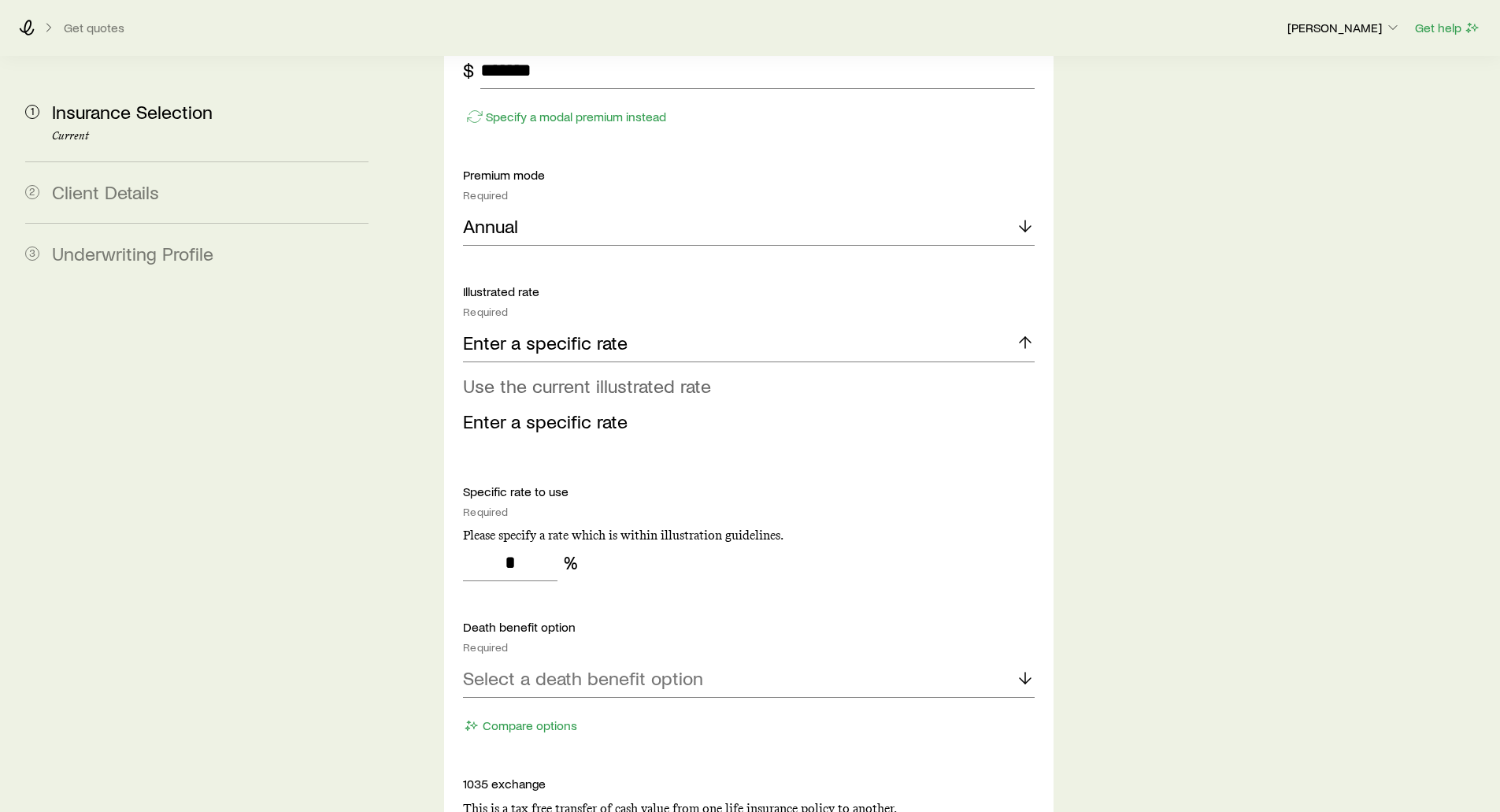
click at [510, 374] on span "Use the current illustrated rate" at bounding box center [586, 385] width 248 height 23
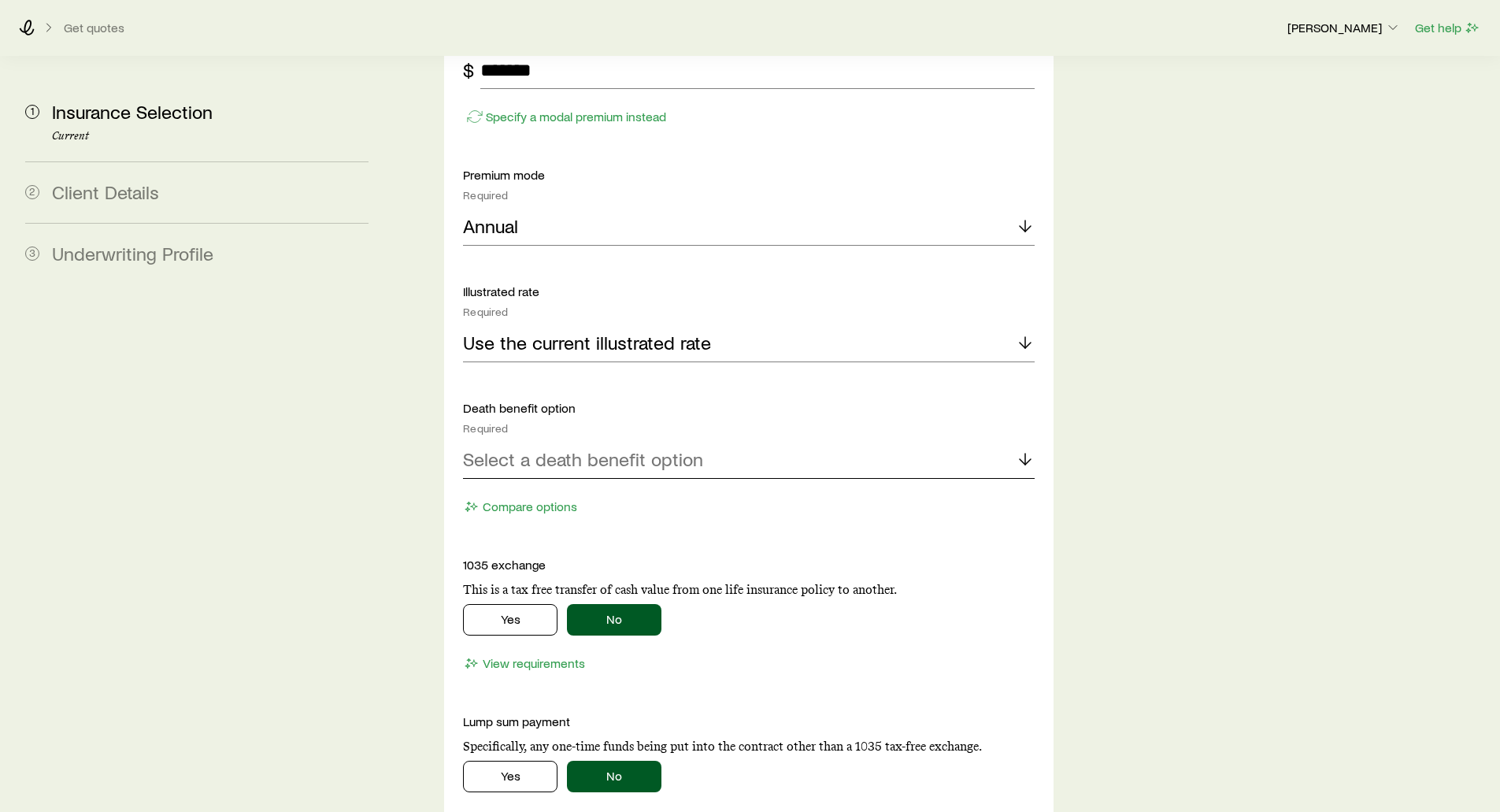
click at [501, 448] on p "Select a death benefit option" at bounding box center [583, 458] width 240 height 22
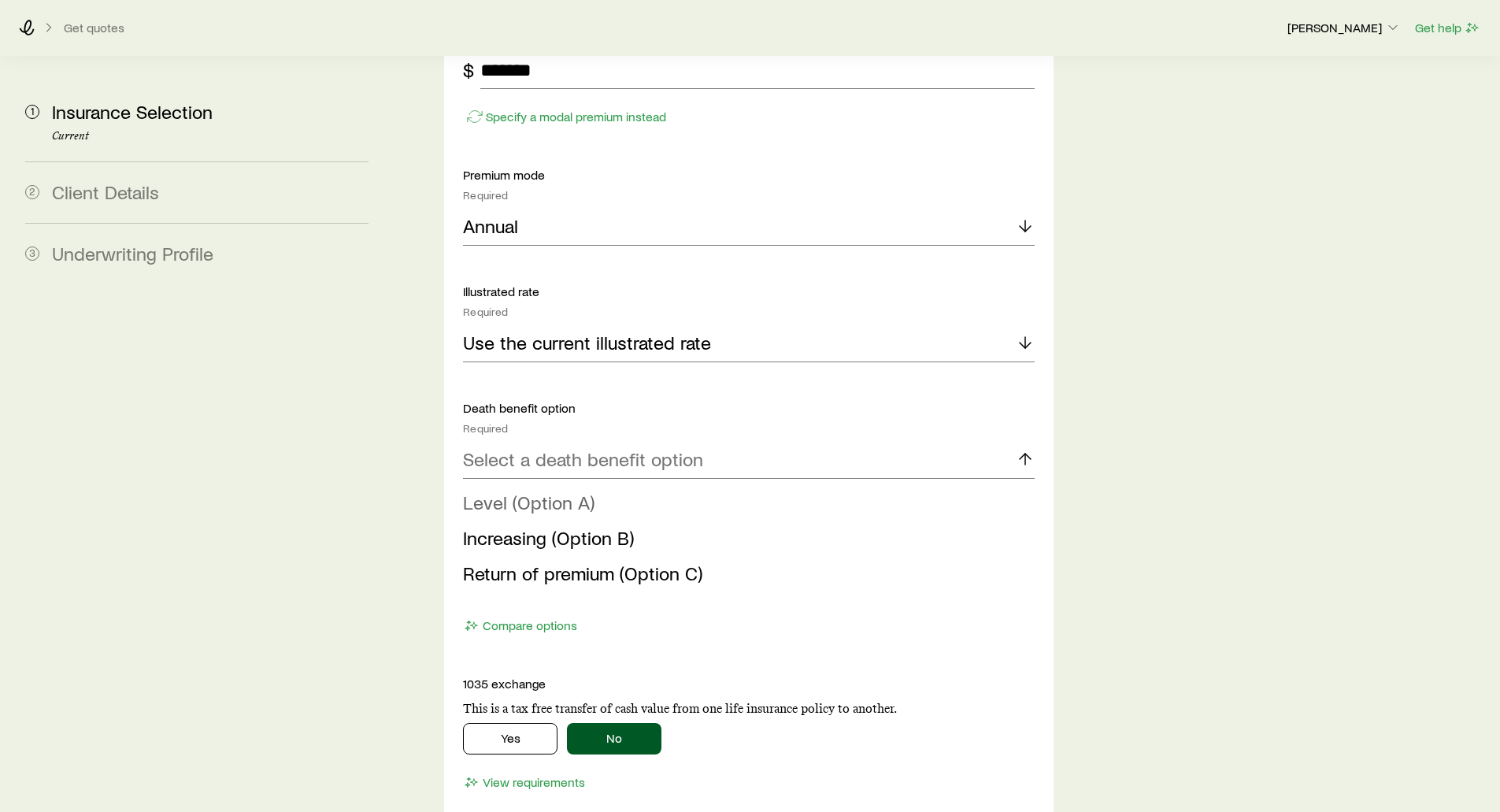
click at [512, 490] on span "Level (Option A)" at bounding box center [528, 502] width 131 height 23
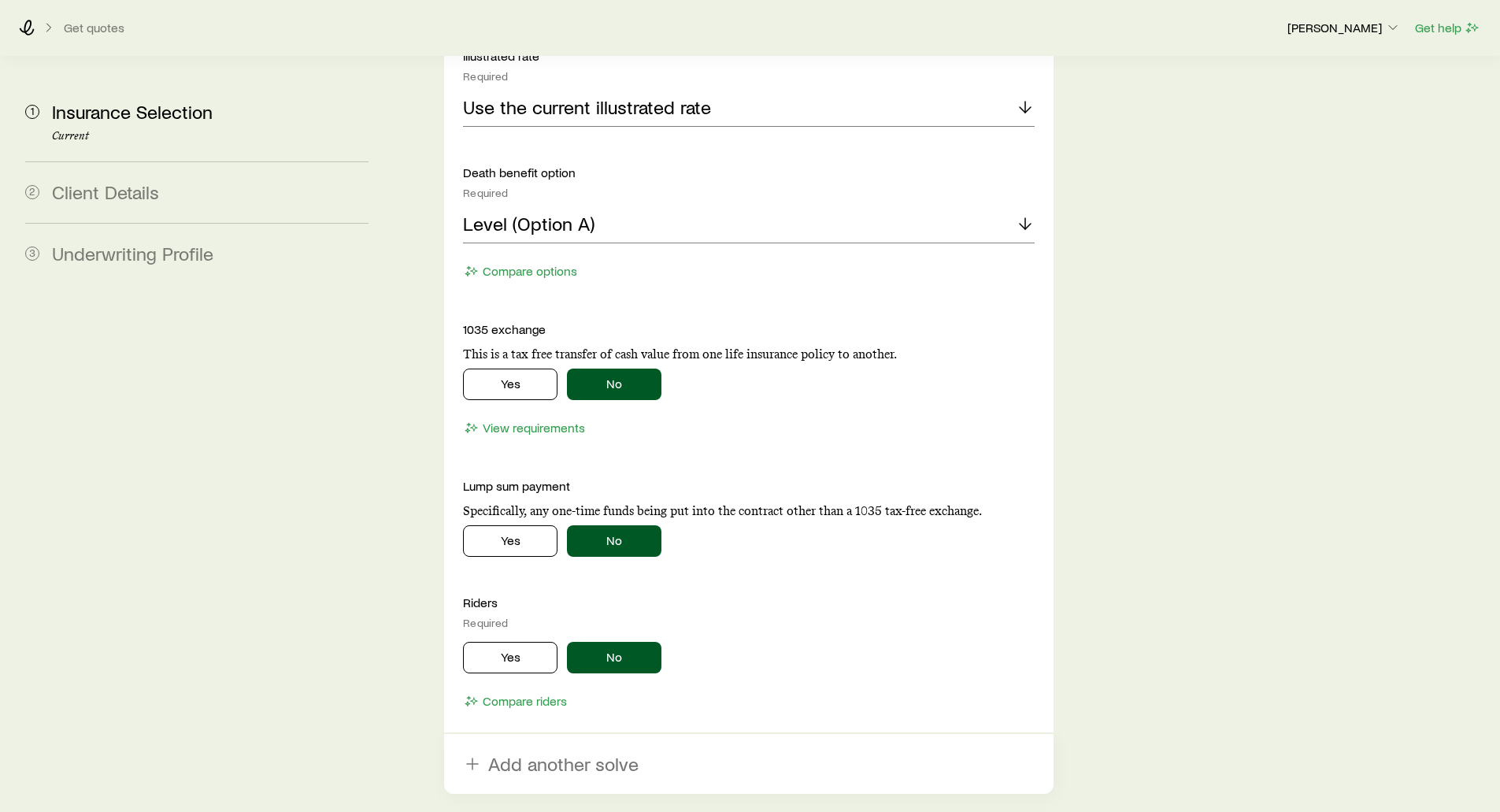
scroll to position [2834, 0]
click at [491, 368] on button "Yes" at bounding box center [510, 383] width 95 height 31
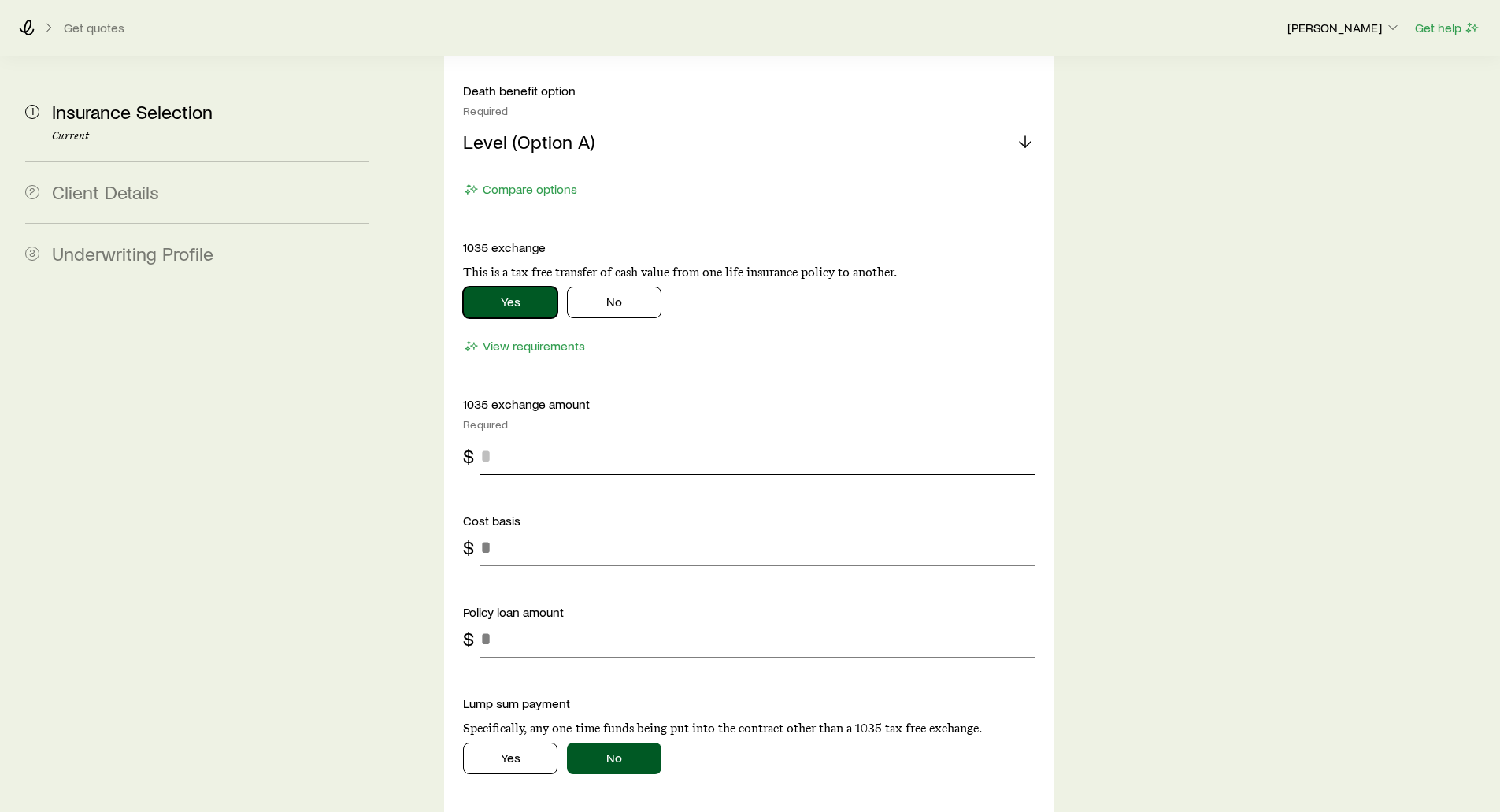
scroll to position [2912, 0]
click at [605, 289] on button "No" at bounding box center [614, 304] width 95 height 31
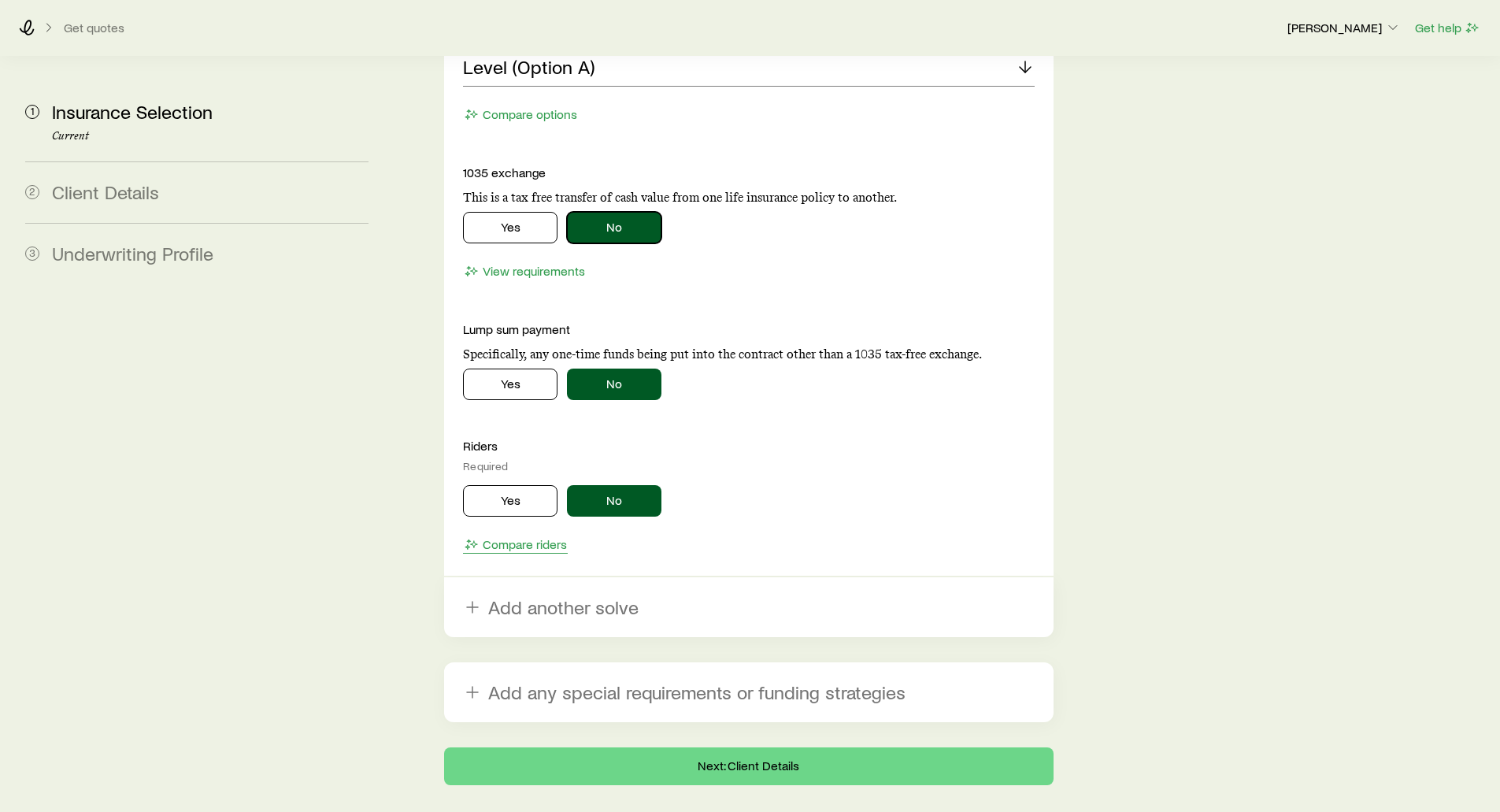
scroll to position [2992, 0]
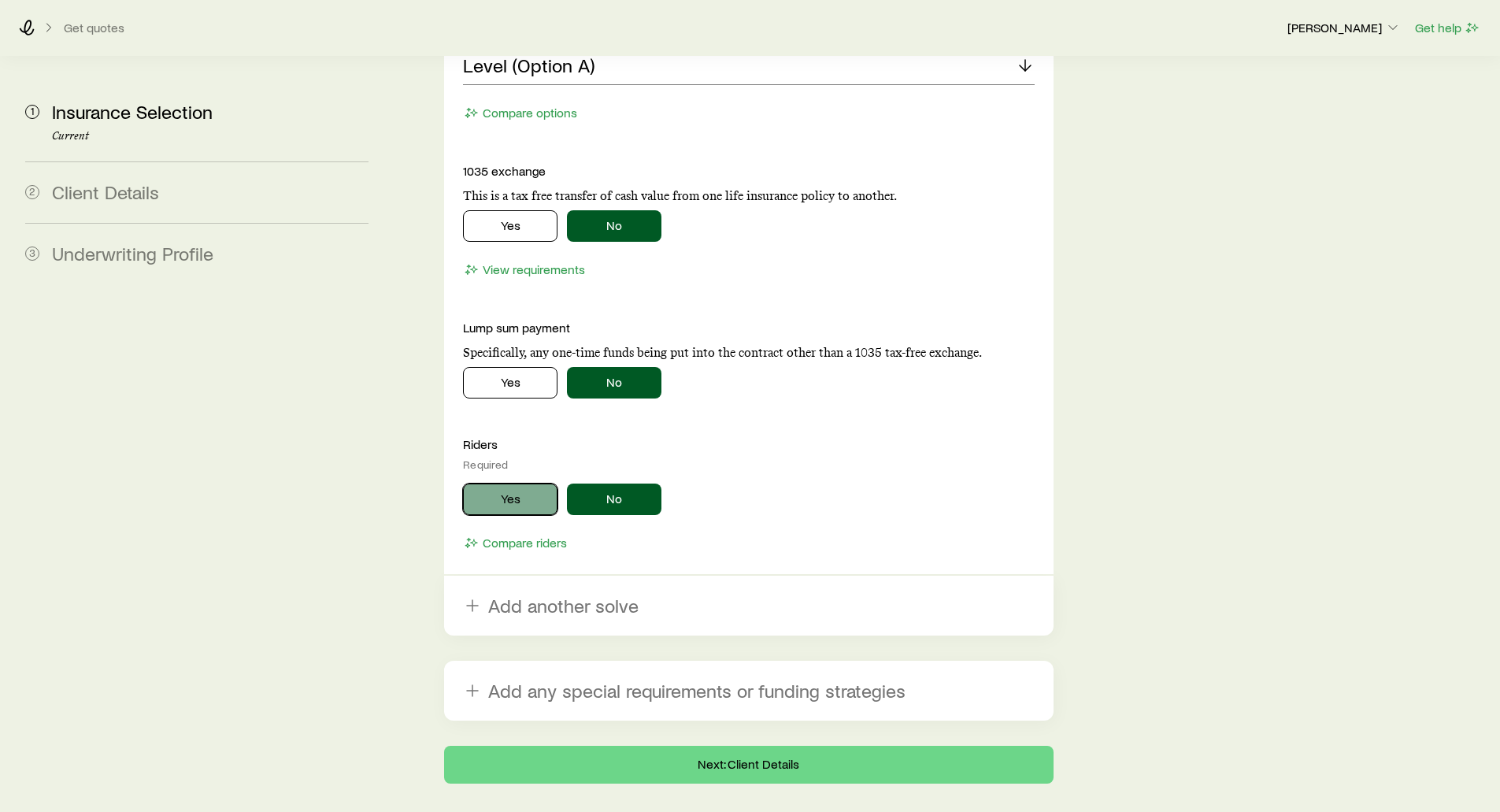
click at [517, 483] on button "Yes" at bounding box center [510, 499] width 95 height 31
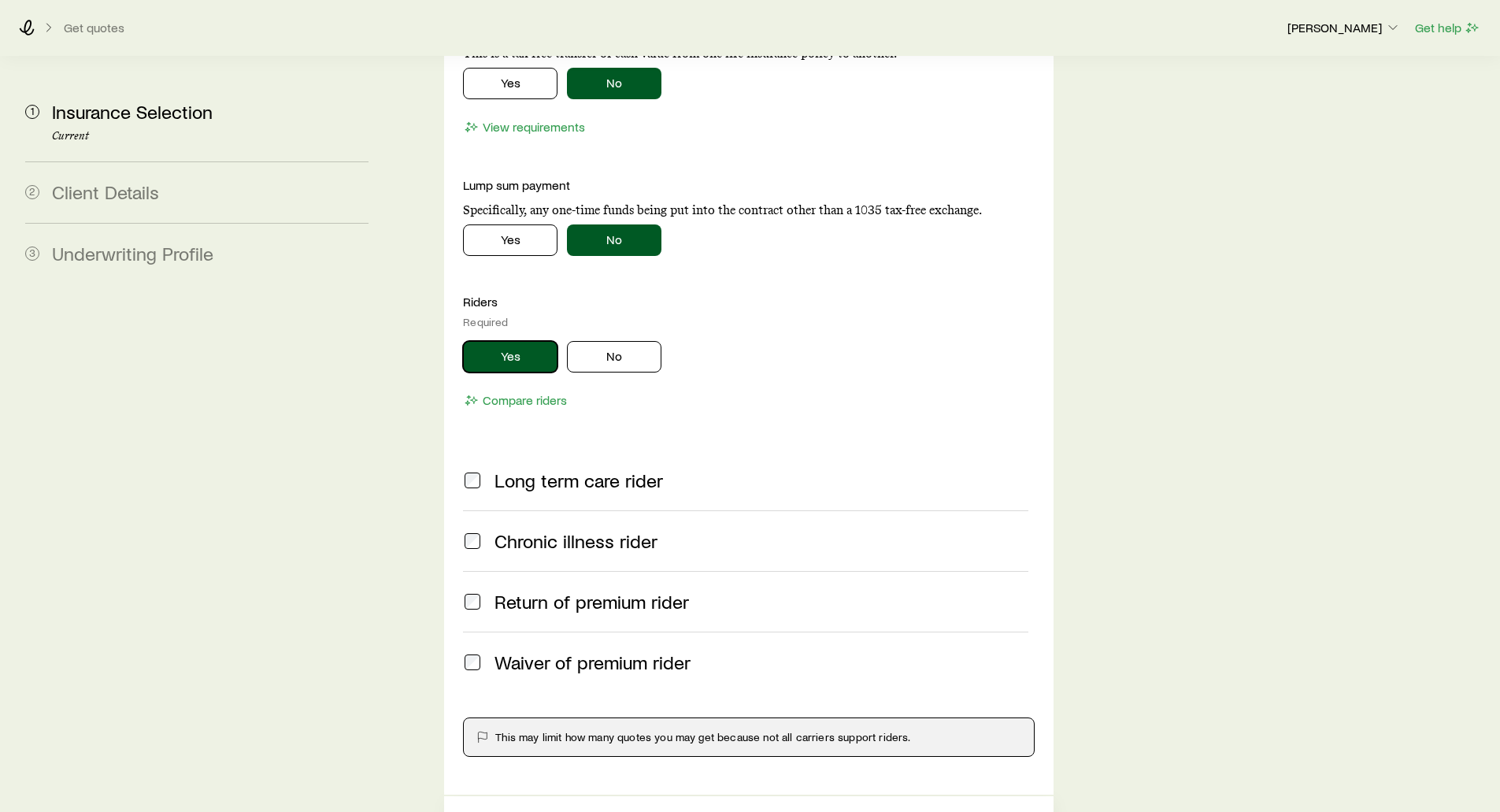
scroll to position [3149, 0]
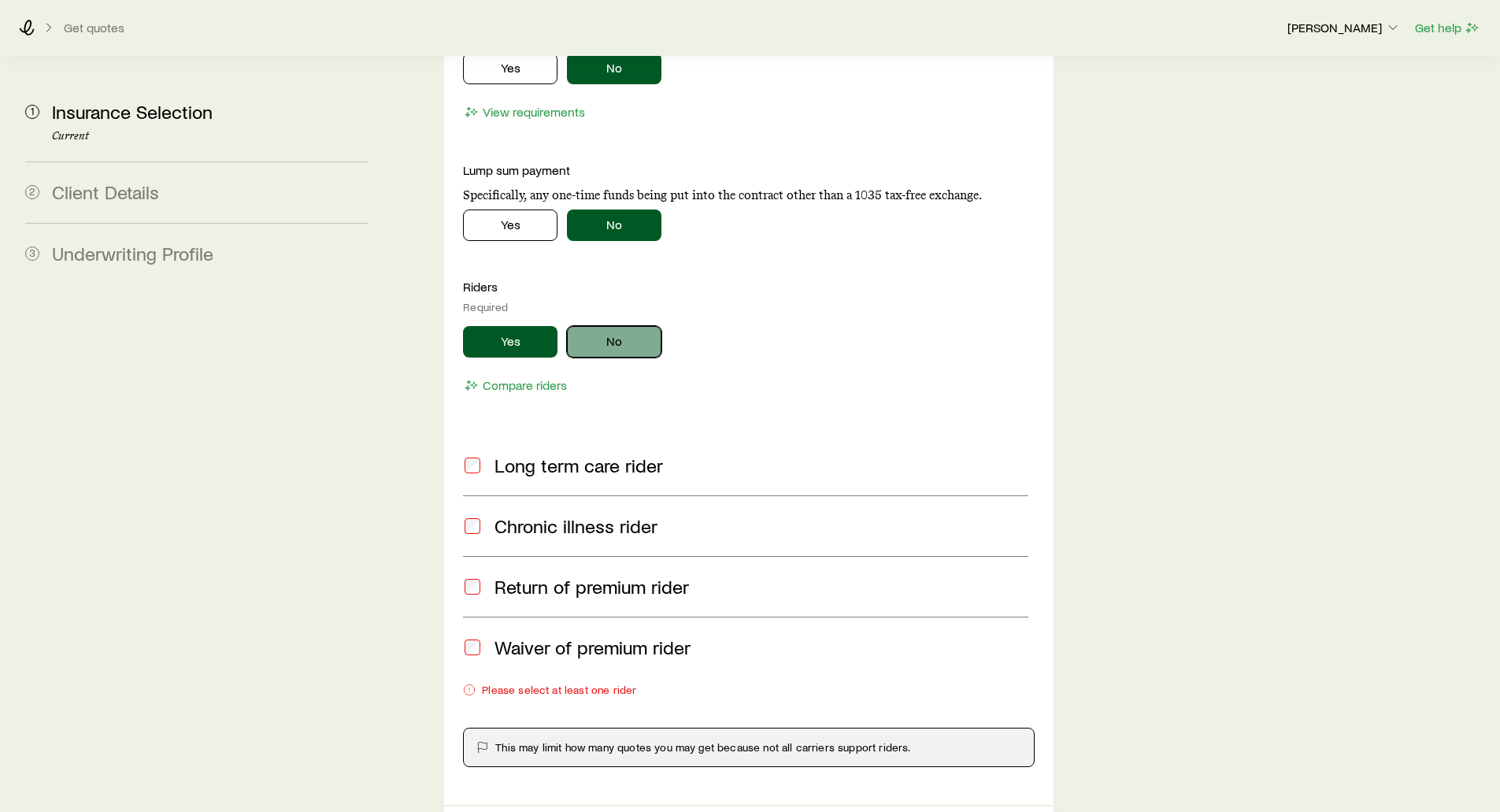
click at [612, 326] on button "No" at bounding box center [614, 342] width 95 height 31
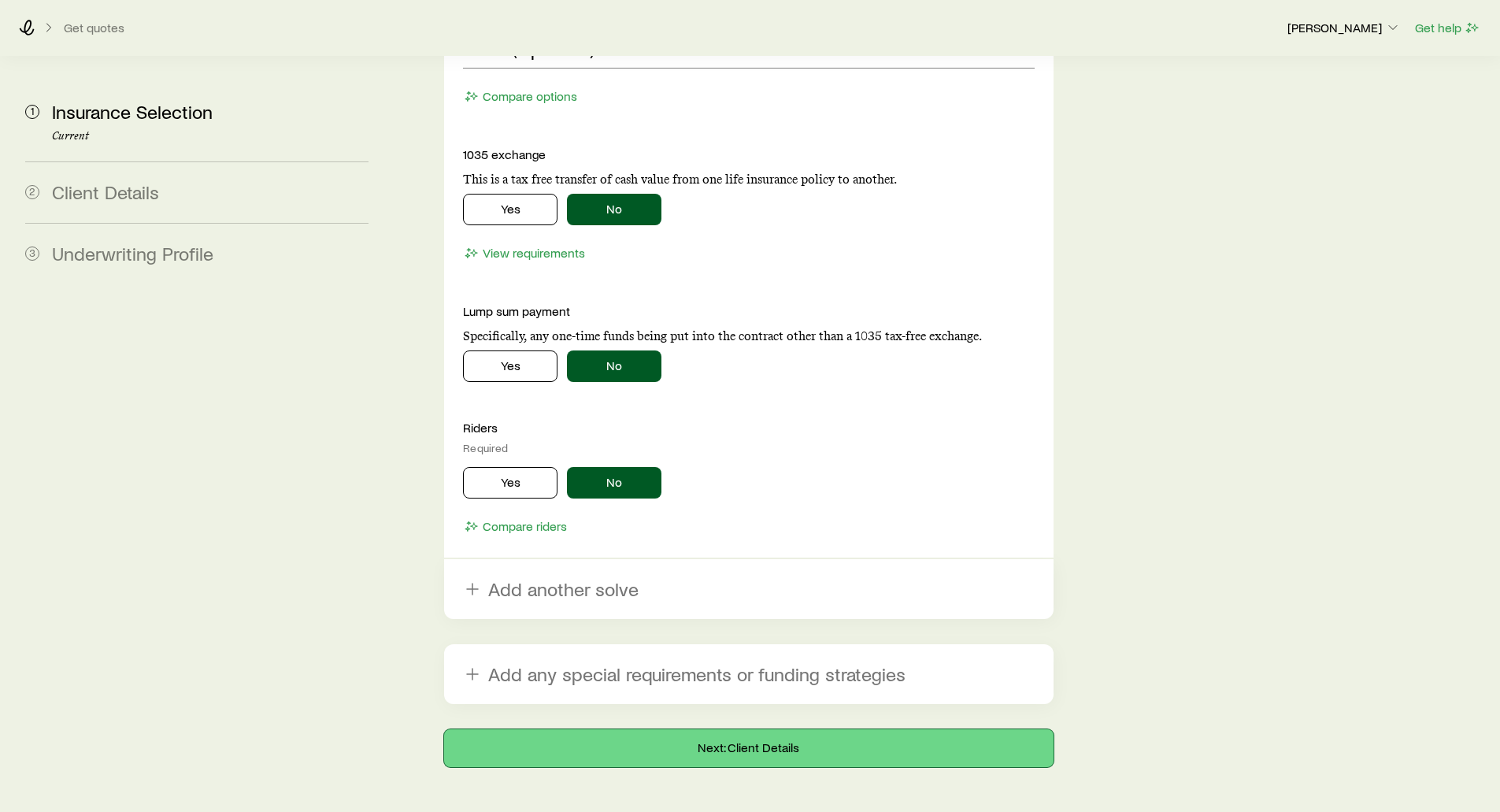
click at [688, 729] on button "Next: Client Details" at bounding box center [749, 747] width 609 height 37
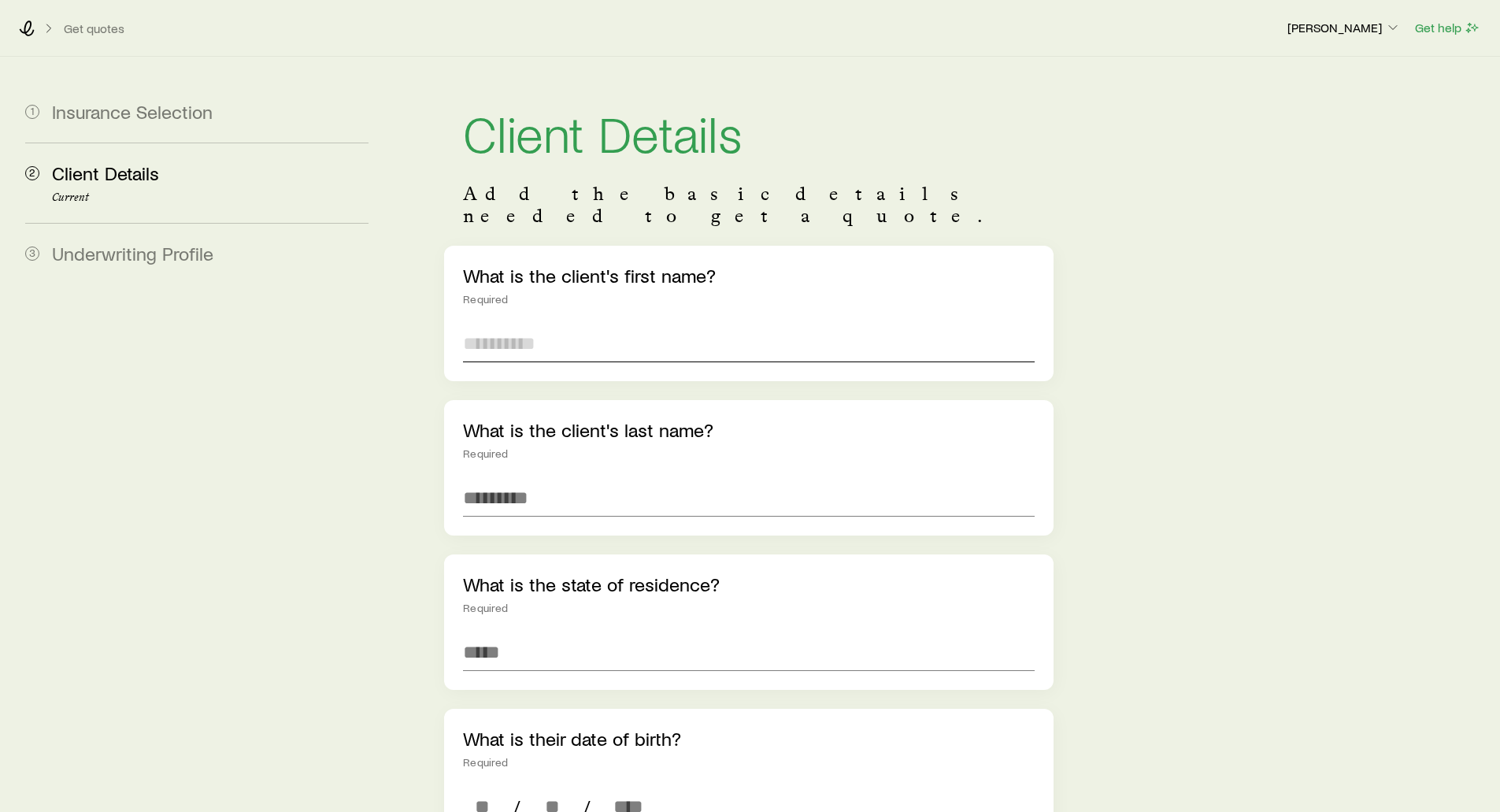
click at [488, 324] on input "text" at bounding box center [748, 343] width 570 height 37
type input "***"
click at [508, 482] on input "text" at bounding box center [748, 497] width 570 height 37
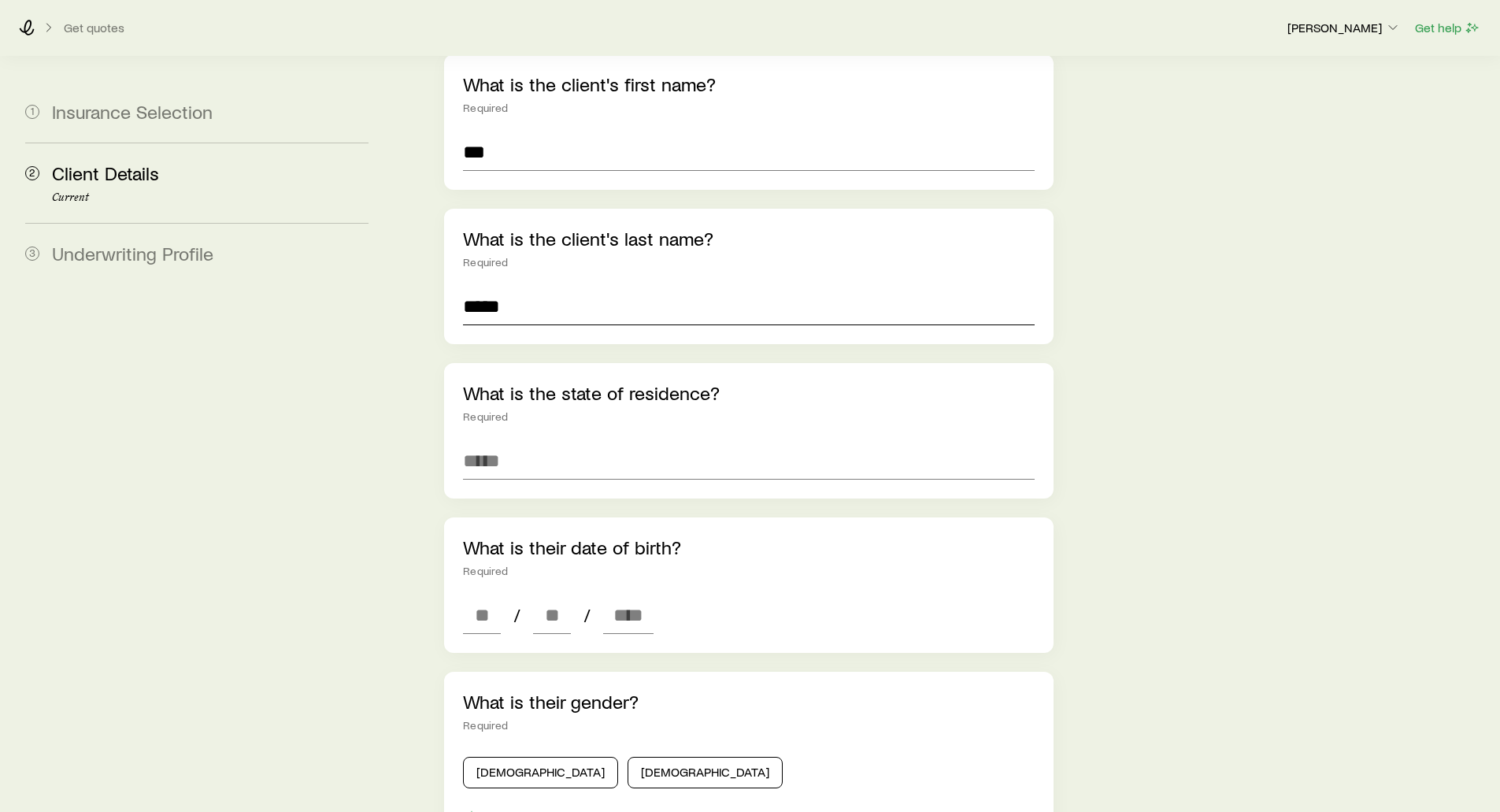
scroll to position [236, 0]
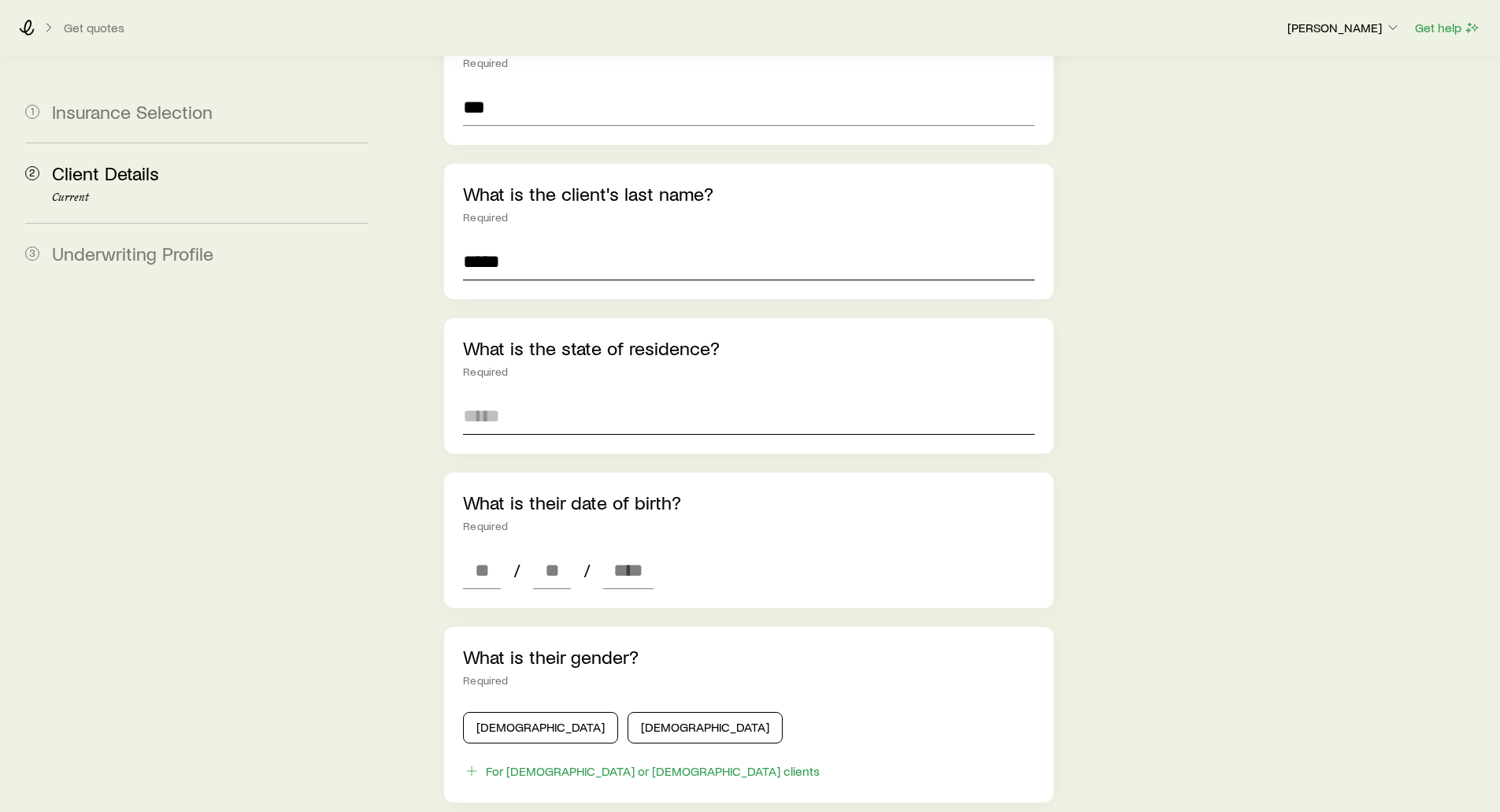
type input "*****"
click at [477, 397] on input at bounding box center [748, 415] width 570 height 37
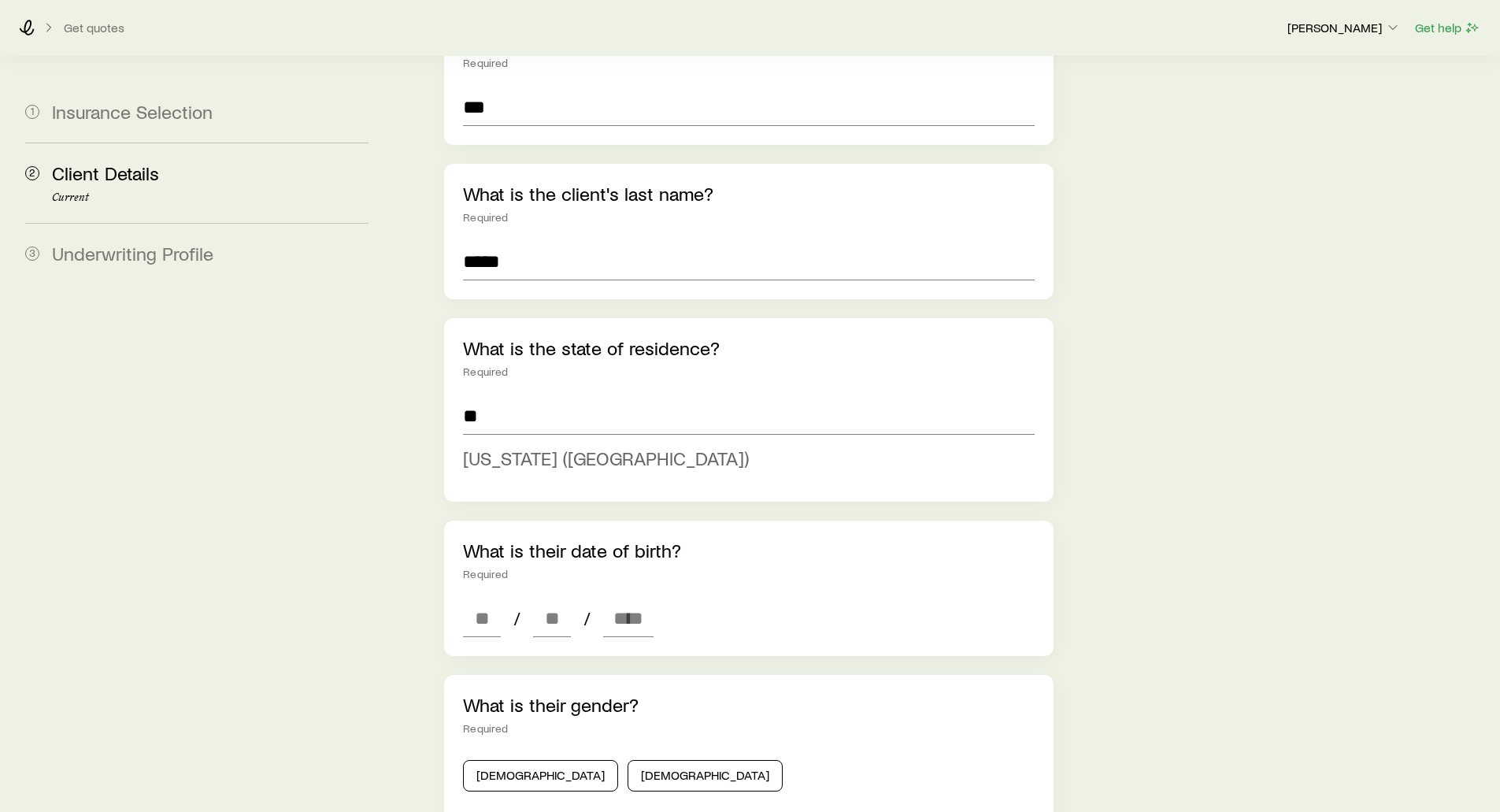
click at [501, 446] on span "[US_STATE] ([GEOGRAPHIC_DATA])" at bounding box center [605, 457] width 286 height 23
type input "**********"
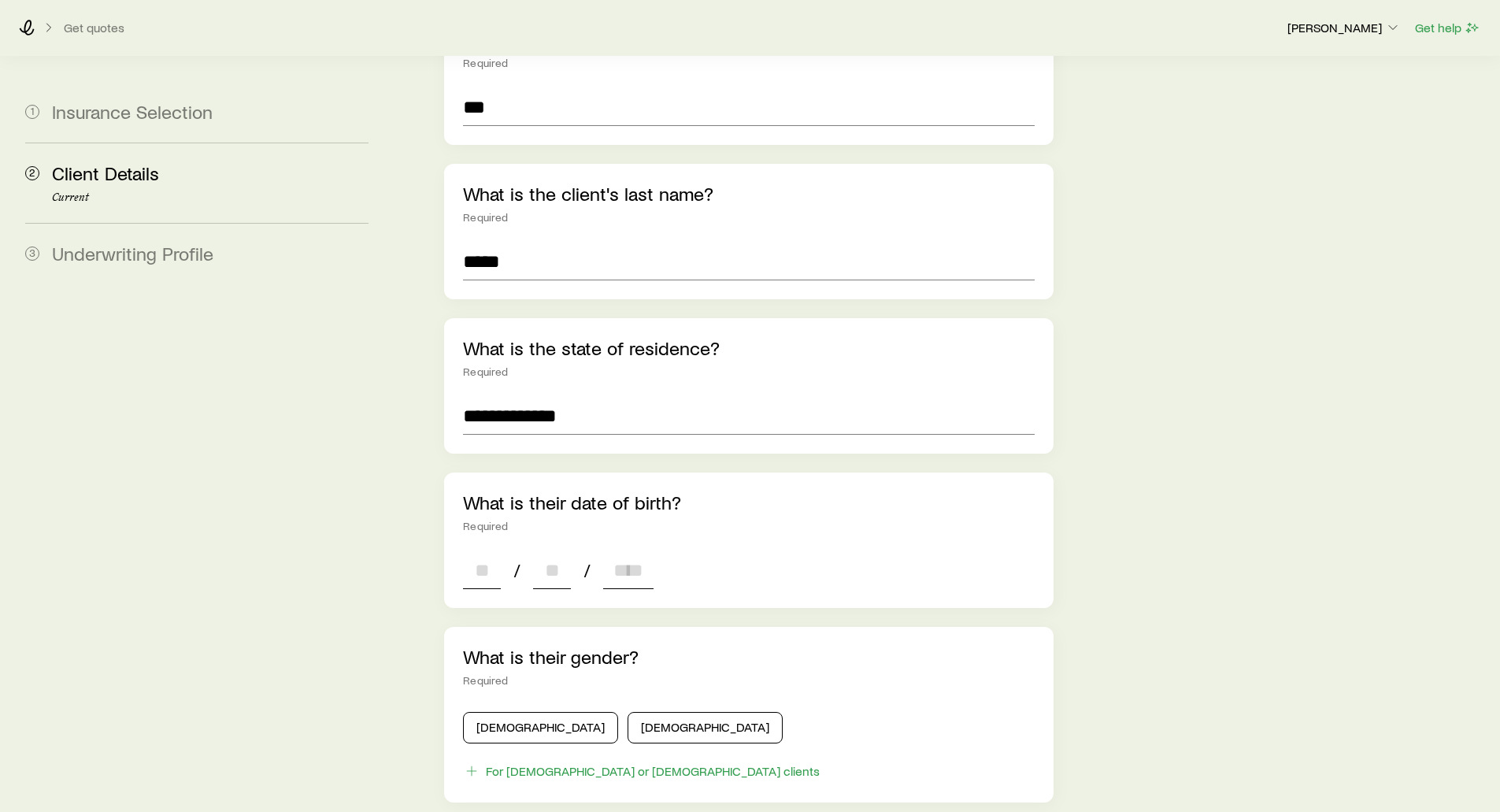
click at [477, 551] on input at bounding box center [481, 569] width 37 height 37
type input "**"
type input "****"
type input "*"
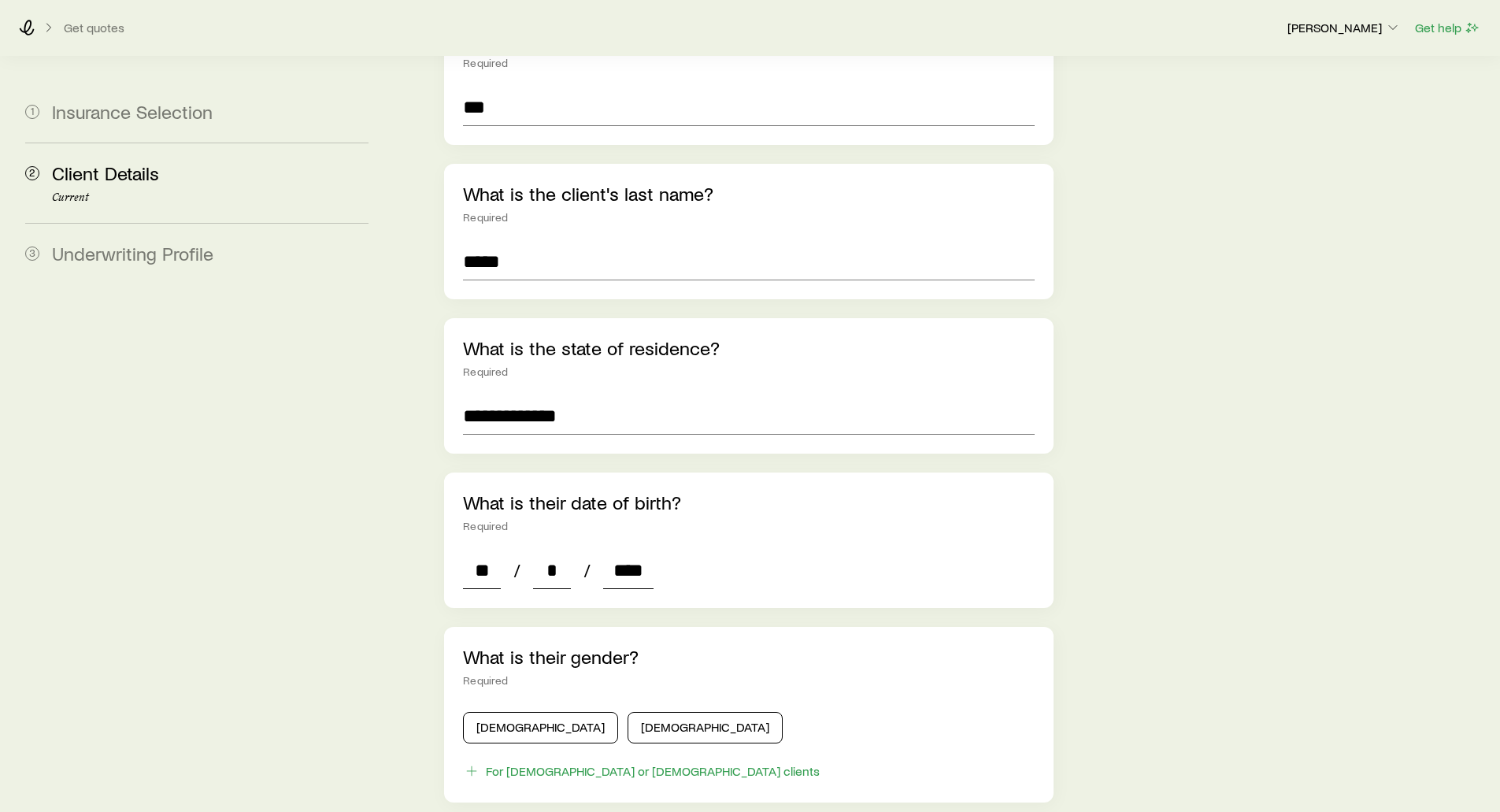
type input "****"
click at [363, 496] on aside "1 Insurance Selection 2 Client Details Current 3 Underwriting Profile" at bounding box center [197, 576] width 369 height 1511
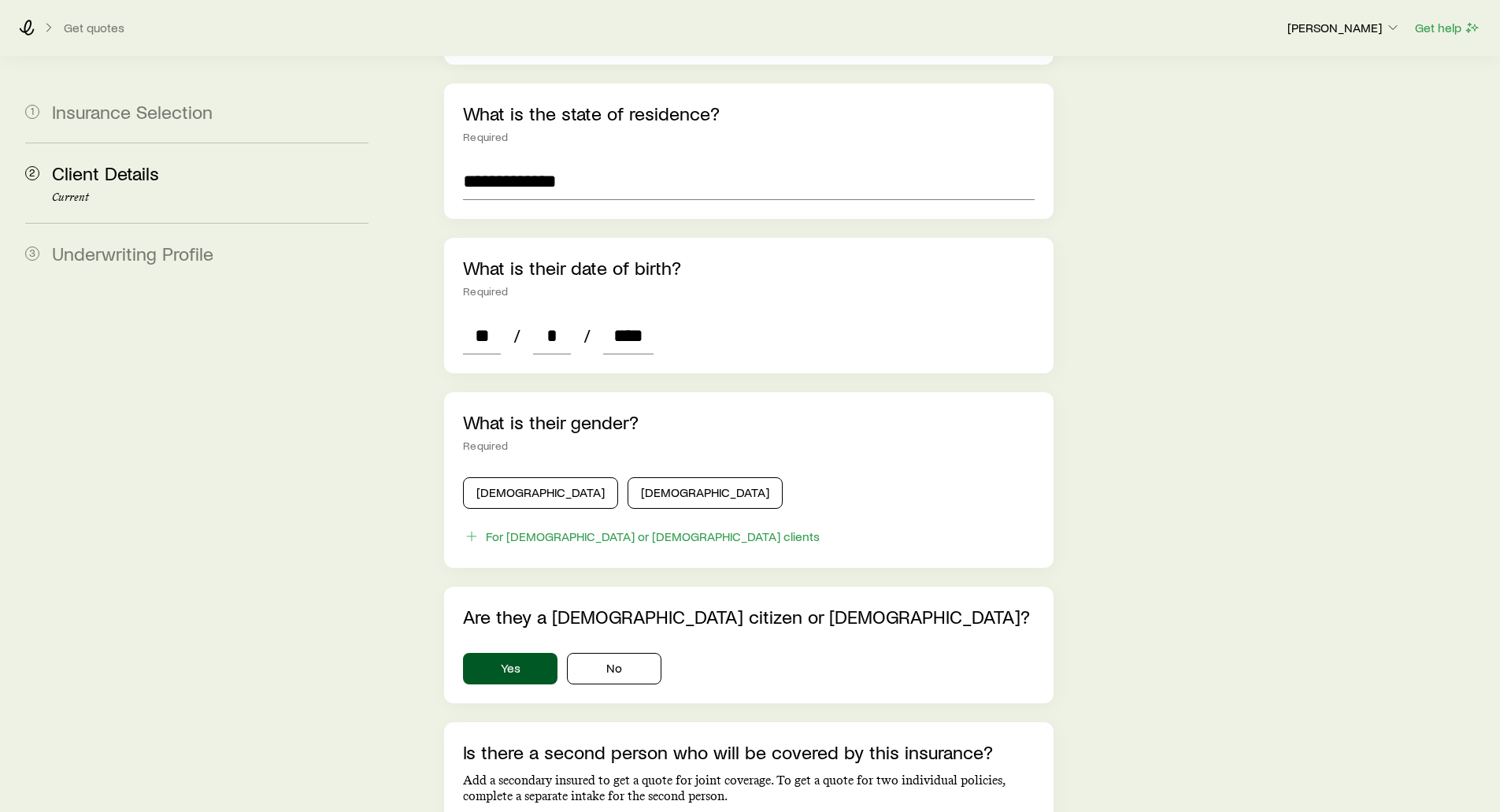
scroll to position [472, 0]
click at [493, 478] on button "[DEMOGRAPHIC_DATA]" at bounding box center [540, 491] width 155 height 31
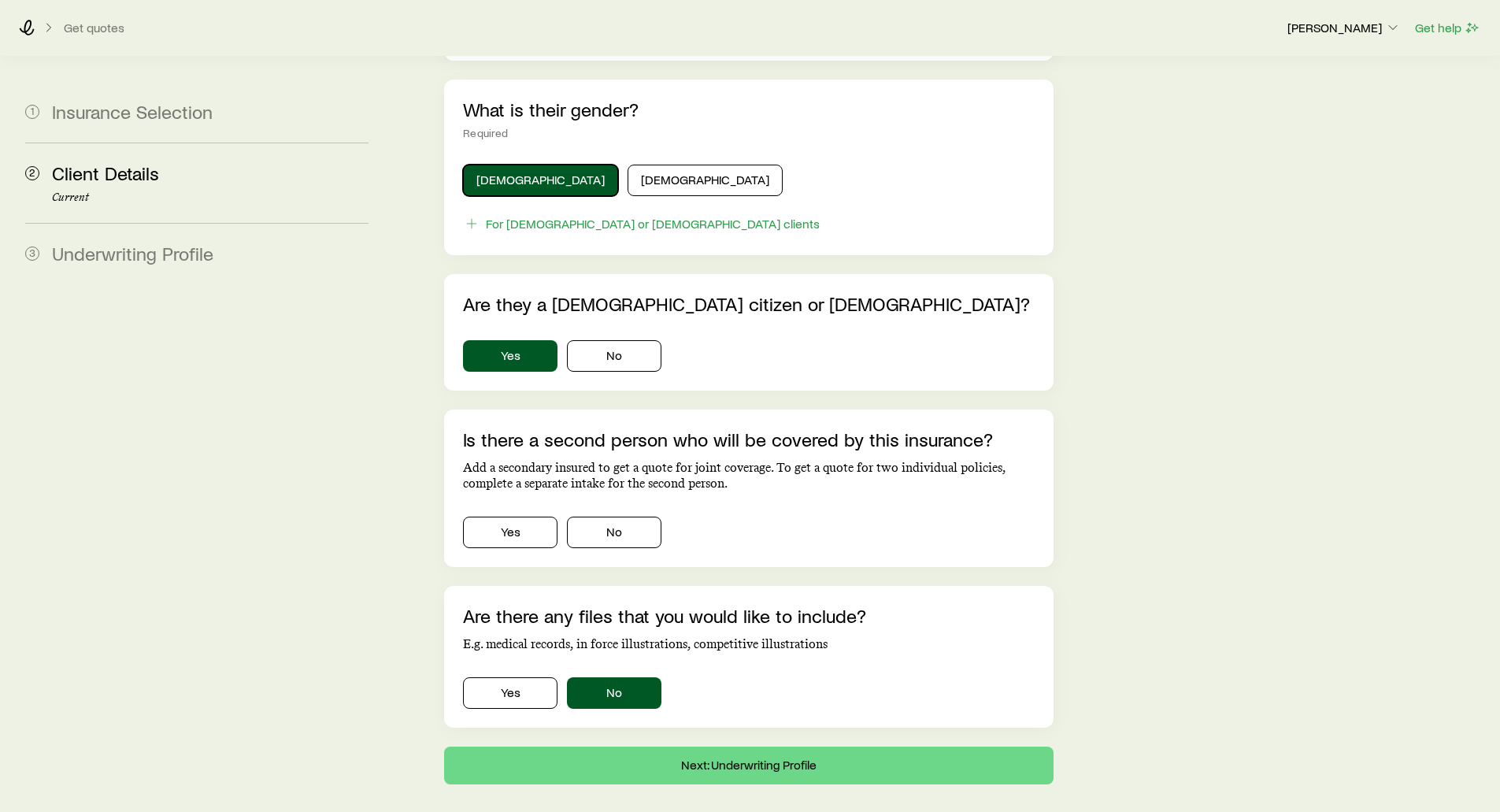
scroll to position [787, 0]
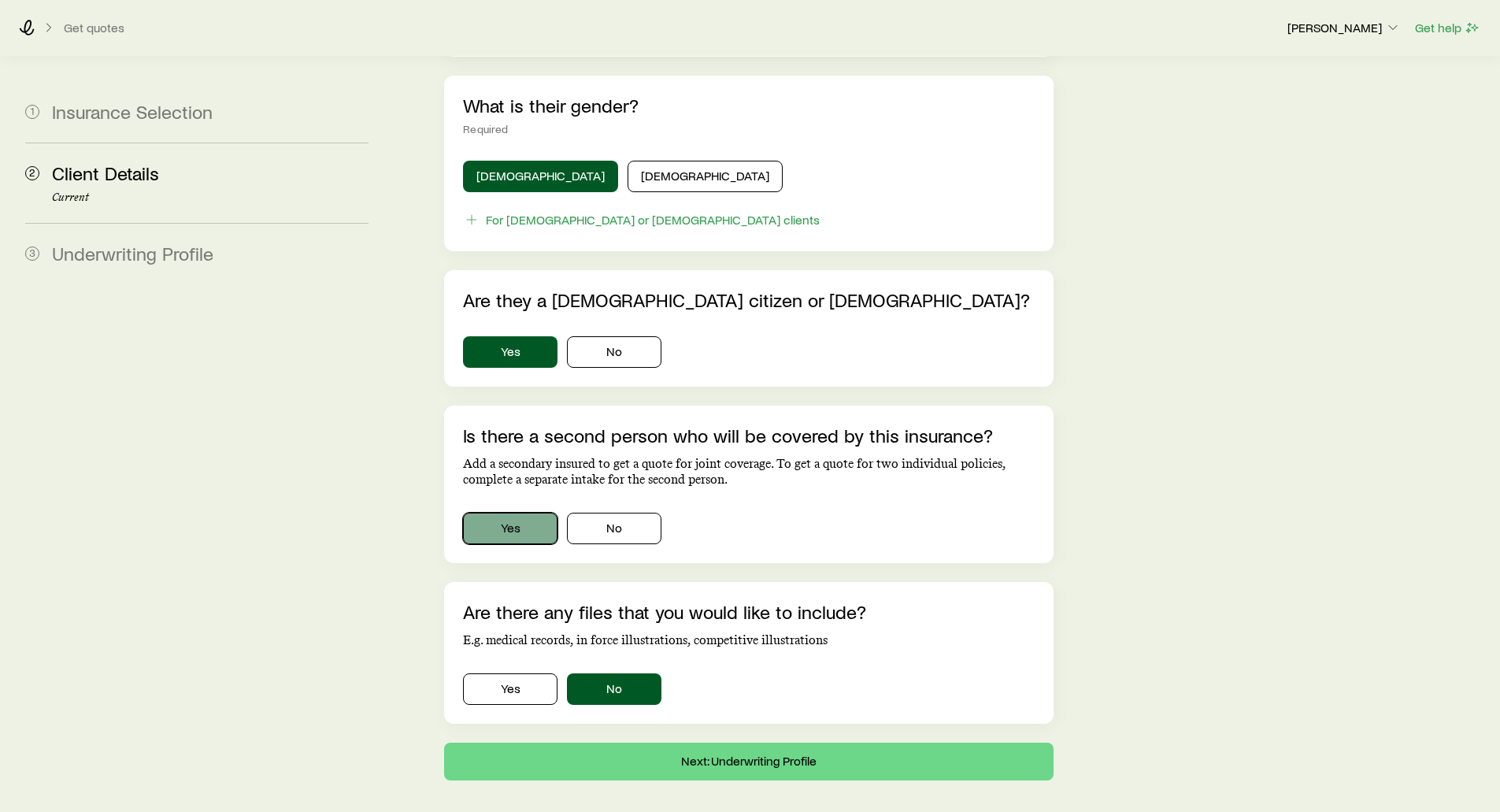
click at [504, 512] on button "Yes" at bounding box center [510, 528] width 95 height 31
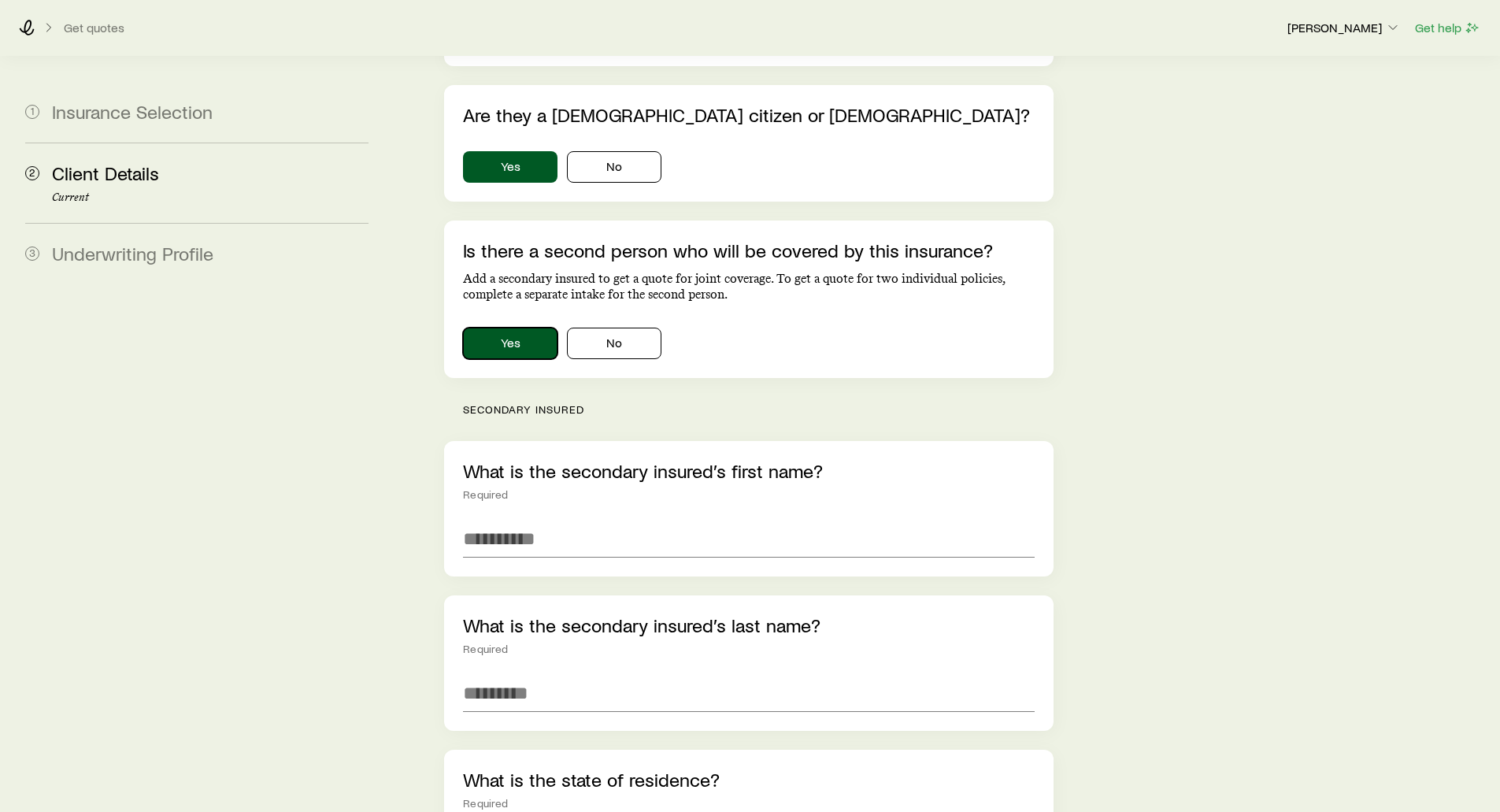
scroll to position [945, 0]
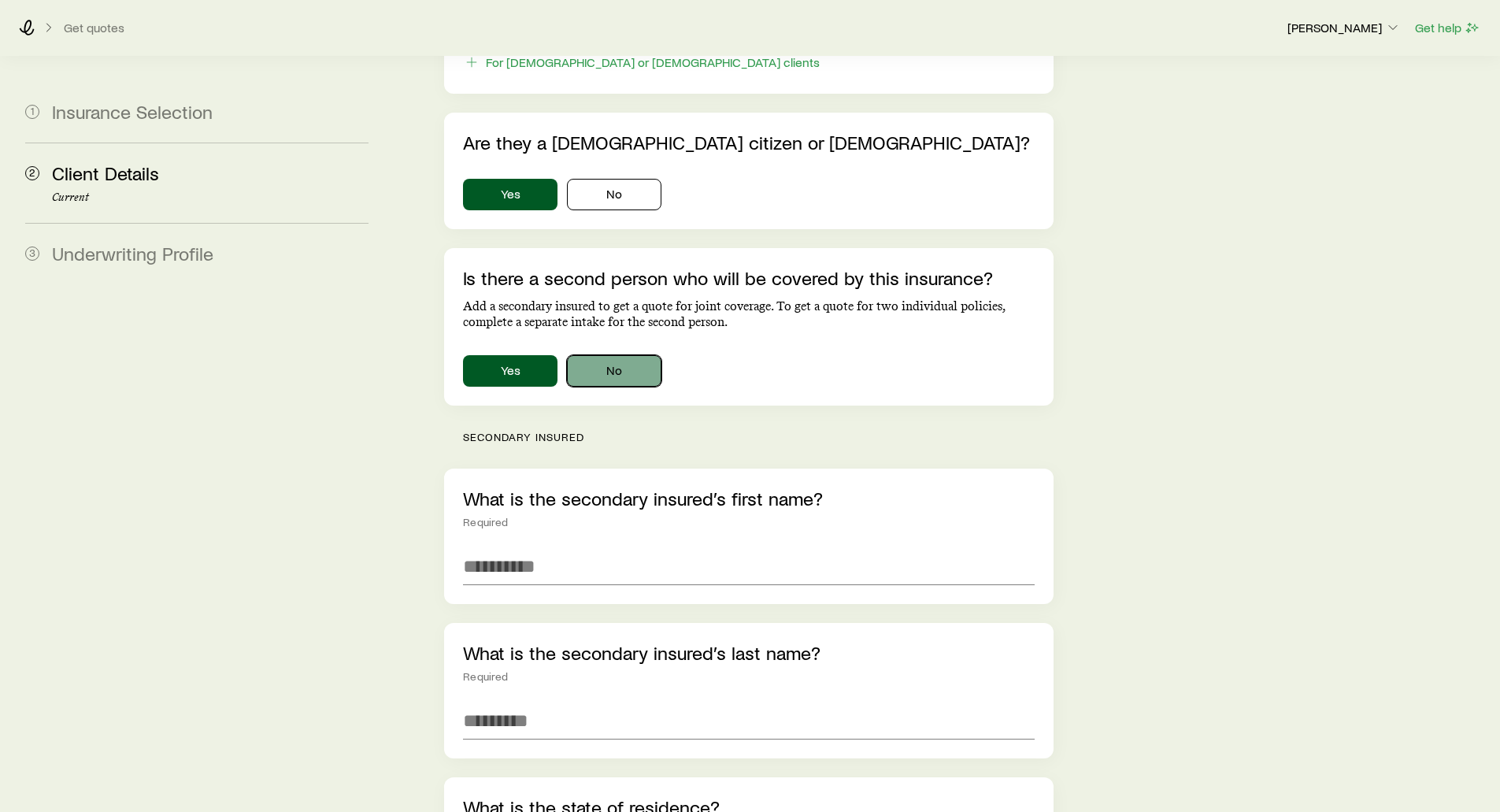
click at [605, 355] on button "No" at bounding box center [614, 370] width 95 height 31
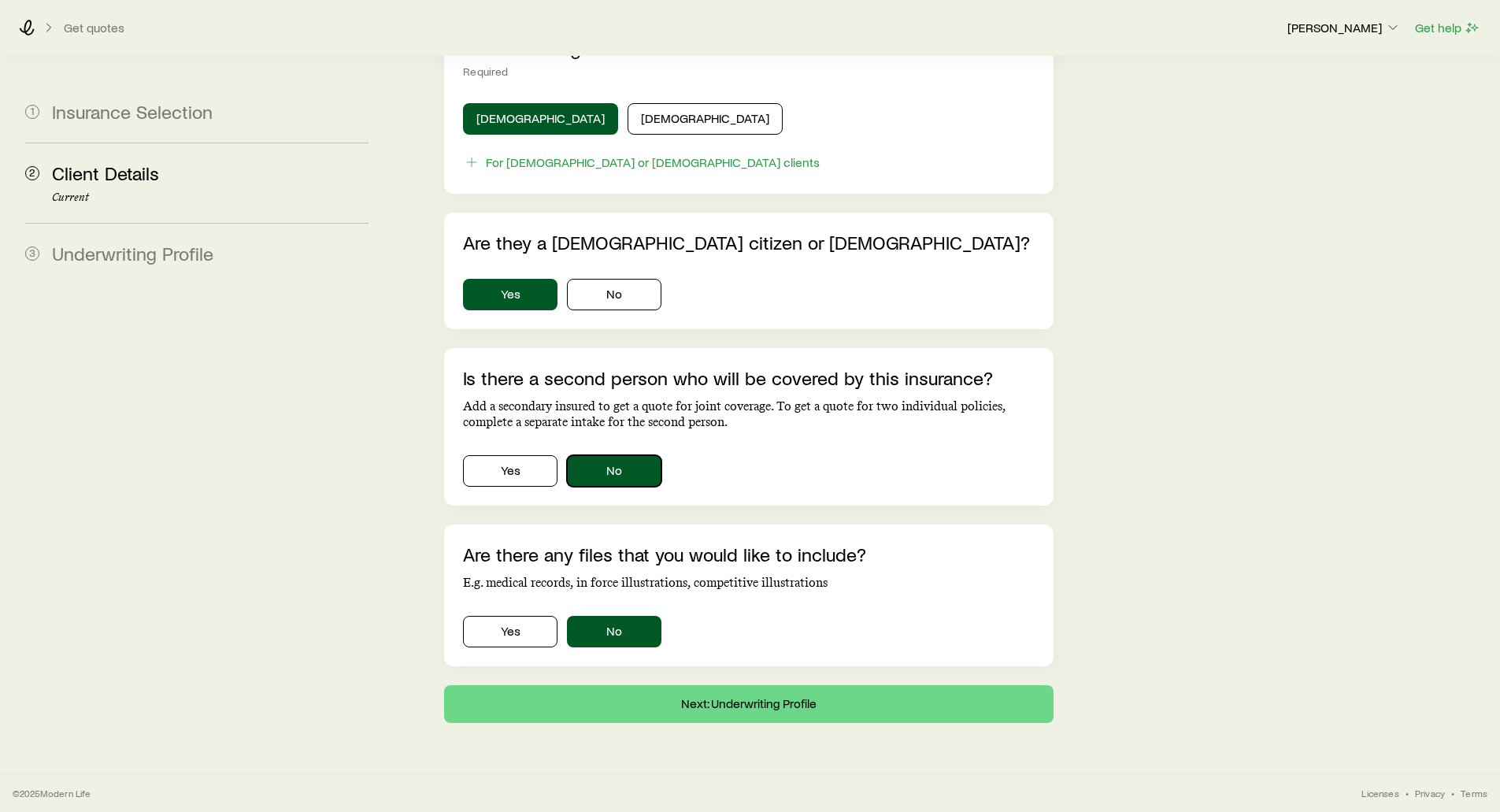
scroll to position [822, 0]
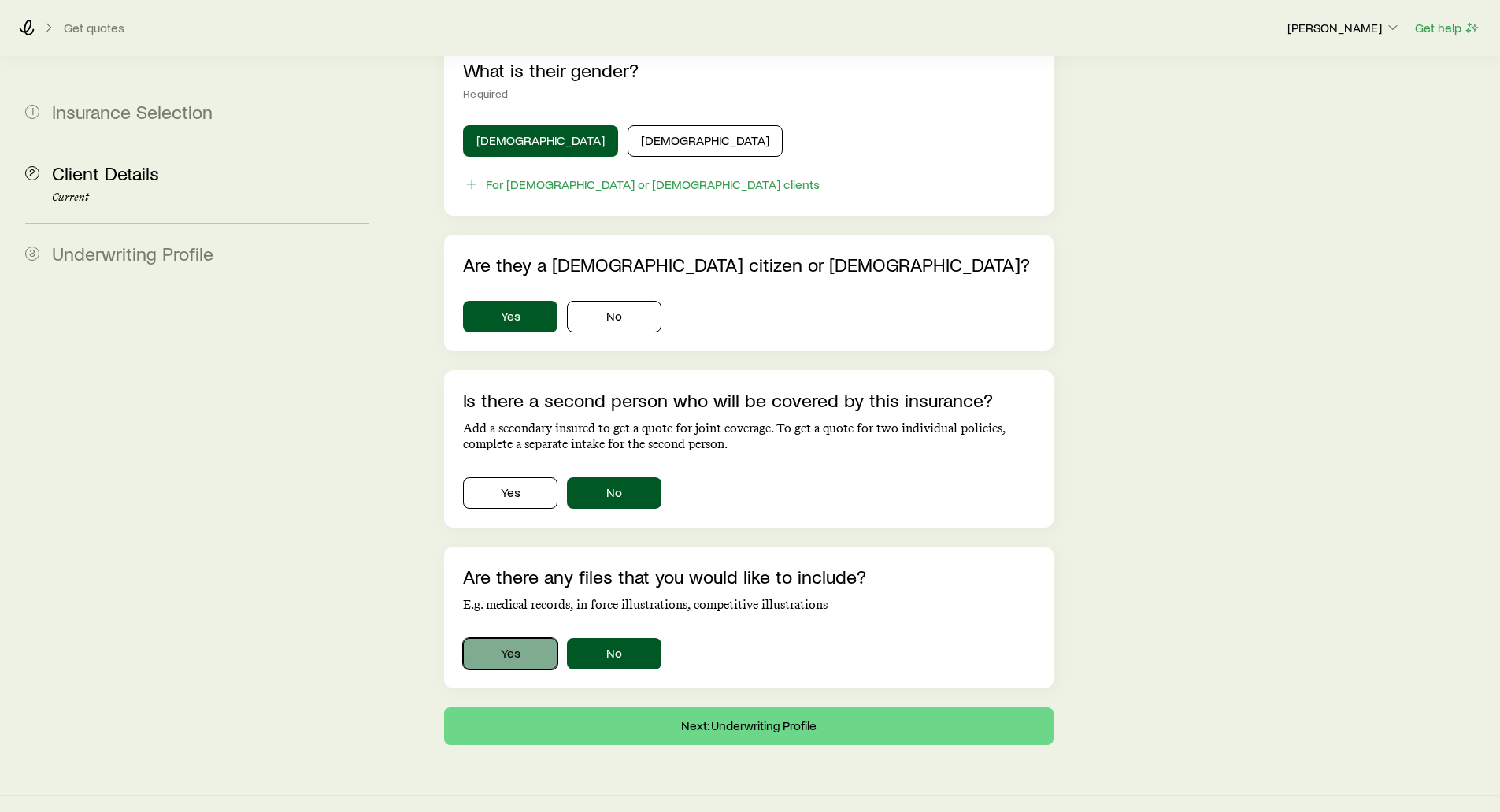
click at [491, 637] on button "Yes" at bounding box center [510, 653] width 95 height 31
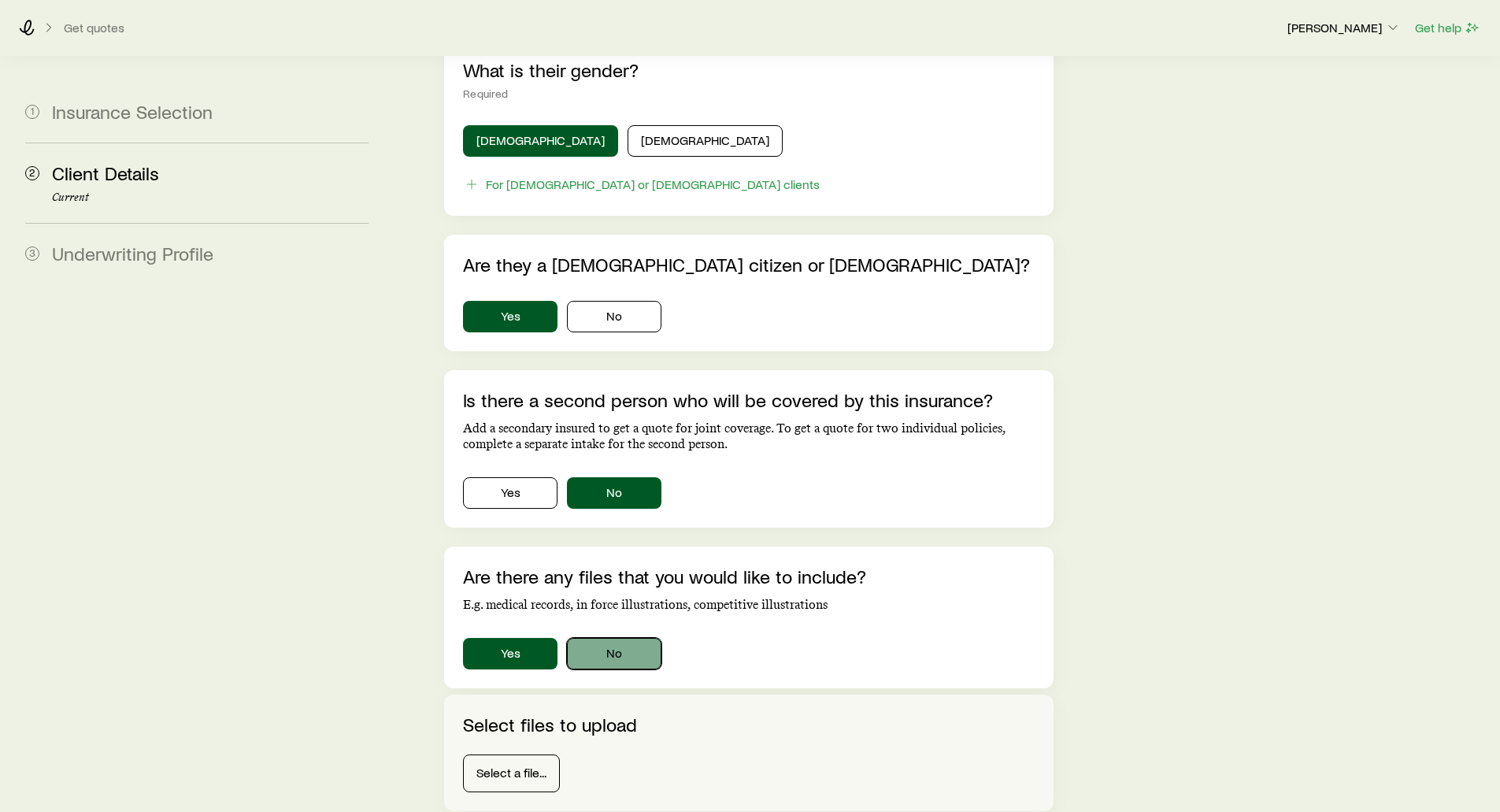
click at [641, 637] on button "No" at bounding box center [614, 653] width 95 height 31
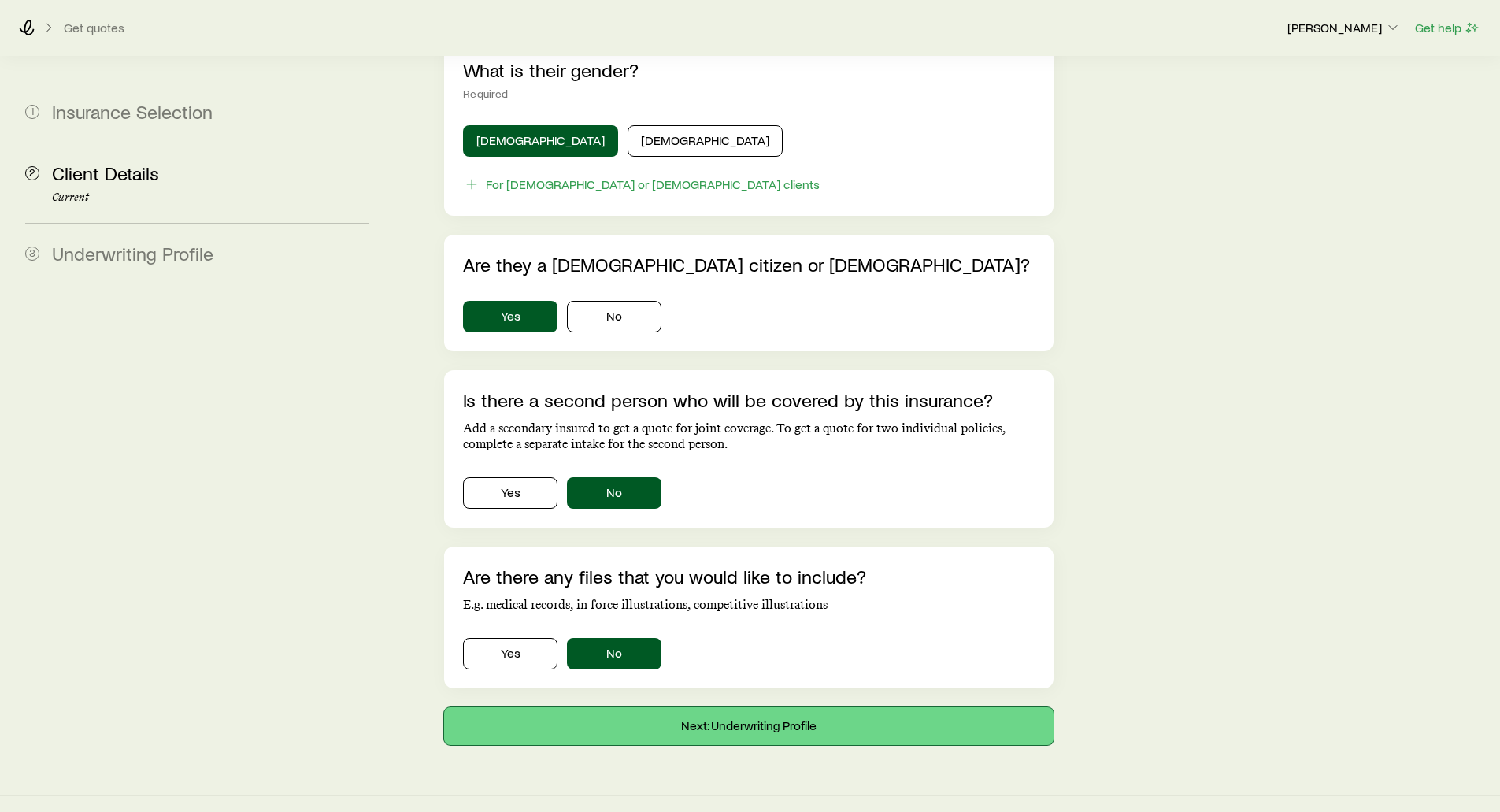
click at [712, 707] on button "Next: Underwriting Profile" at bounding box center [749, 725] width 609 height 37
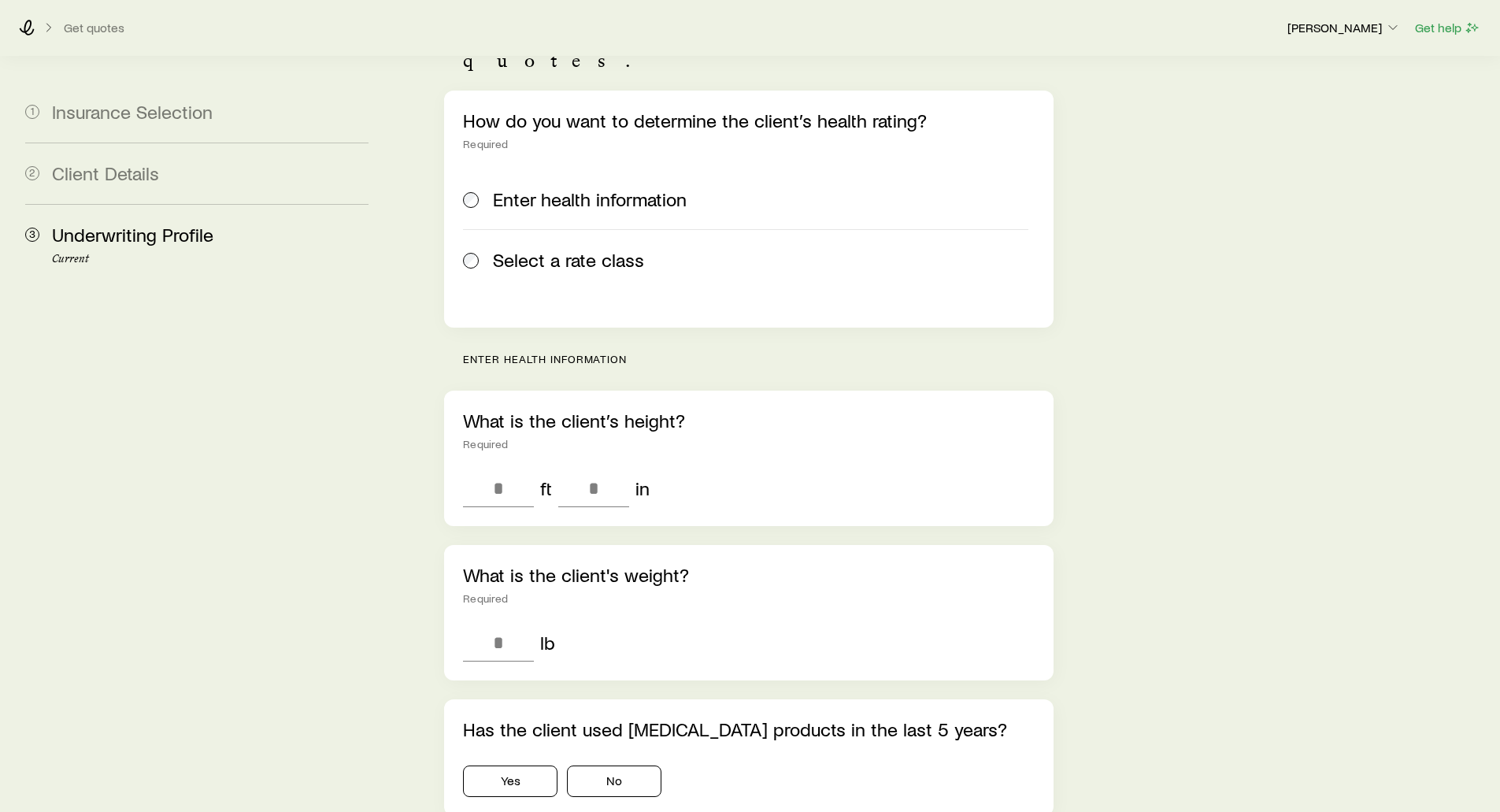
scroll to position [157, 0]
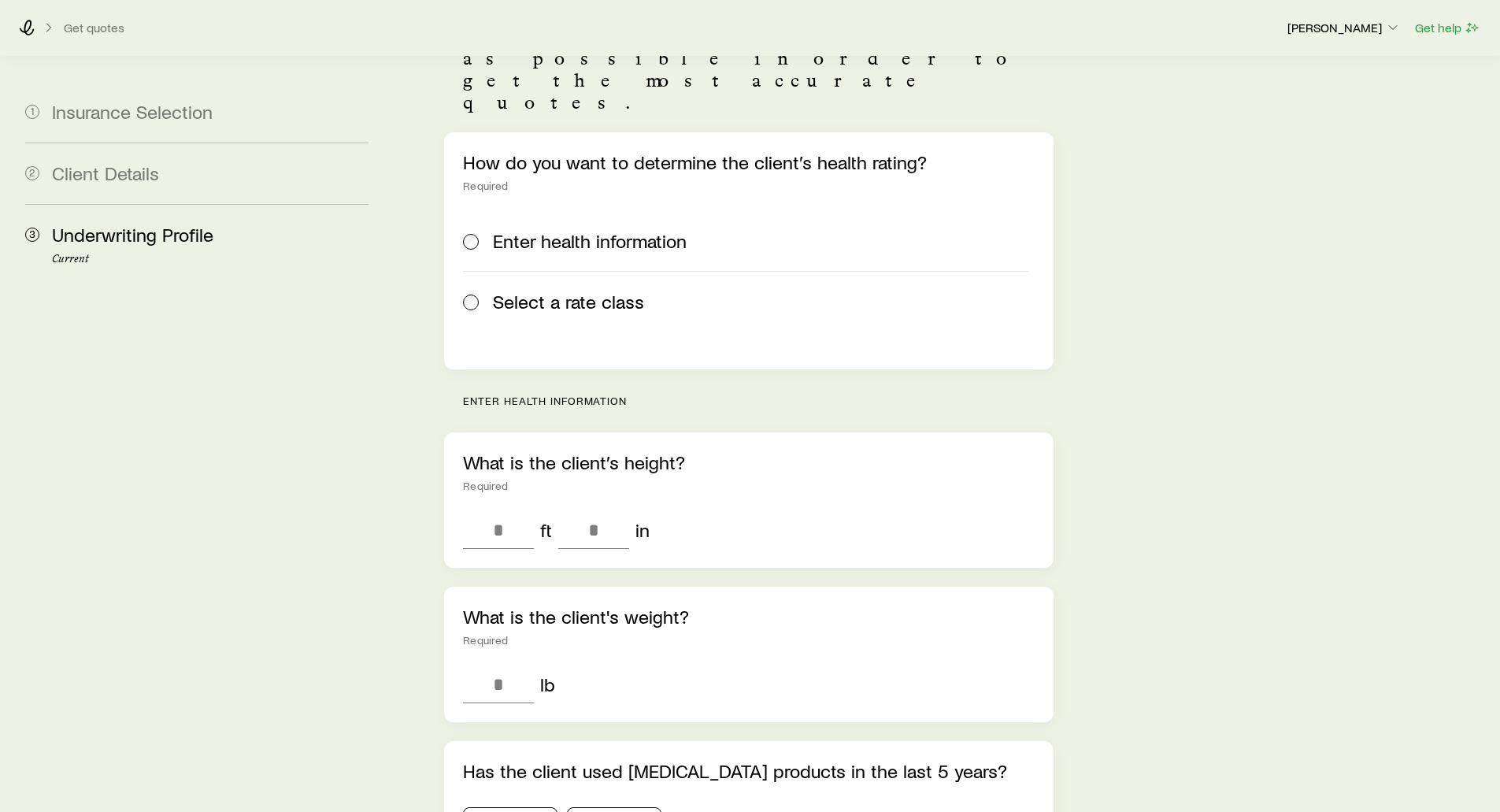
click at [522, 290] on span "Select a rate class" at bounding box center [569, 301] width 151 height 22
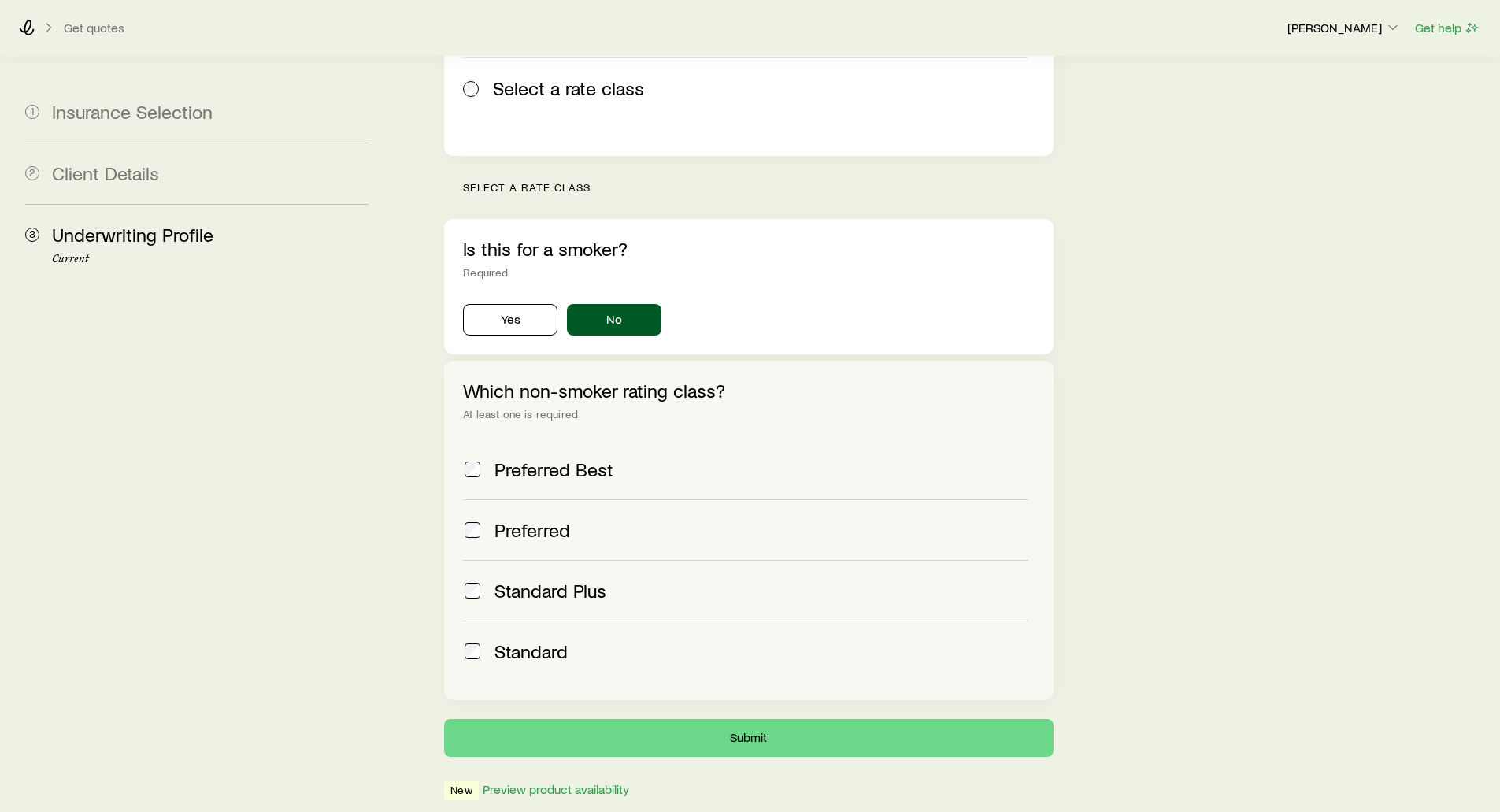
scroll to position [394, 0]
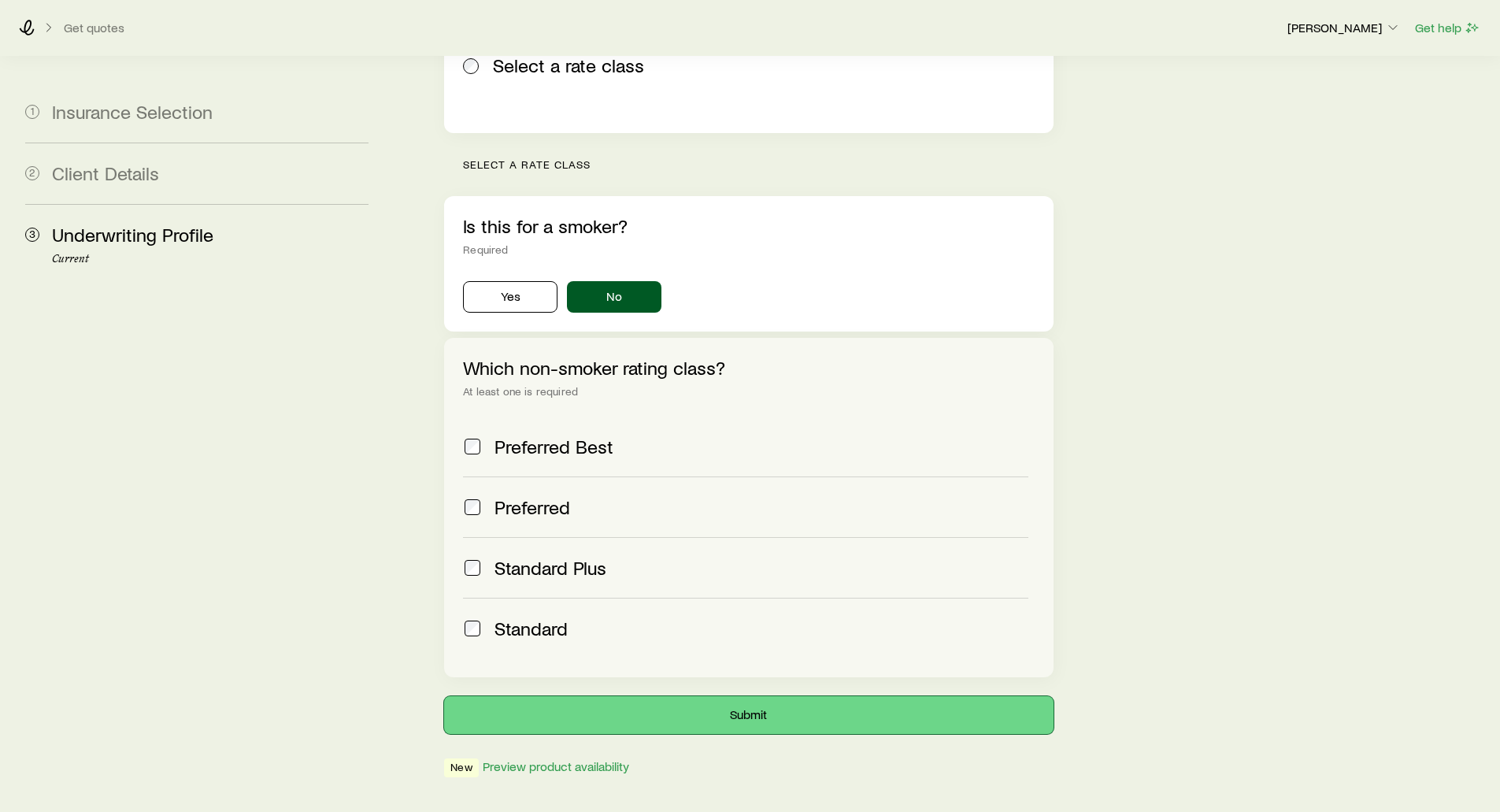
click at [729, 696] on button "Submit" at bounding box center [749, 714] width 609 height 37
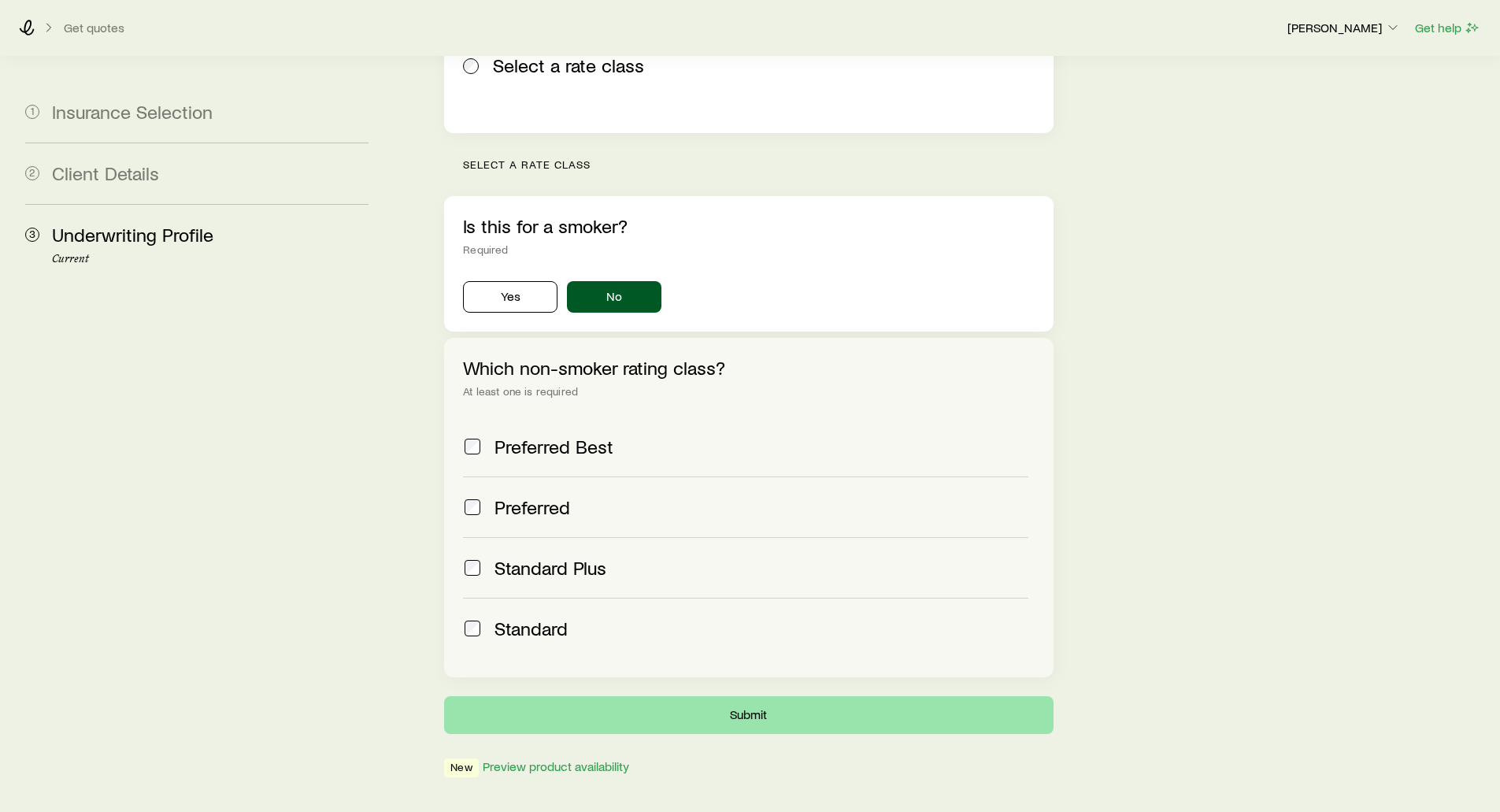
scroll to position [0, 0]
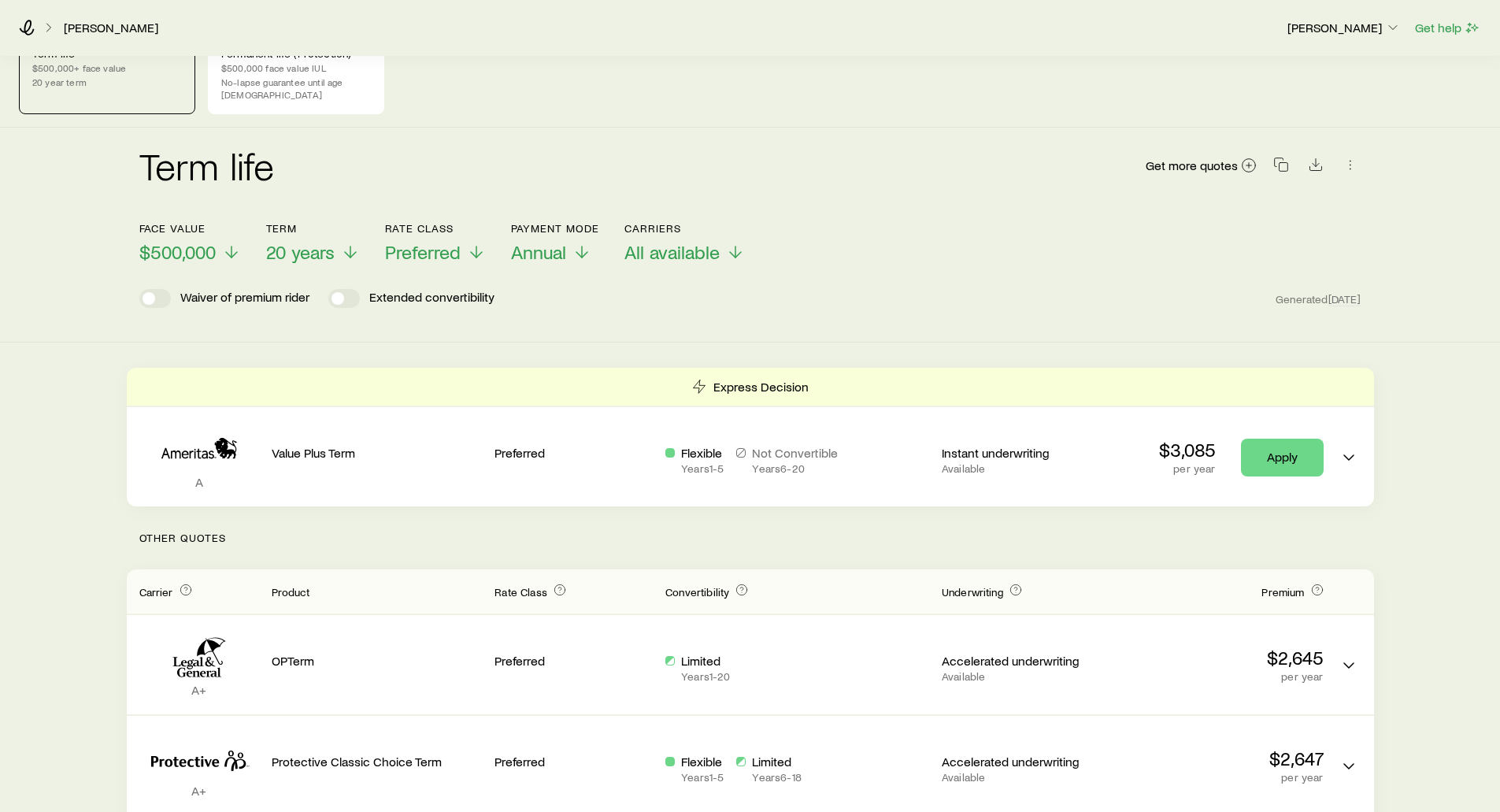
scroll to position [79, 0]
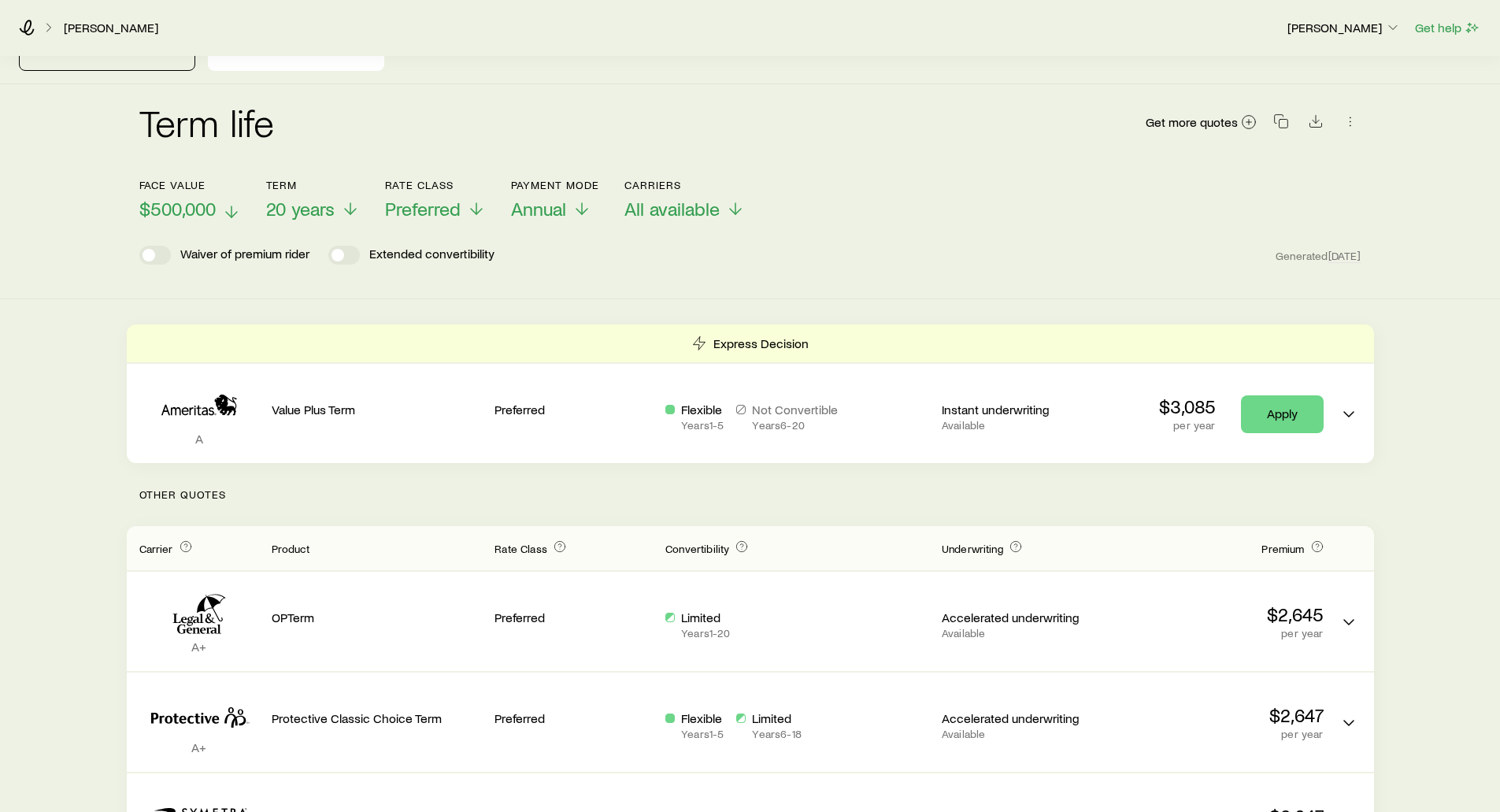
click at [230, 203] on icon at bounding box center [231, 212] width 19 height 19
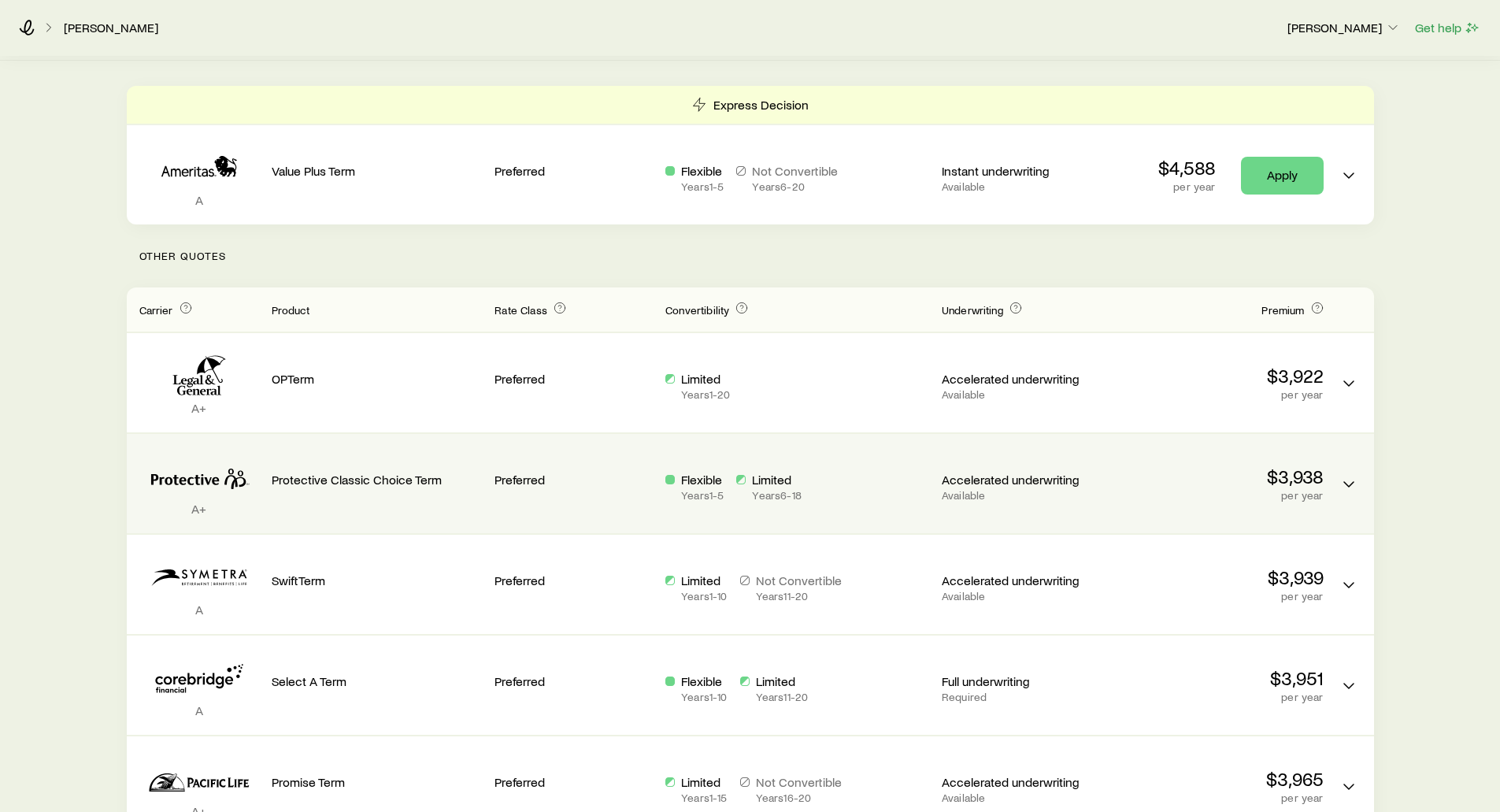
scroll to position [315, 0]
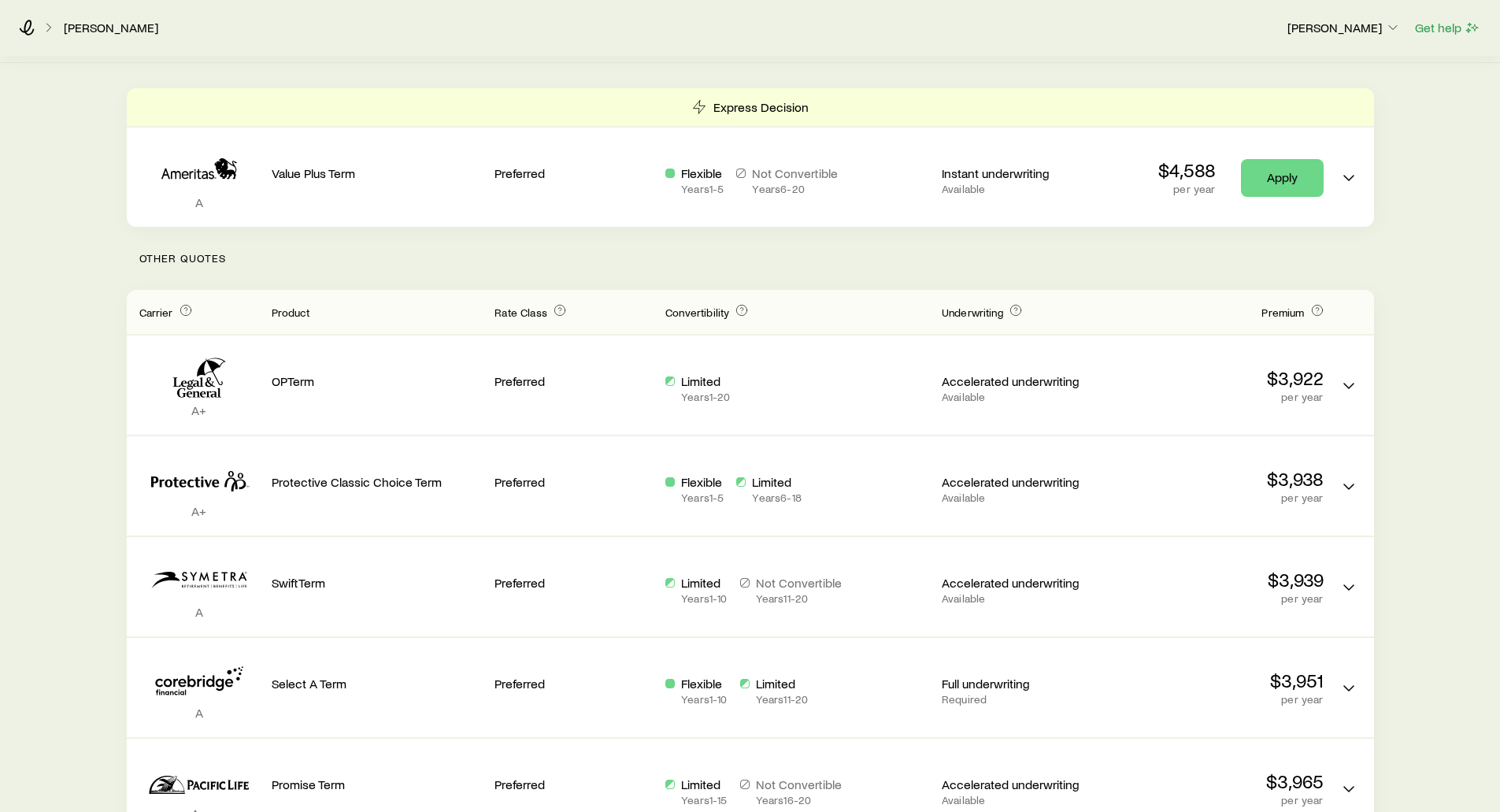
click at [1008, 245] on p "Other Quotes" at bounding box center [750, 258] width 1247 height 63
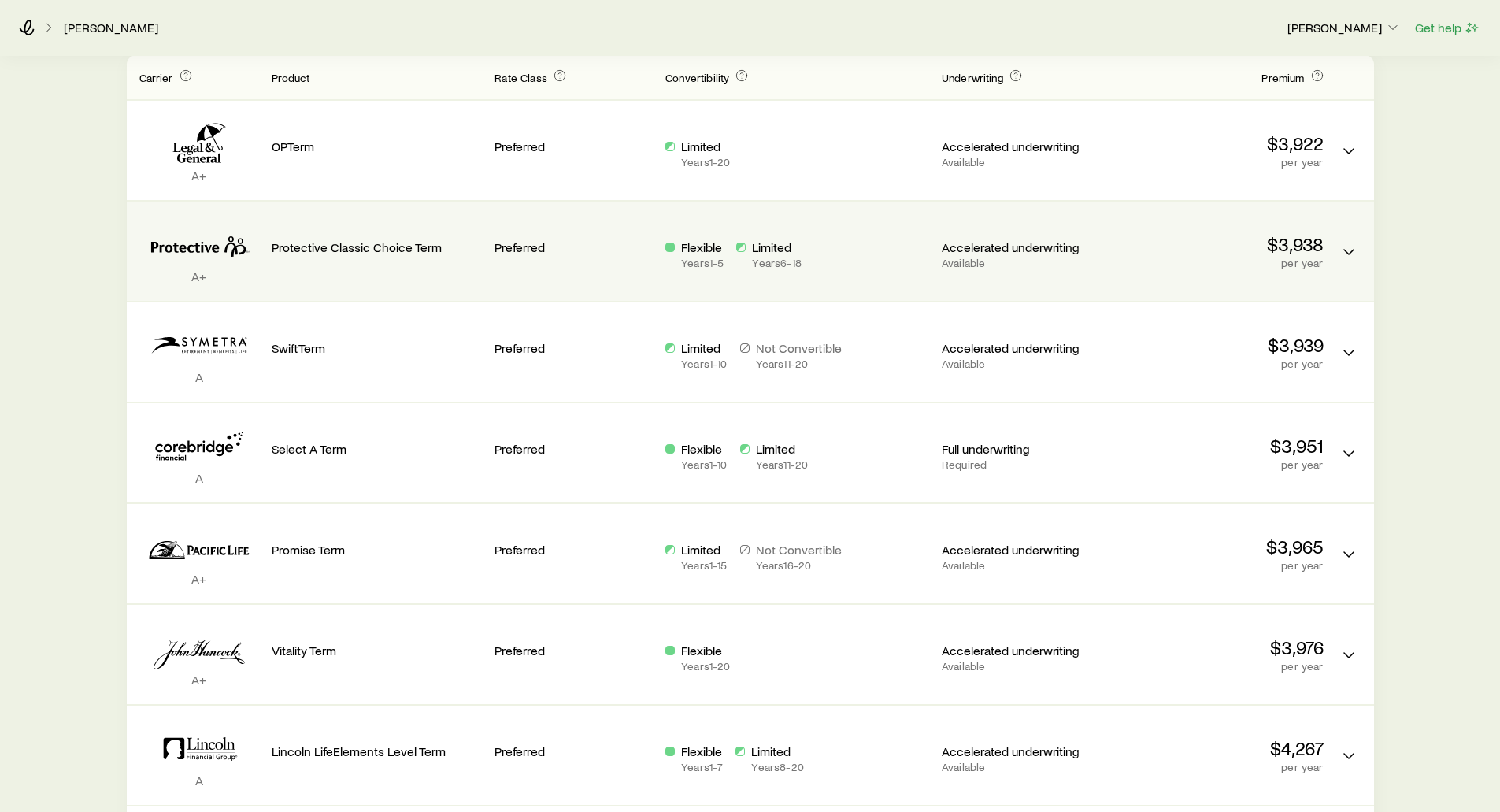
scroll to position [551, 0]
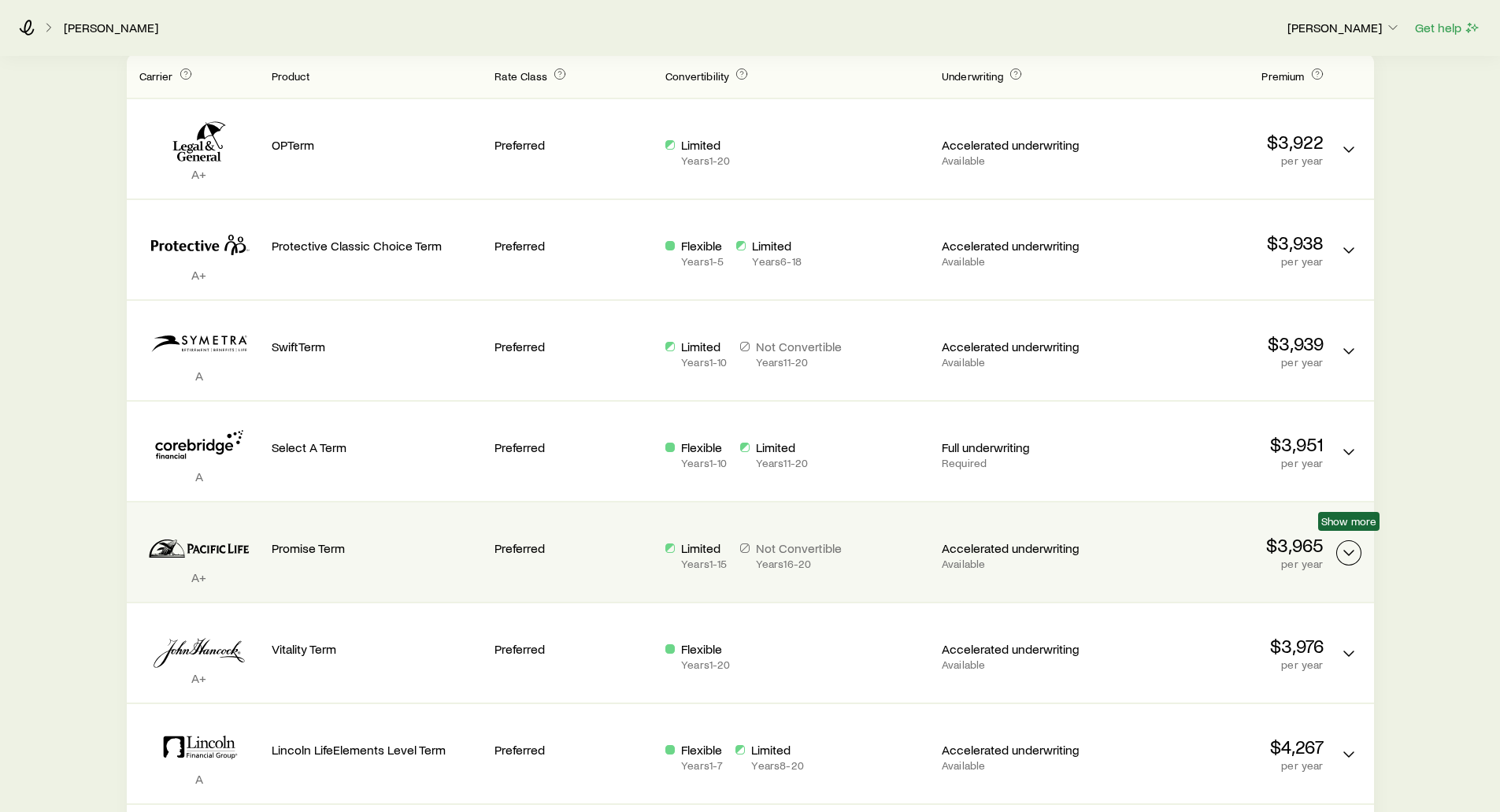
click at [1354, 543] on icon "Term quotes" at bounding box center [1349, 553] width 19 height 19
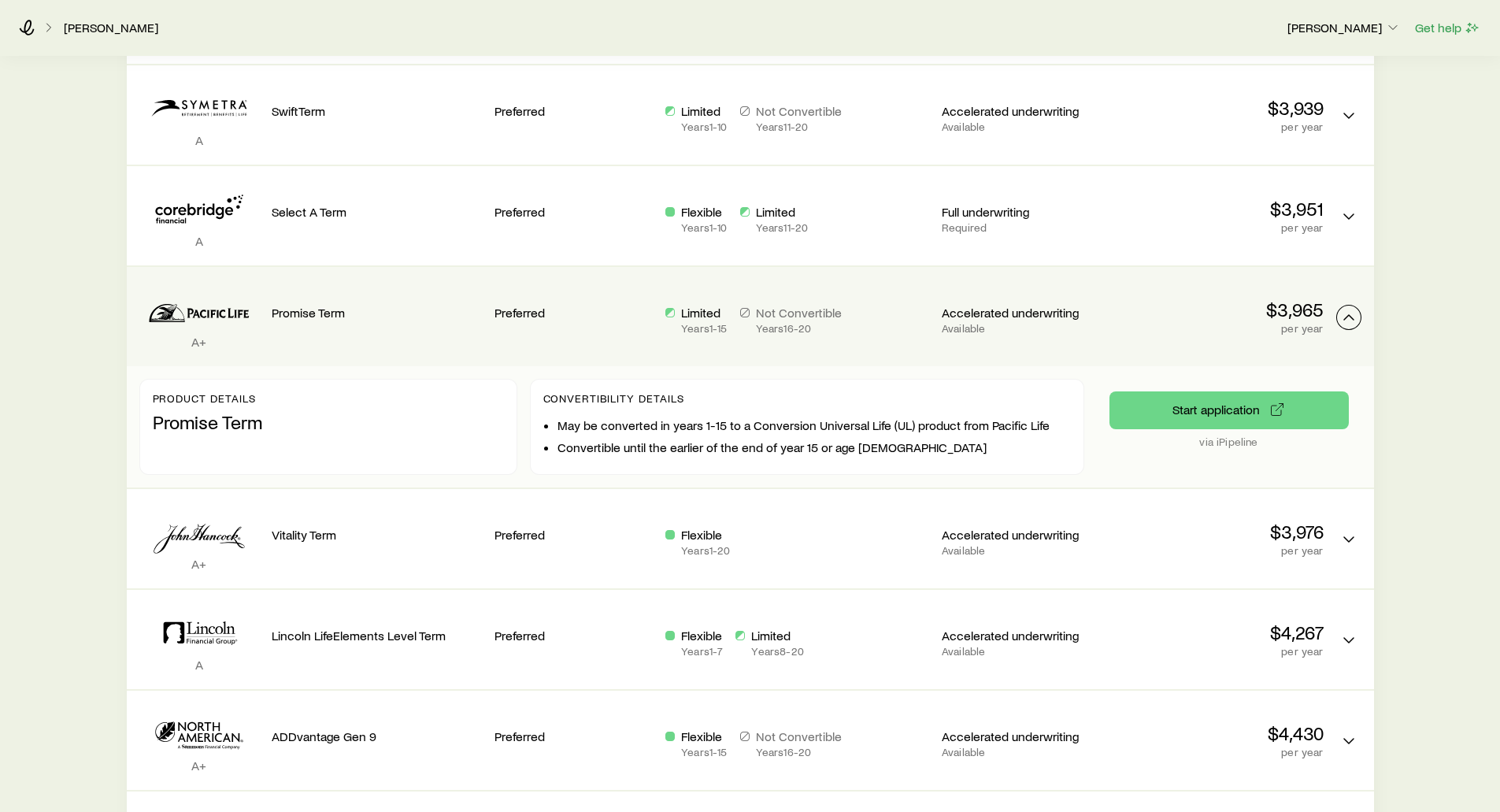
scroll to position [787, 0]
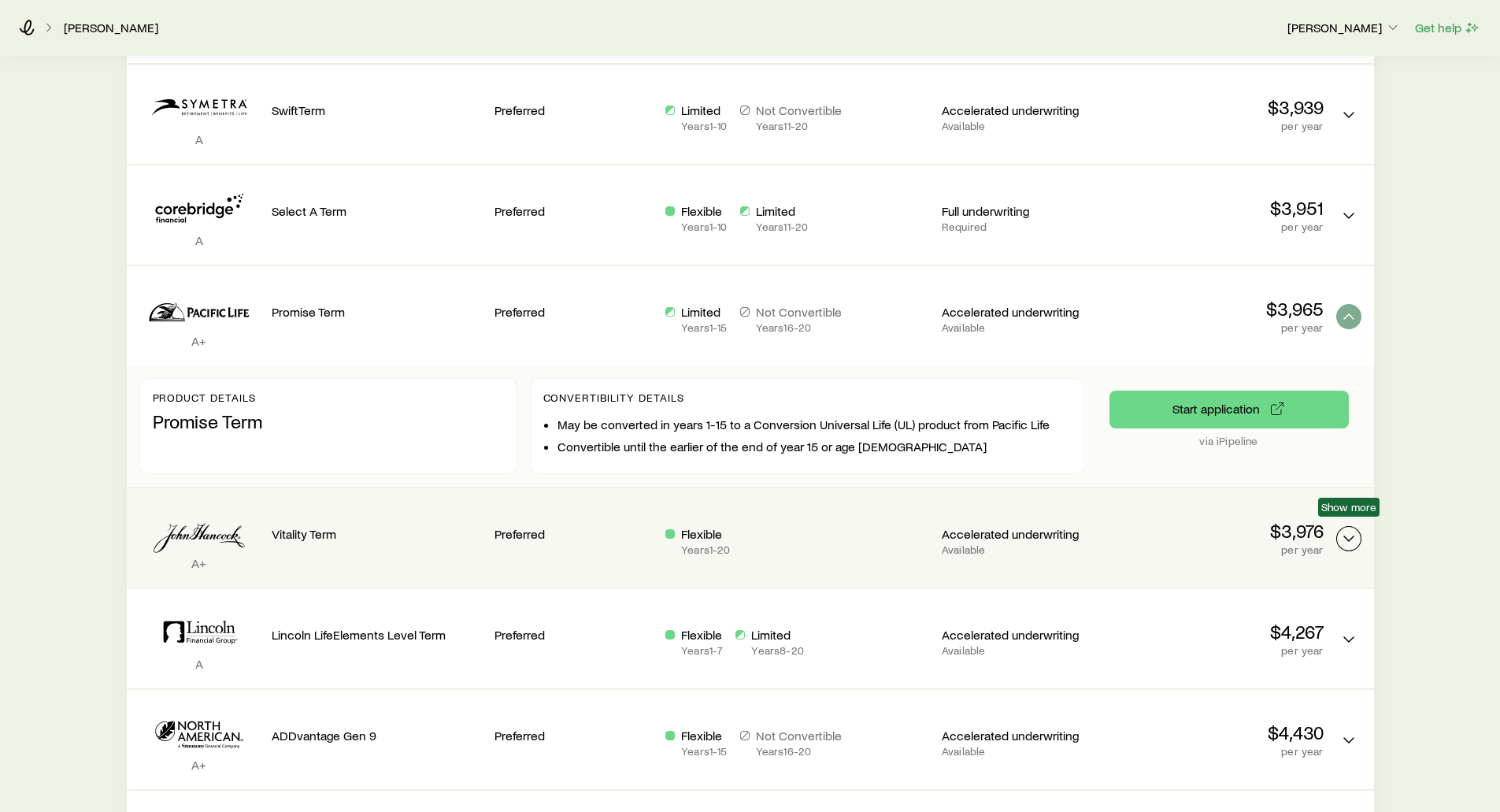
click at [1346, 529] on icon "Term quotes" at bounding box center [1349, 538] width 19 height 19
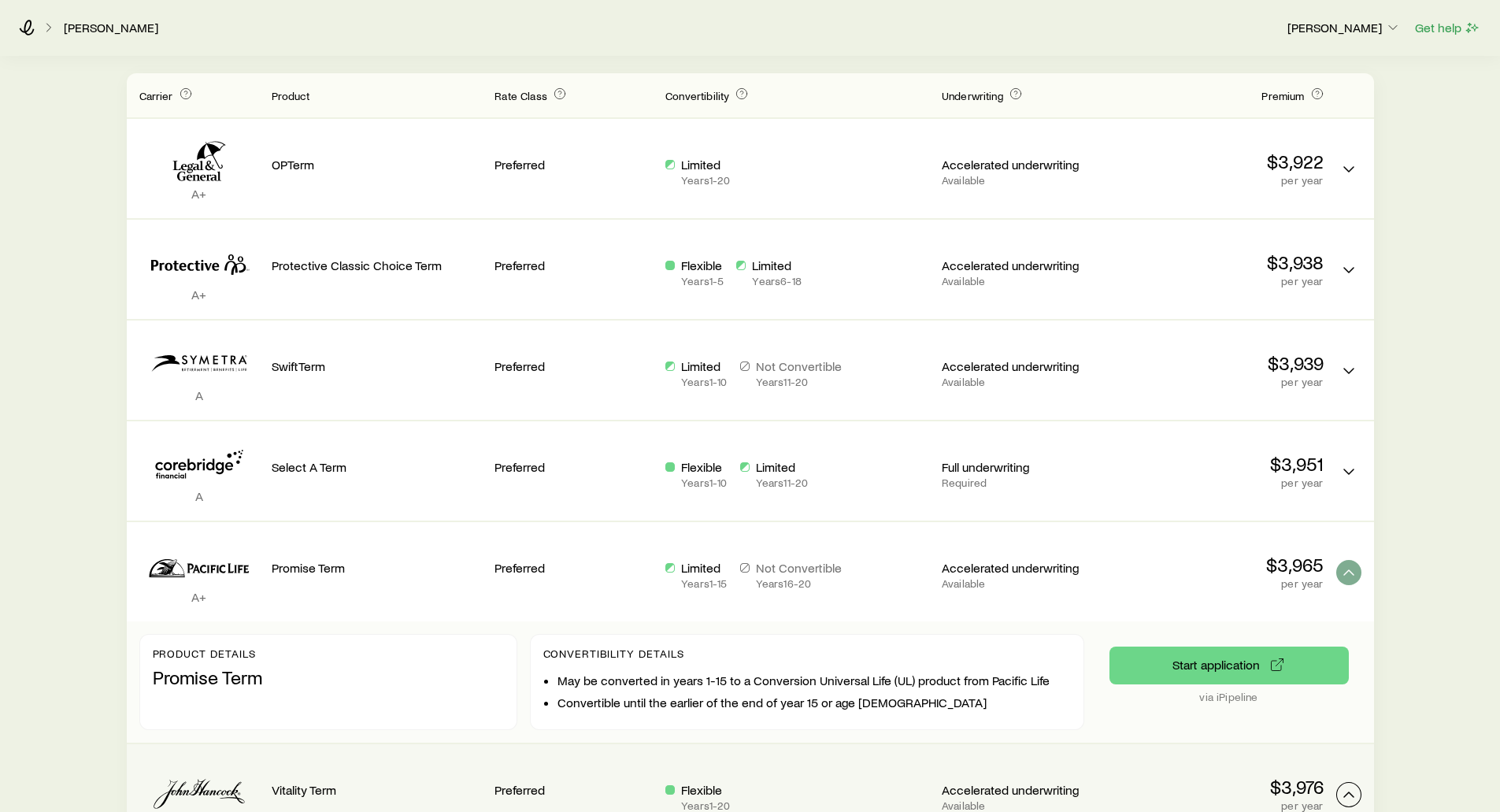
scroll to position [472, 0]
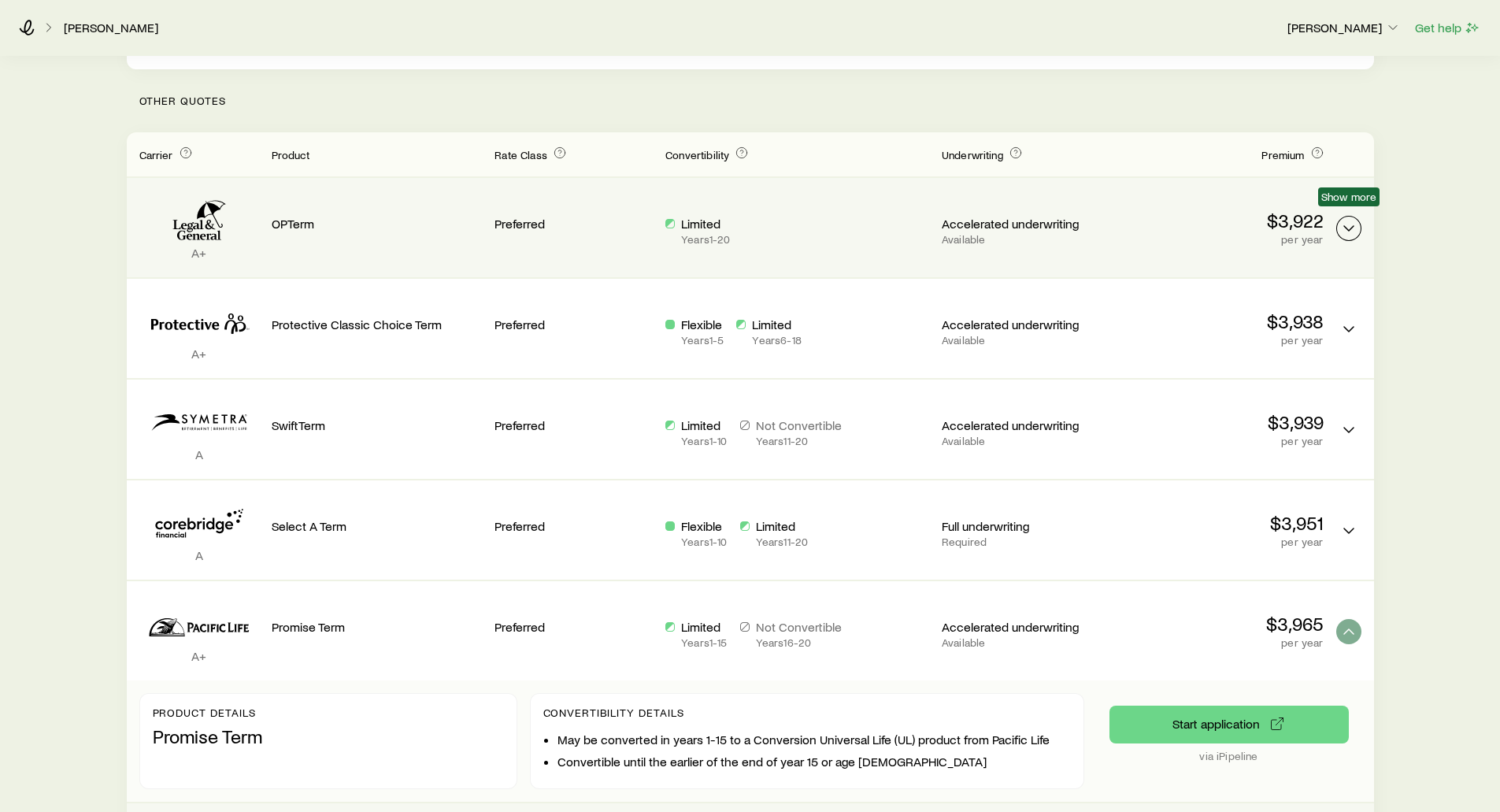
click at [1346, 219] on icon "Term quotes" at bounding box center [1349, 229] width 19 height 19
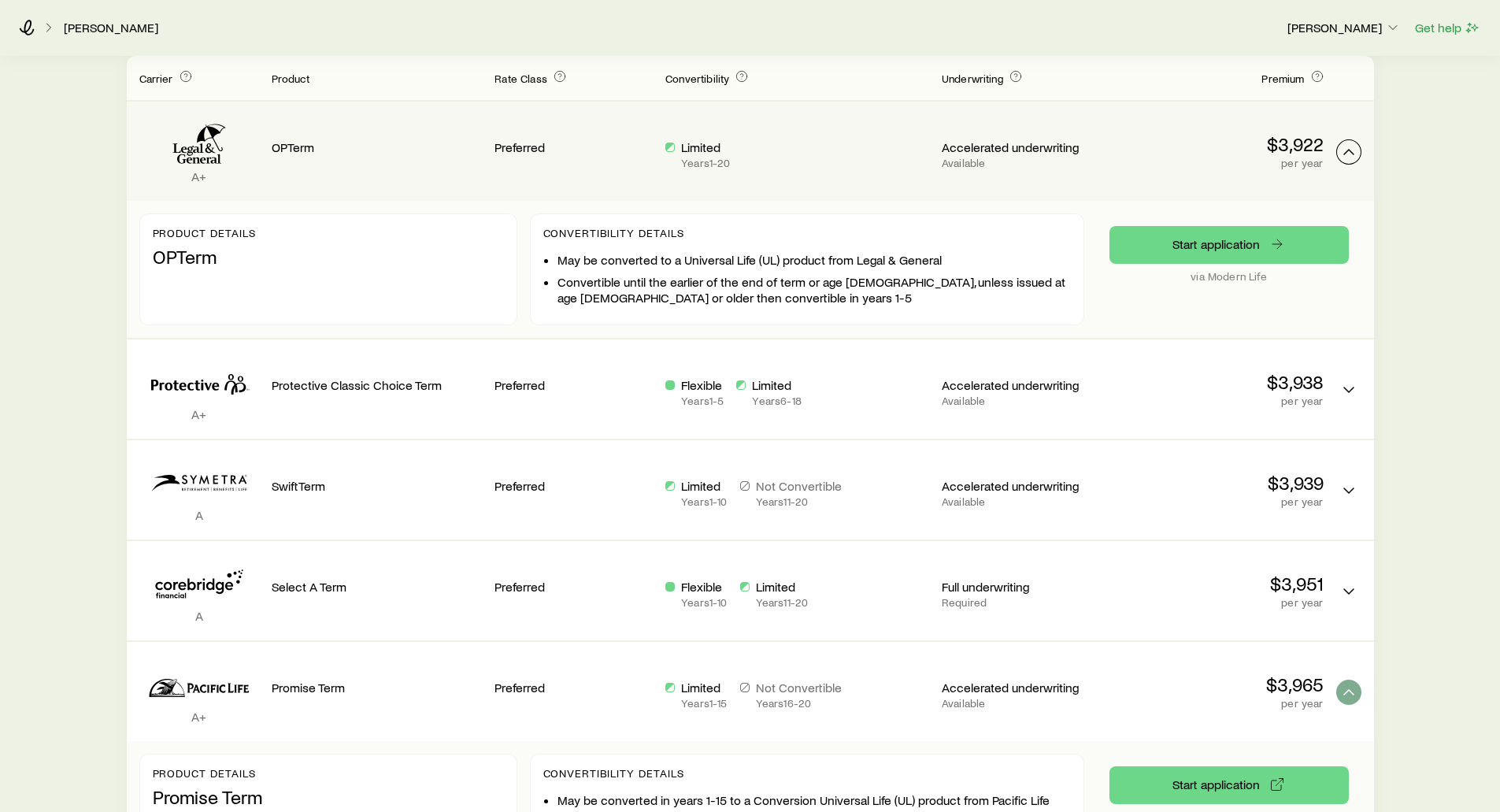
scroll to position [551, 0]
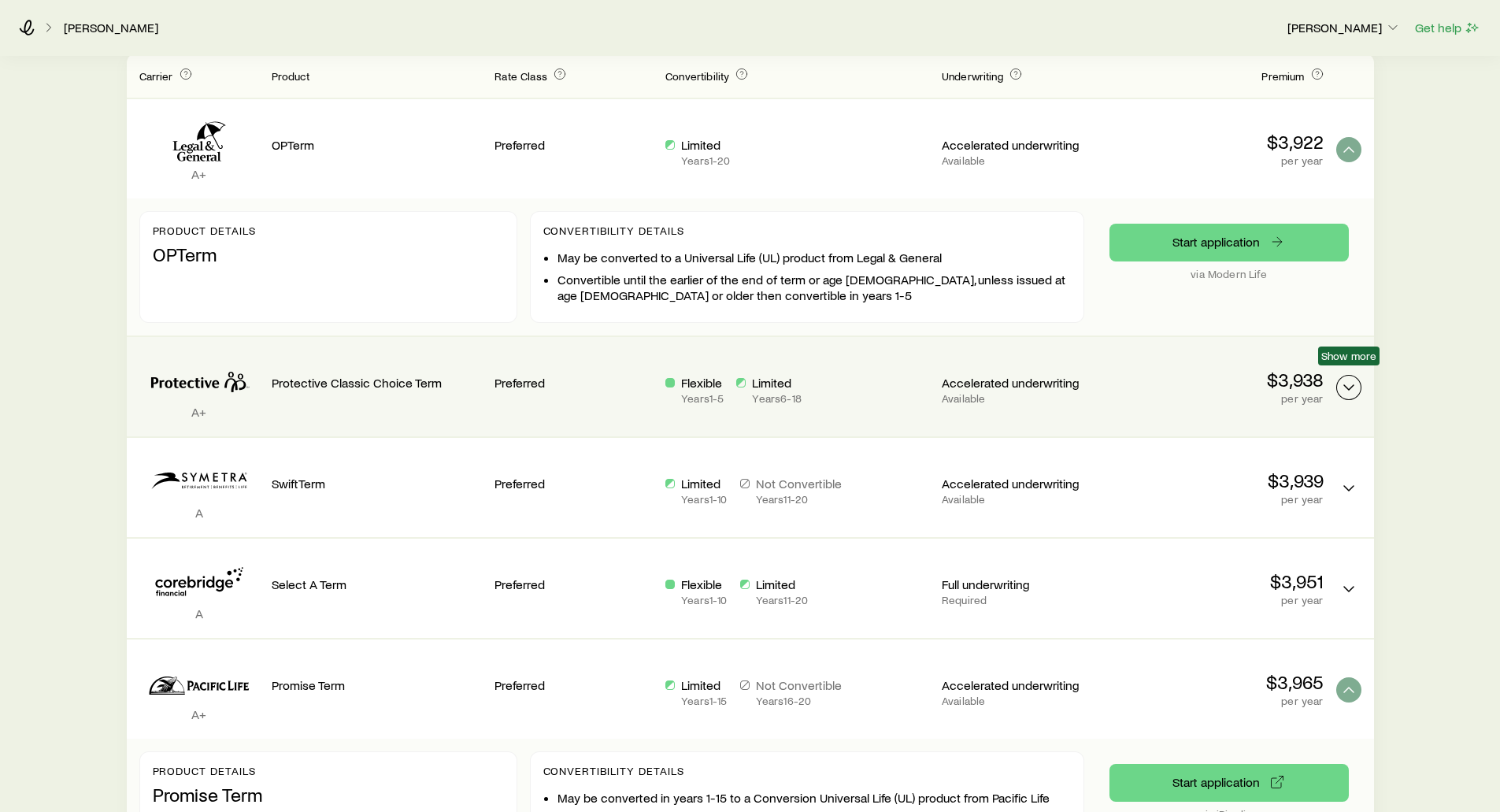
click at [1342, 378] on icon "Term quotes" at bounding box center [1349, 388] width 19 height 19
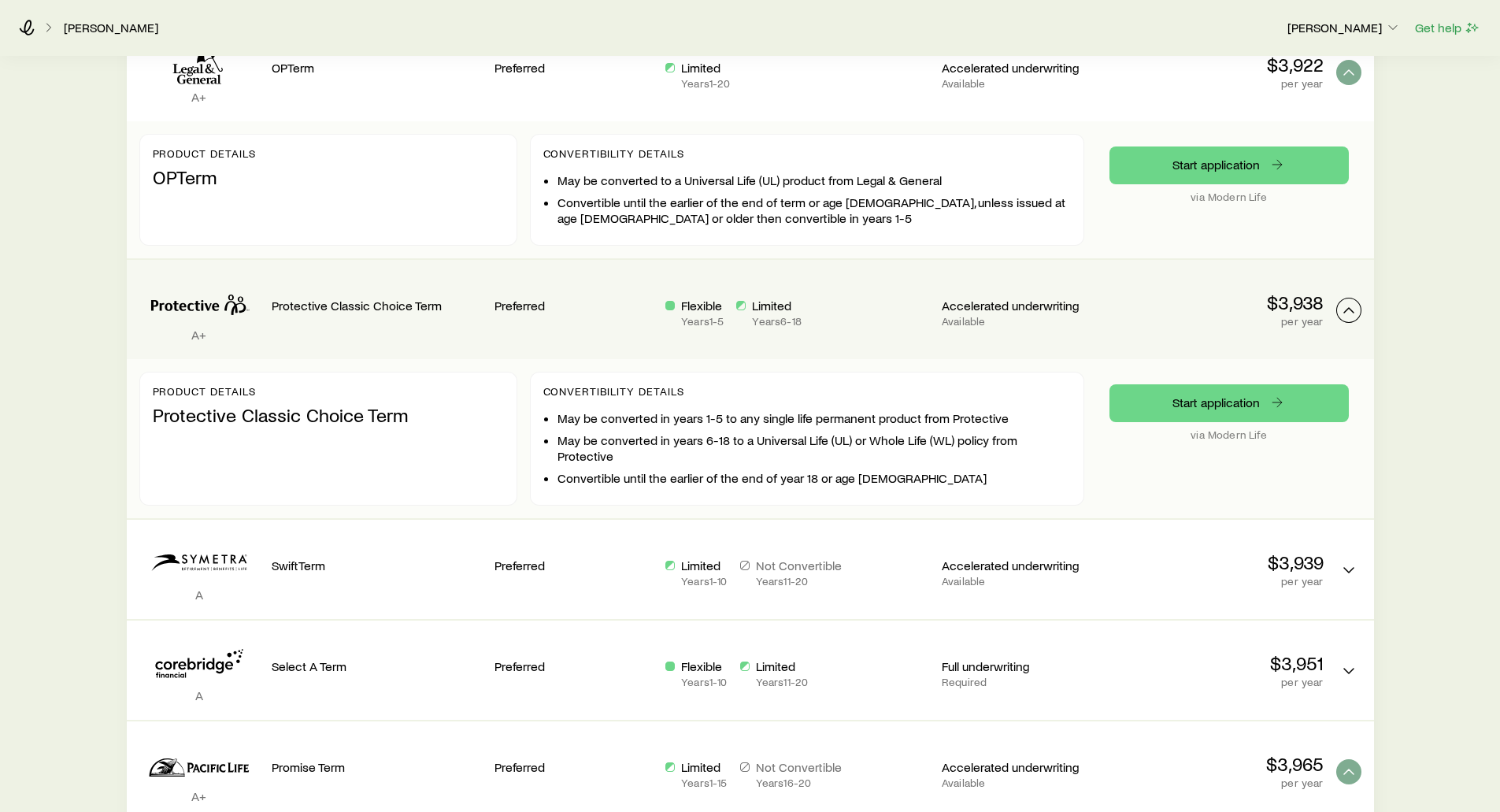
scroll to position [629, 0]
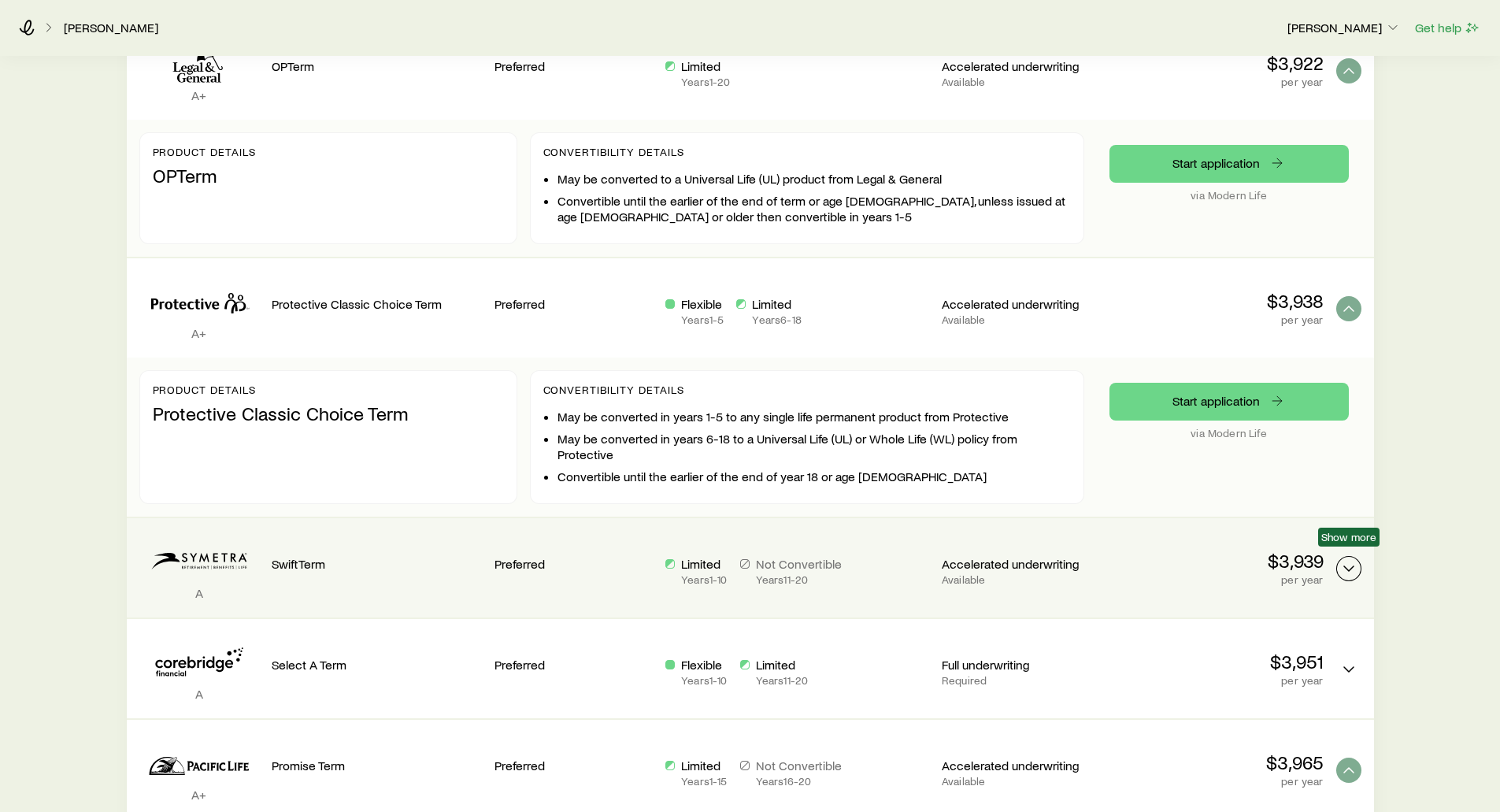
click at [1343, 559] on icon "Term quotes" at bounding box center [1349, 569] width 19 height 19
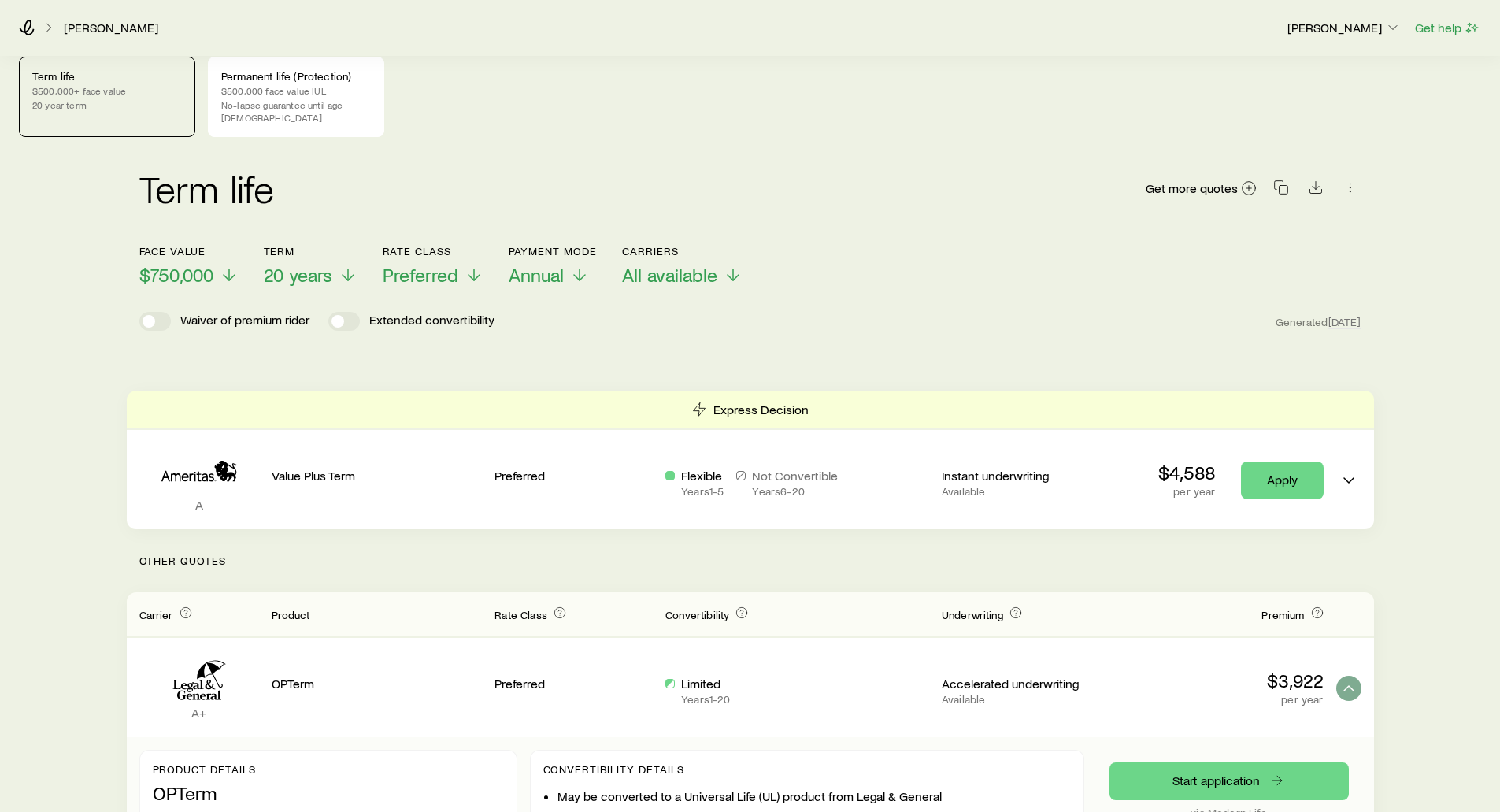
scroll to position [0, 0]
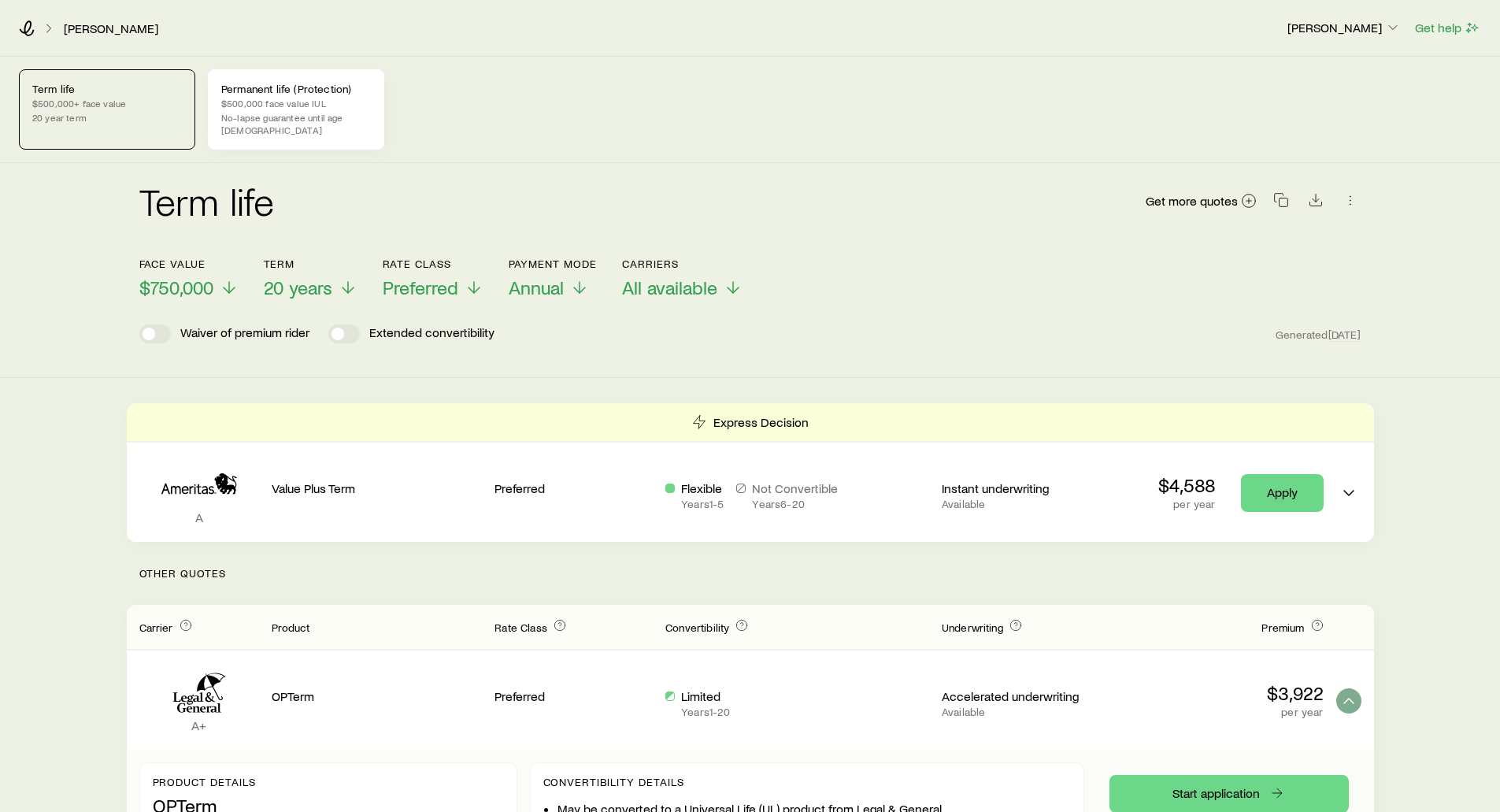
click at [275, 83] on p "Permanent life (Protection)" at bounding box center [296, 89] width 150 height 12
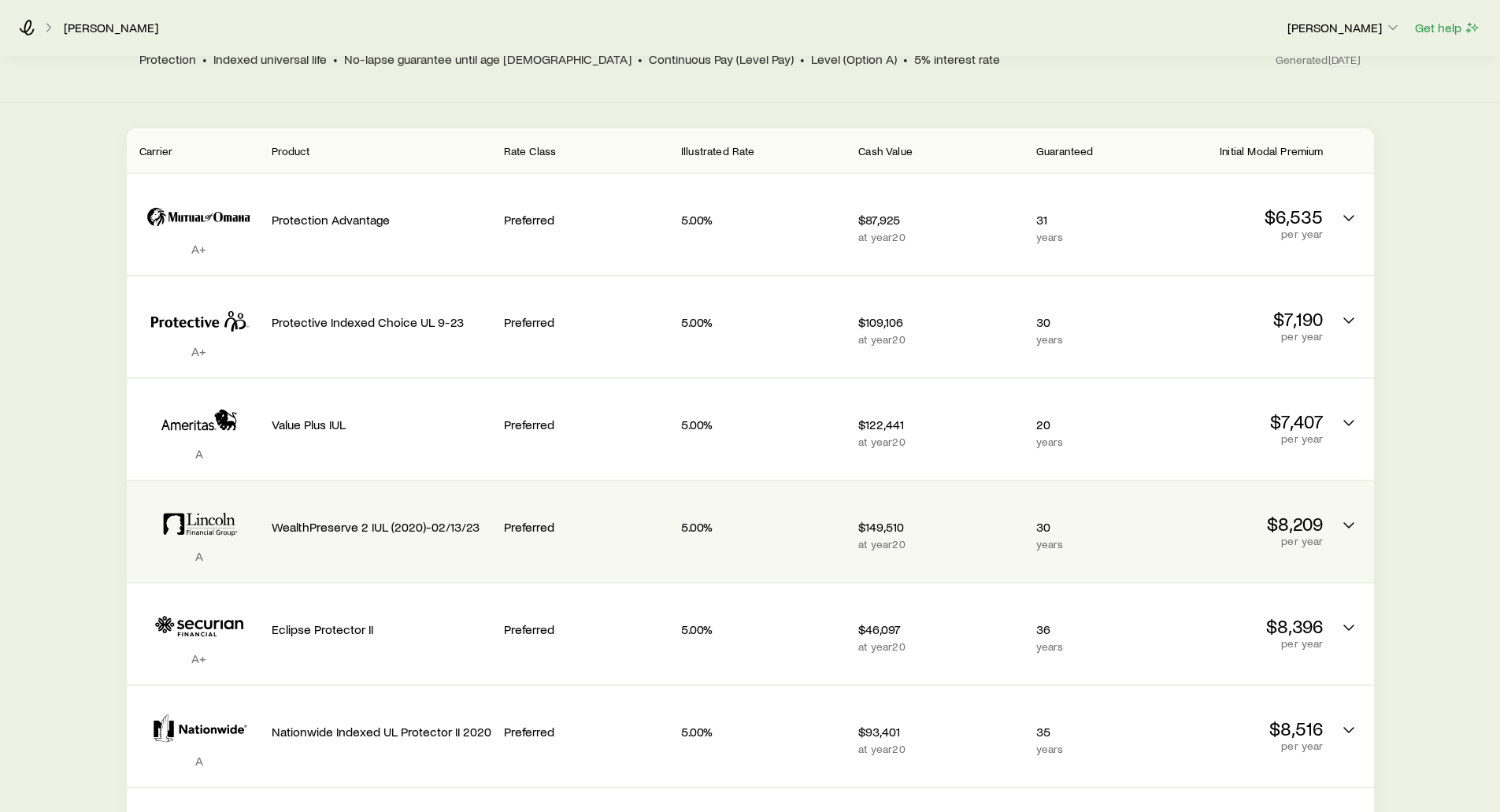
scroll to position [236, 0]
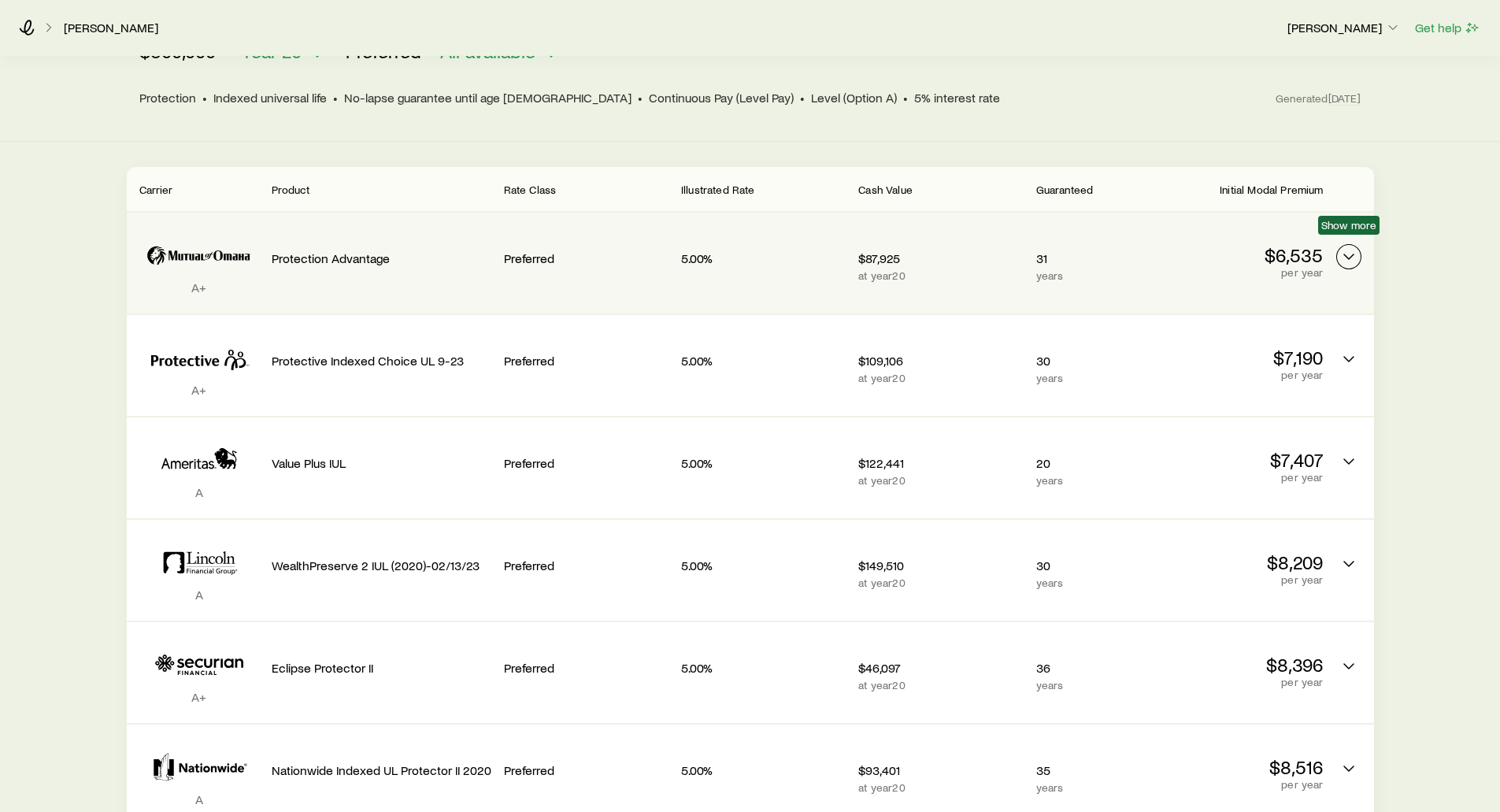
click at [1345, 249] on icon "Permanent quotes" at bounding box center [1349, 256] width 19 height 19
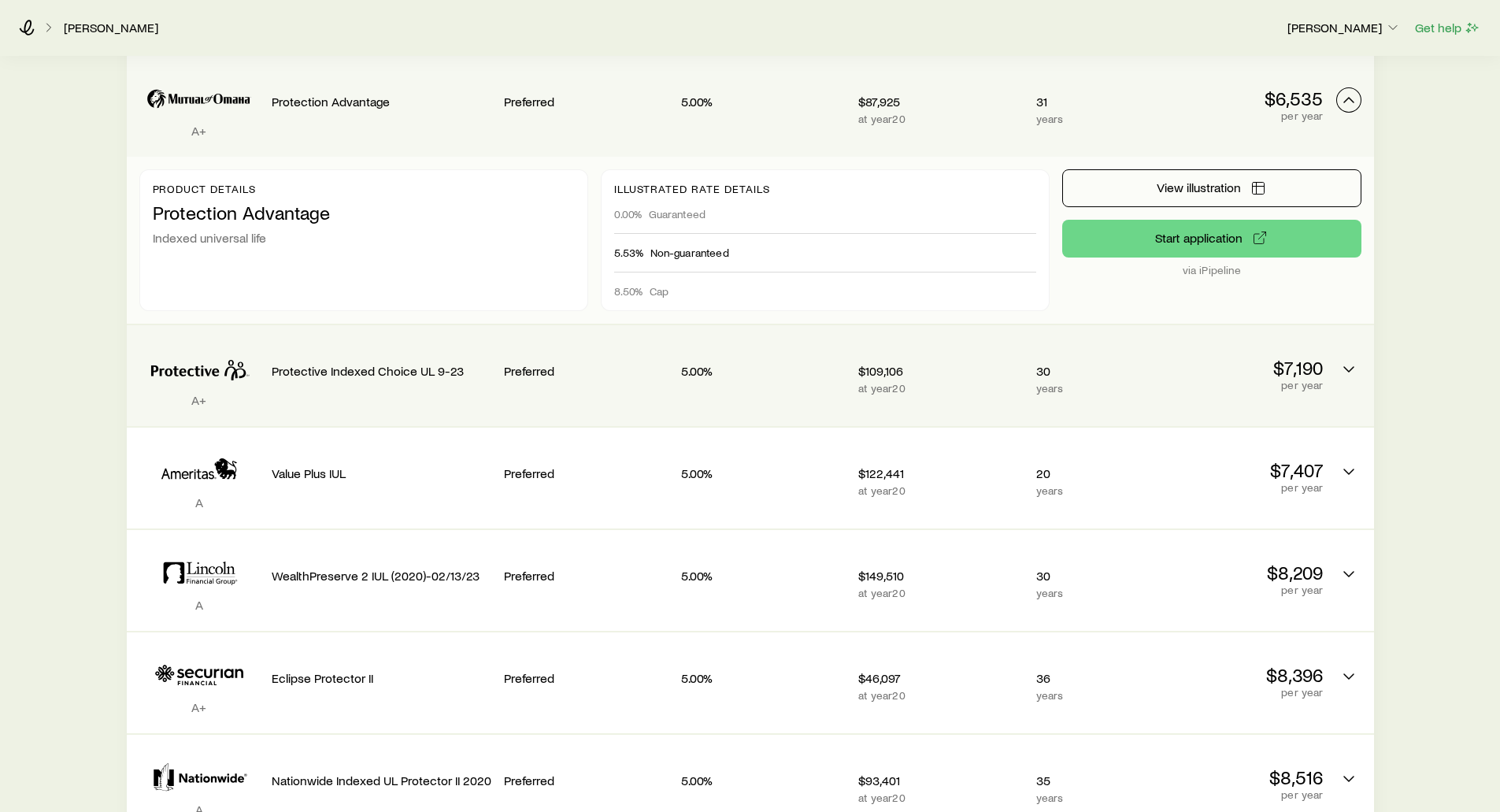
scroll to position [394, 0]
click at [1337, 356] on button "Permanent quotes" at bounding box center [1349, 368] width 25 height 25
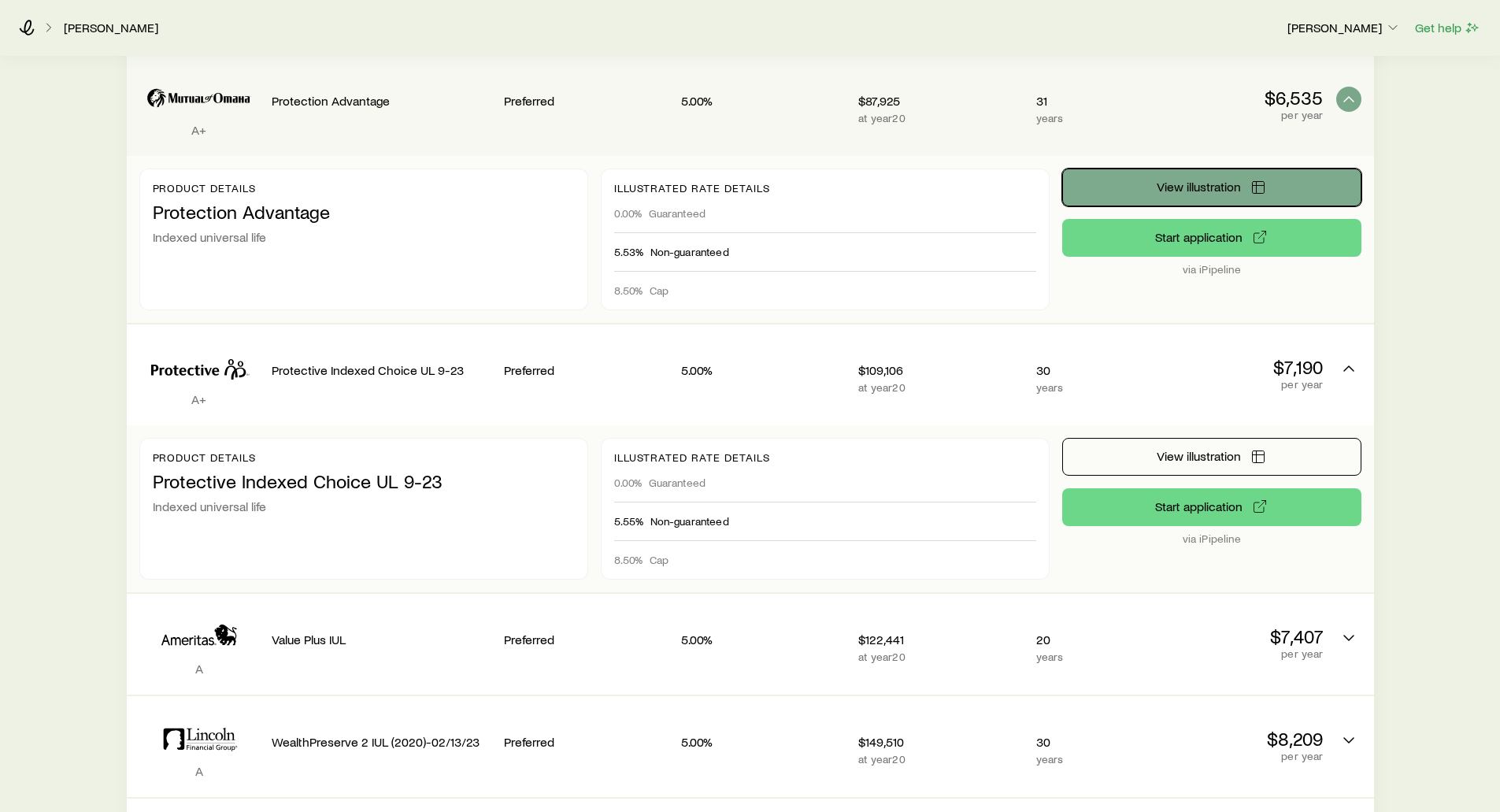
click at [1192, 180] on span "View illustration" at bounding box center [1198, 186] width 84 height 12
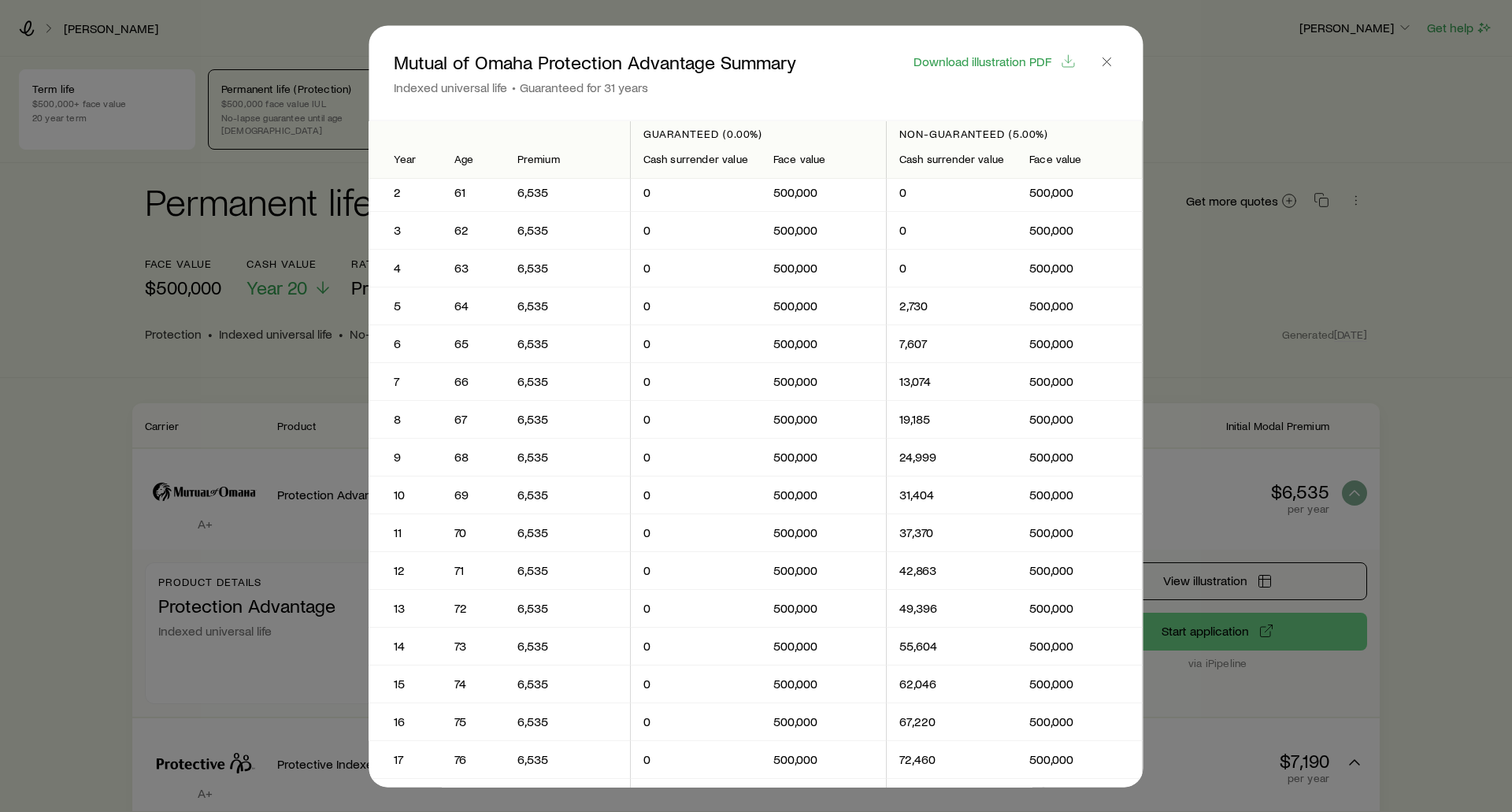
scroll to position [0, 0]
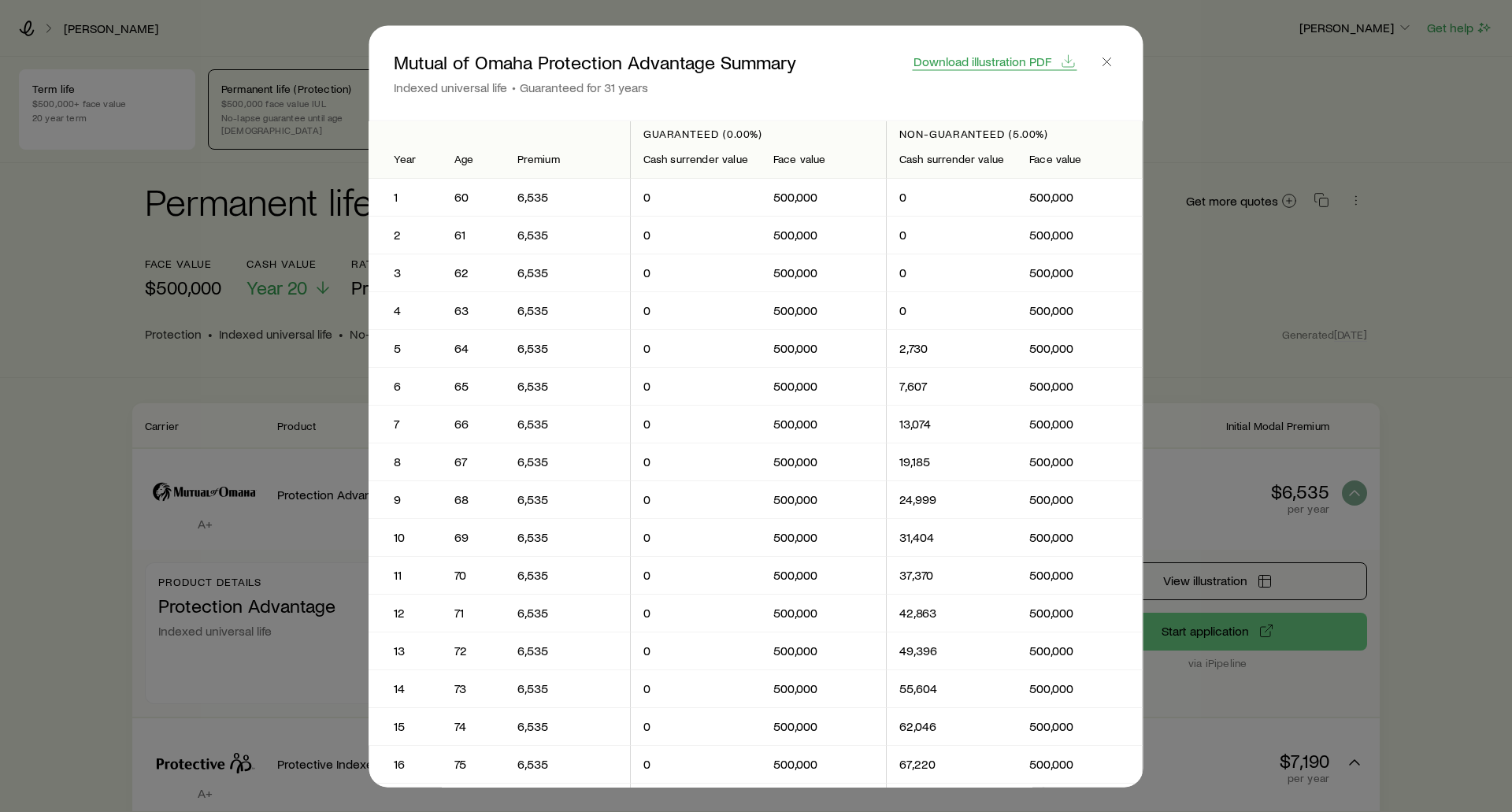
click at [996, 62] on span "Download illustration PDF" at bounding box center [982, 60] width 137 height 12
click at [1104, 58] on icon "button" at bounding box center [1107, 62] width 16 height 16
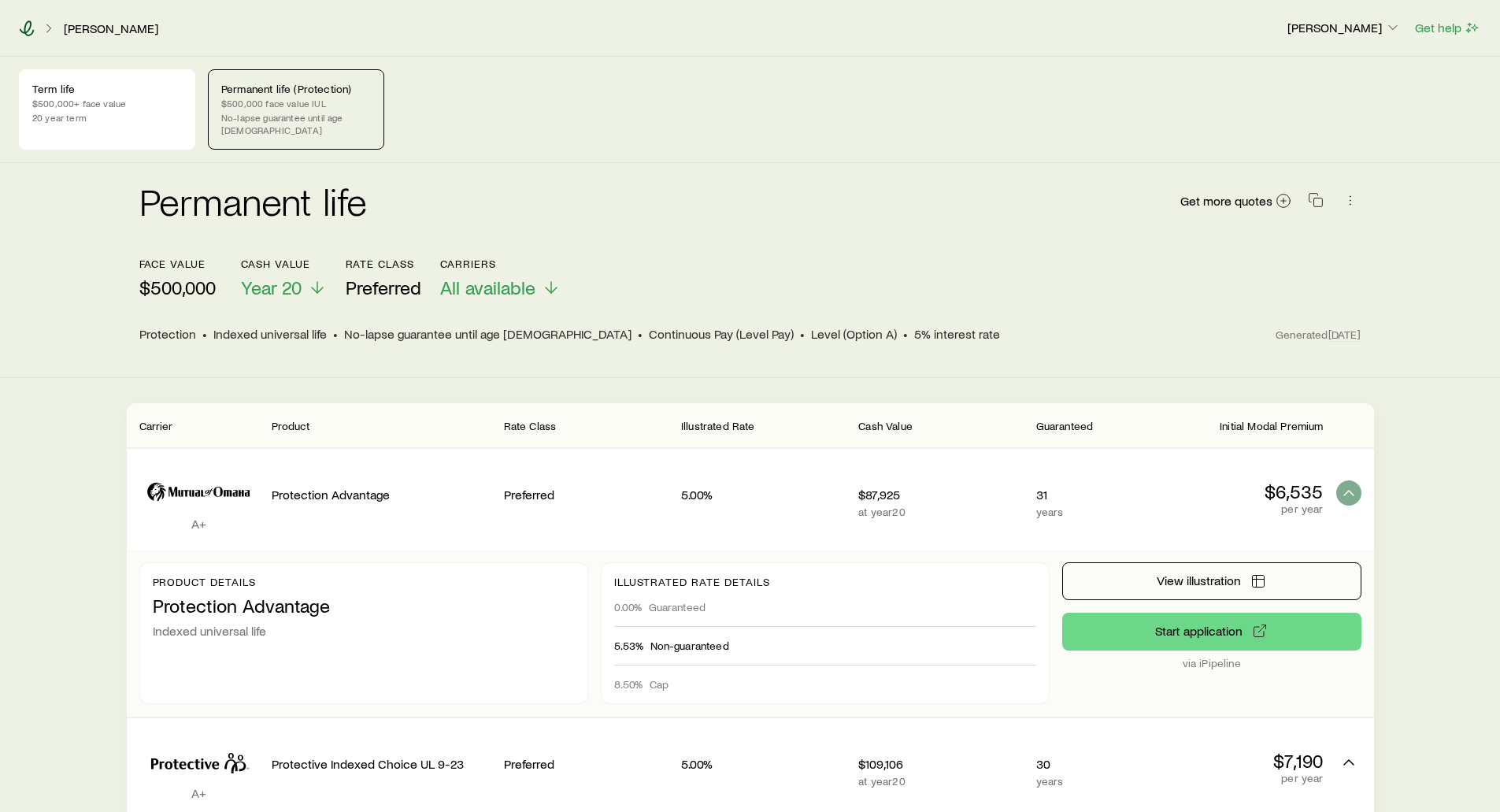
click at [28, 29] on icon at bounding box center [27, 29] width 16 height 16
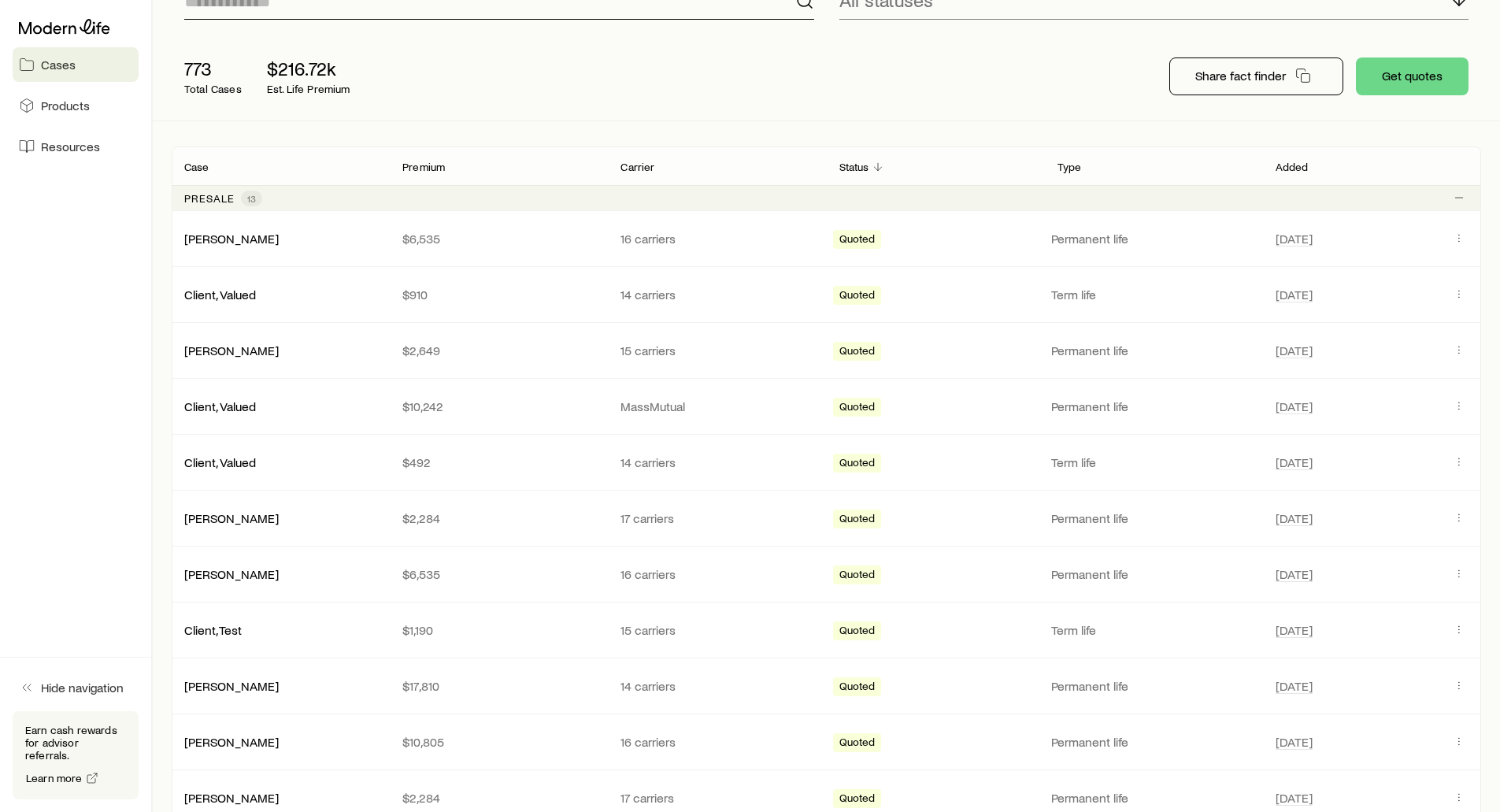
scroll to position [157, 0]
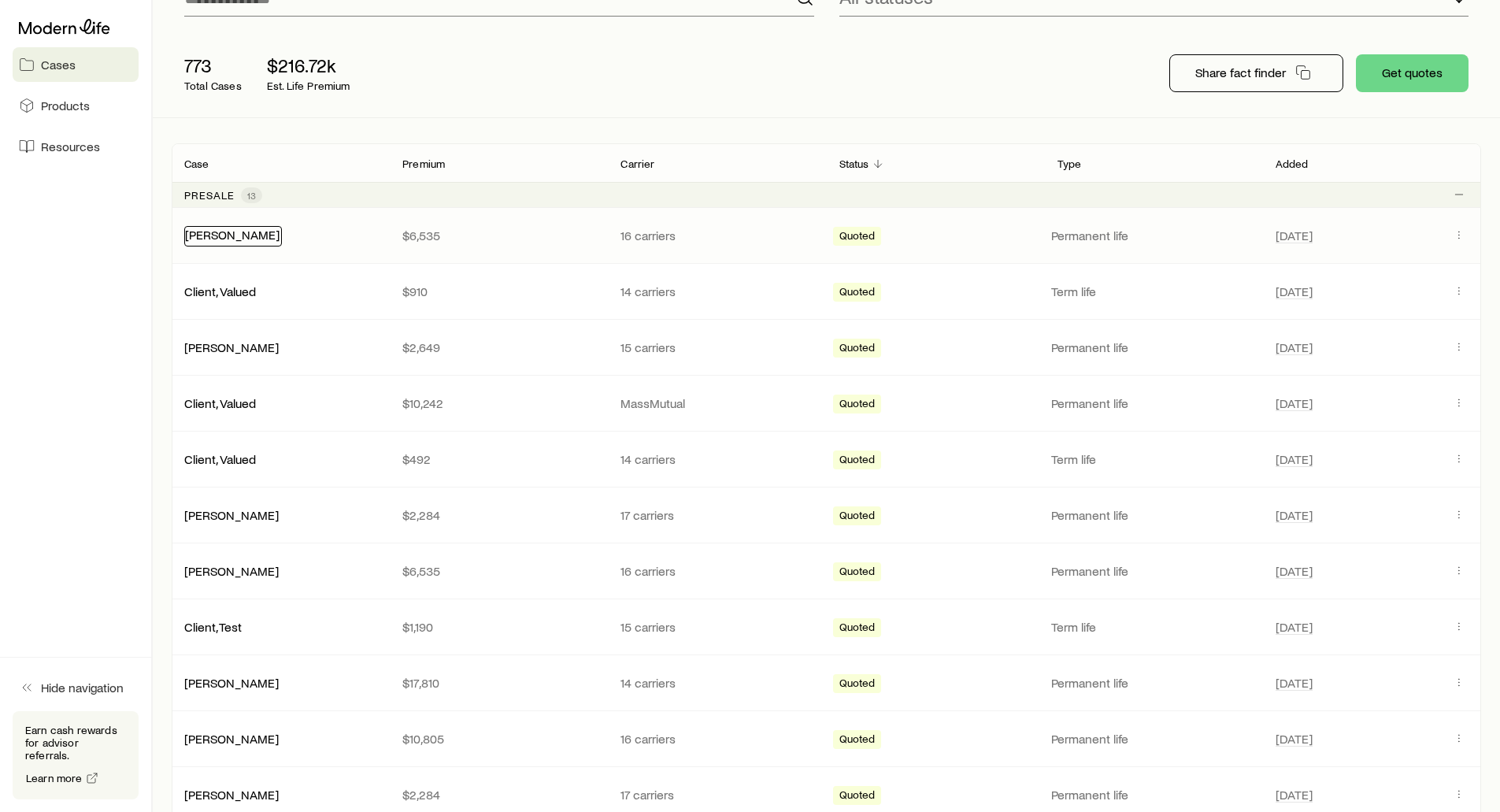
click at [210, 237] on link "[PERSON_NAME]" at bounding box center [232, 234] width 95 height 15
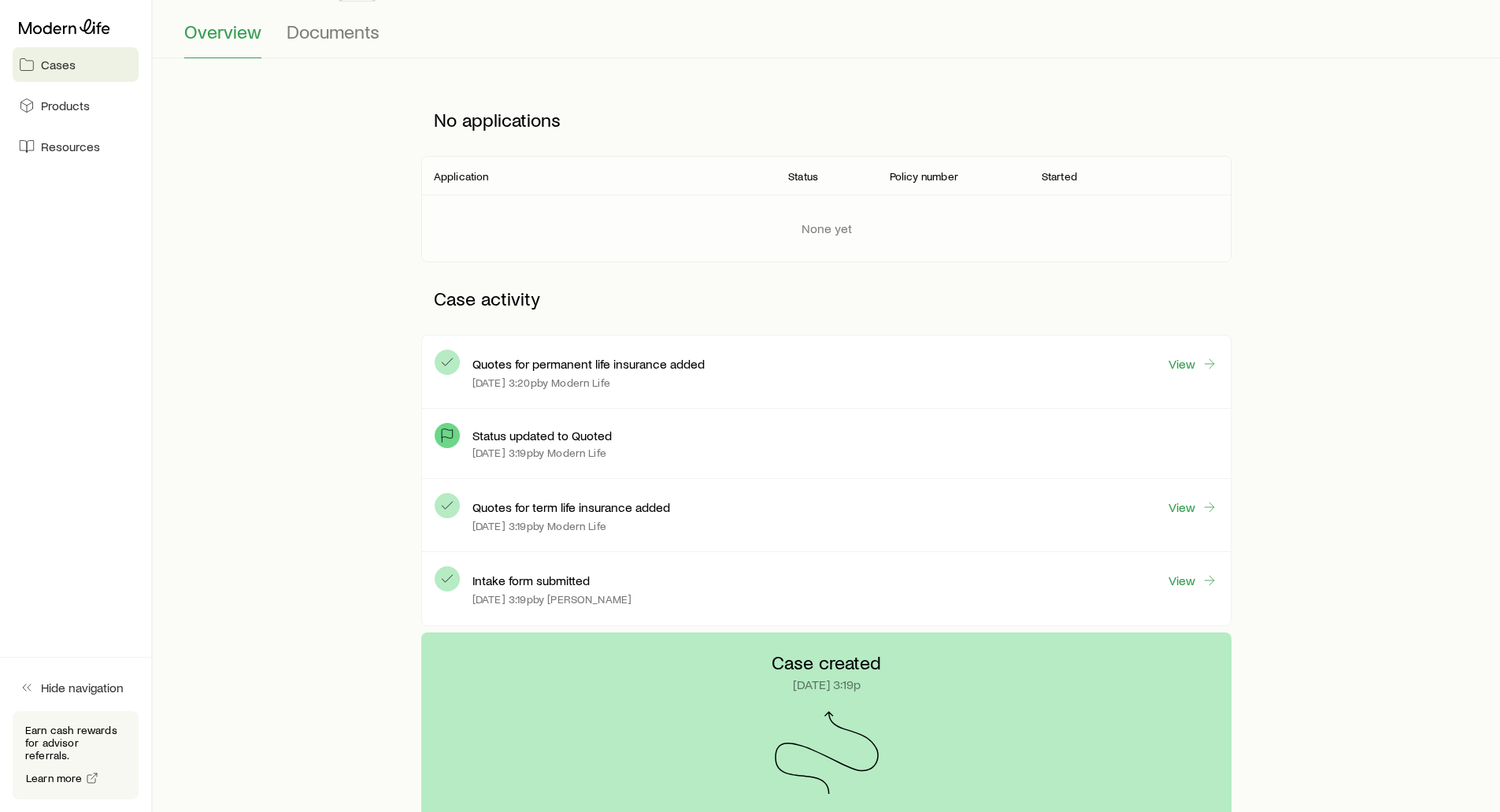
scroll to position [157, 0]
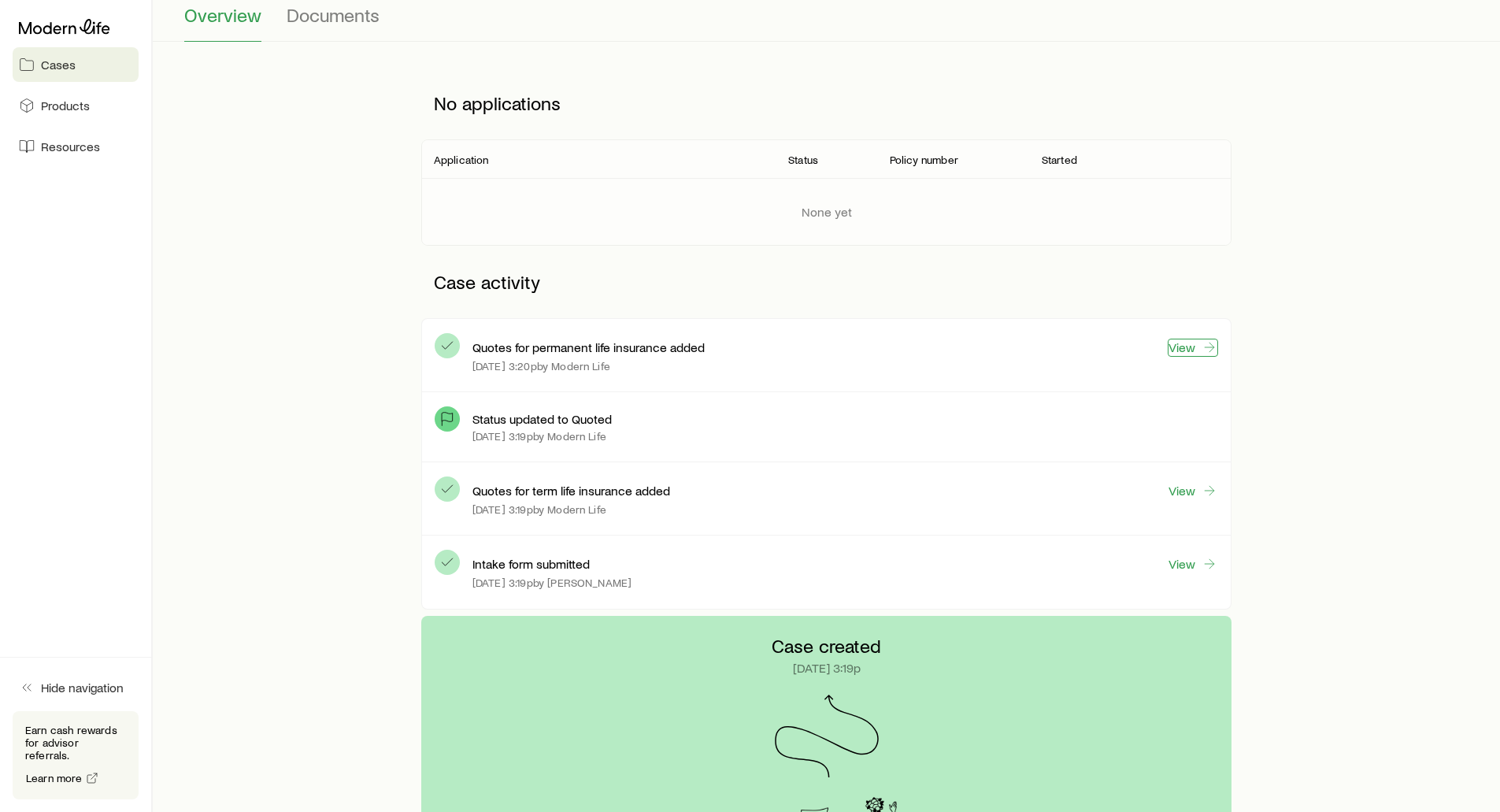
click at [1192, 346] on link "View" at bounding box center [1193, 347] width 50 height 18
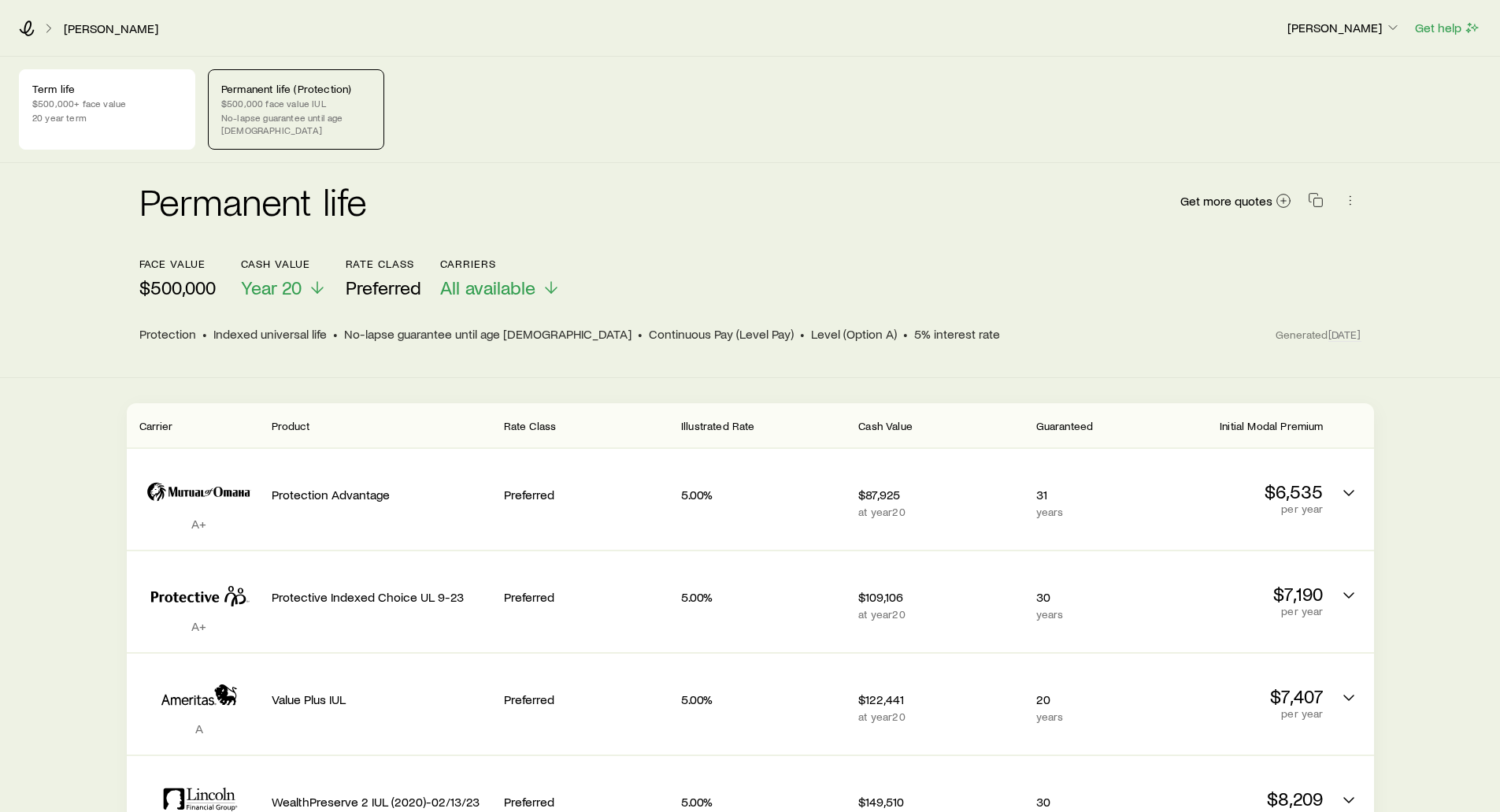
click at [24, 19] on div "[PERSON_NAME] [PERSON_NAME] Get help" at bounding box center [750, 28] width 1500 height 57
click at [25, 30] on icon at bounding box center [27, 29] width 15 height 16
